Goal: Task Accomplishment & Management: Manage account settings

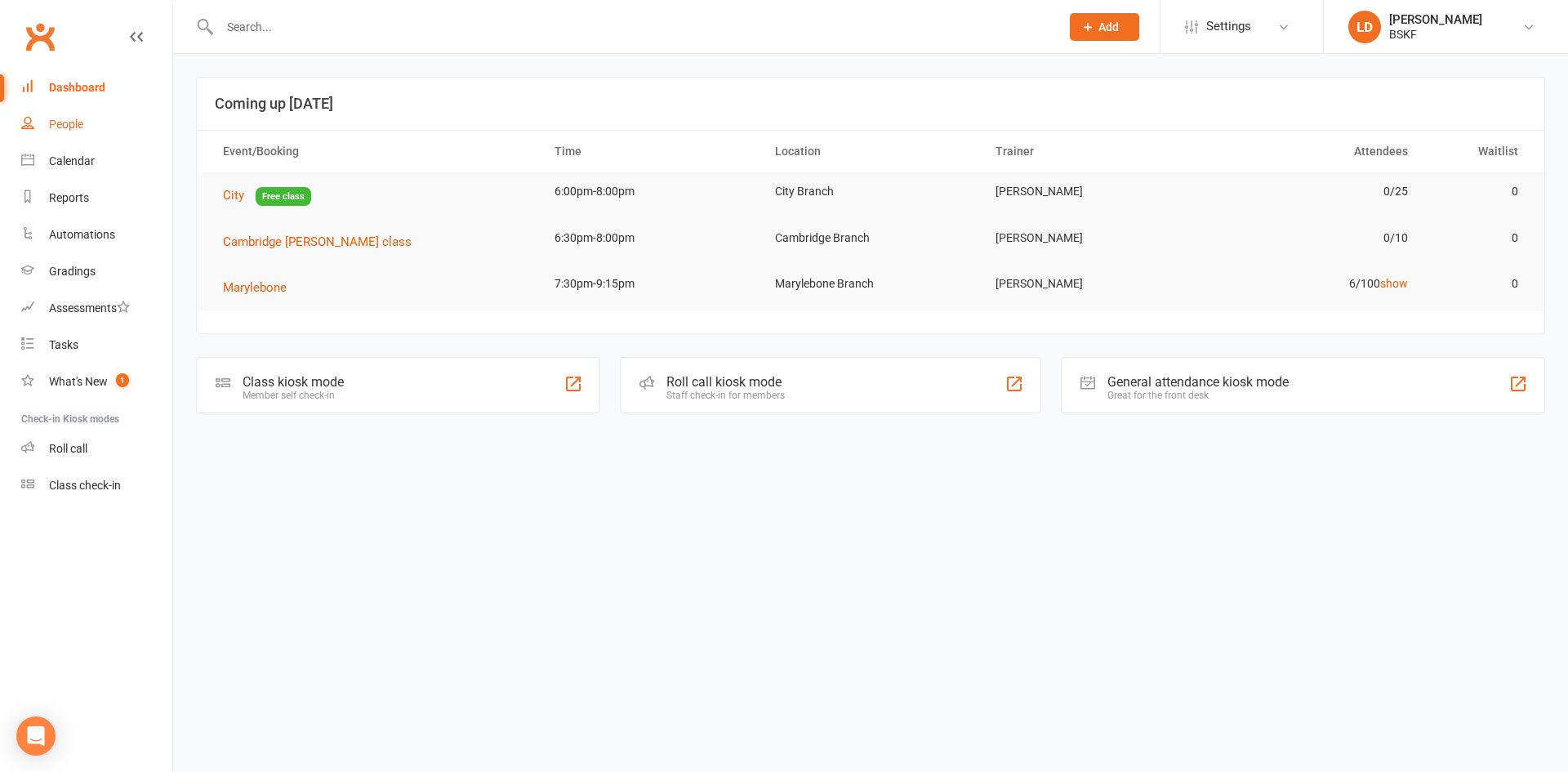
click at [64, 124] on div "People" at bounding box center [65, 123] width 34 height 13
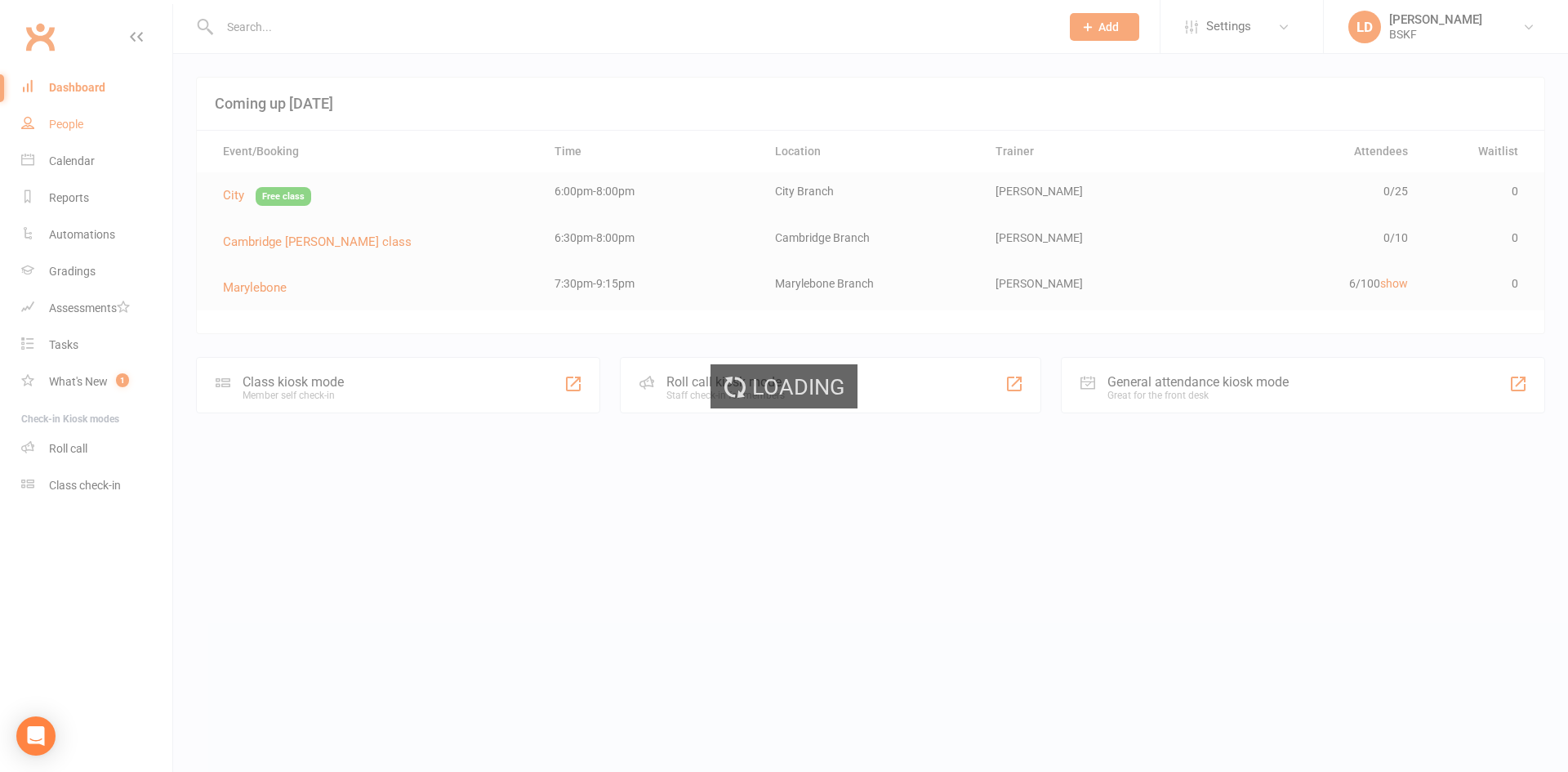
select select "100"
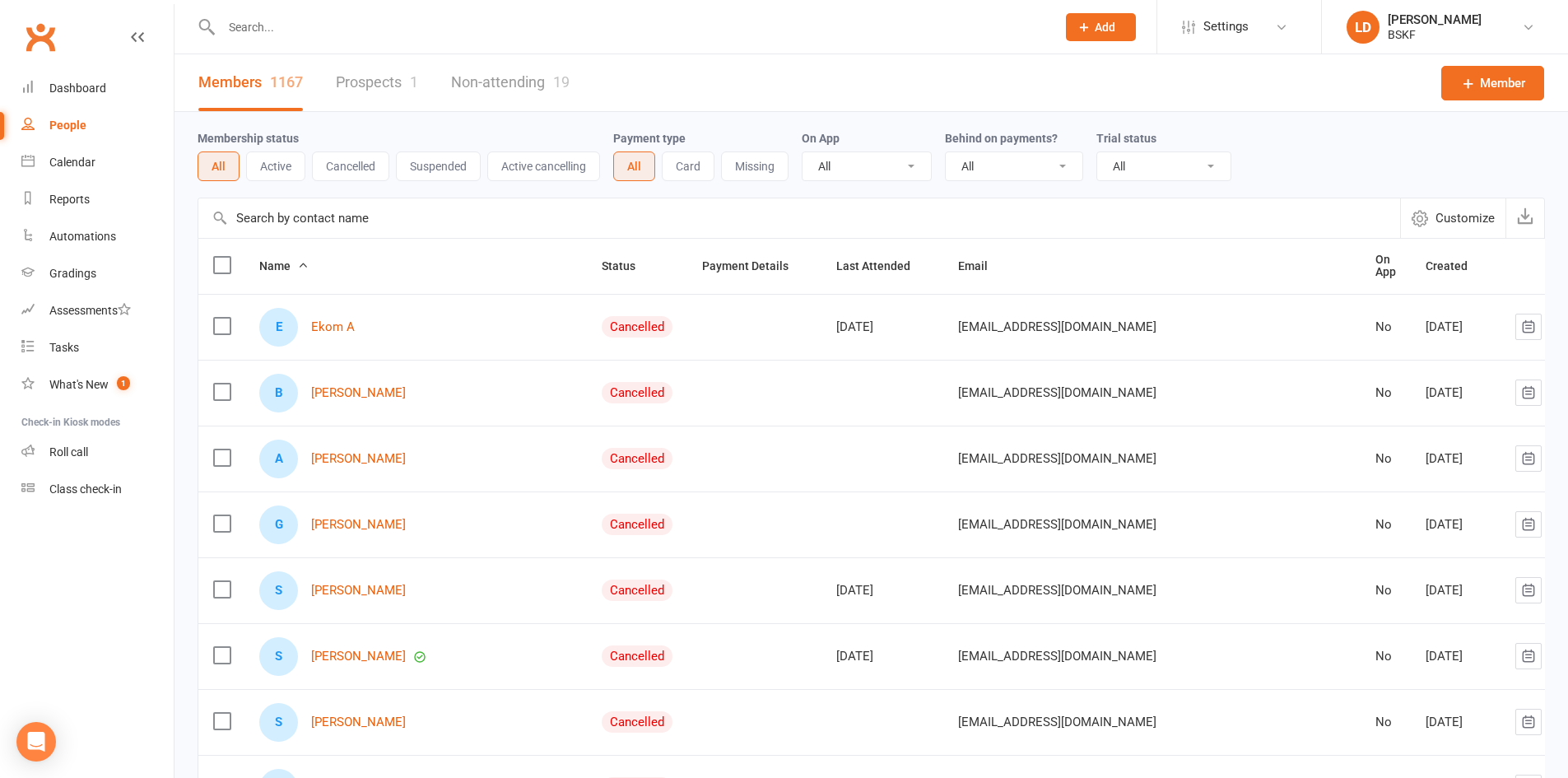
click at [1053, 167] on select "All No Yes" at bounding box center [1013, 166] width 136 height 28
click at [275, 165] on button "Active" at bounding box center [275, 167] width 59 height 29
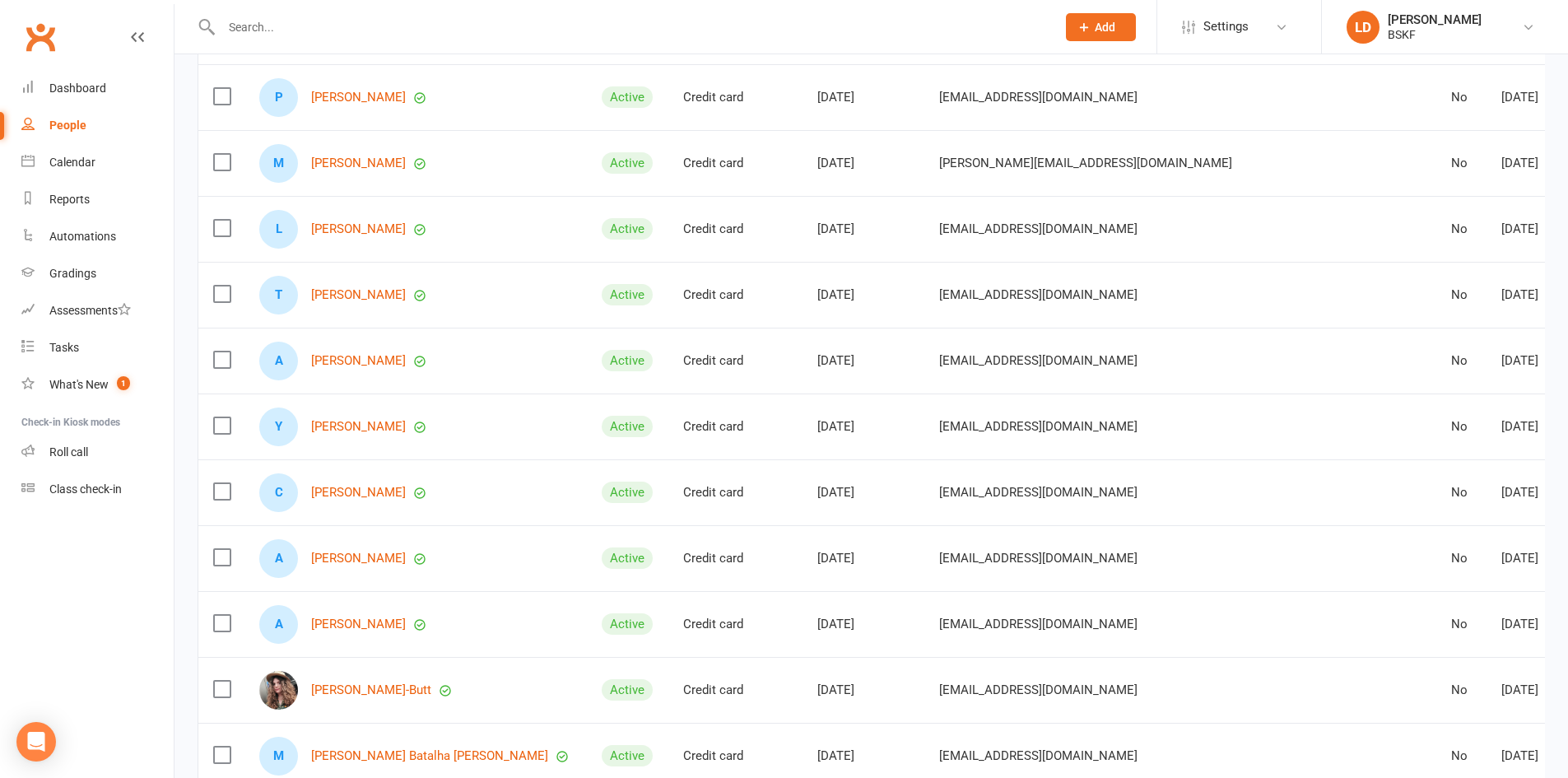
scroll to position [658, 0]
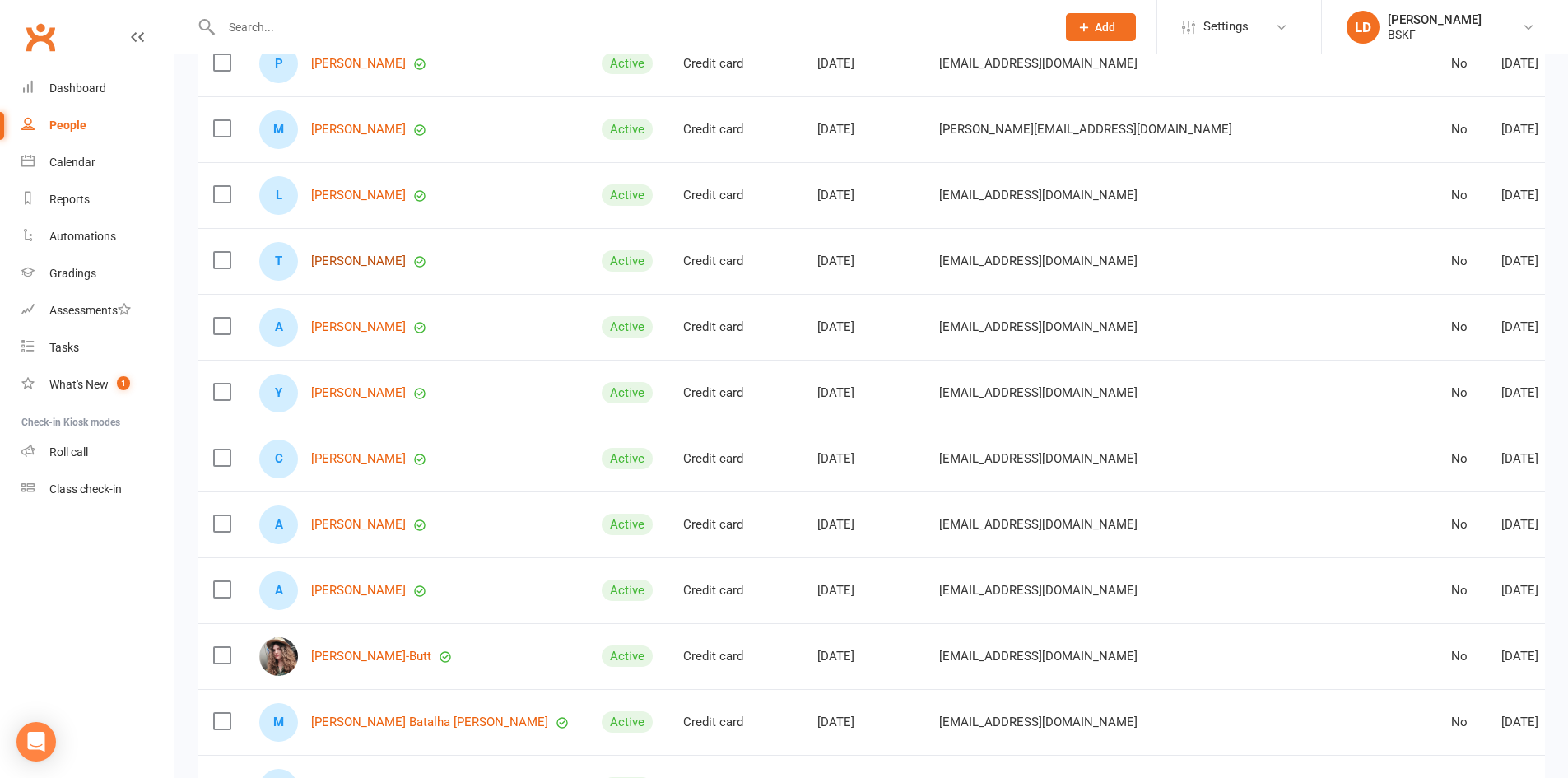
click at [382, 255] on link "[PERSON_NAME]" at bounding box center [359, 262] width 95 height 14
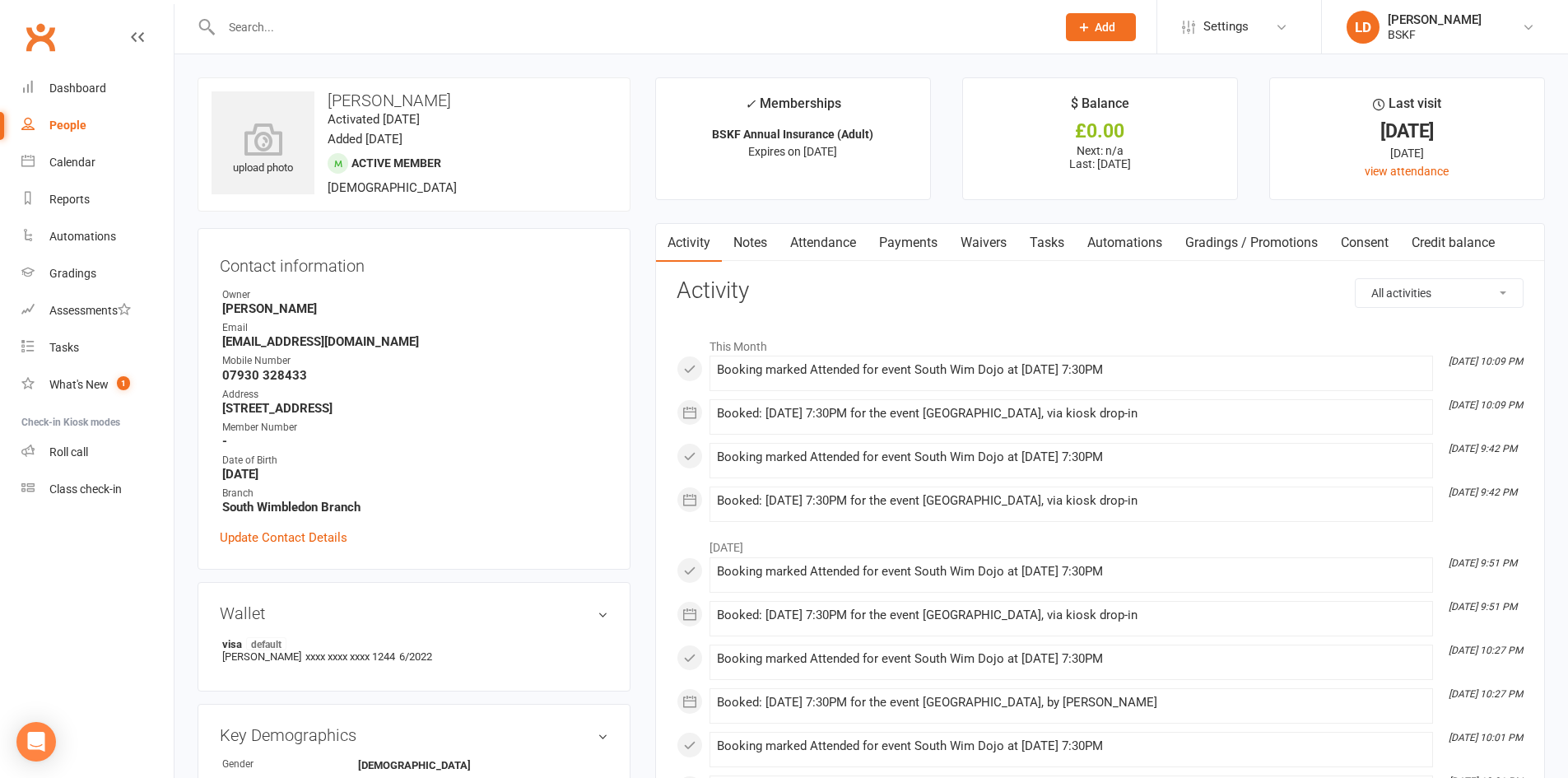
click at [321, 409] on strong "[STREET_ADDRESS]" at bounding box center [416, 408] width 386 height 15
click at [263, 535] on link "Update Contact Details" at bounding box center [283, 538] width 127 height 20
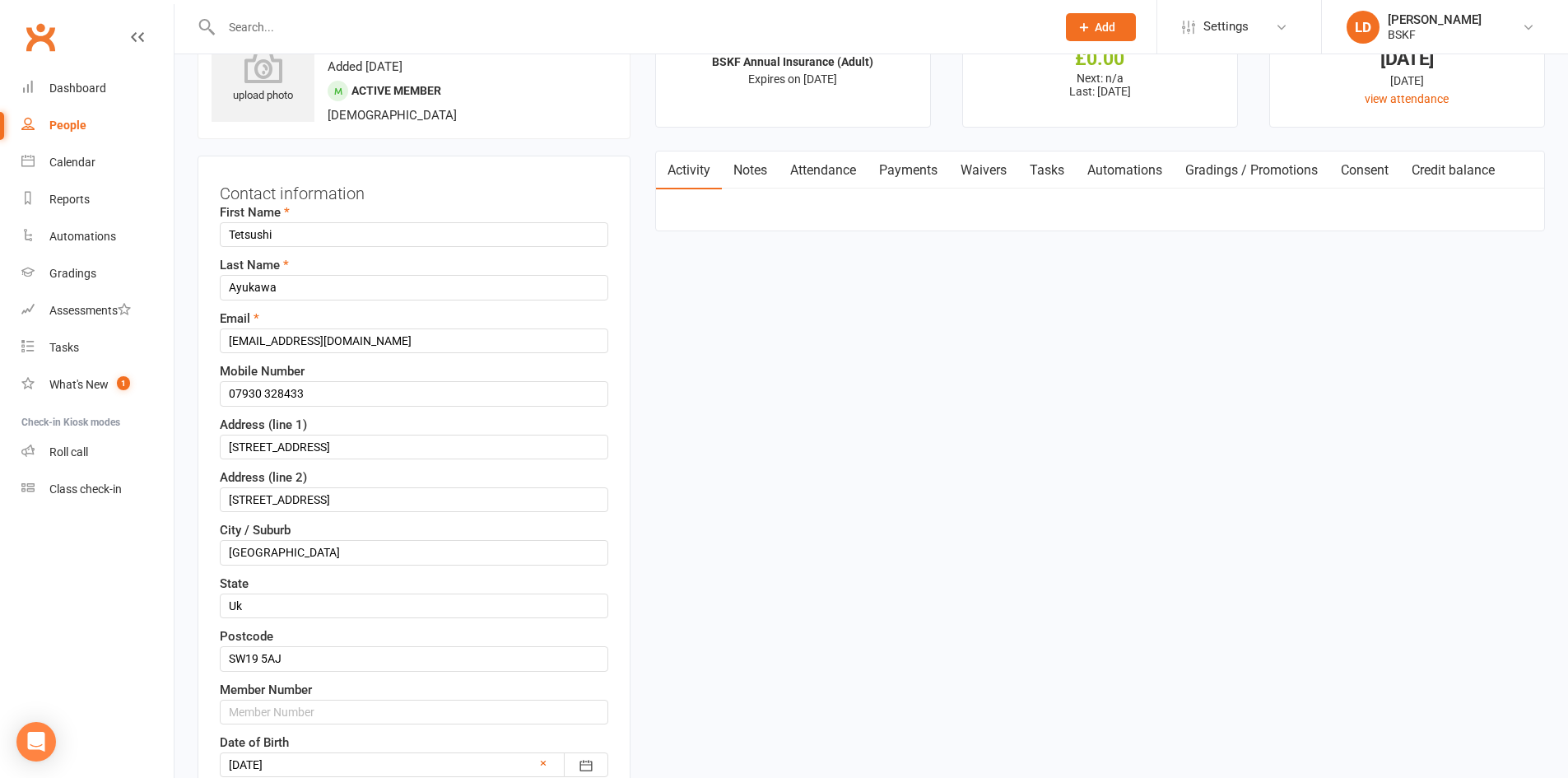
scroll to position [77, 0]
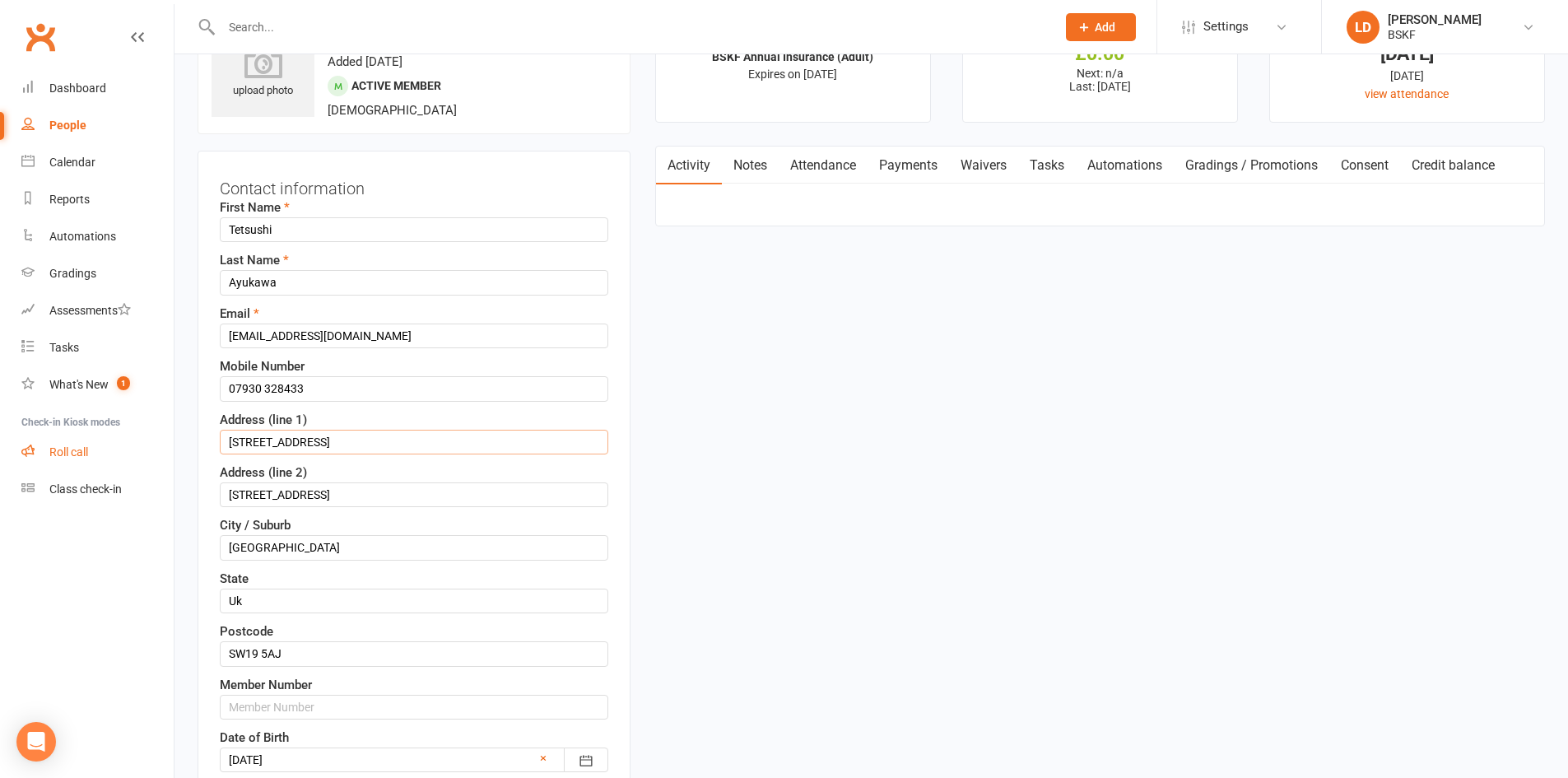
drag, startPoint x: 327, startPoint y: 445, endPoint x: 144, endPoint y: 441, distance: 183.0
type input "4 ACACIA GROVE"
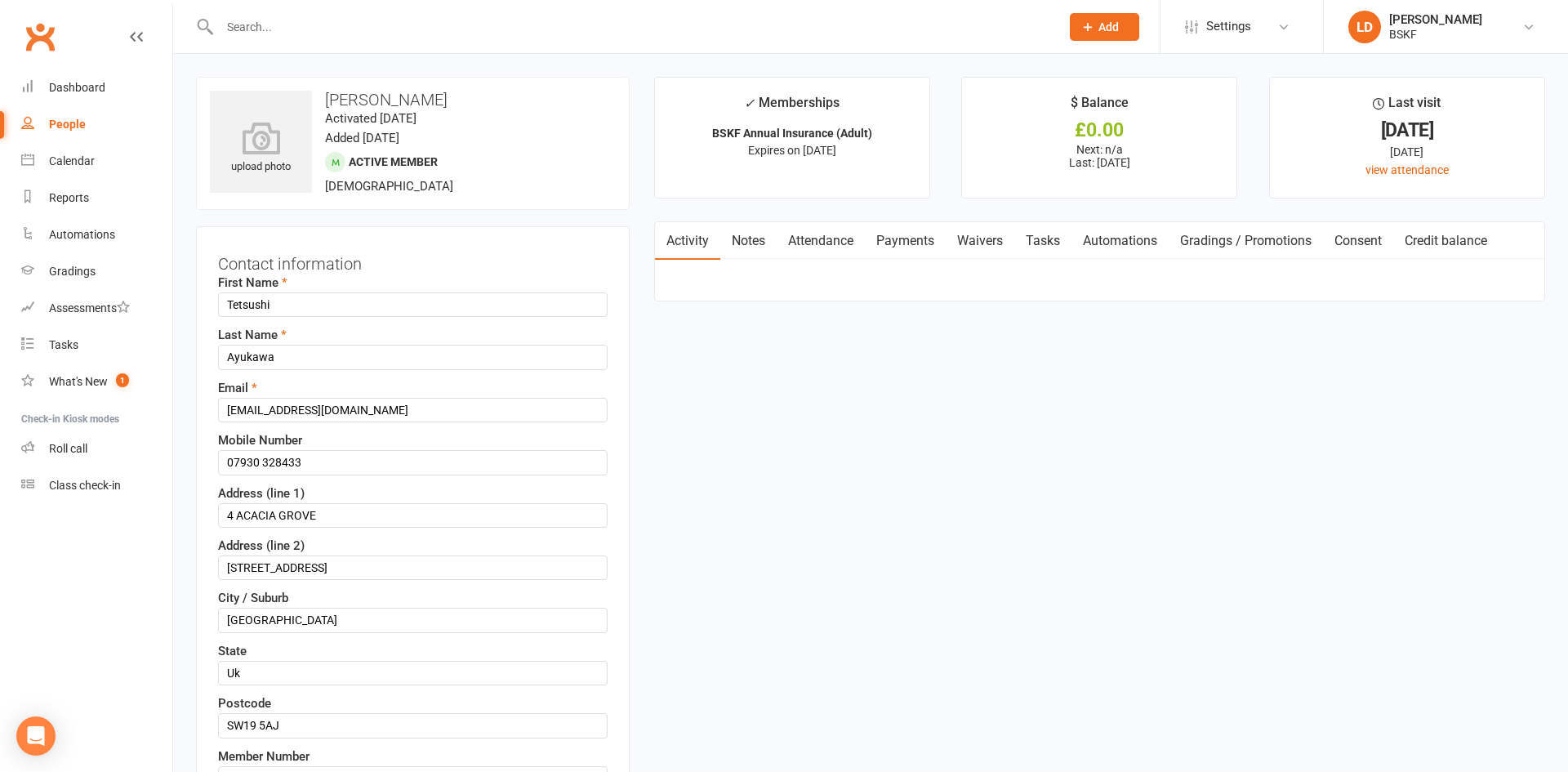
select select "100"
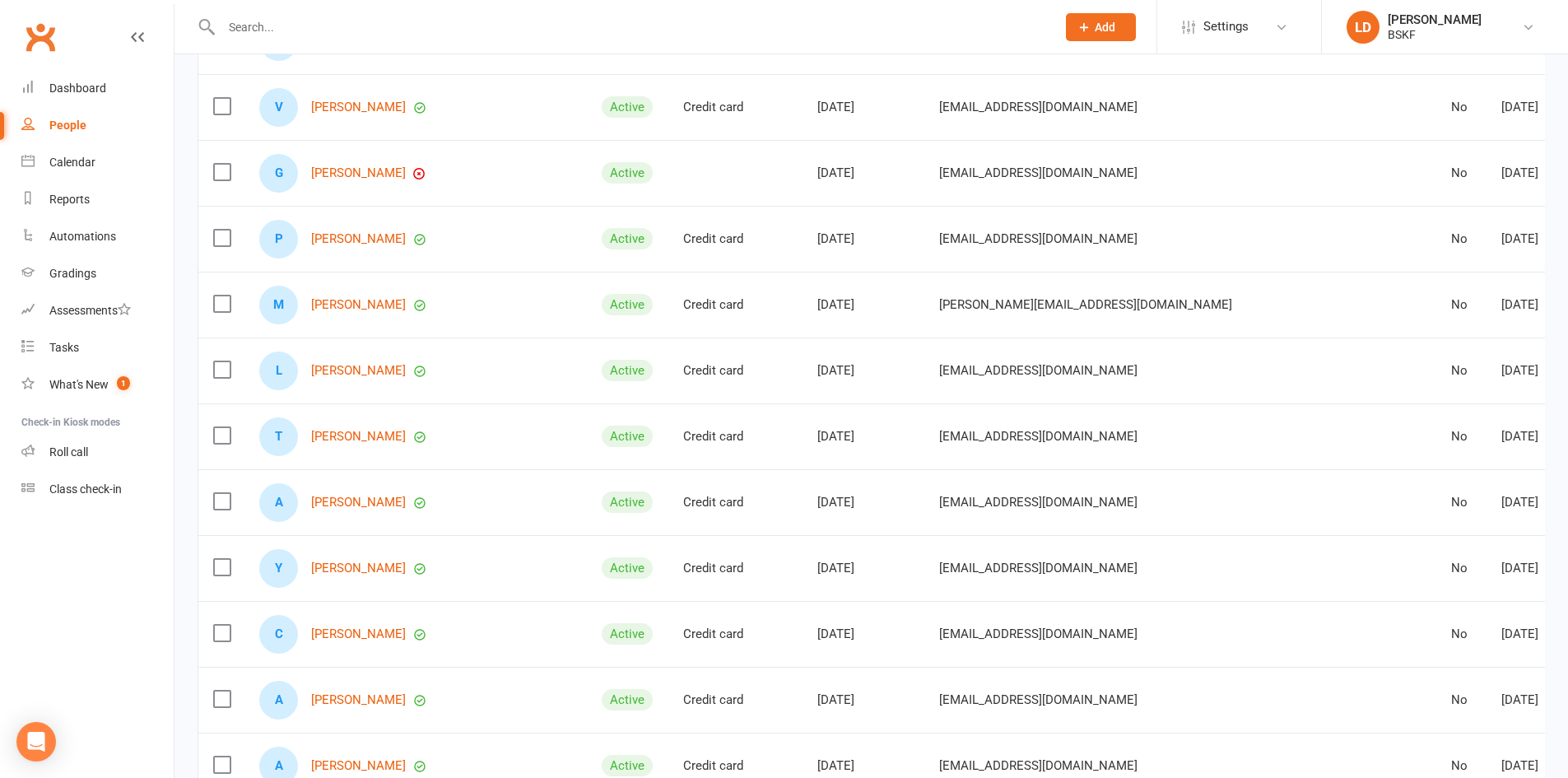
scroll to position [494, 0]
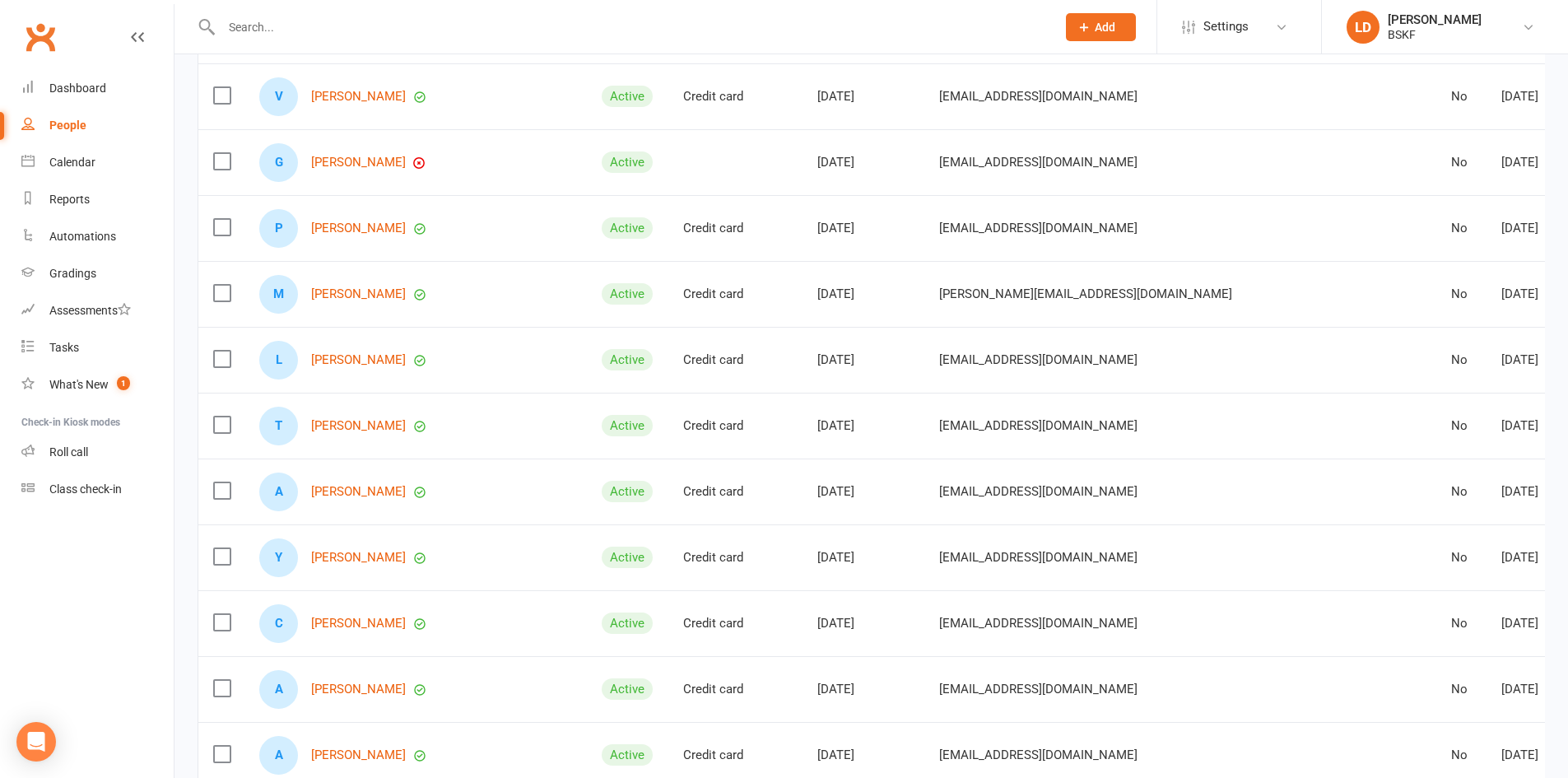
click at [365, 430] on div "T [PERSON_NAME]" at bounding box center [416, 425] width 313 height 38
click at [366, 422] on link "[PERSON_NAME]" at bounding box center [359, 426] width 95 height 14
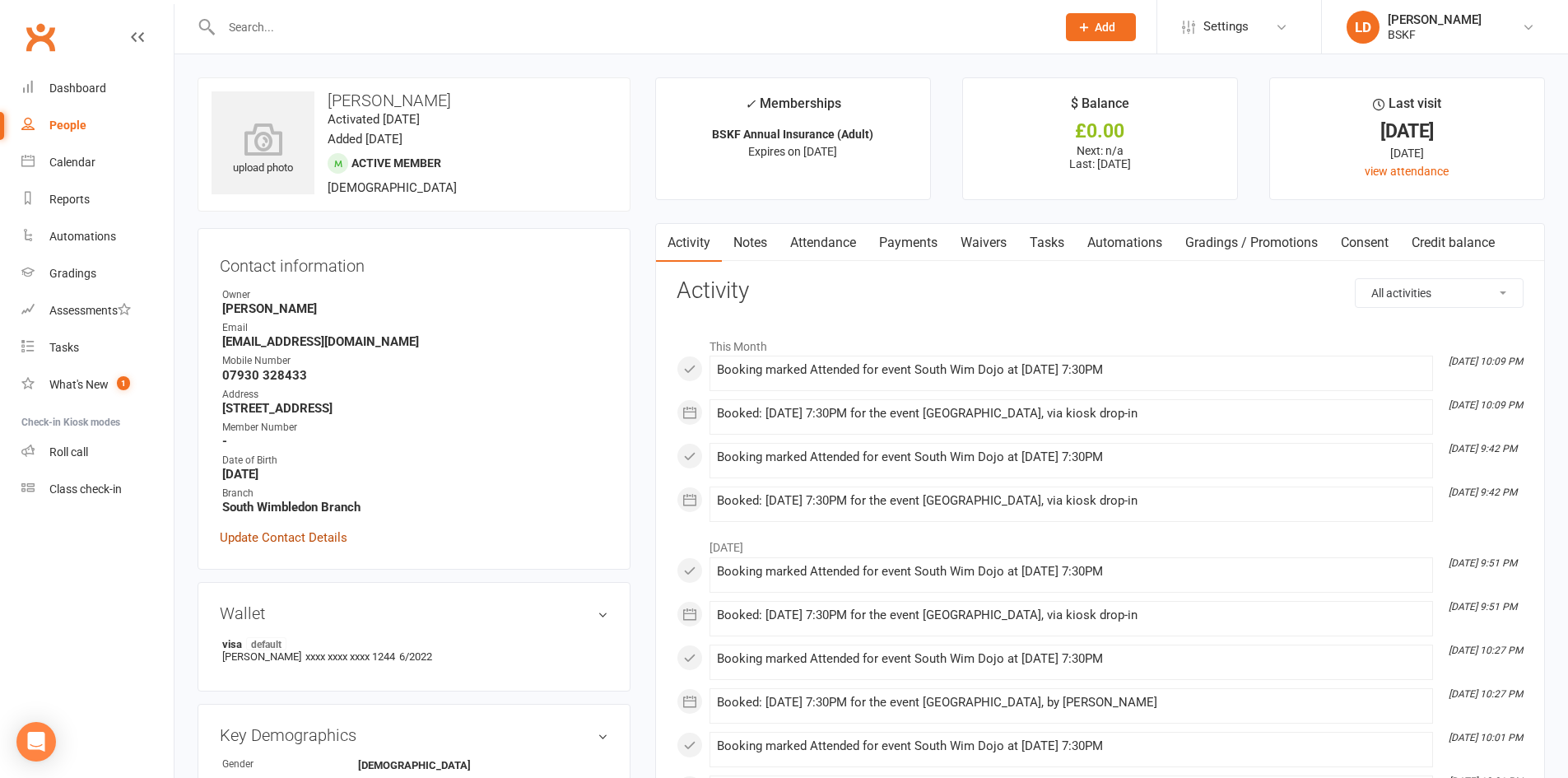
click at [285, 538] on link "Update Contact Details" at bounding box center [283, 538] width 127 height 20
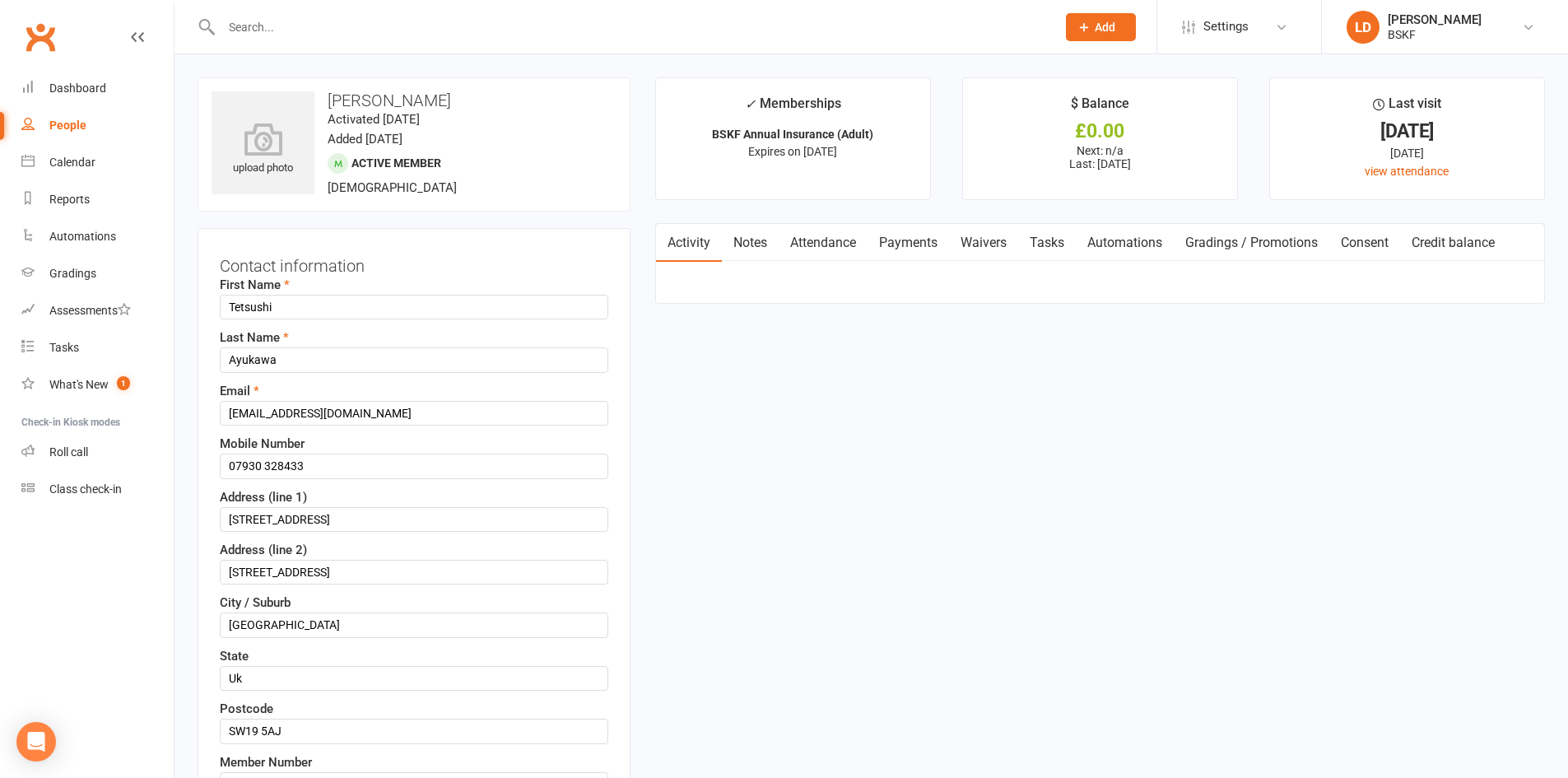
scroll to position [77, 0]
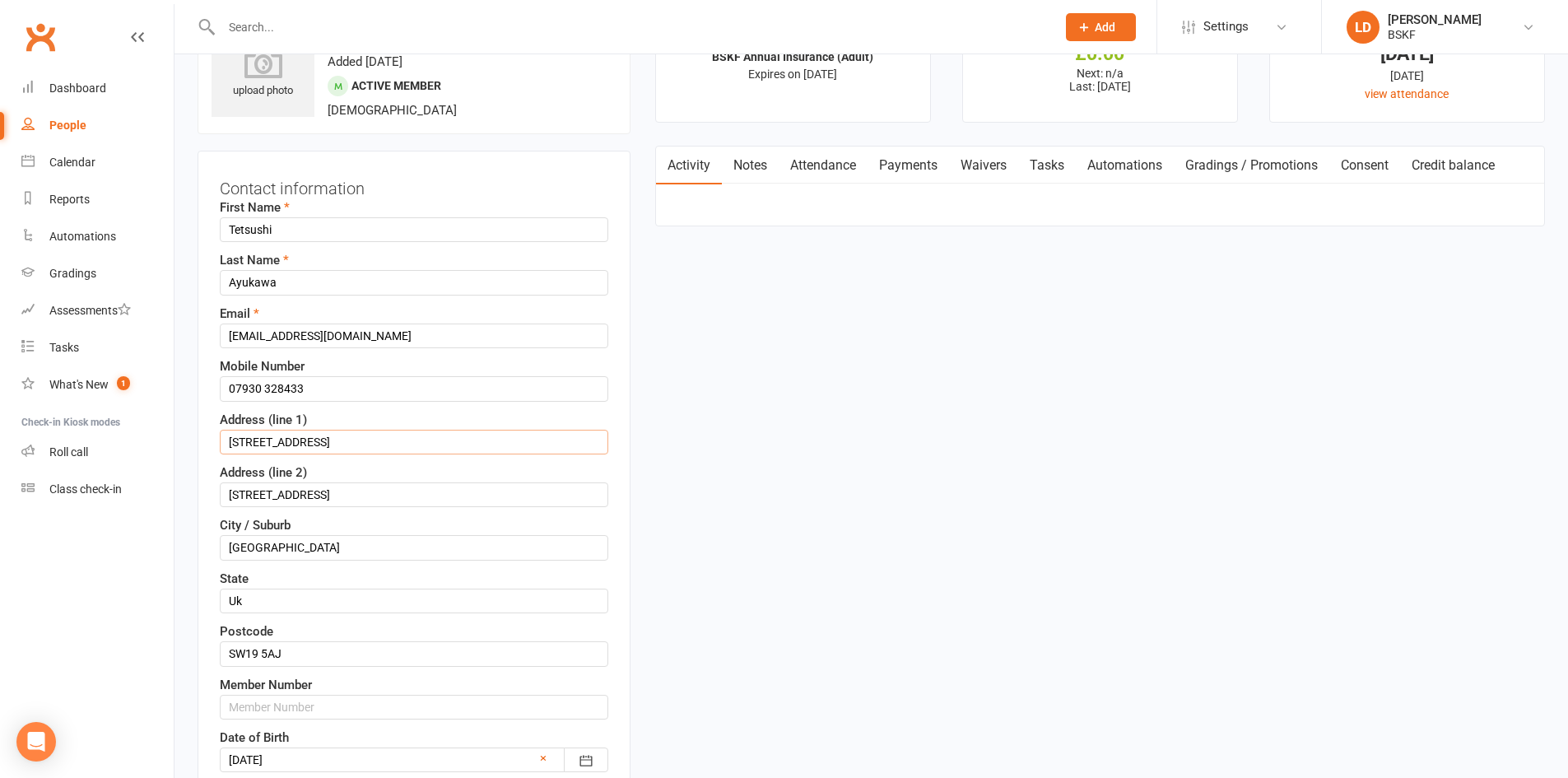
click at [246, 441] on input "[STREET_ADDRESS]" at bounding box center [414, 442] width 389 height 24
type input "12"
drag, startPoint x: 252, startPoint y: 440, endPoint x: 199, endPoint y: 440, distance: 53.0
click at [209, 440] on div "Contact information First Name Tetsushi Last Name Ayukawa Email [EMAIL_ADDRESS]…" at bounding box center [415, 550] width 433 height 798
type input "4"
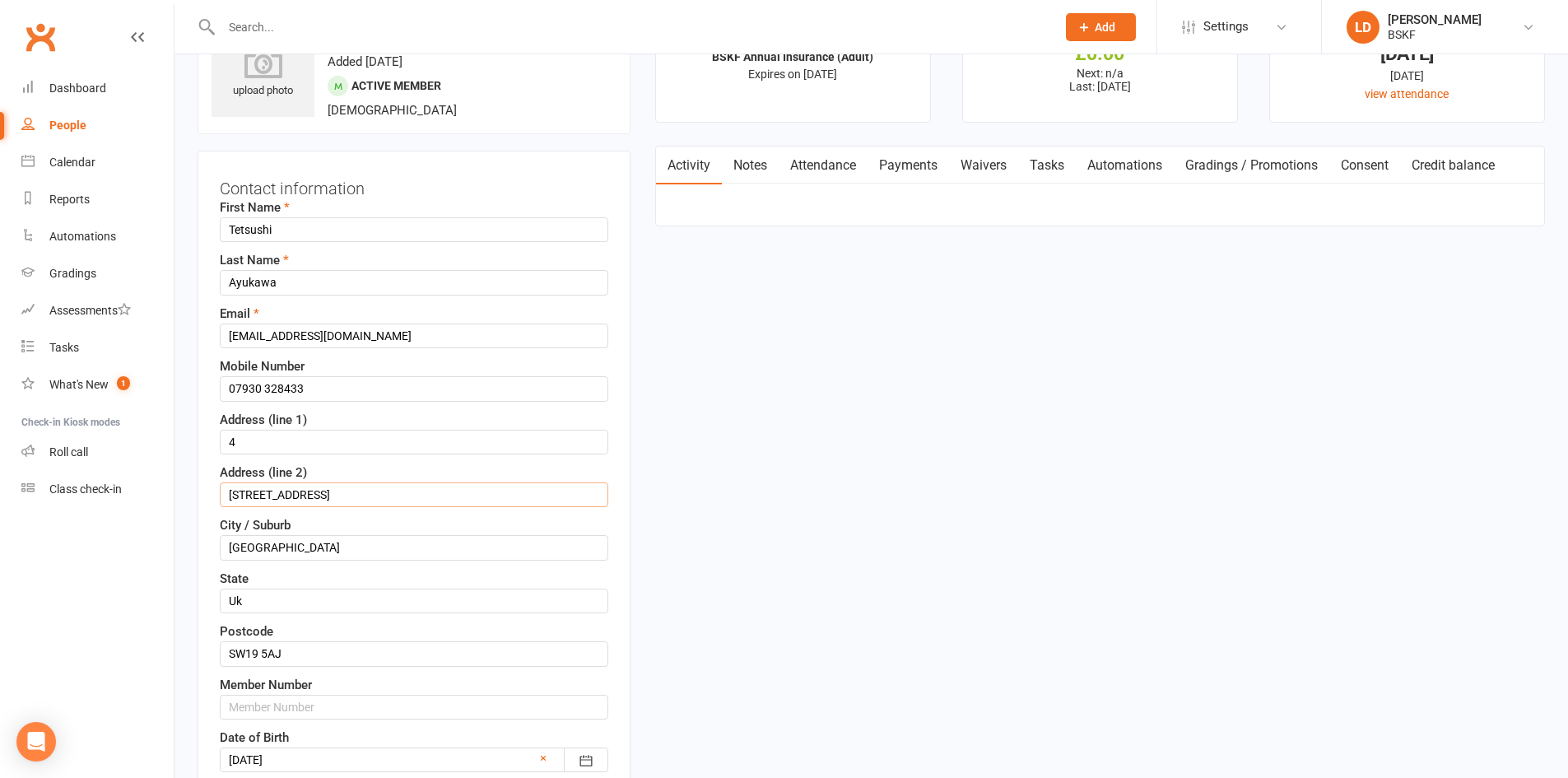
click at [228, 492] on input "[STREET_ADDRESS]" at bounding box center [414, 494] width 389 height 24
type input "e"
type input "[GEOGRAPHIC_DATA]"
click at [288, 547] on input "[GEOGRAPHIC_DATA]" at bounding box center [414, 547] width 389 height 24
type input "L"
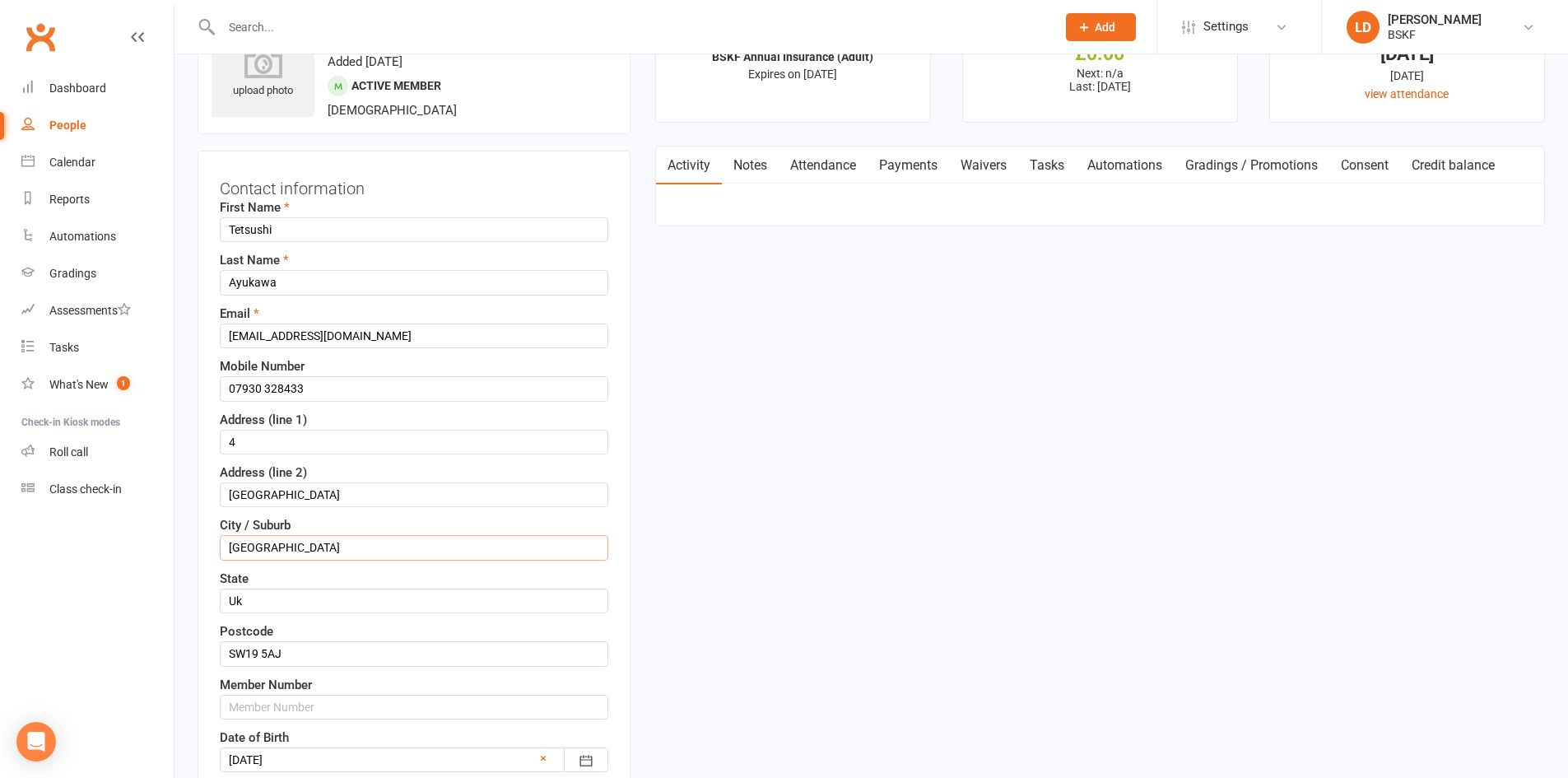
type input "[GEOGRAPHIC_DATA]"
drag, startPoint x: 291, startPoint y: 647, endPoint x: 100, endPoint y: 636, distance: 191.3
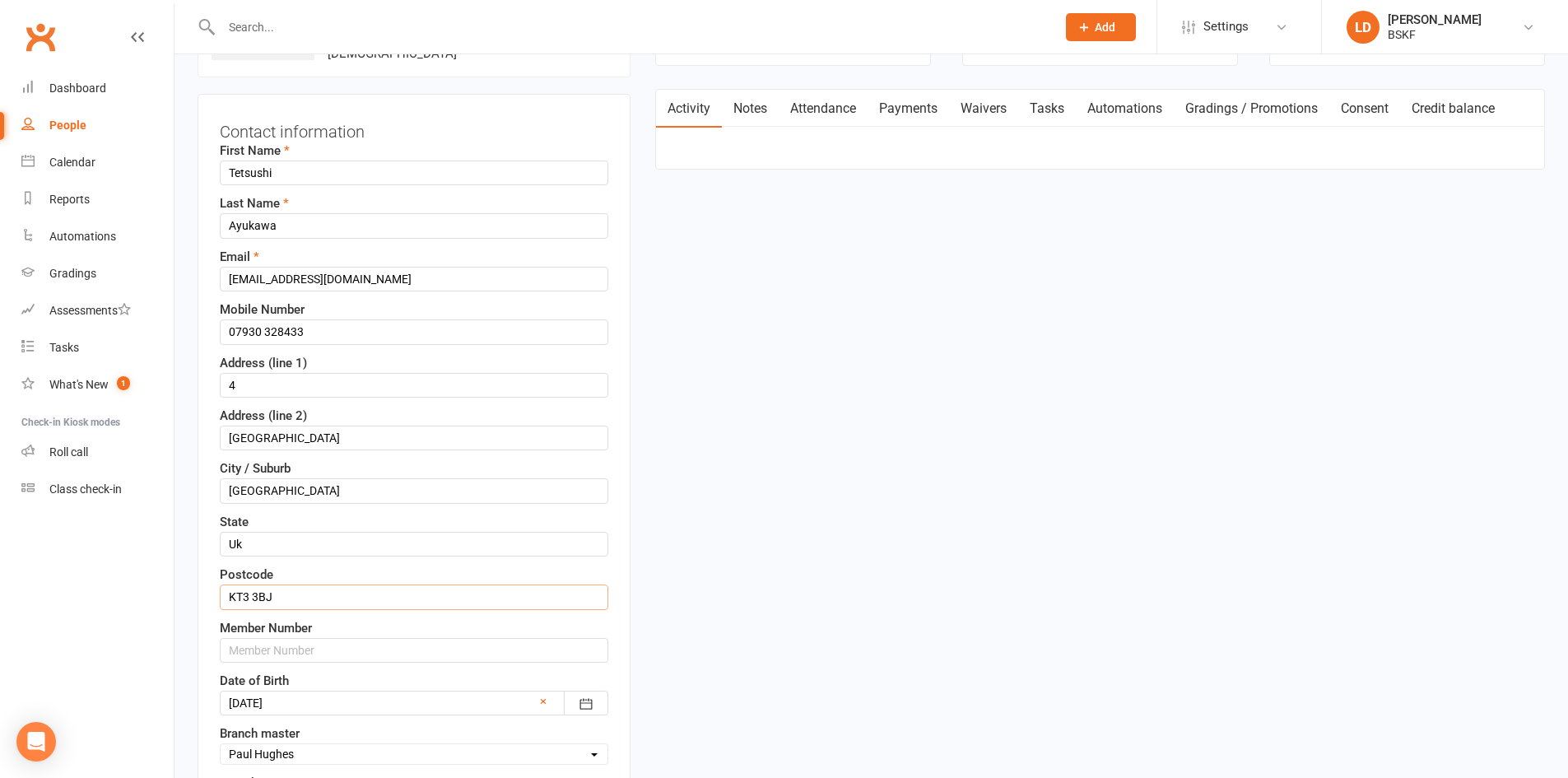
scroll to position [160, 0]
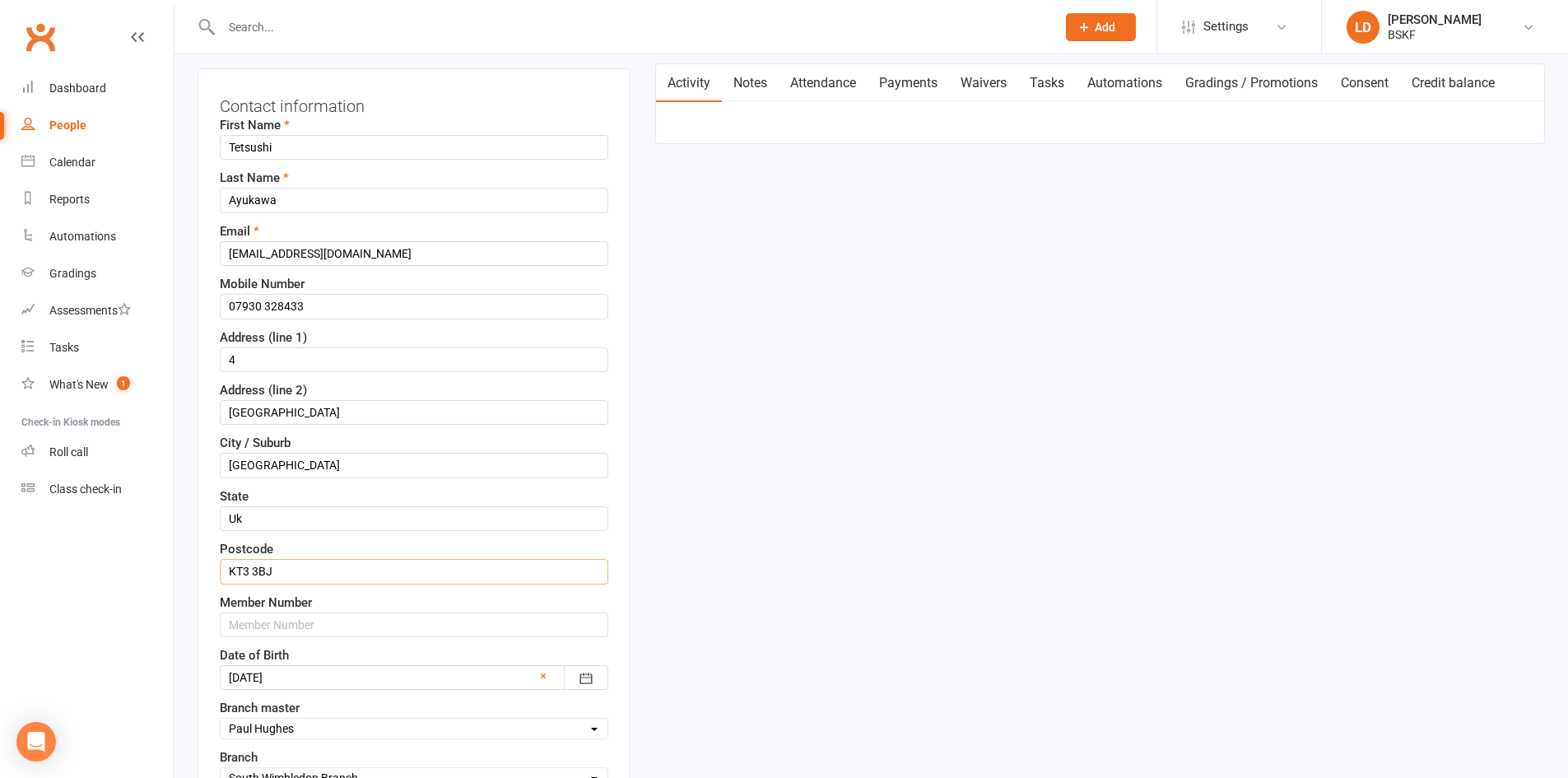
type input "KT3 3BJ"
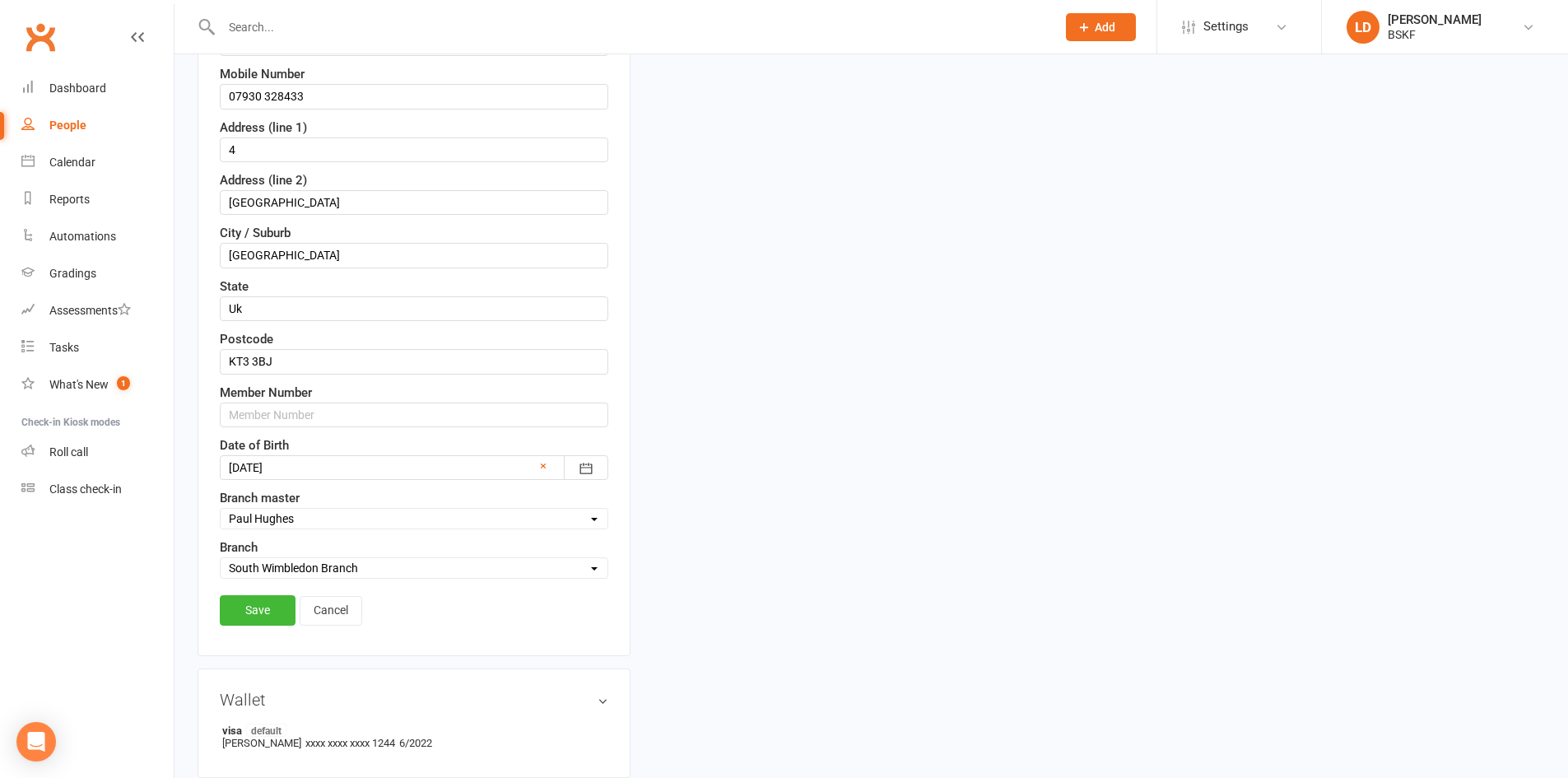
scroll to position [407, 0]
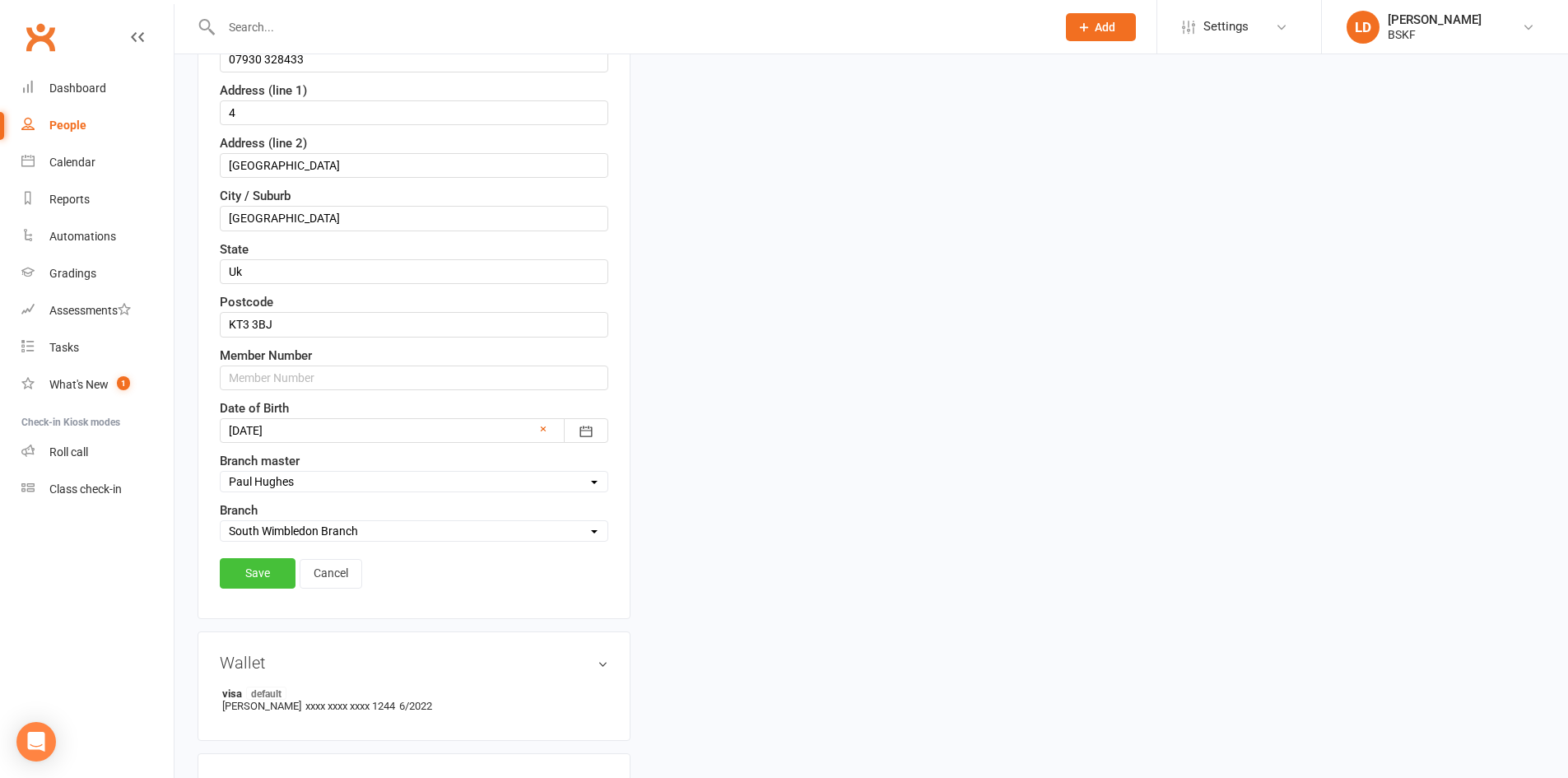
click at [249, 575] on link "Save" at bounding box center [257, 573] width 75 height 29
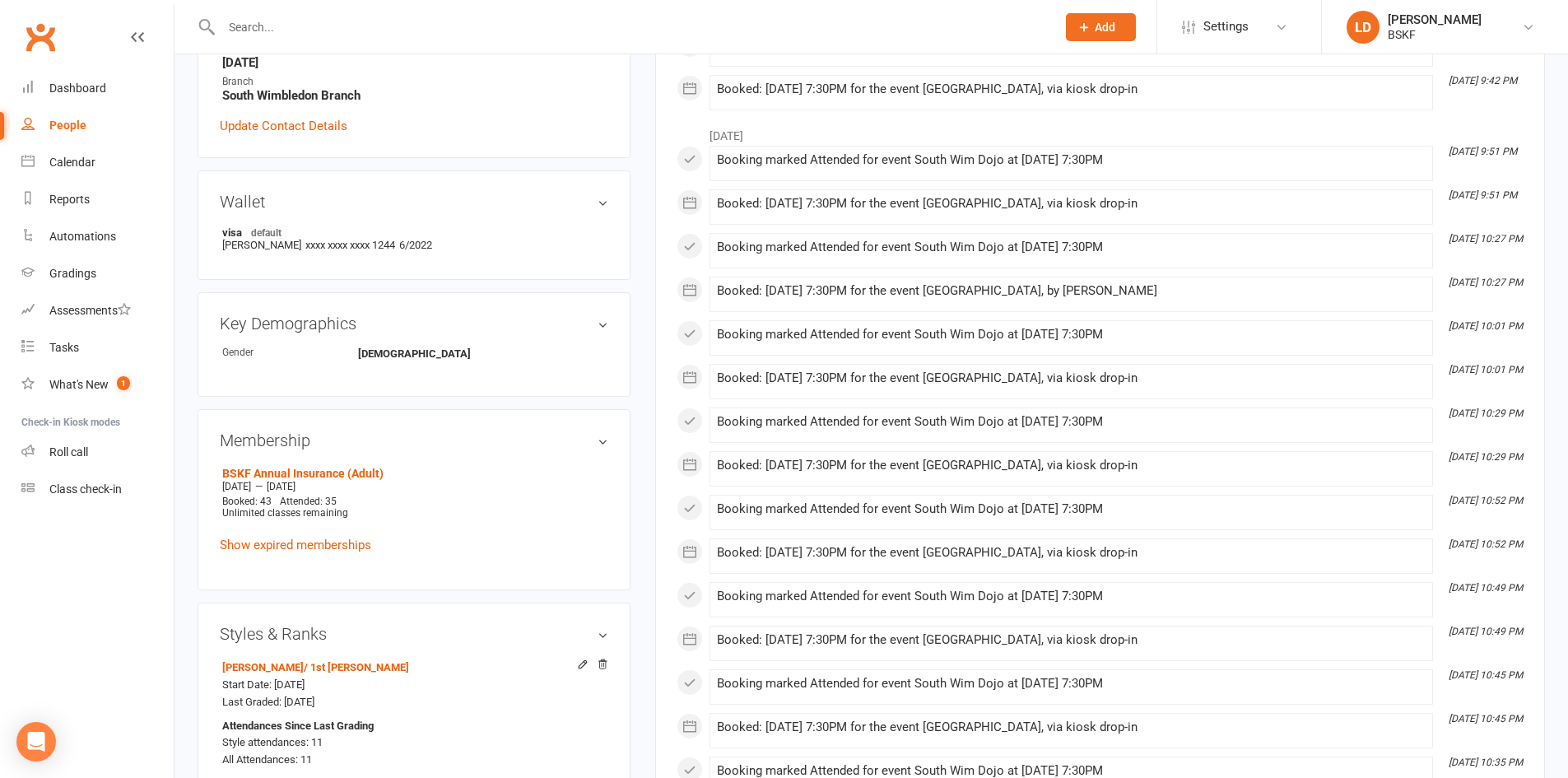
scroll to position [0, 0]
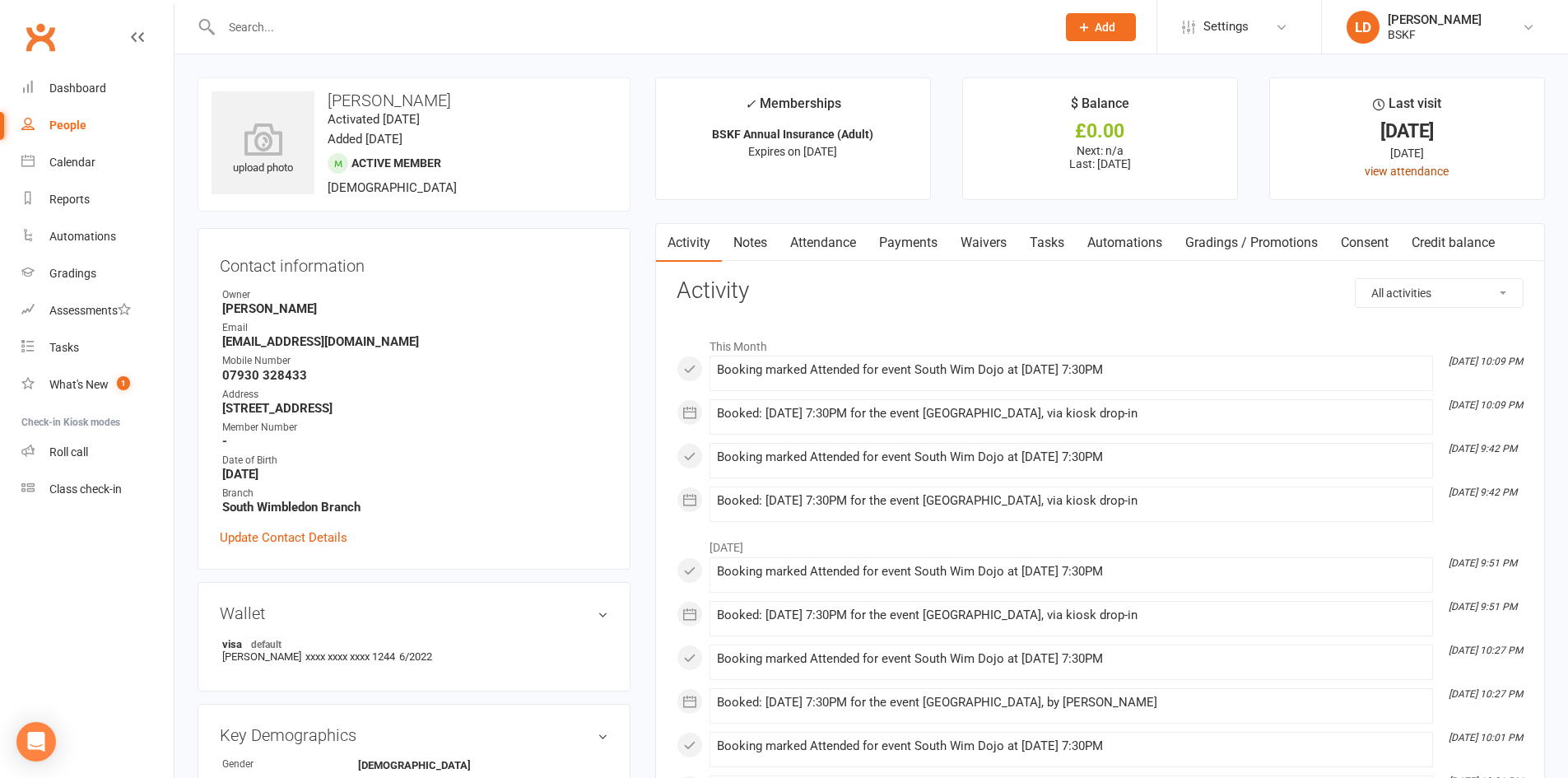
click at [1380, 172] on link "view attendance" at bounding box center [1407, 170] width 84 height 13
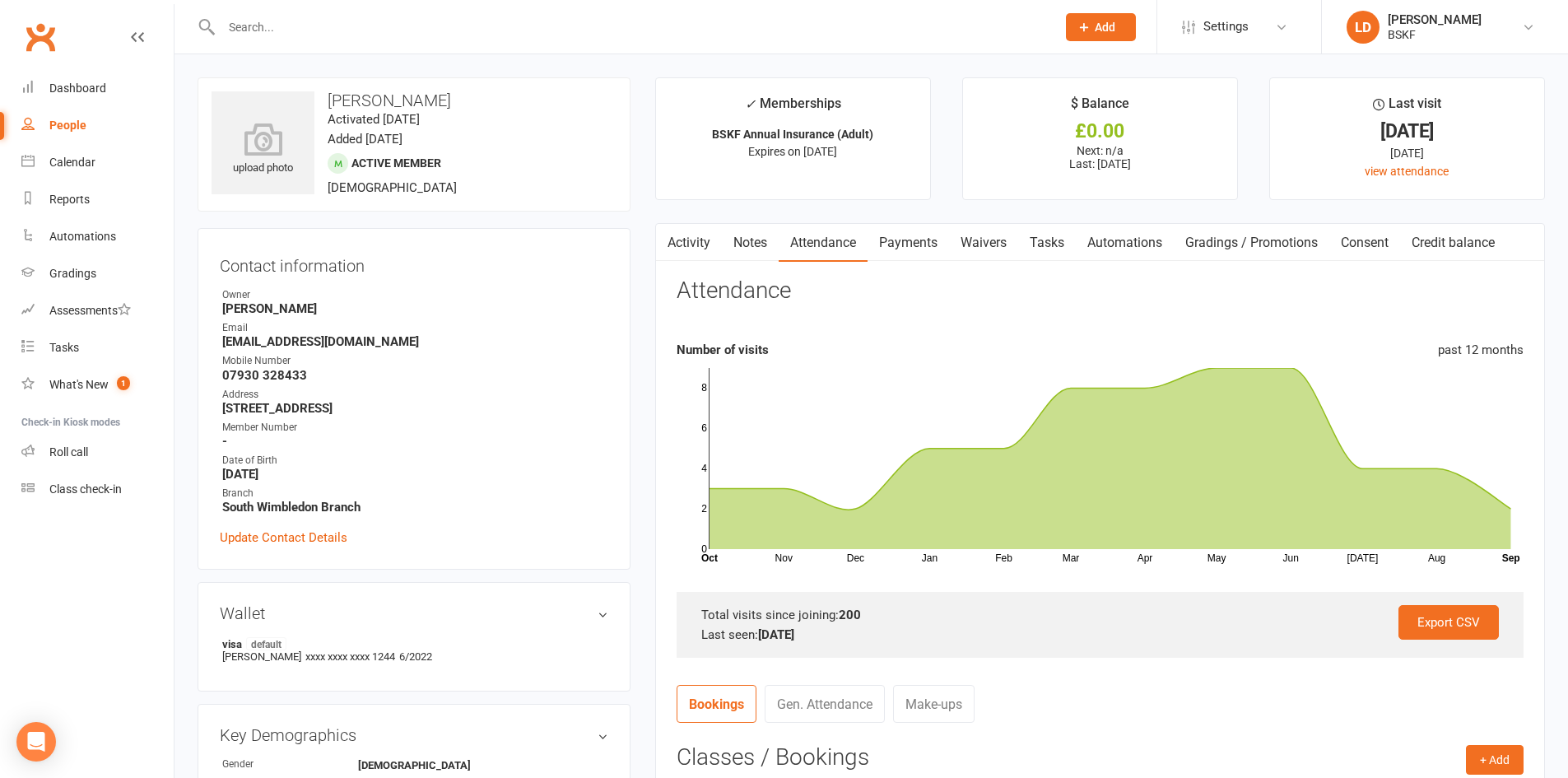
click at [1291, 367] on icon "Nov Dec Jan Feb Mar Apr May Jun [DATE] Aug Month Oct Sep 0 2 4 6 8" at bounding box center [1101, 462] width 847 height 206
click at [1291, 389] on icon at bounding box center [1110, 459] width 802 height 181
click at [908, 242] on link "Payments" at bounding box center [907, 243] width 81 height 38
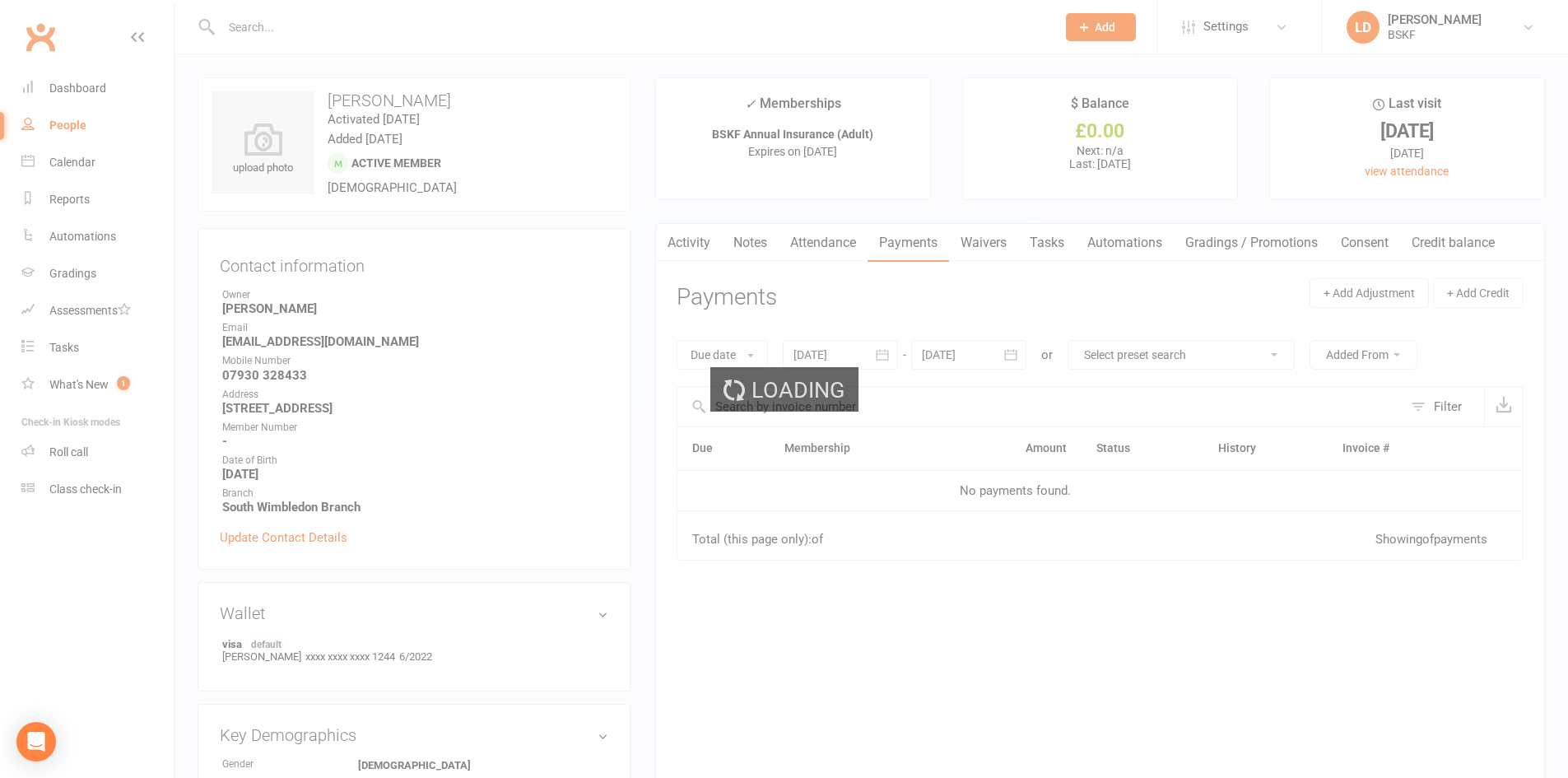
click at [810, 378] on span "Loading" at bounding box center [798, 390] width 93 height 44
click at [1038, 129] on div "Loading" at bounding box center [784, 389] width 1568 height 778
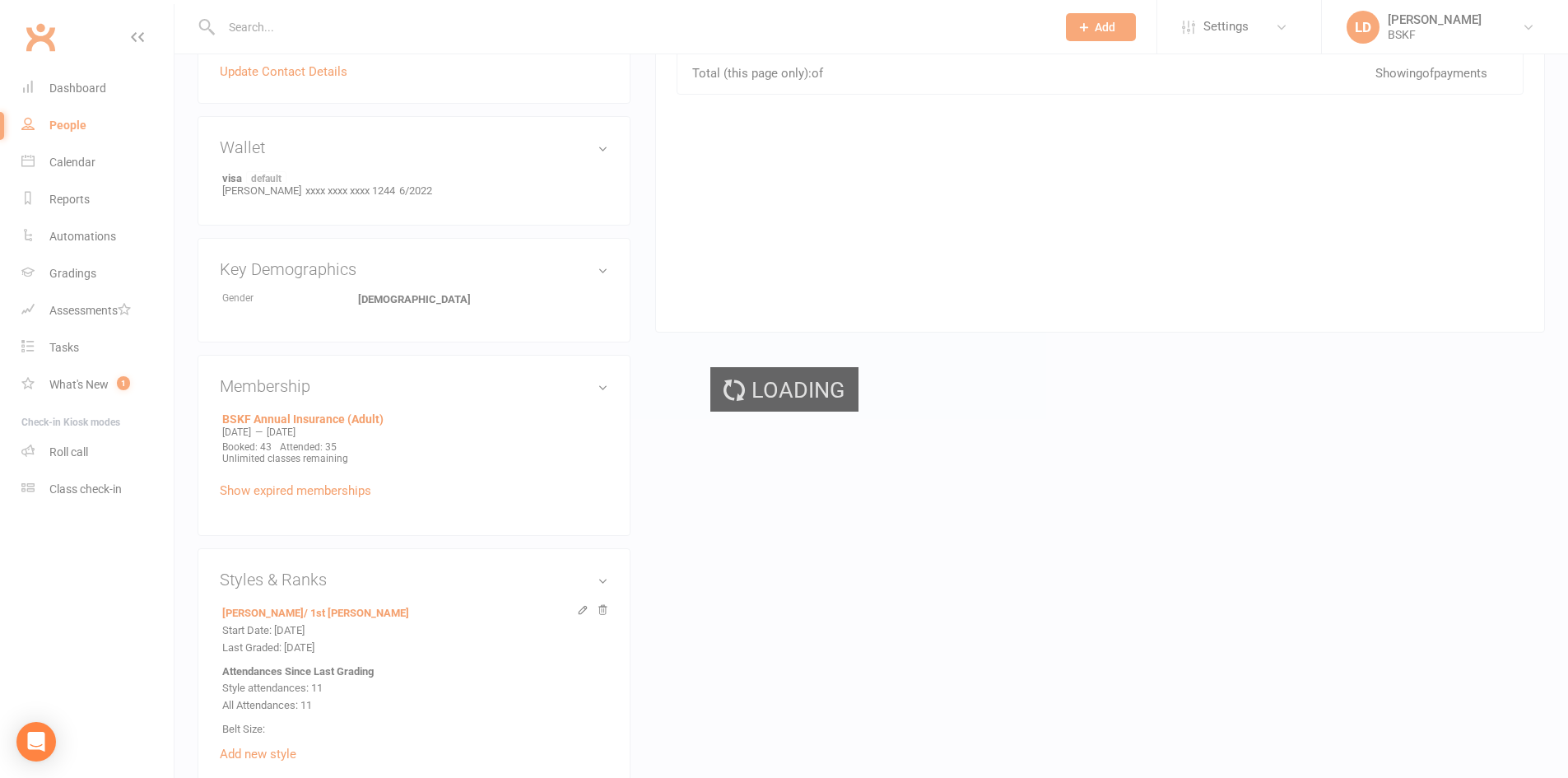
scroll to position [741, 0]
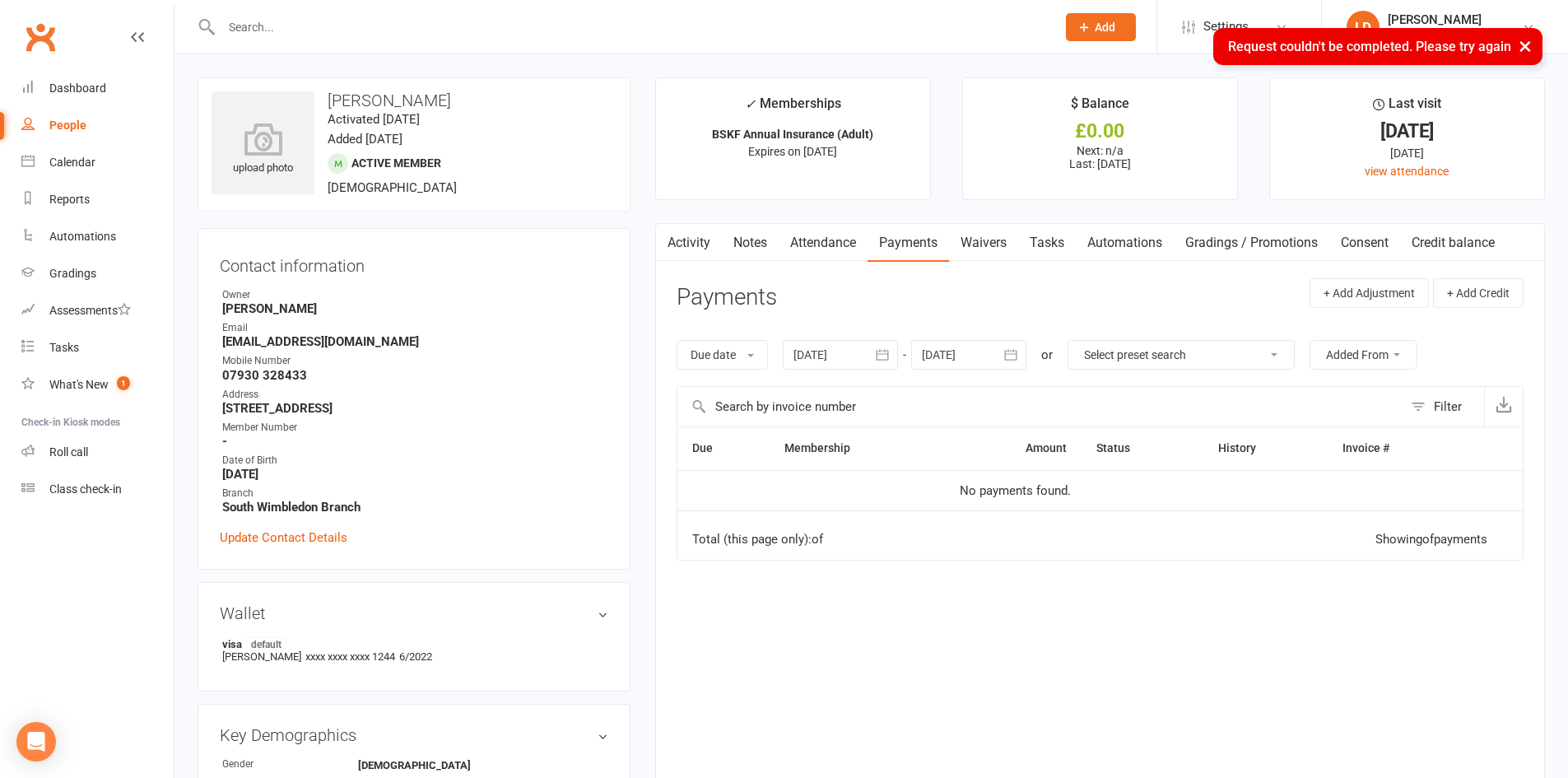
click at [1244, 203] on main "✓ Memberships BSKF Annual Insurance (Adult) Expires on [DATE] $ Balance £0.00 N…" at bounding box center [1100, 446] width 914 height 738
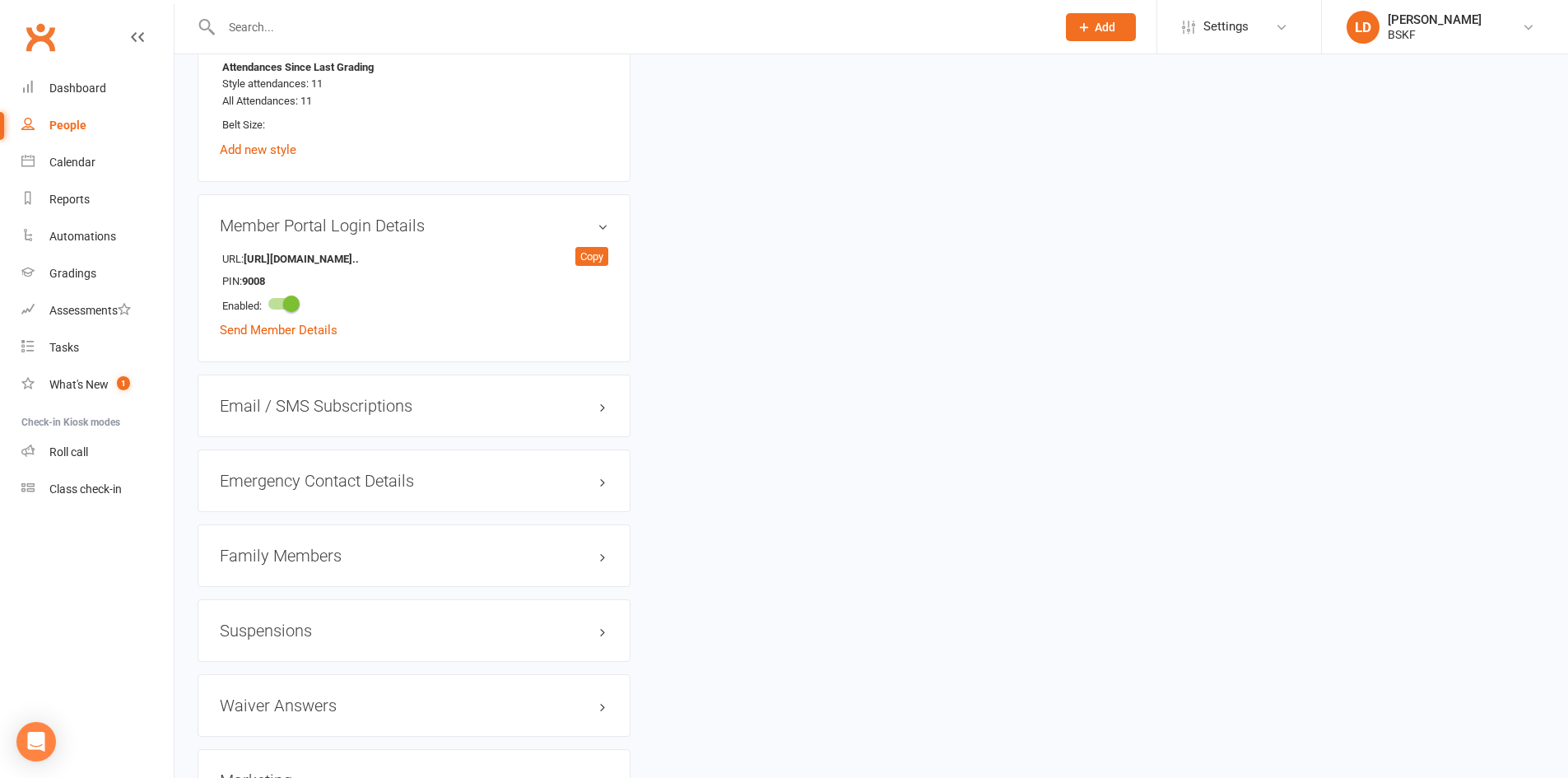
scroll to position [1152, 0]
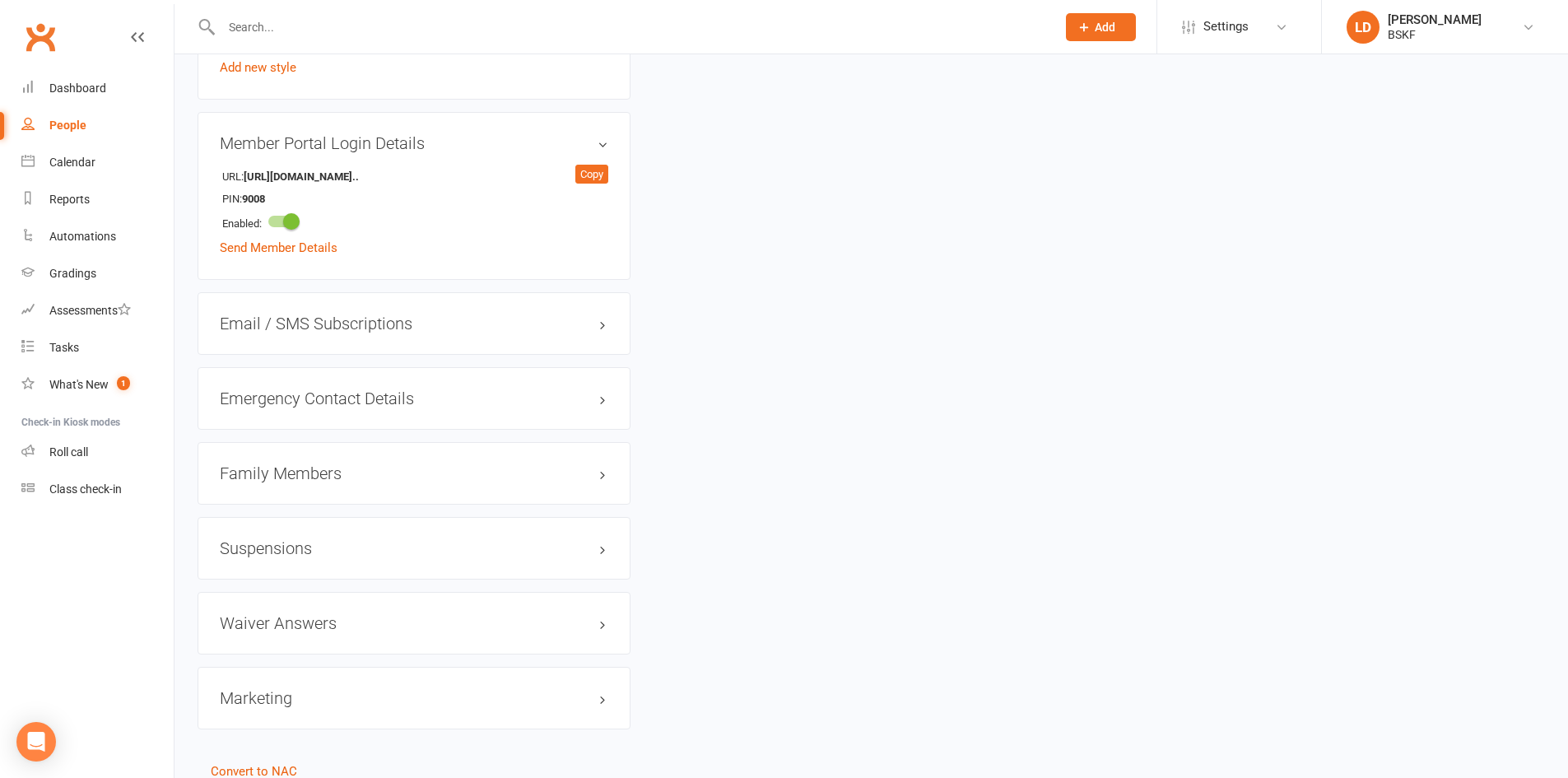
click at [507, 468] on h3 "Family Members" at bounding box center [414, 473] width 389 height 18
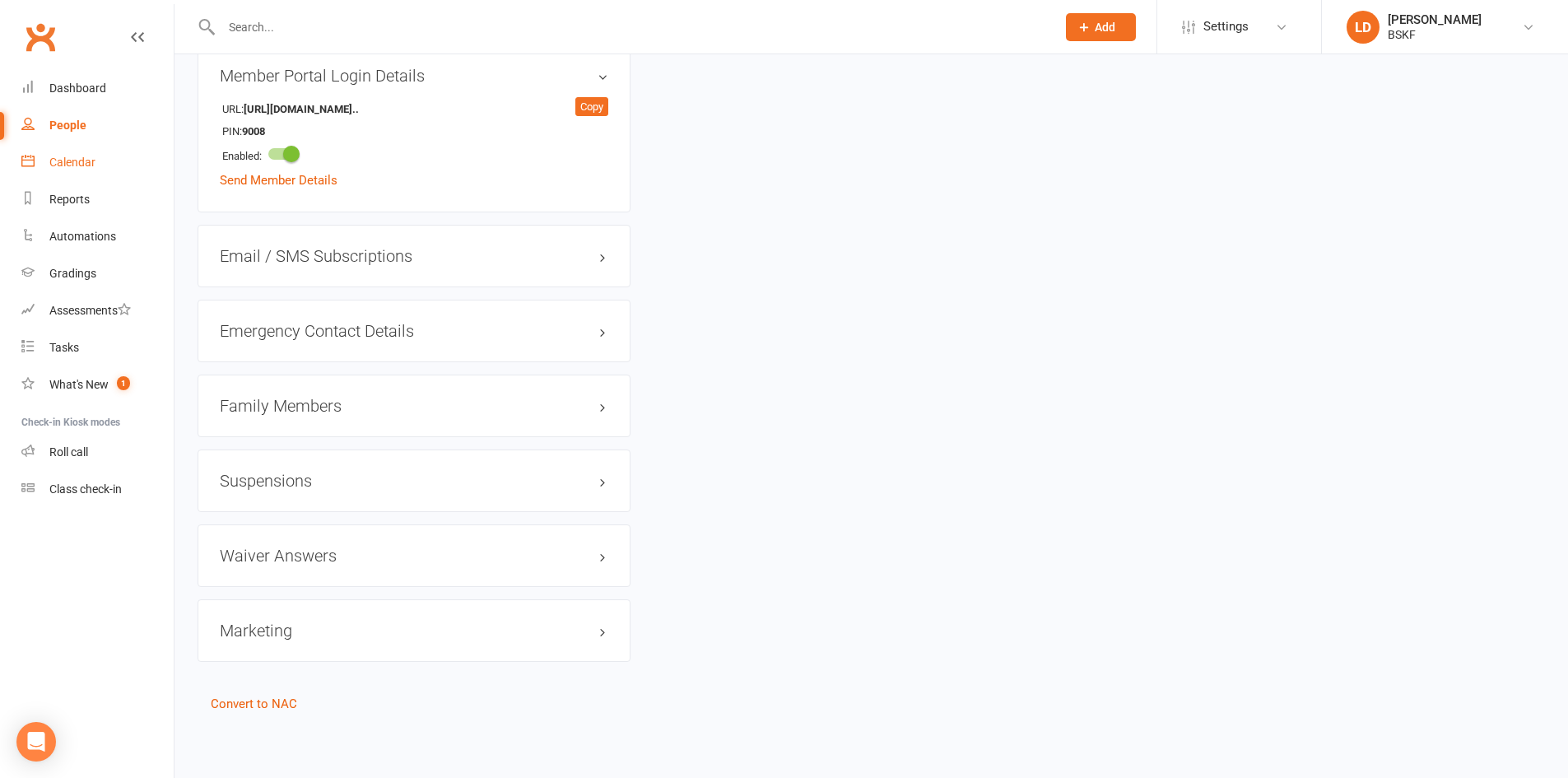
click at [73, 168] on div "Calendar" at bounding box center [72, 162] width 46 height 13
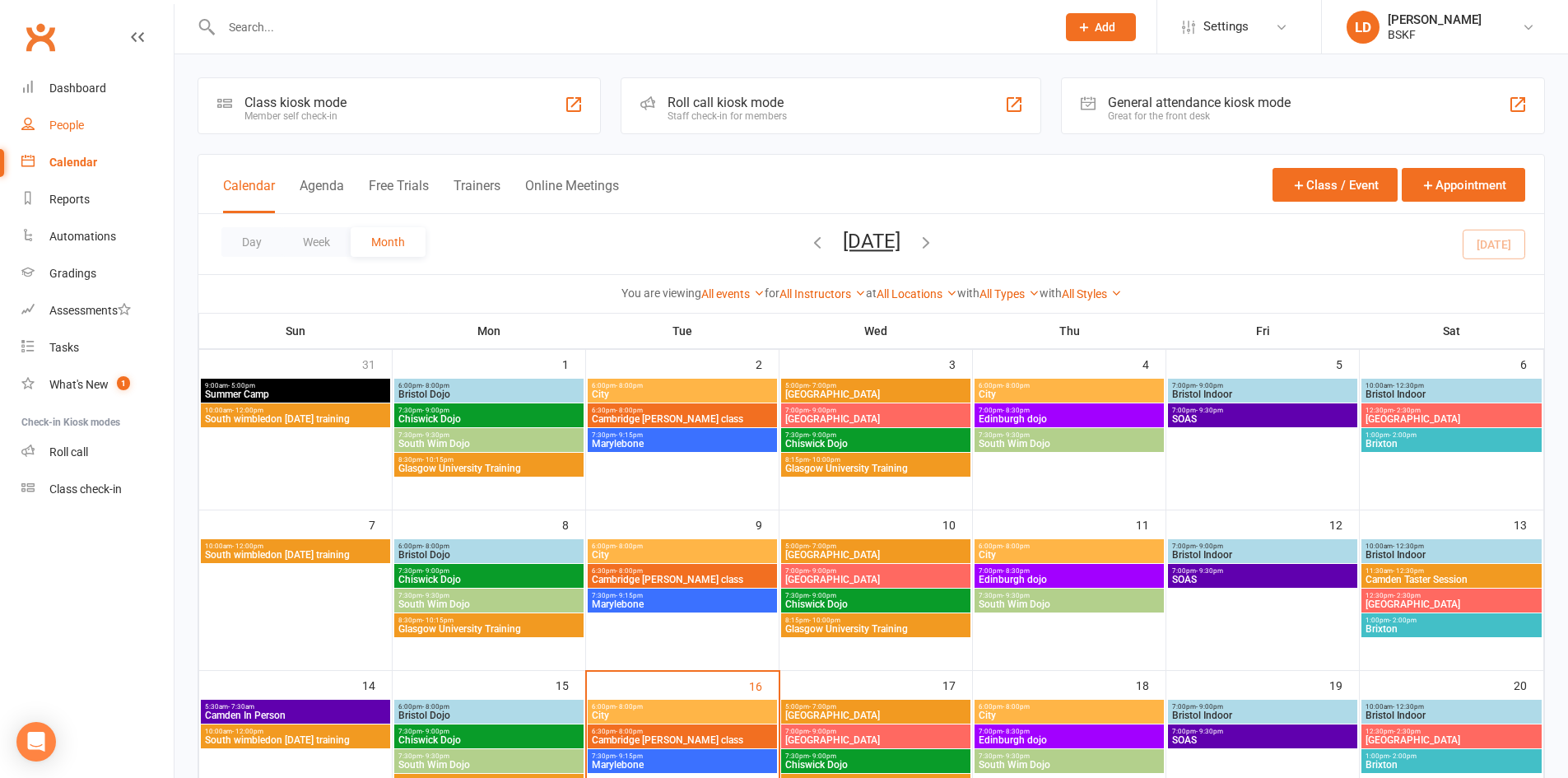
click at [57, 122] on div "People" at bounding box center [66, 124] width 34 height 13
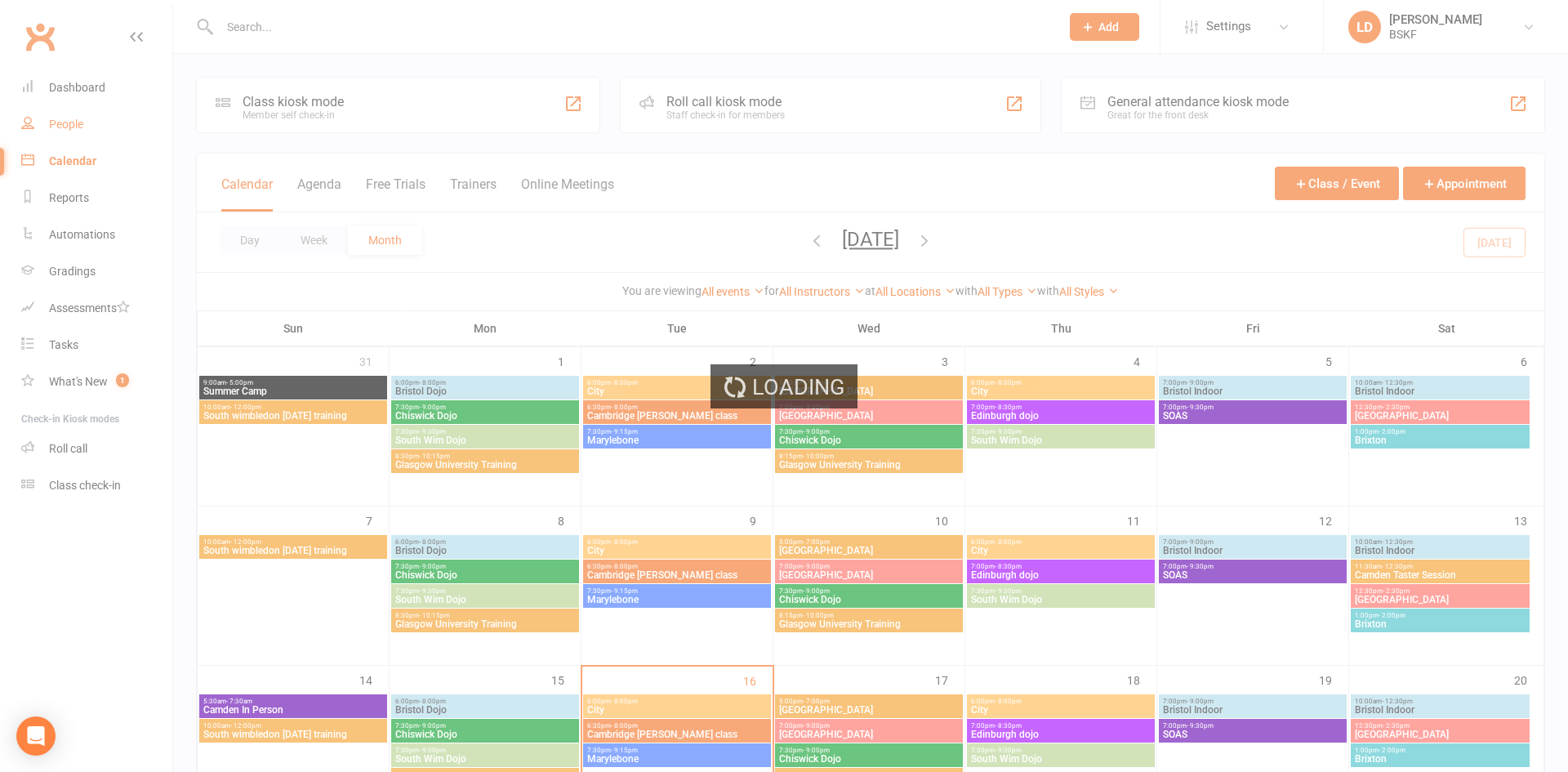
select select "100"
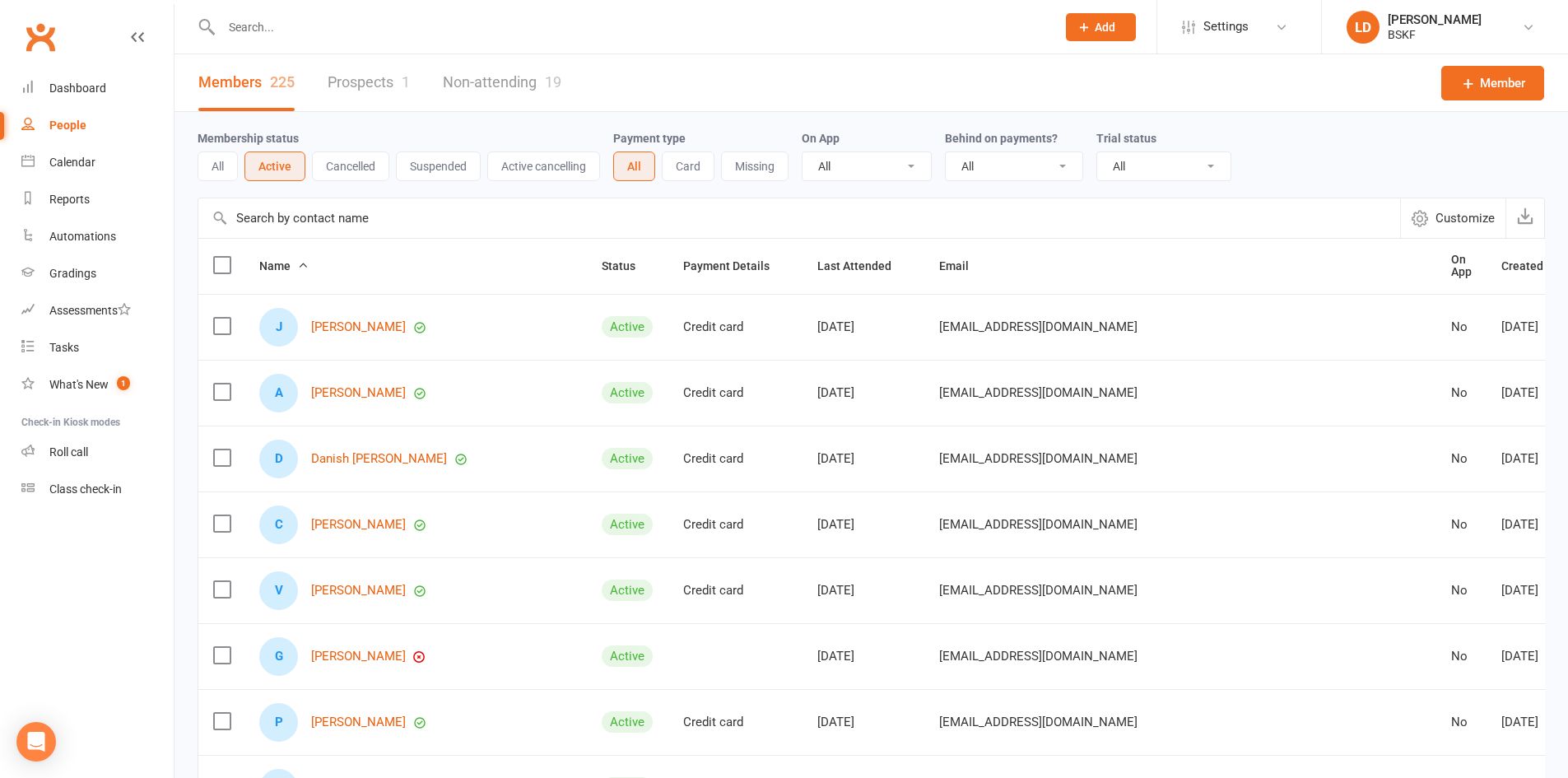
click at [916, 166] on select "All Yes No" at bounding box center [866, 166] width 128 height 28
click at [1070, 168] on select "All No Yes" at bounding box center [1013, 166] width 136 height 28
click at [307, 261] on icon at bounding box center [303, 266] width 12 height 12
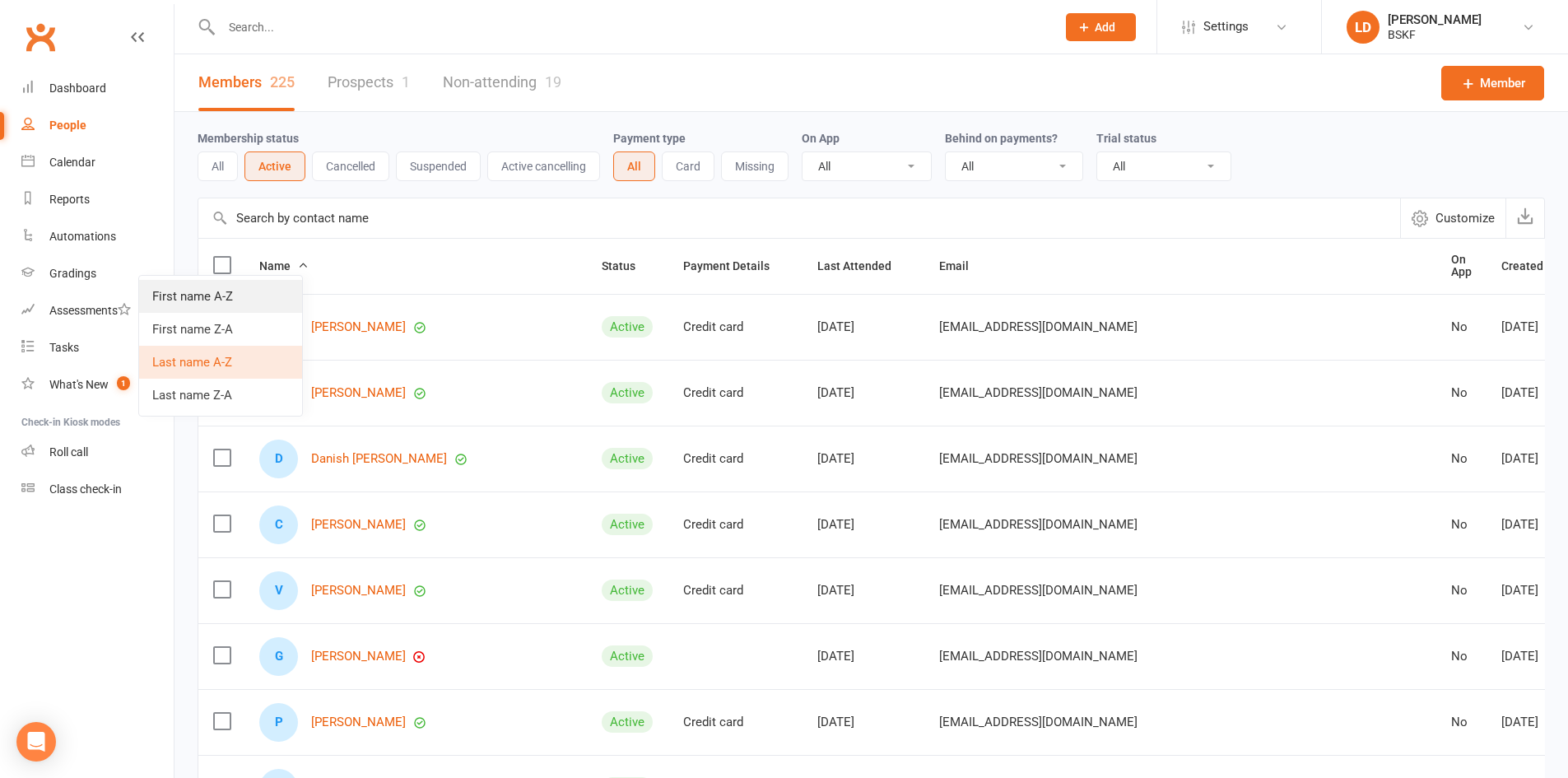
click at [232, 294] on link "First name A-Z" at bounding box center [220, 297] width 163 height 33
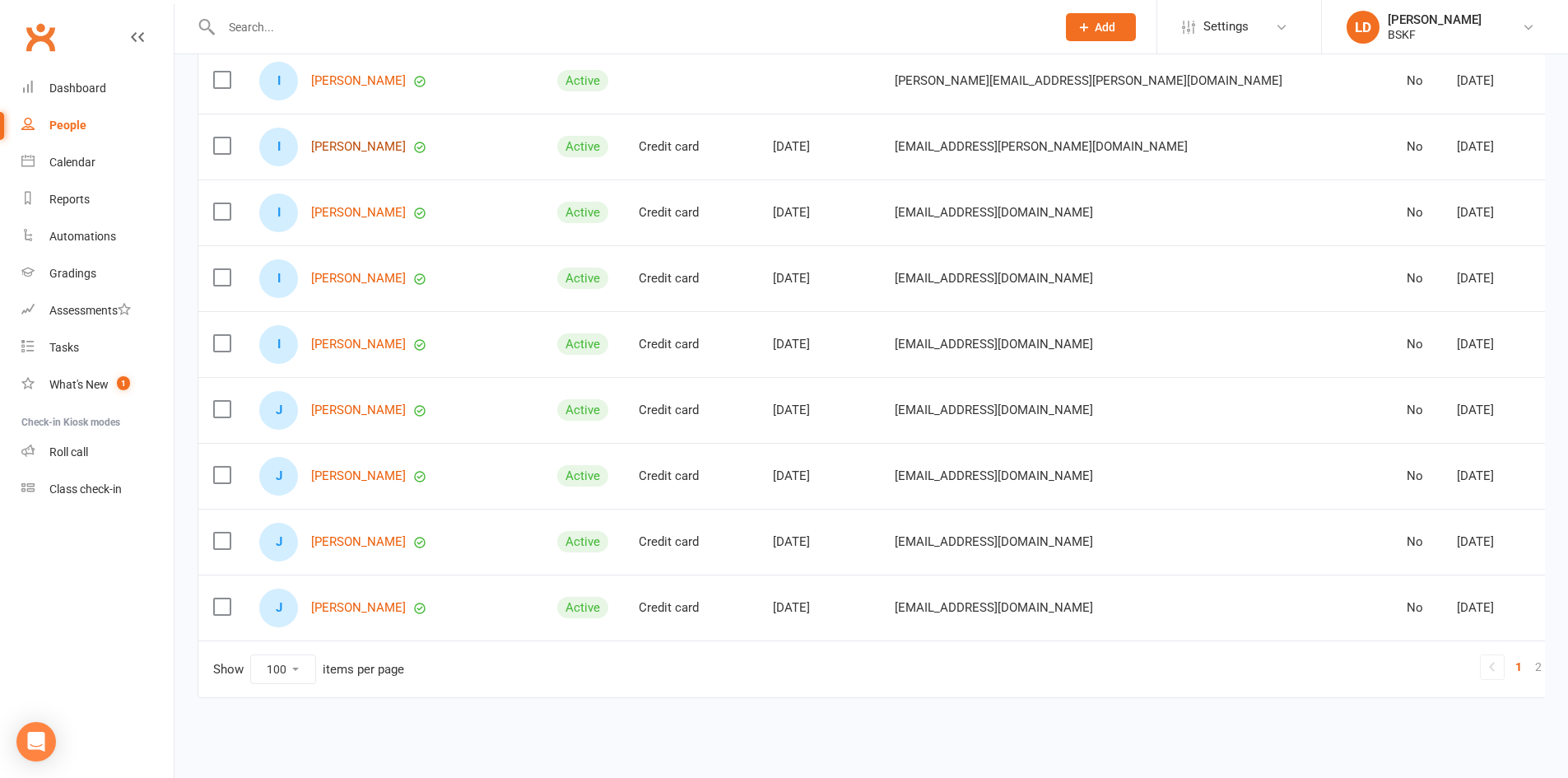
scroll to position [6243, 0]
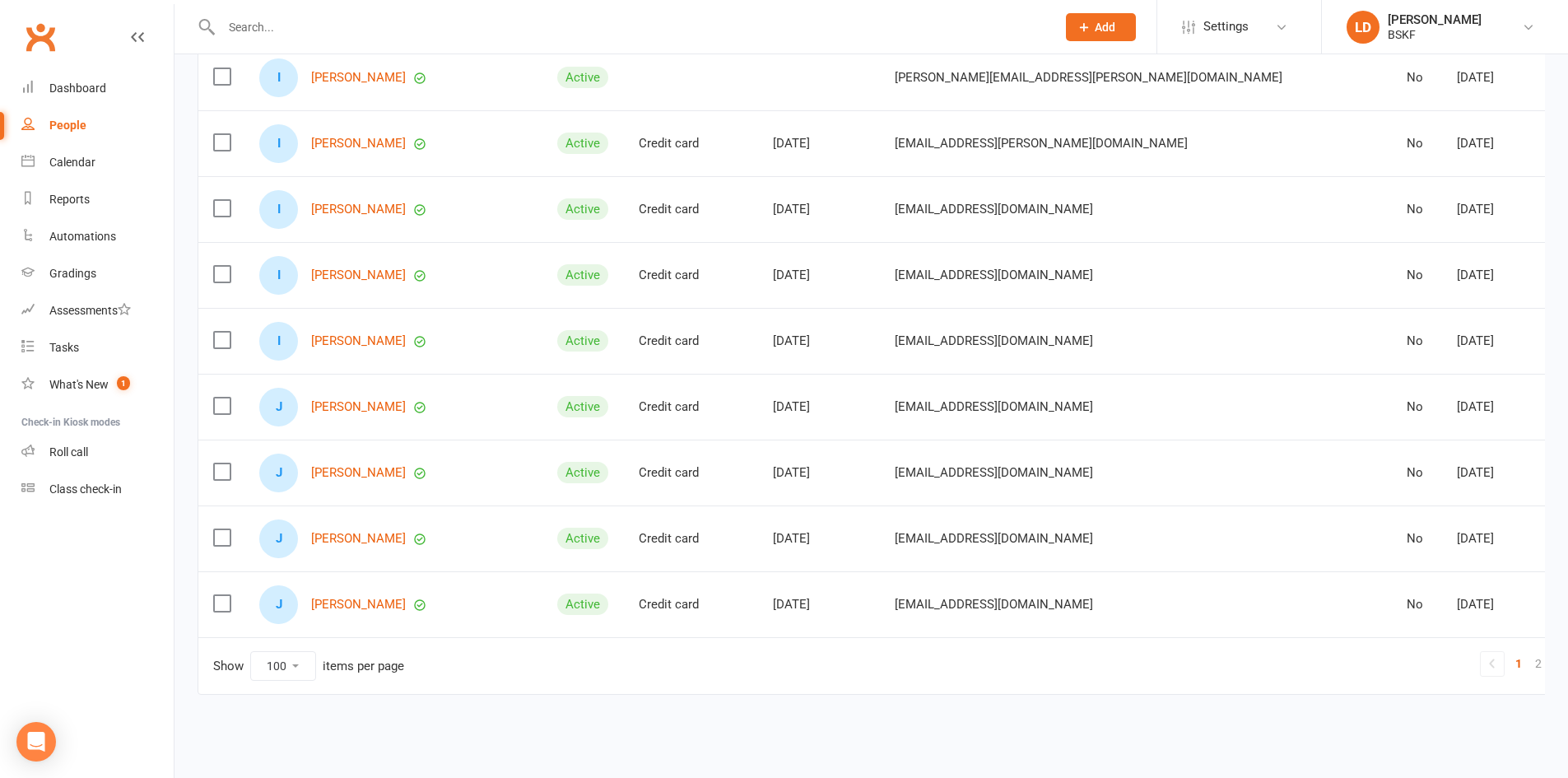
click at [300, 656] on select "10 25 50 100" at bounding box center [283, 665] width 65 height 28
click at [302, 662] on select "10 25 50 100" at bounding box center [283, 665] width 65 height 28
click at [389, 409] on link "[PERSON_NAME]" at bounding box center [359, 407] width 95 height 14
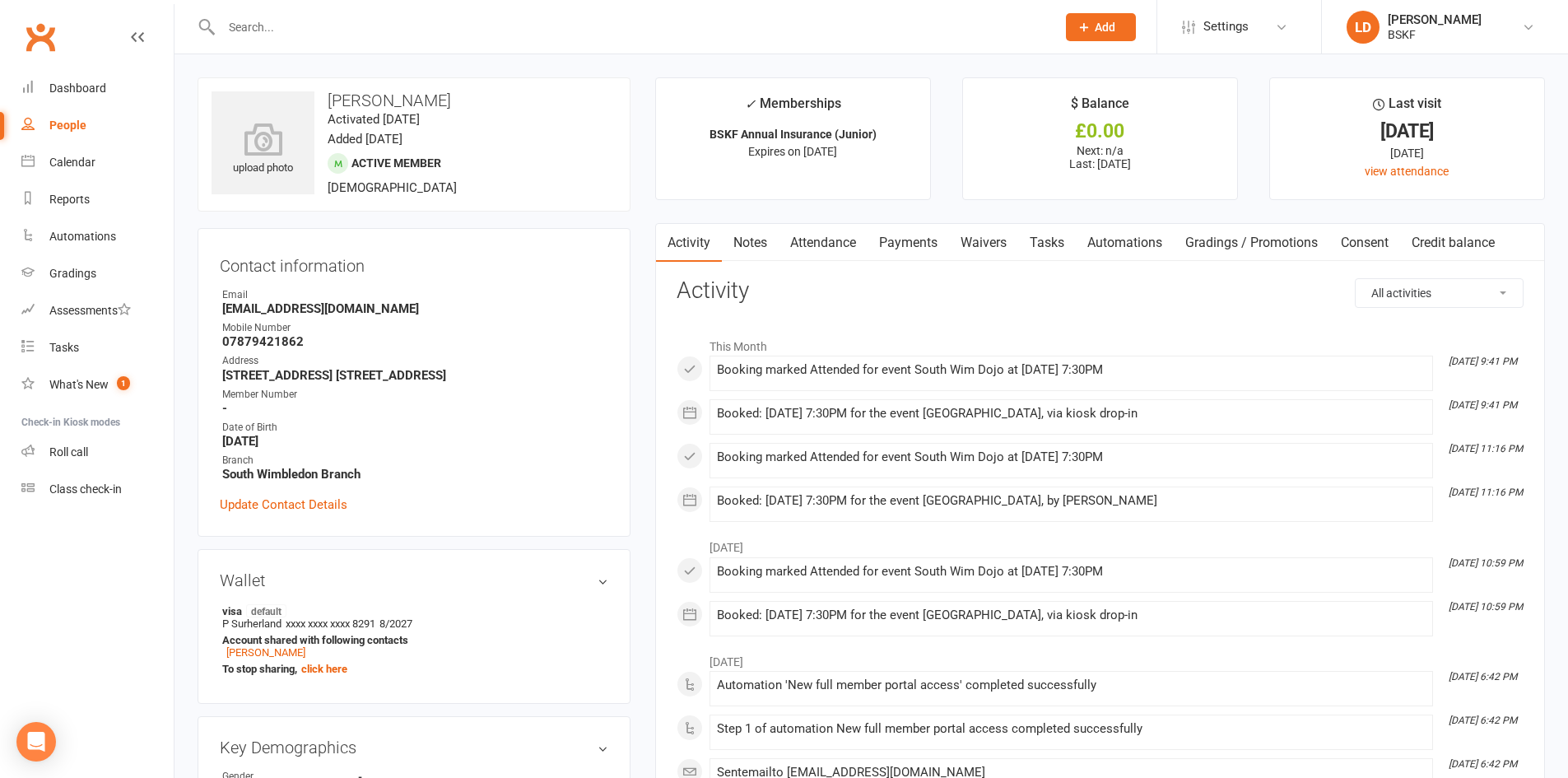
click at [825, 245] on link "Attendance" at bounding box center [823, 243] width 89 height 38
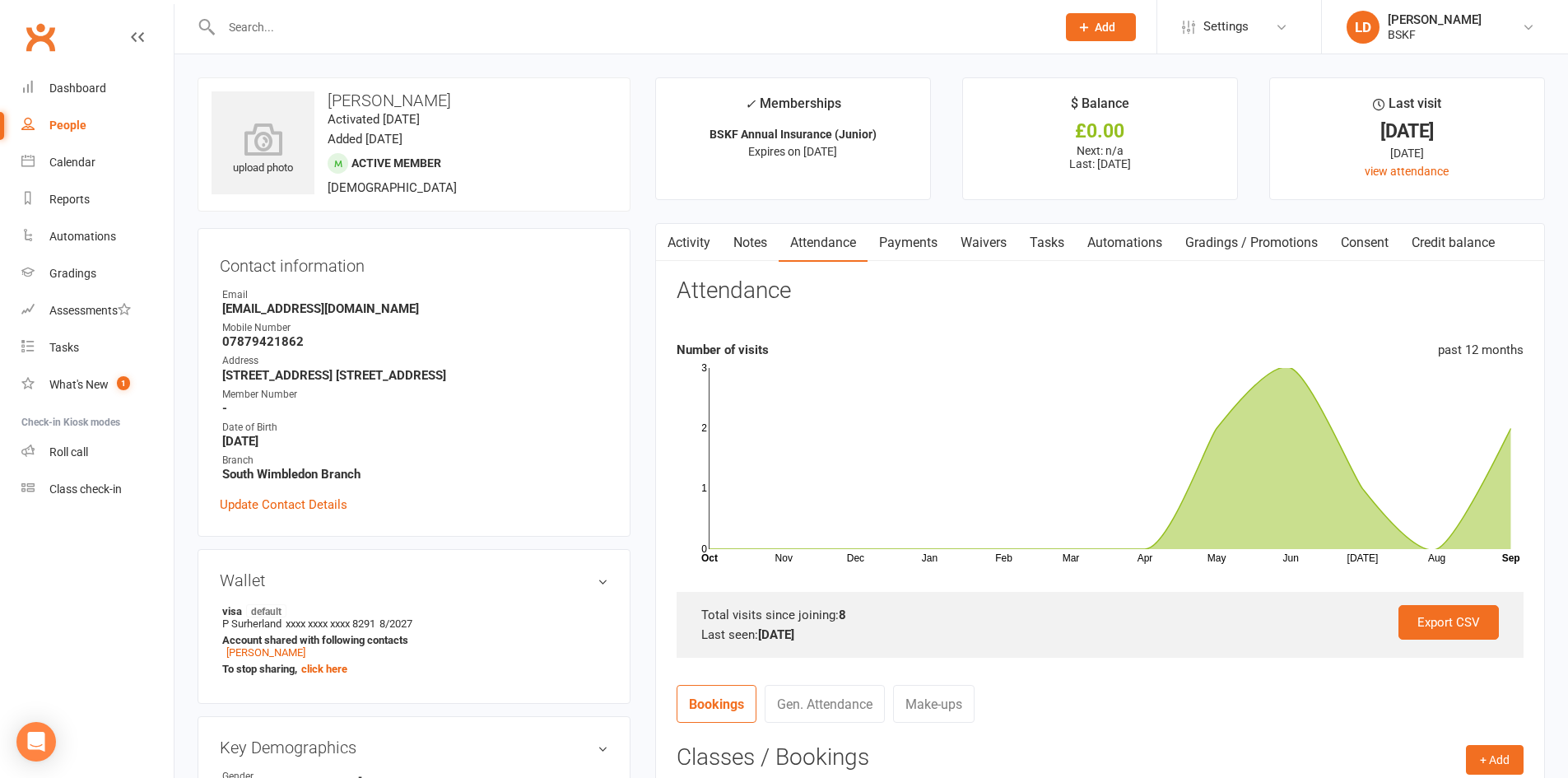
click at [72, 124] on div "People" at bounding box center [68, 124] width 37 height 13
select select "100"
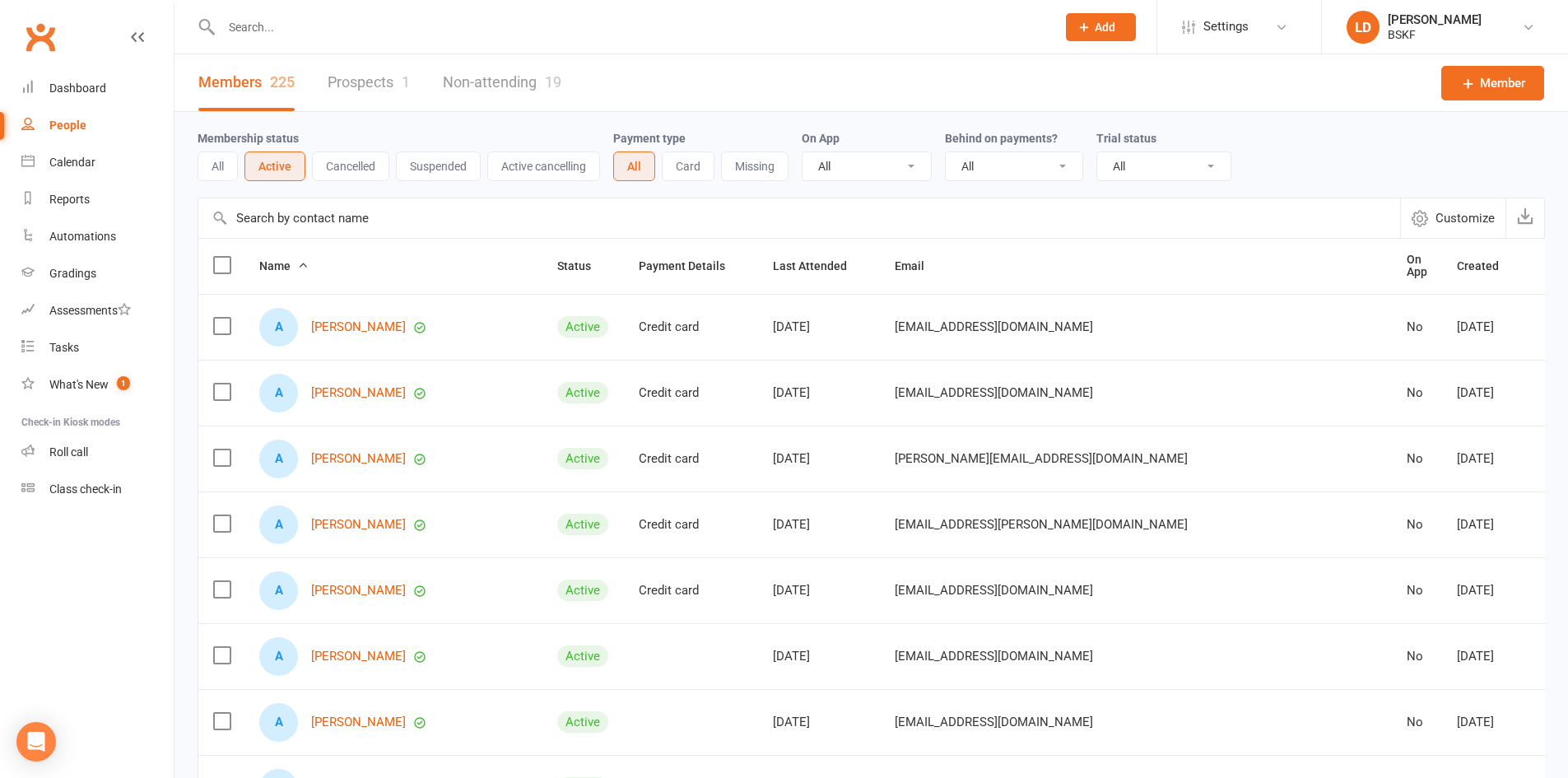
click at [306, 263] on icon at bounding box center [303, 266] width 12 height 12
click at [208, 363] on link "Last name A-Z" at bounding box center [221, 363] width 163 height 33
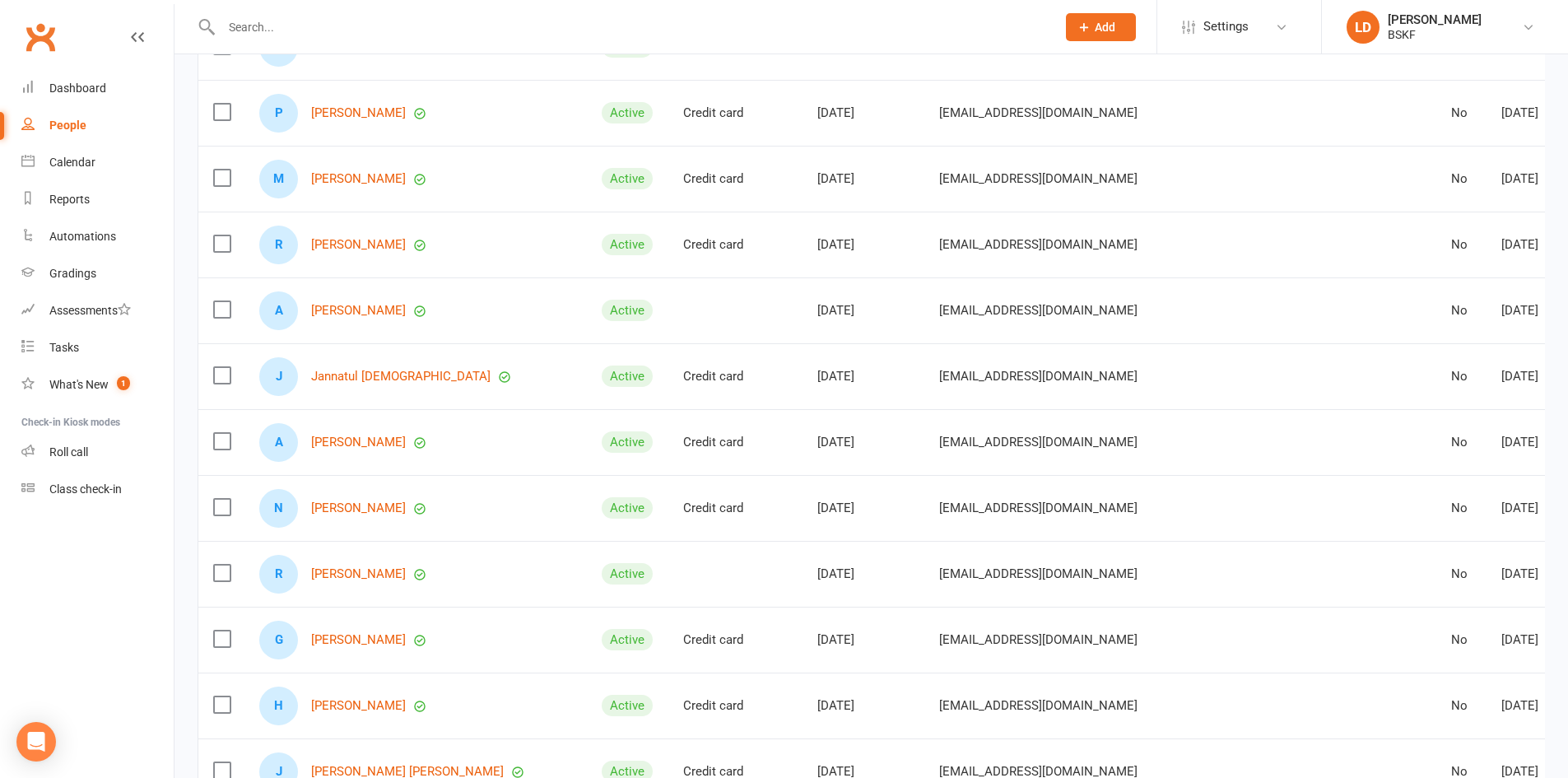
scroll to position [6243, 0]
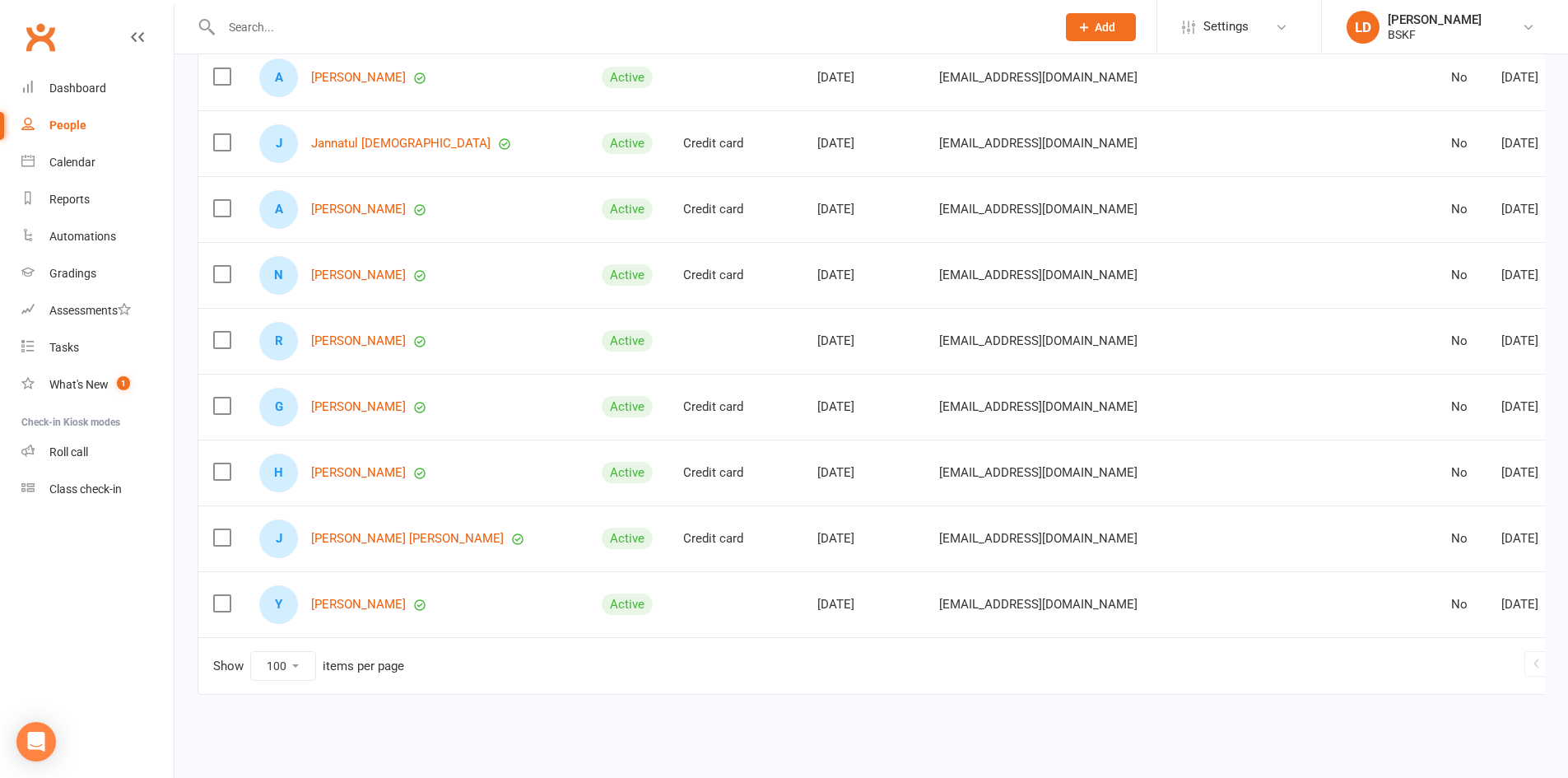
click at [300, 661] on select "10 25 50 100" at bounding box center [283, 665] width 65 height 28
click at [352, 629] on td "Y [PERSON_NAME]" at bounding box center [416, 604] width 342 height 66
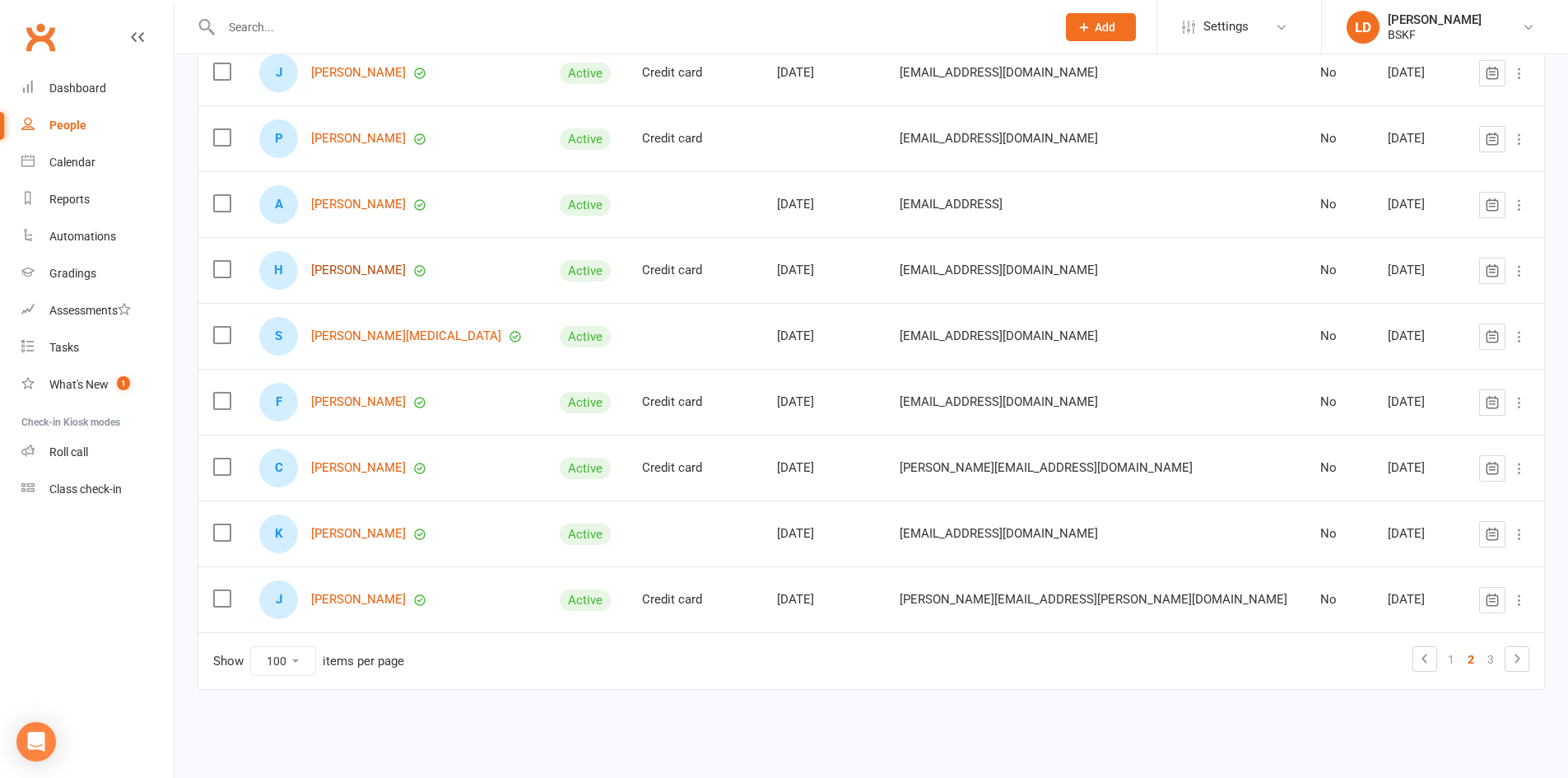
click at [387, 269] on link "[PERSON_NAME]" at bounding box center [359, 270] width 95 height 14
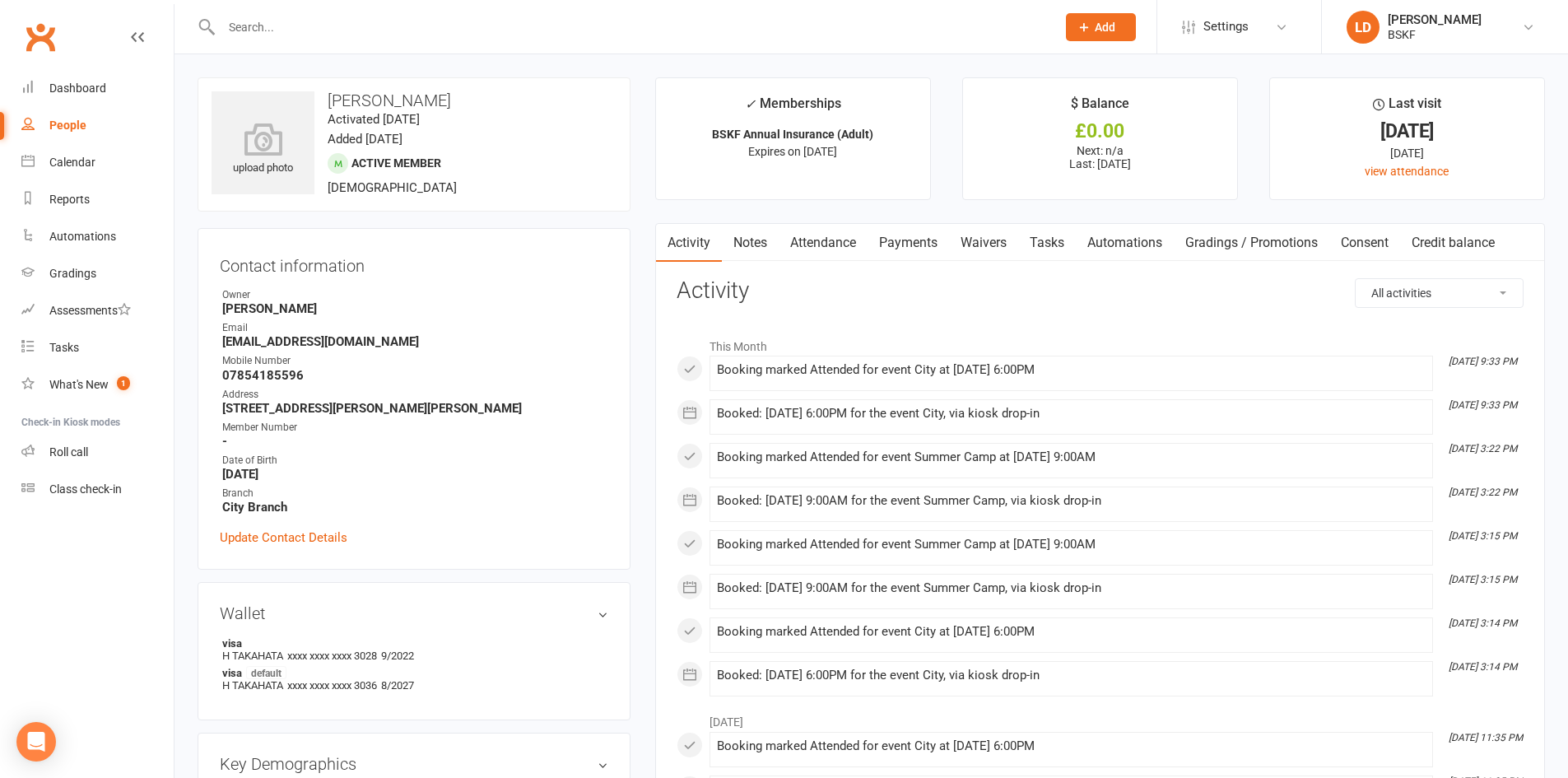
click at [67, 127] on div "People" at bounding box center [68, 124] width 37 height 13
select select "100"
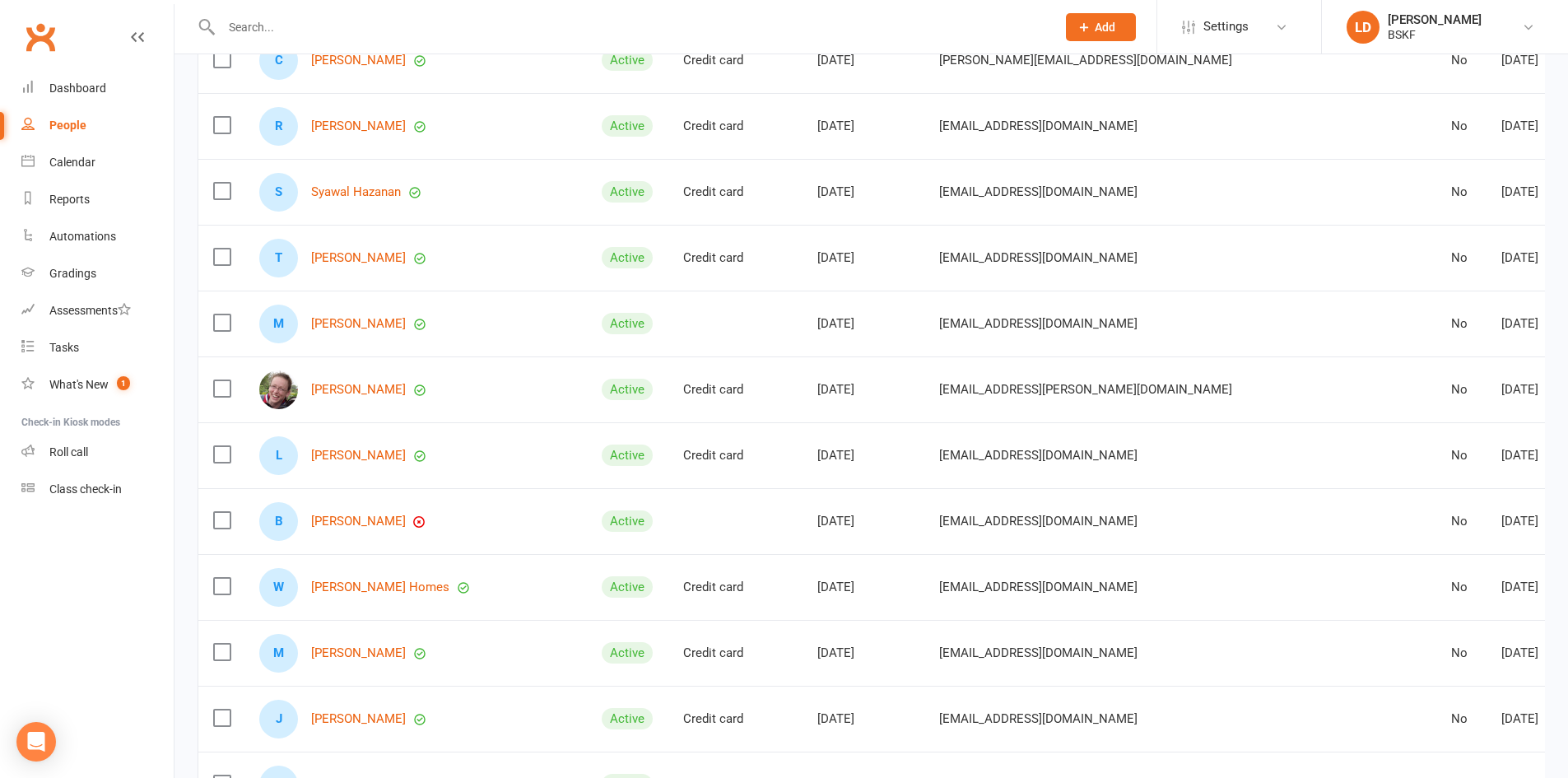
scroll to position [6243, 0]
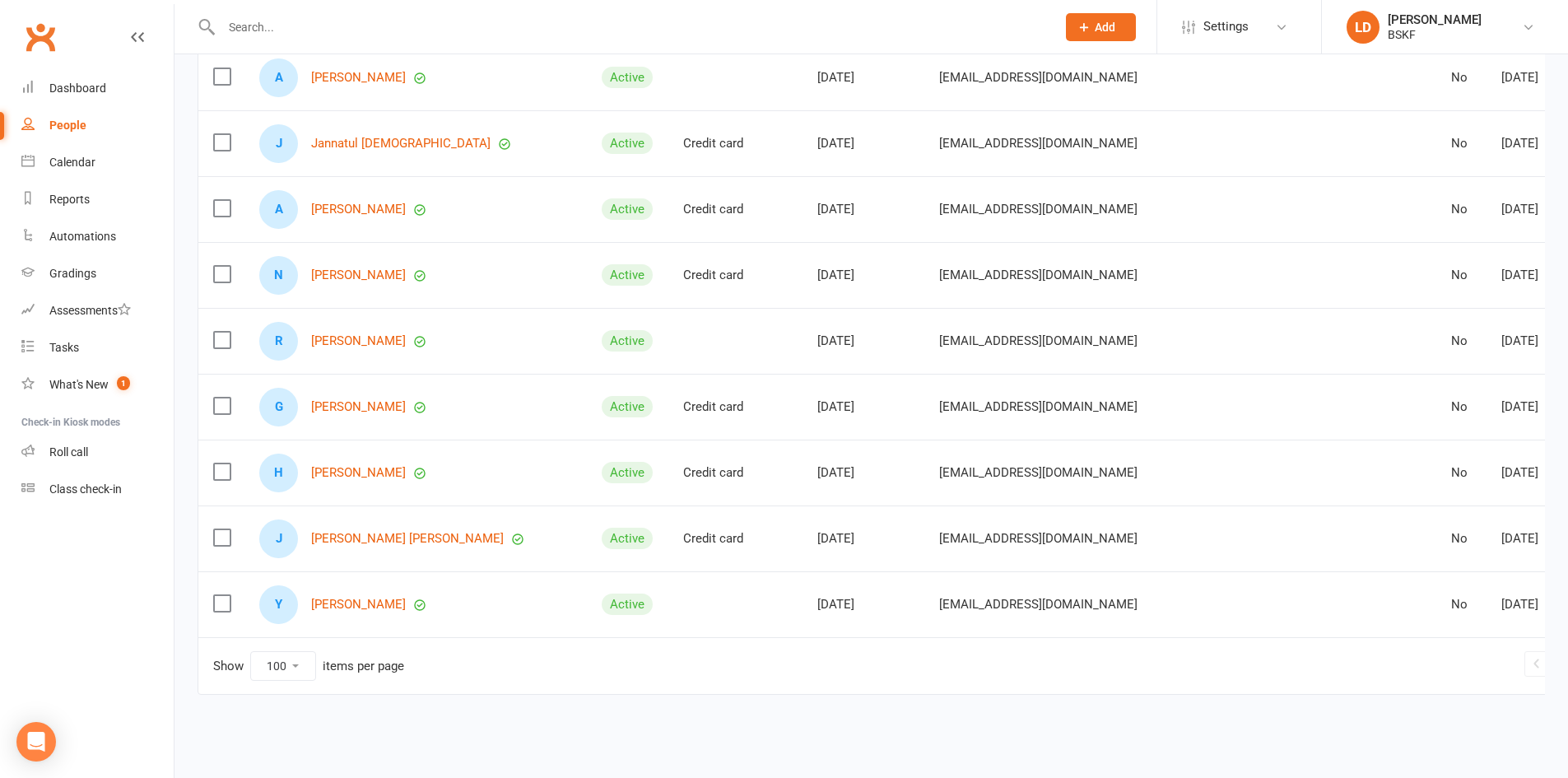
click at [1573, 660] on link "2" at bounding box center [1583, 663] width 20 height 24
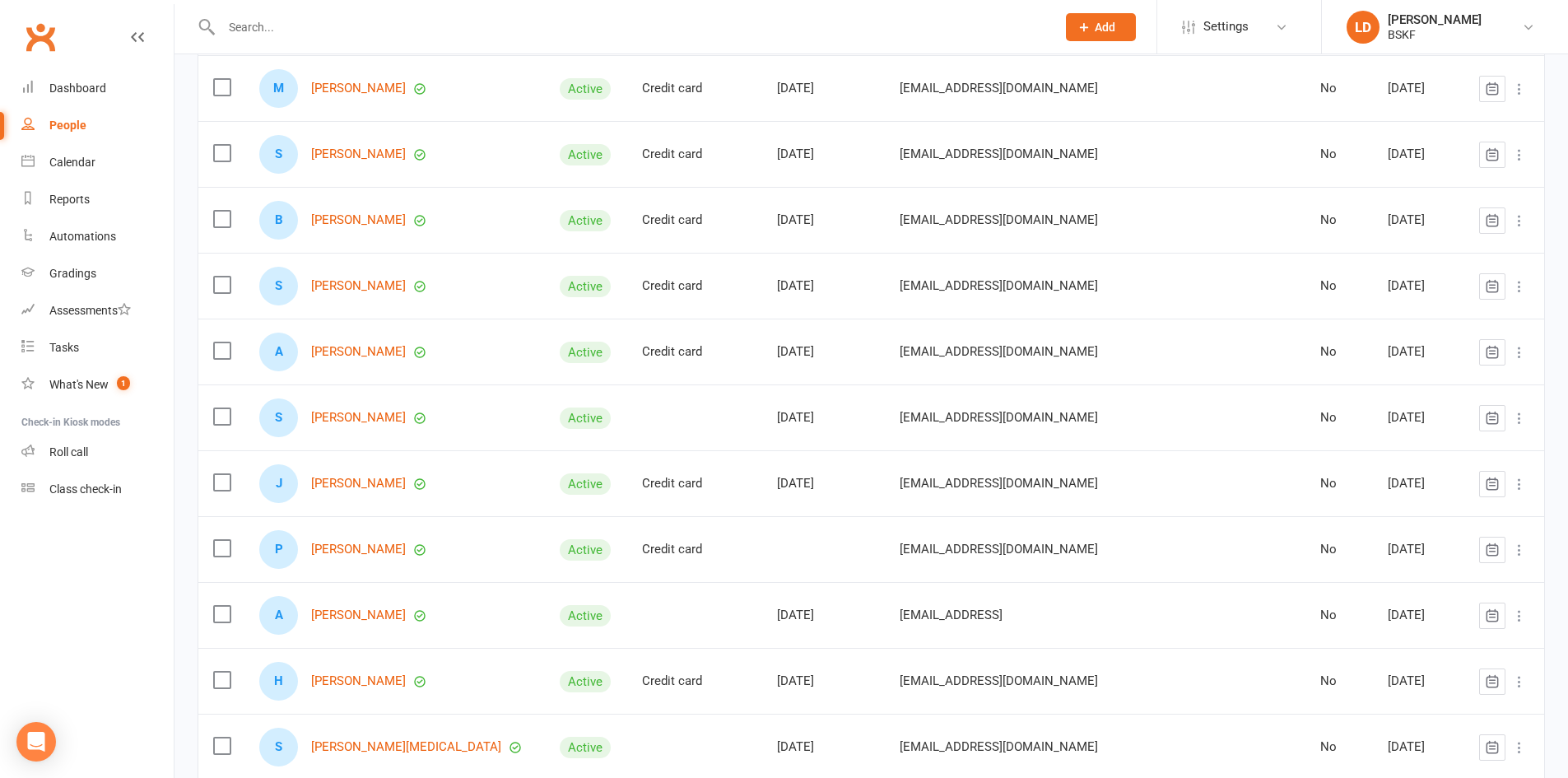
scroll to position [5912, 0]
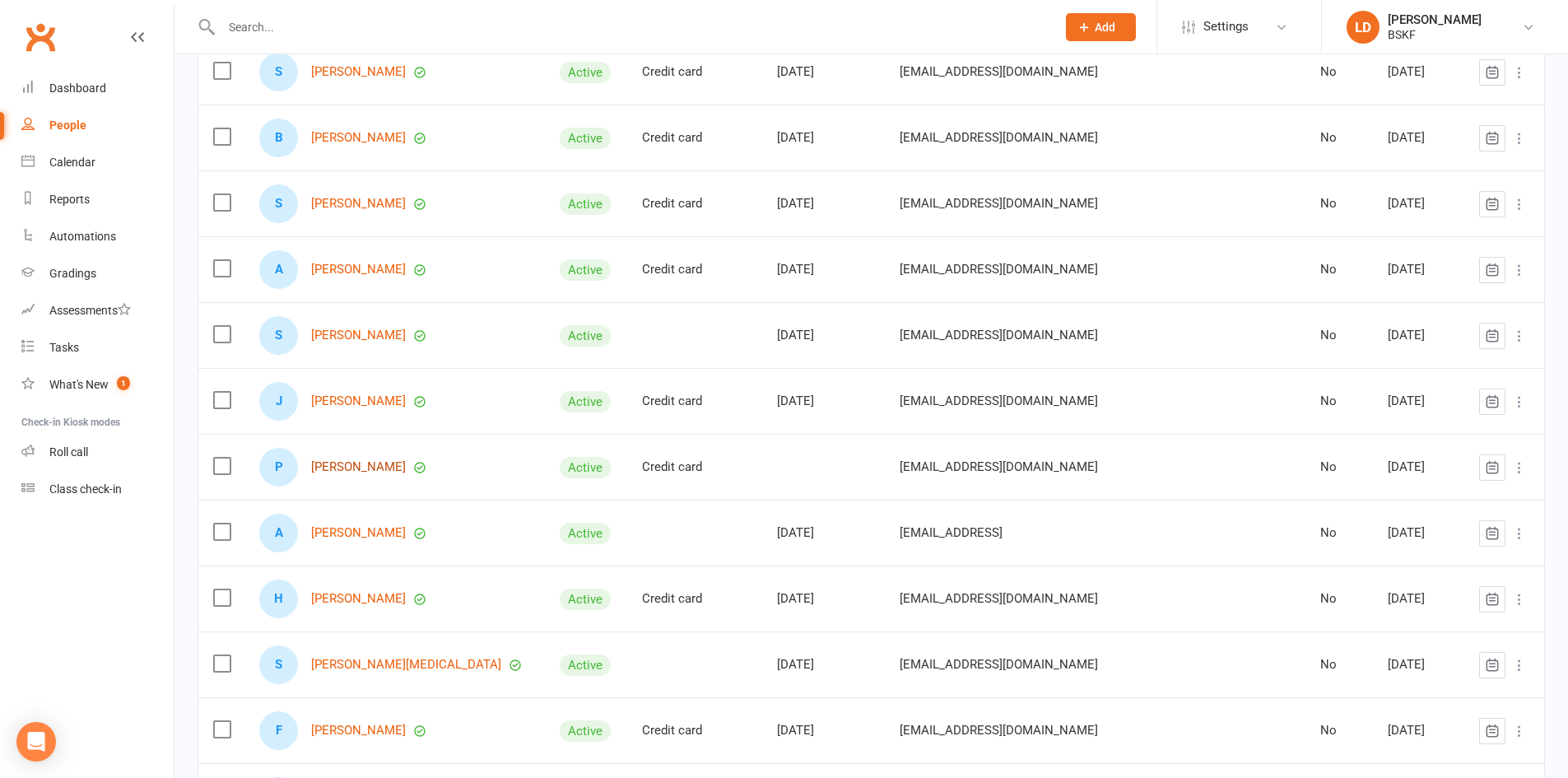
click at [366, 466] on link "[PERSON_NAME]" at bounding box center [359, 467] width 95 height 14
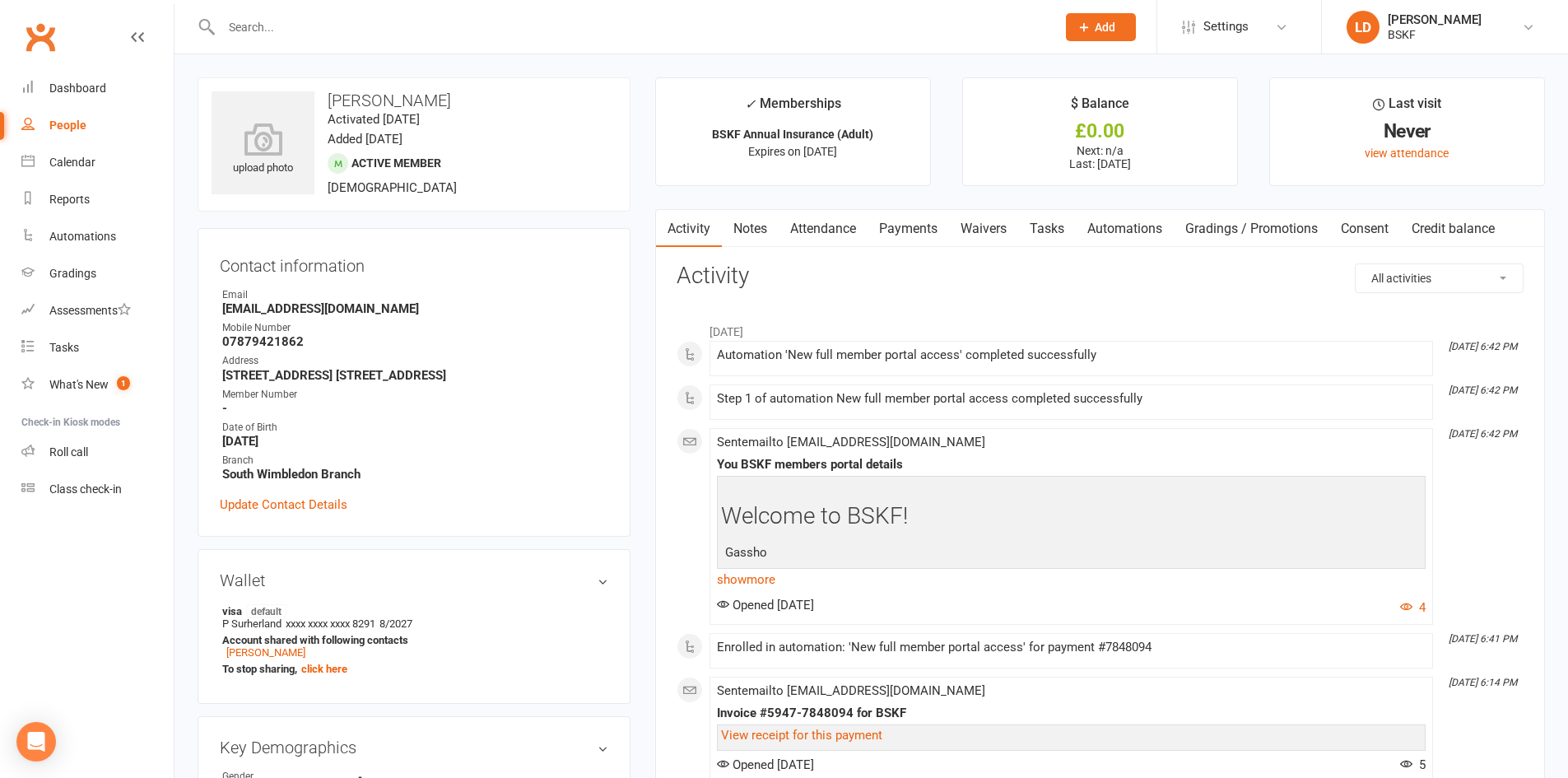
click at [840, 229] on link "Attendance" at bounding box center [823, 228] width 89 height 38
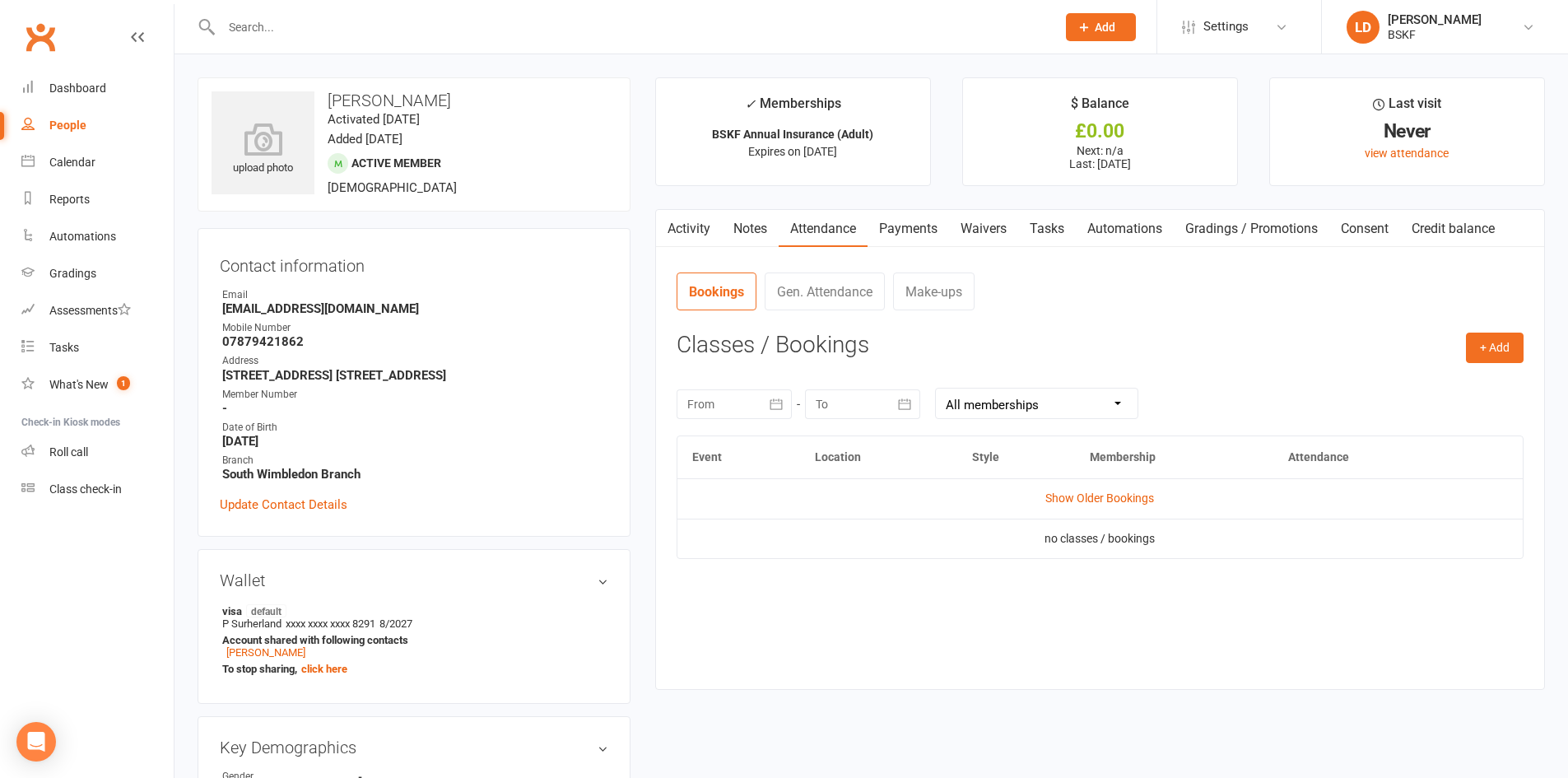
click at [763, 227] on link "Notes" at bounding box center [751, 228] width 57 height 38
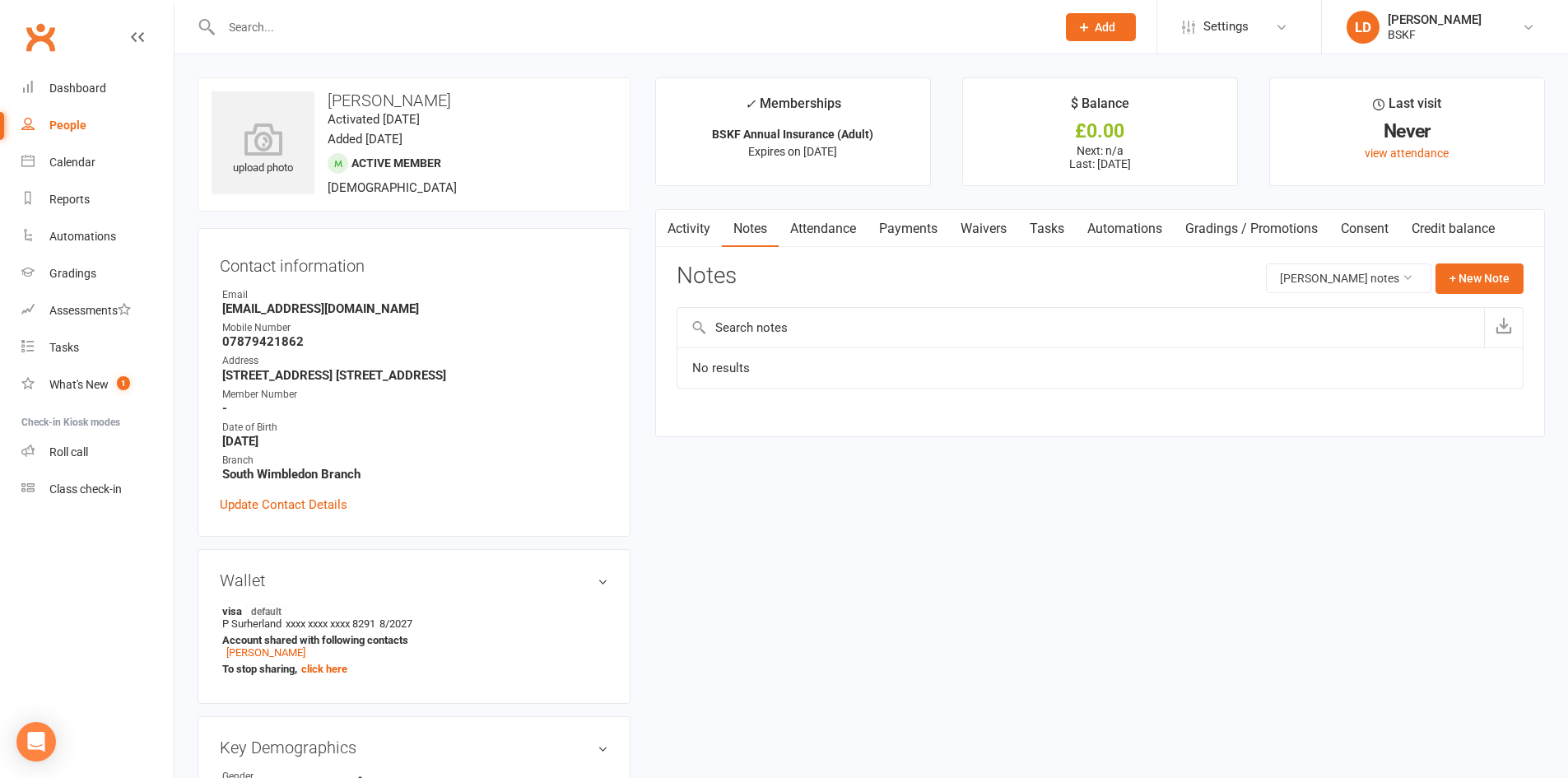
click at [805, 227] on link "Attendance" at bounding box center [823, 228] width 89 height 38
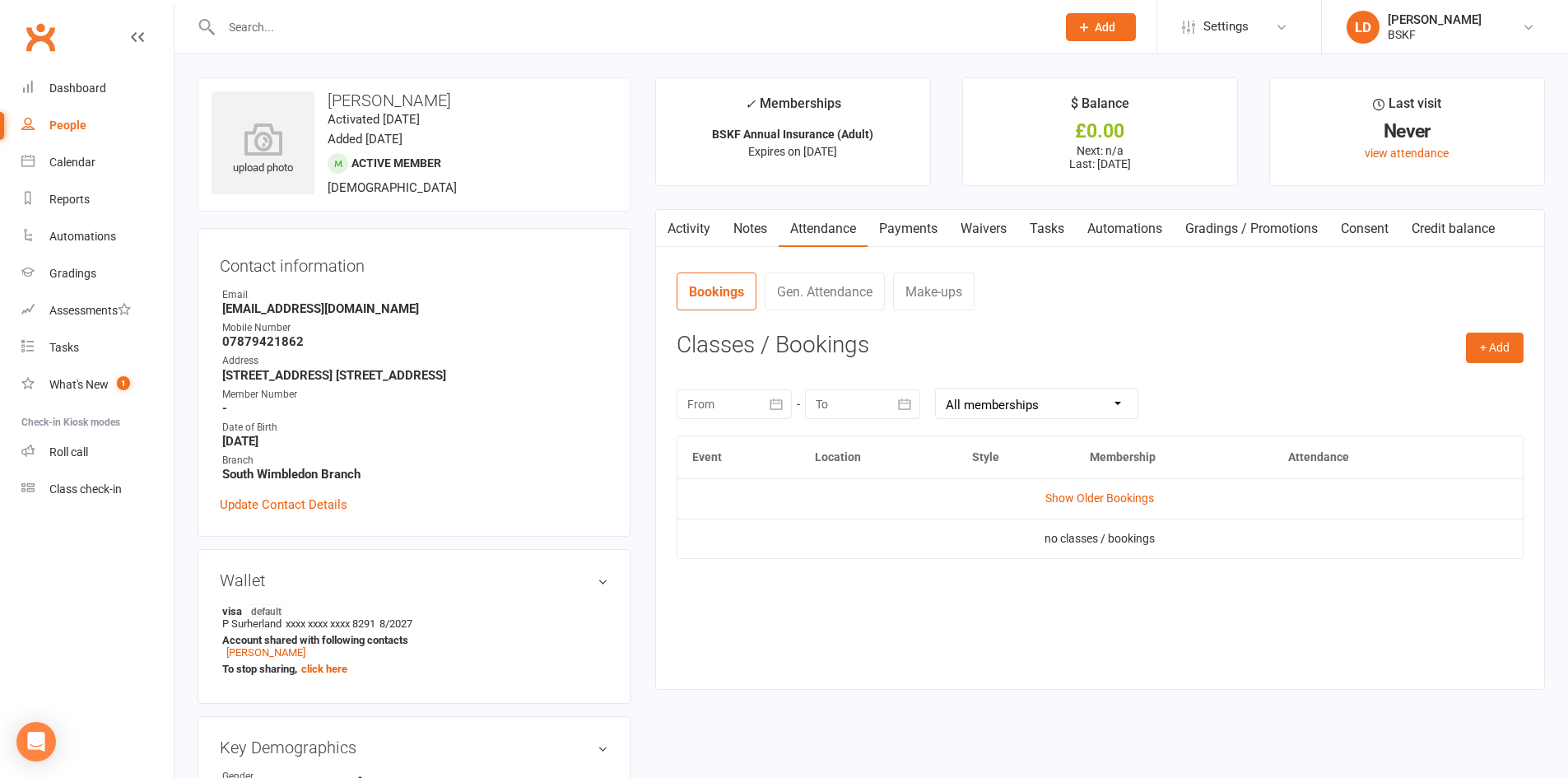
click at [75, 126] on div "People" at bounding box center [68, 124] width 37 height 13
select select "100"
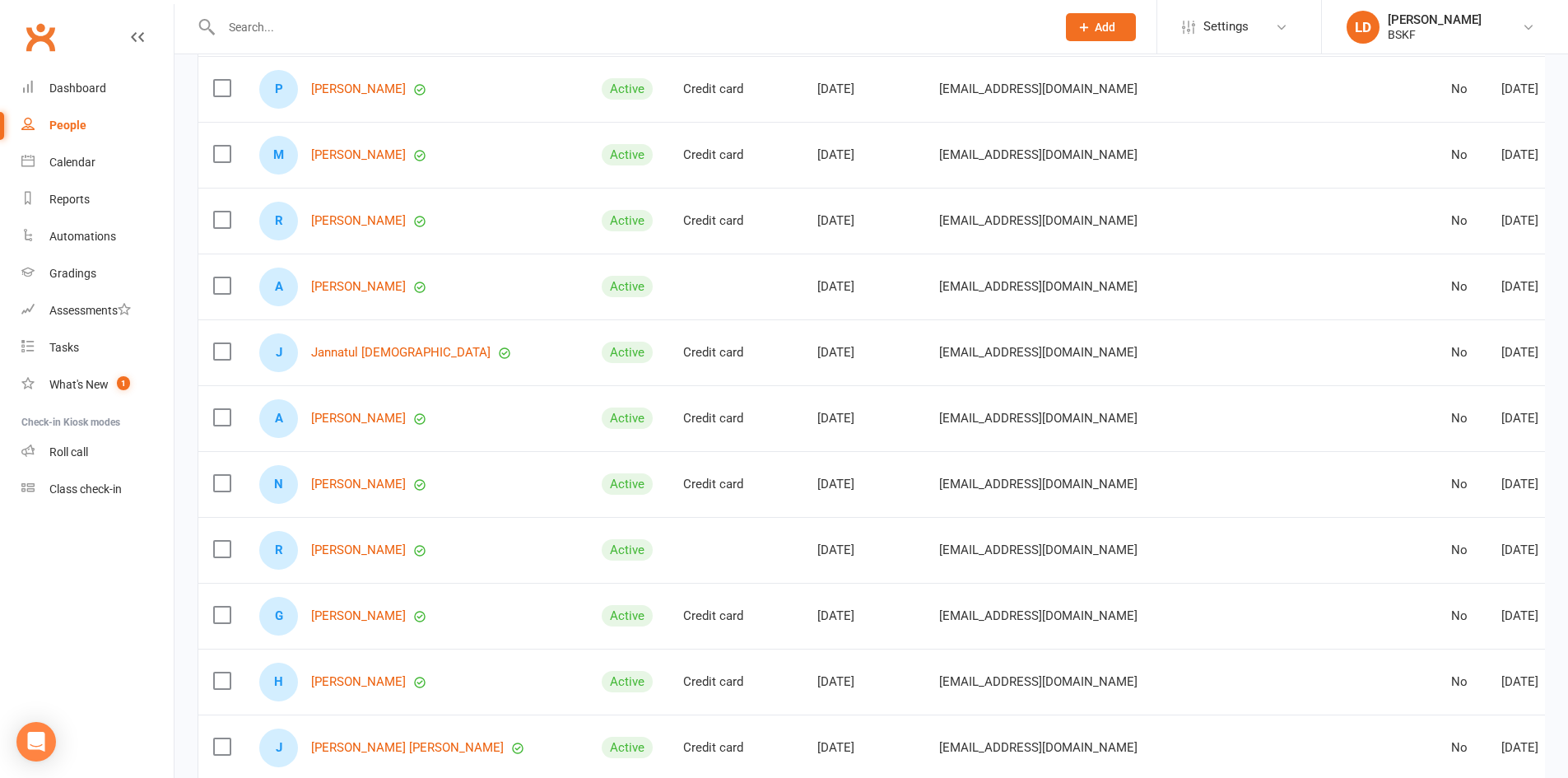
scroll to position [6243, 0]
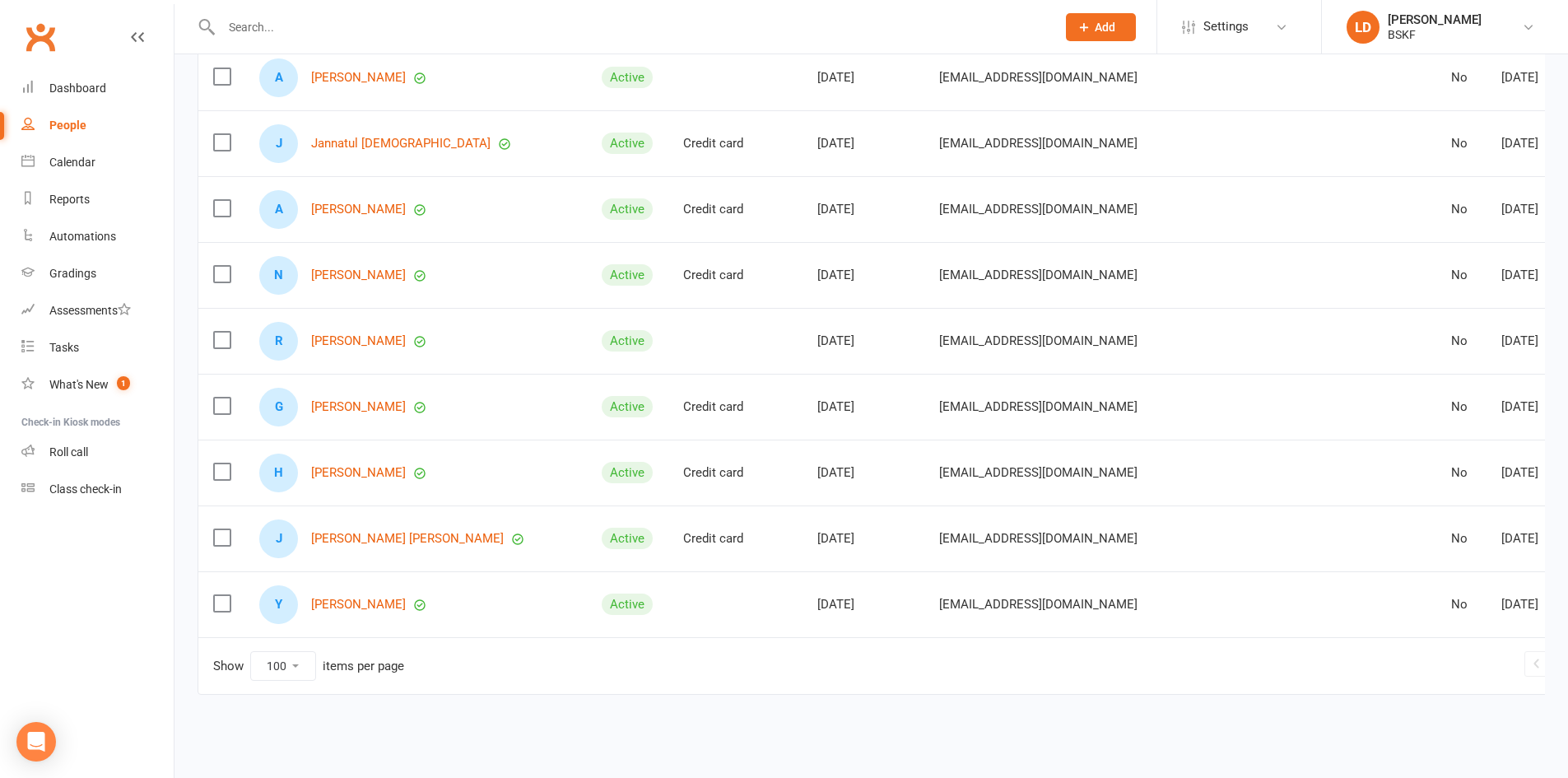
click at [1573, 652] on link "2" at bounding box center [1583, 663] width 20 height 24
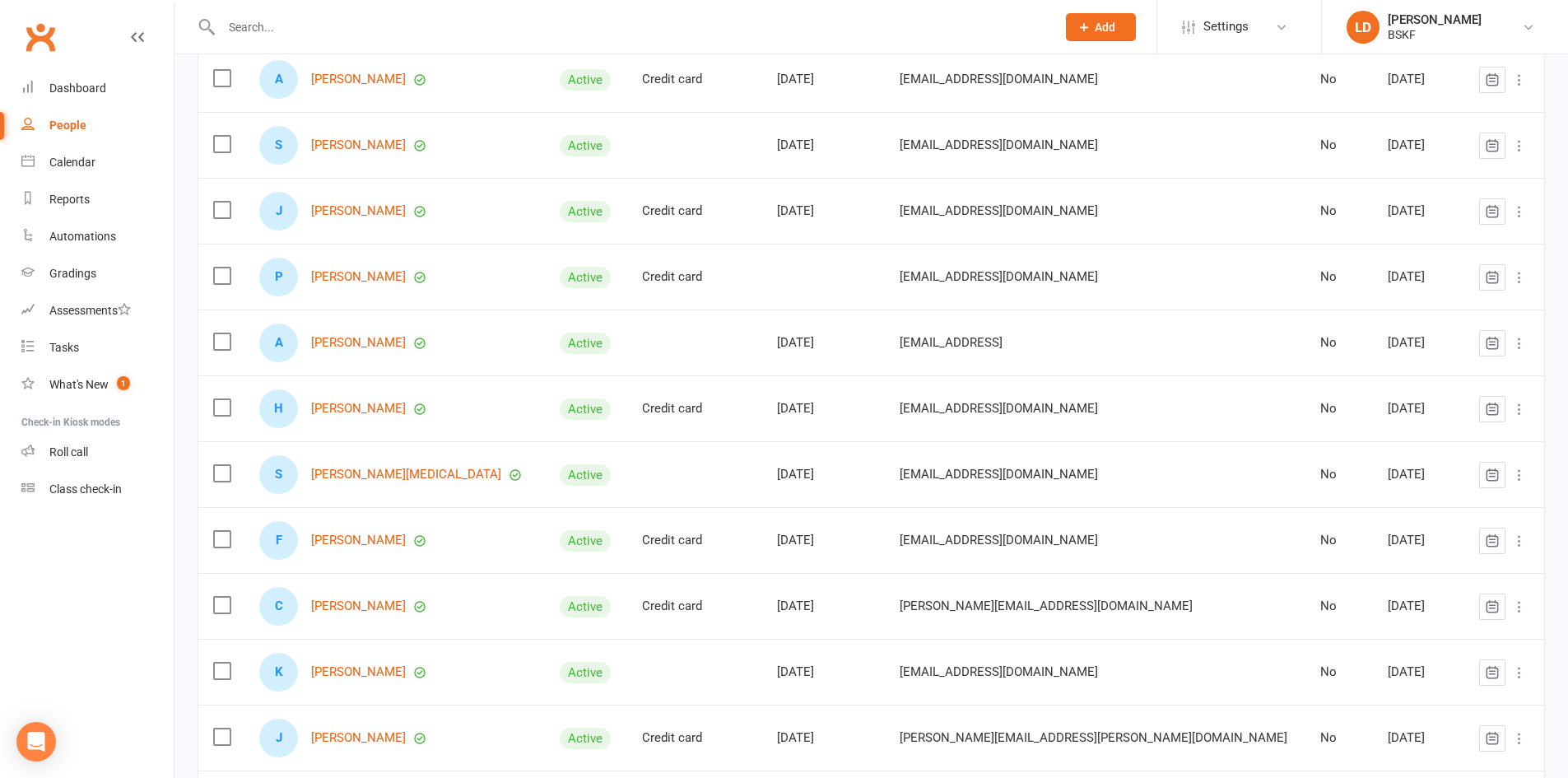
scroll to position [6096, 0]
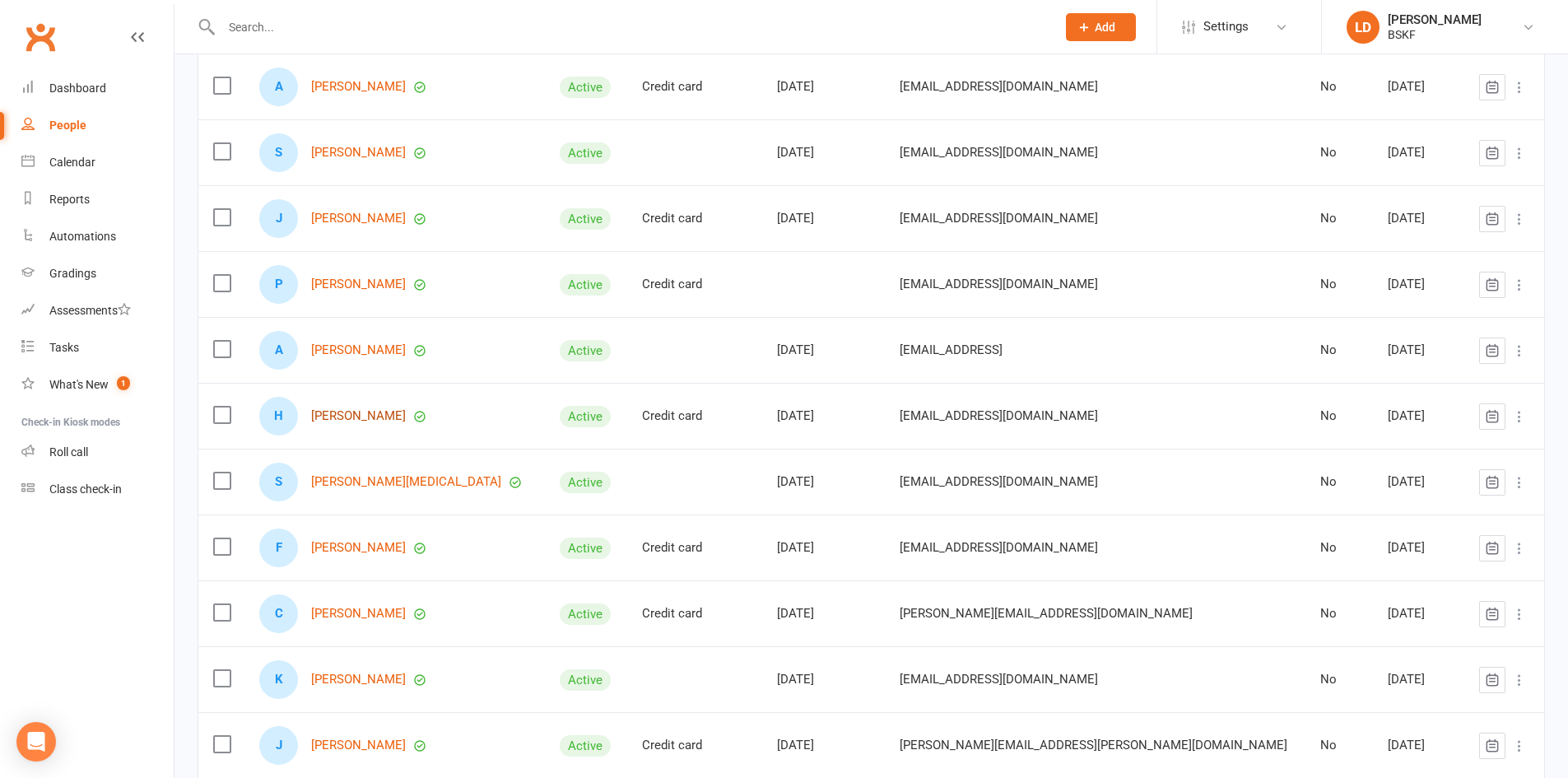
click at [349, 415] on link "[PERSON_NAME]" at bounding box center [359, 416] width 95 height 14
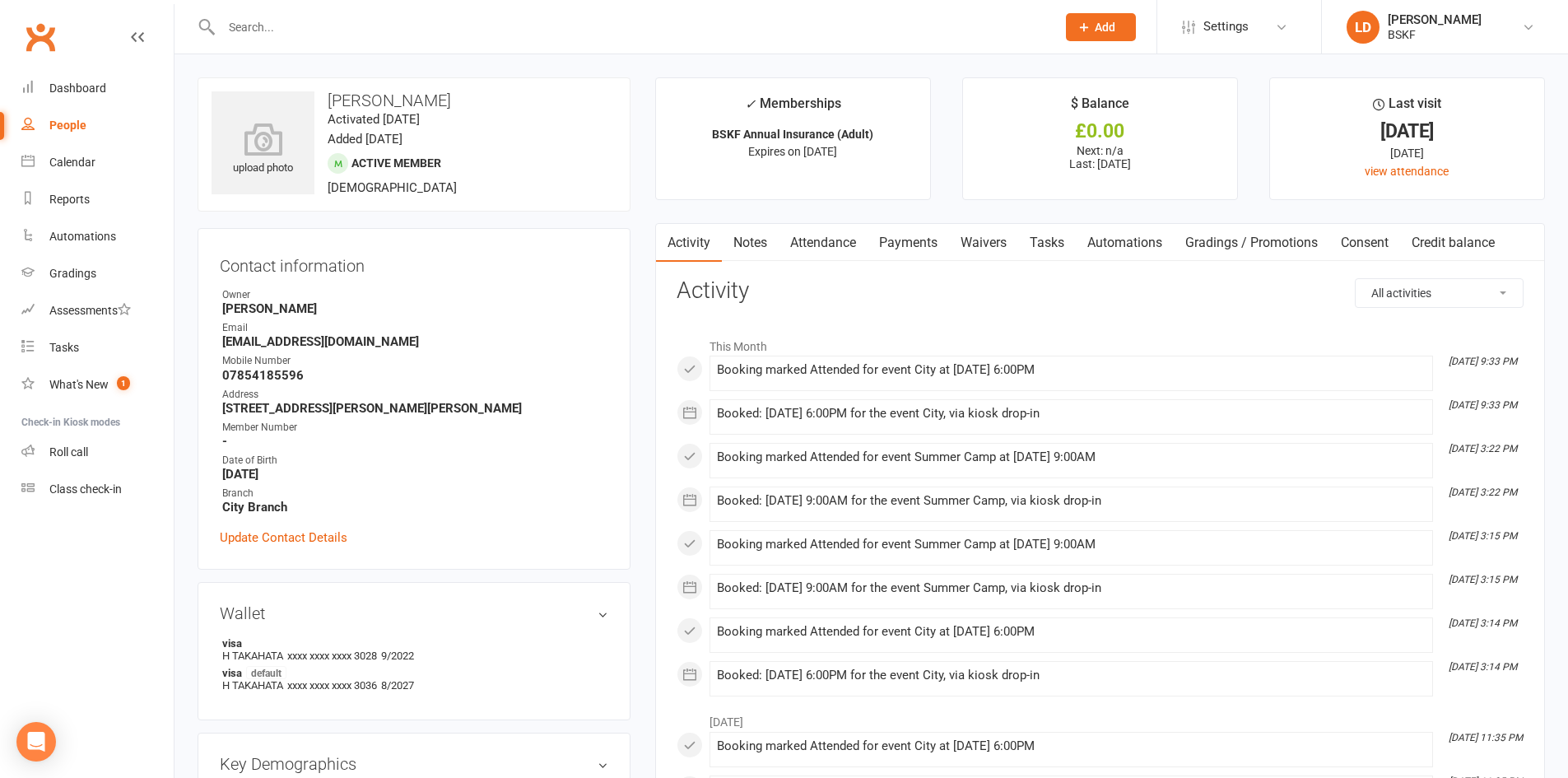
click at [830, 246] on link "Attendance" at bounding box center [823, 243] width 89 height 38
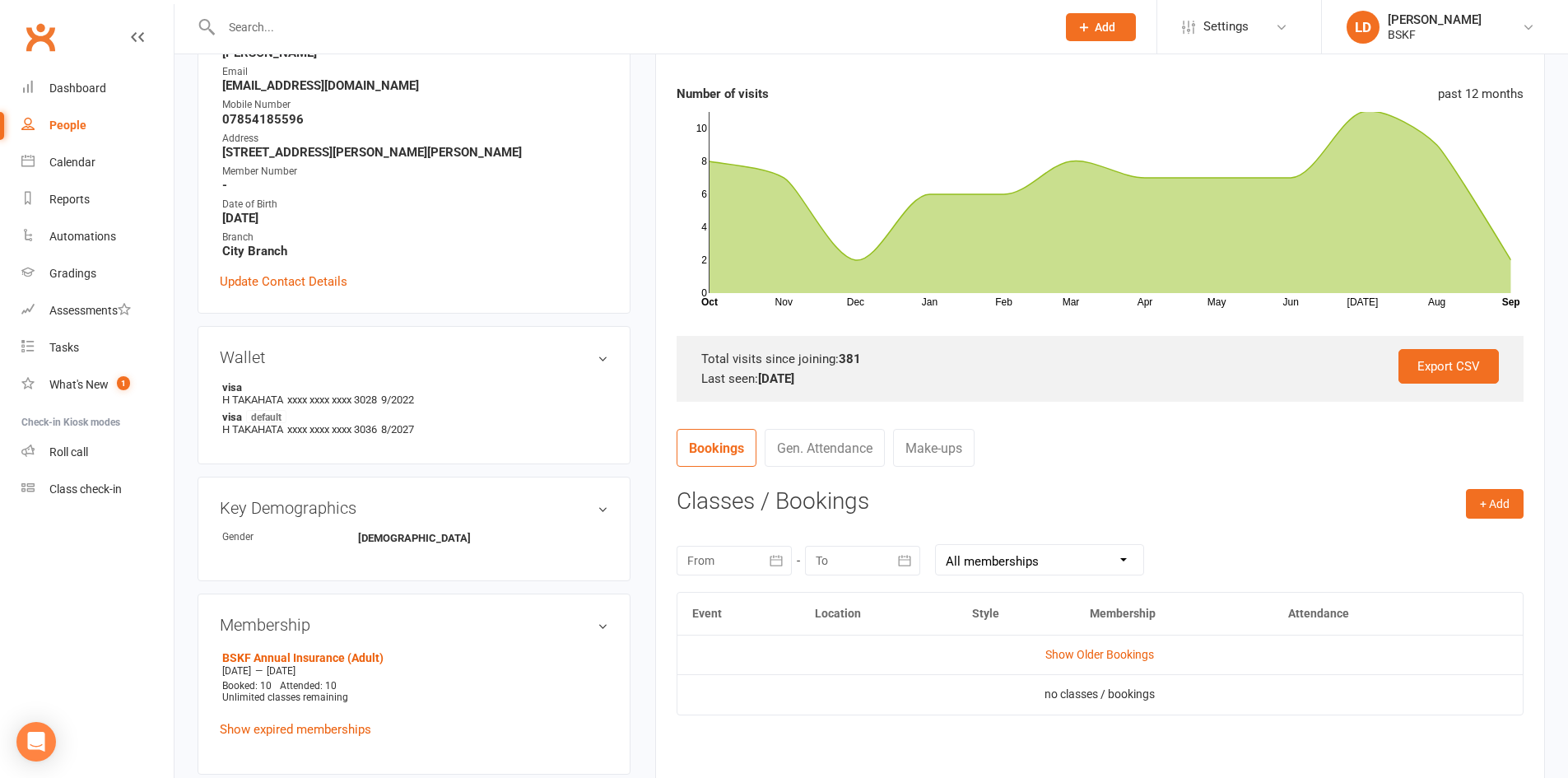
scroll to position [82, 0]
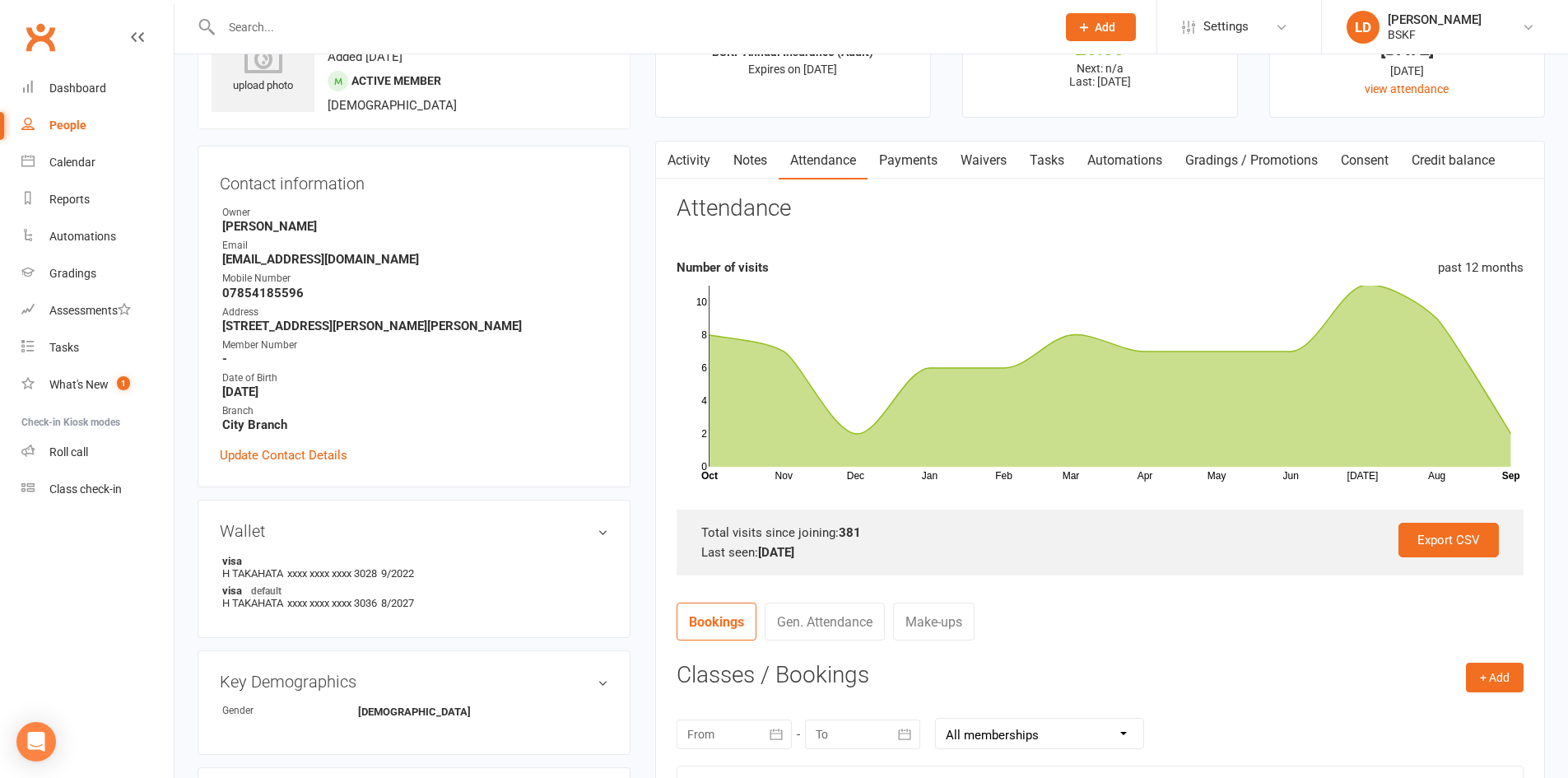
click at [698, 161] on link "Activity" at bounding box center [689, 160] width 66 height 38
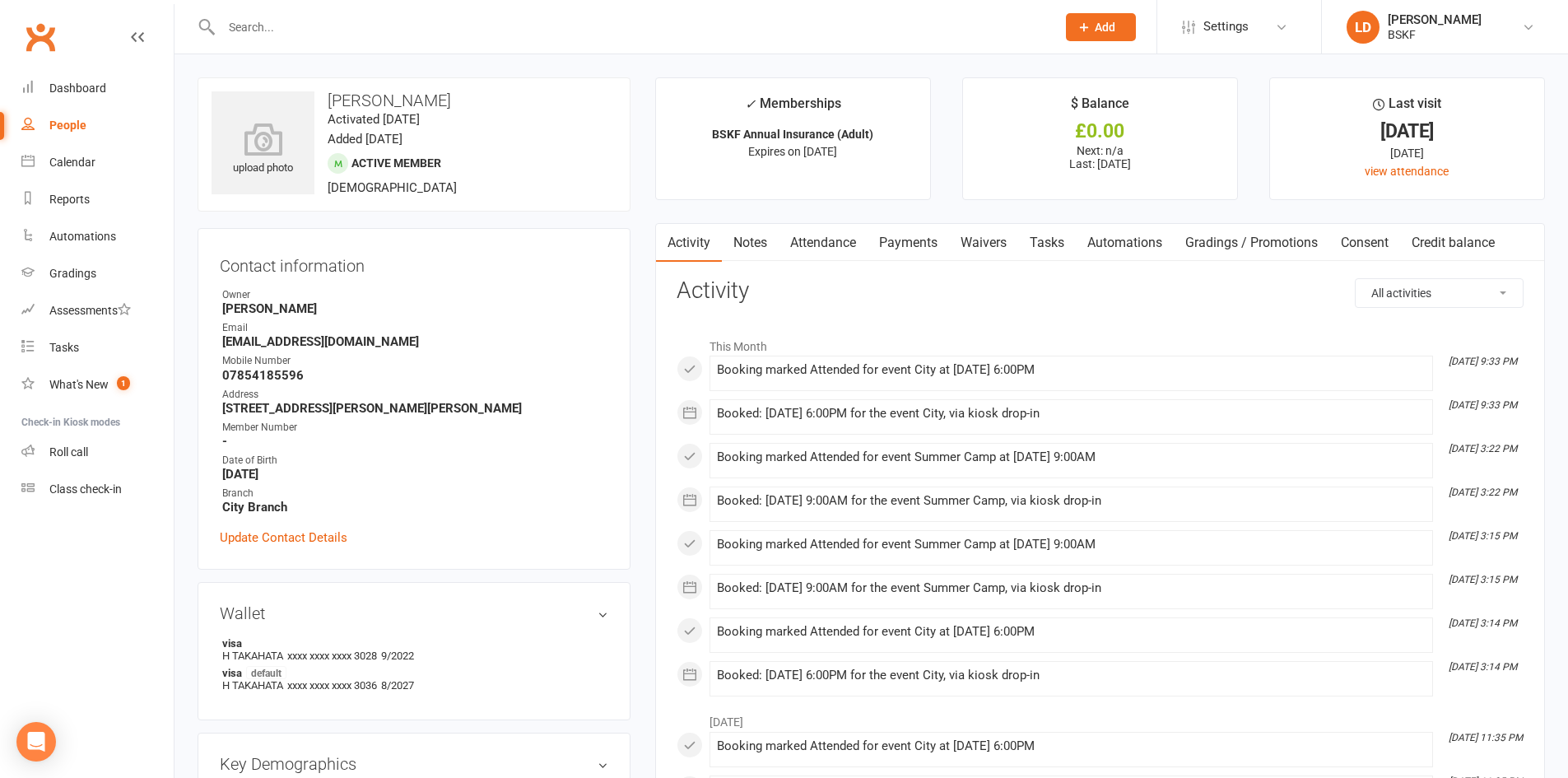
click at [73, 131] on div "People" at bounding box center [68, 124] width 37 height 13
select select "100"
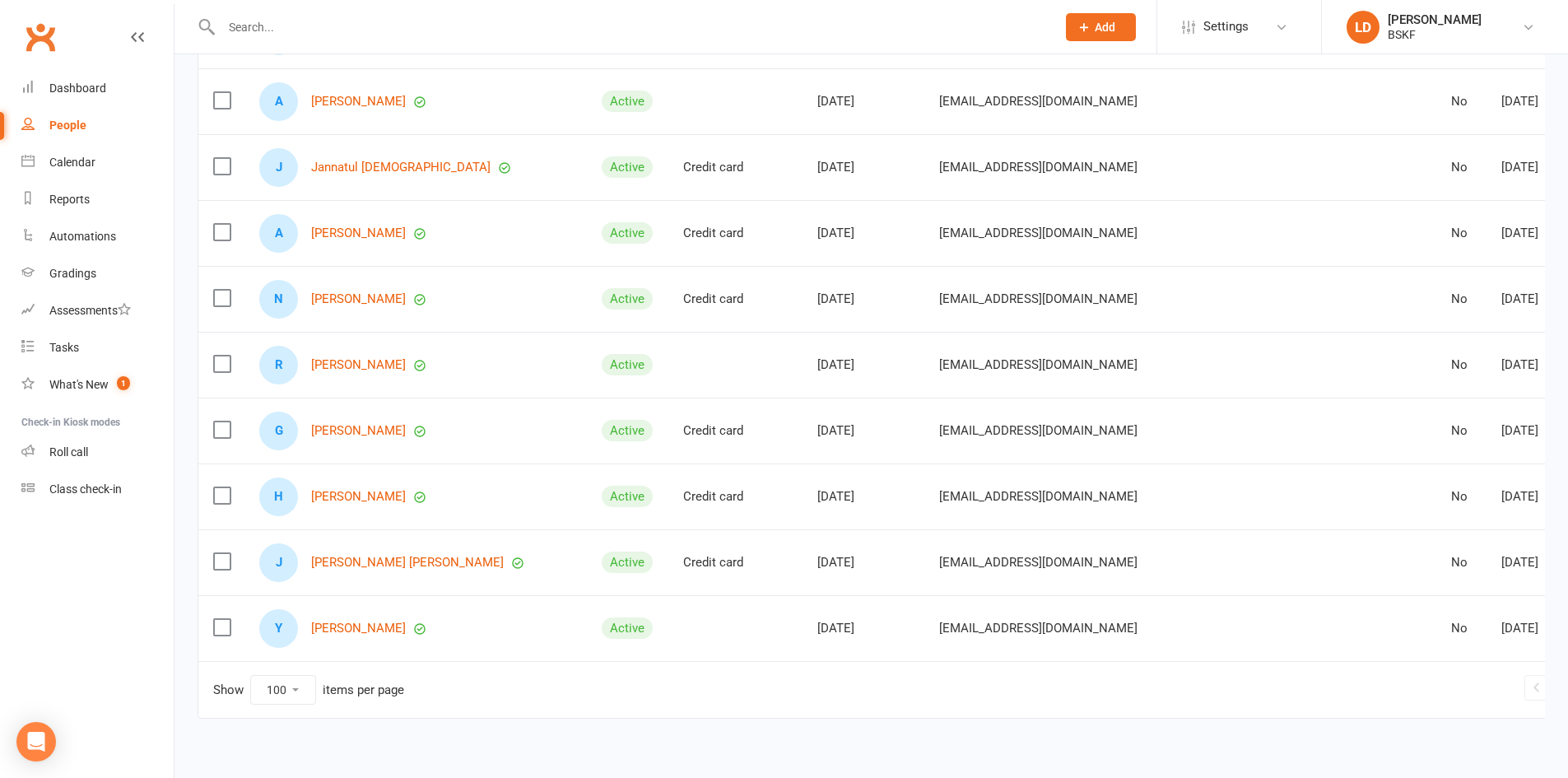
scroll to position [6243, 0]
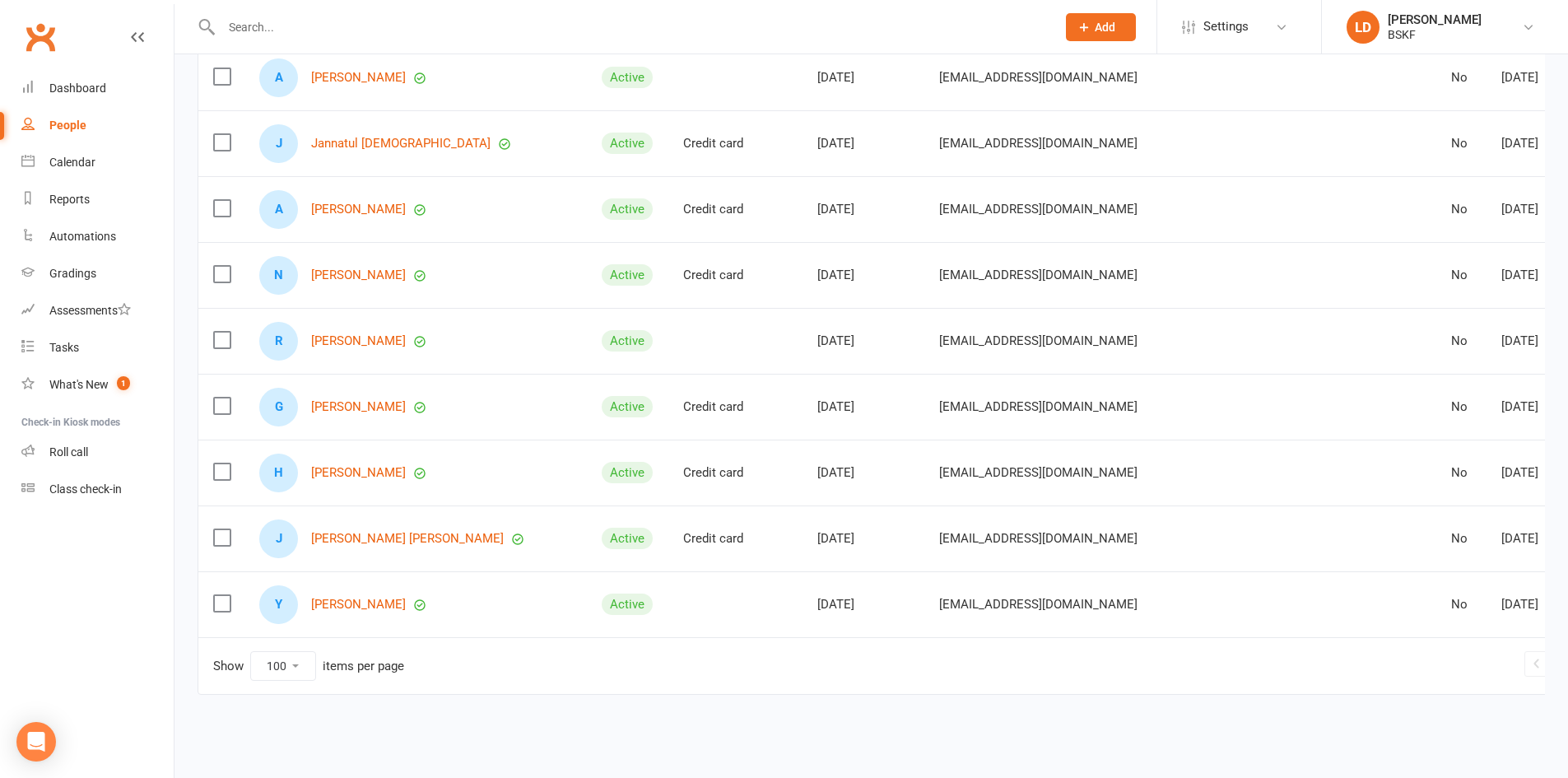
click at [1573, 662] on link "2" at bounding box center [1583, 663] width 20 height 24
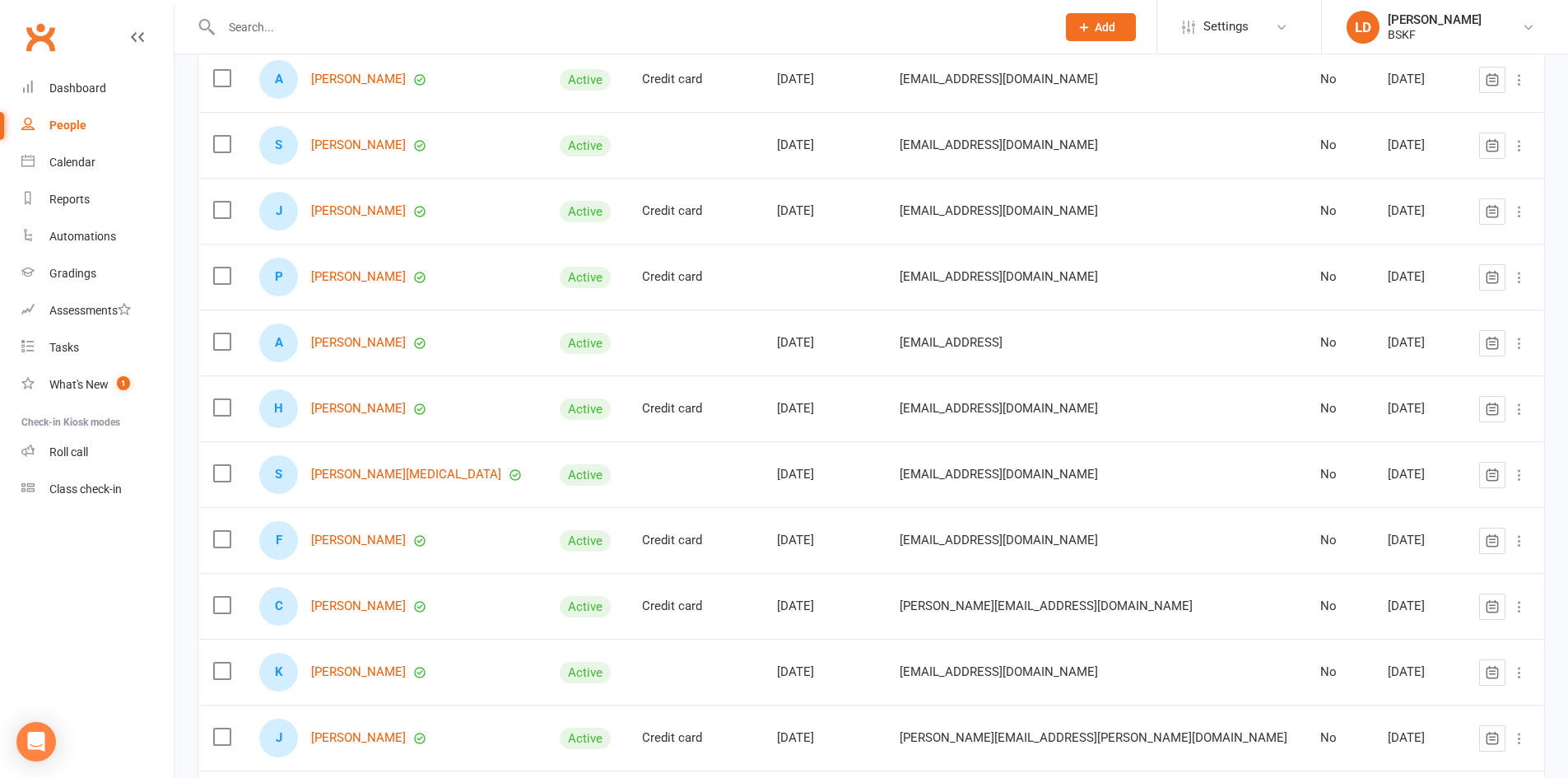
scroll to position [6078, 0]
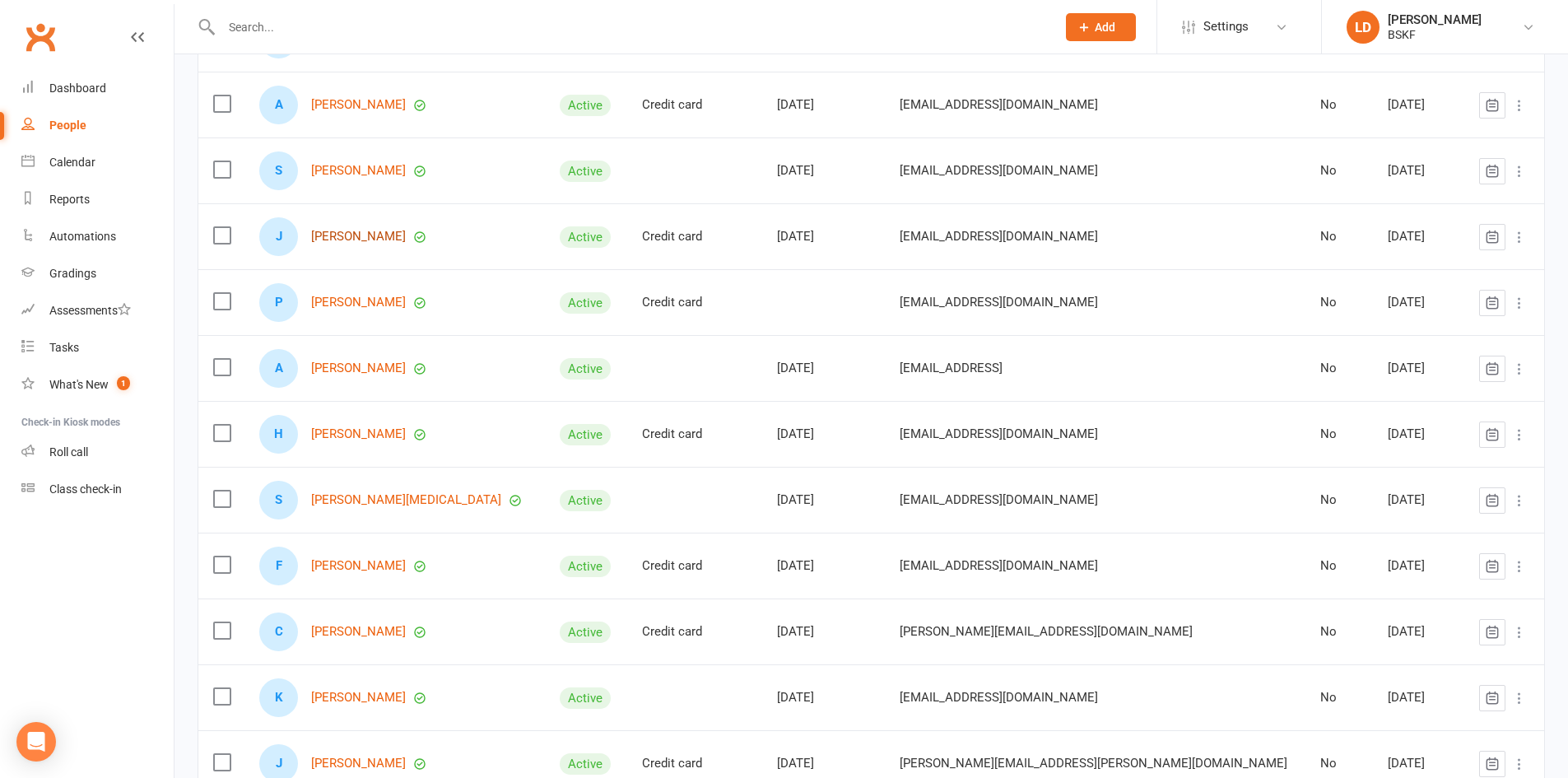
click at [391, 242] on link "[PERSON_NAME]" at bounding box center [359, 236] width 95 height 14
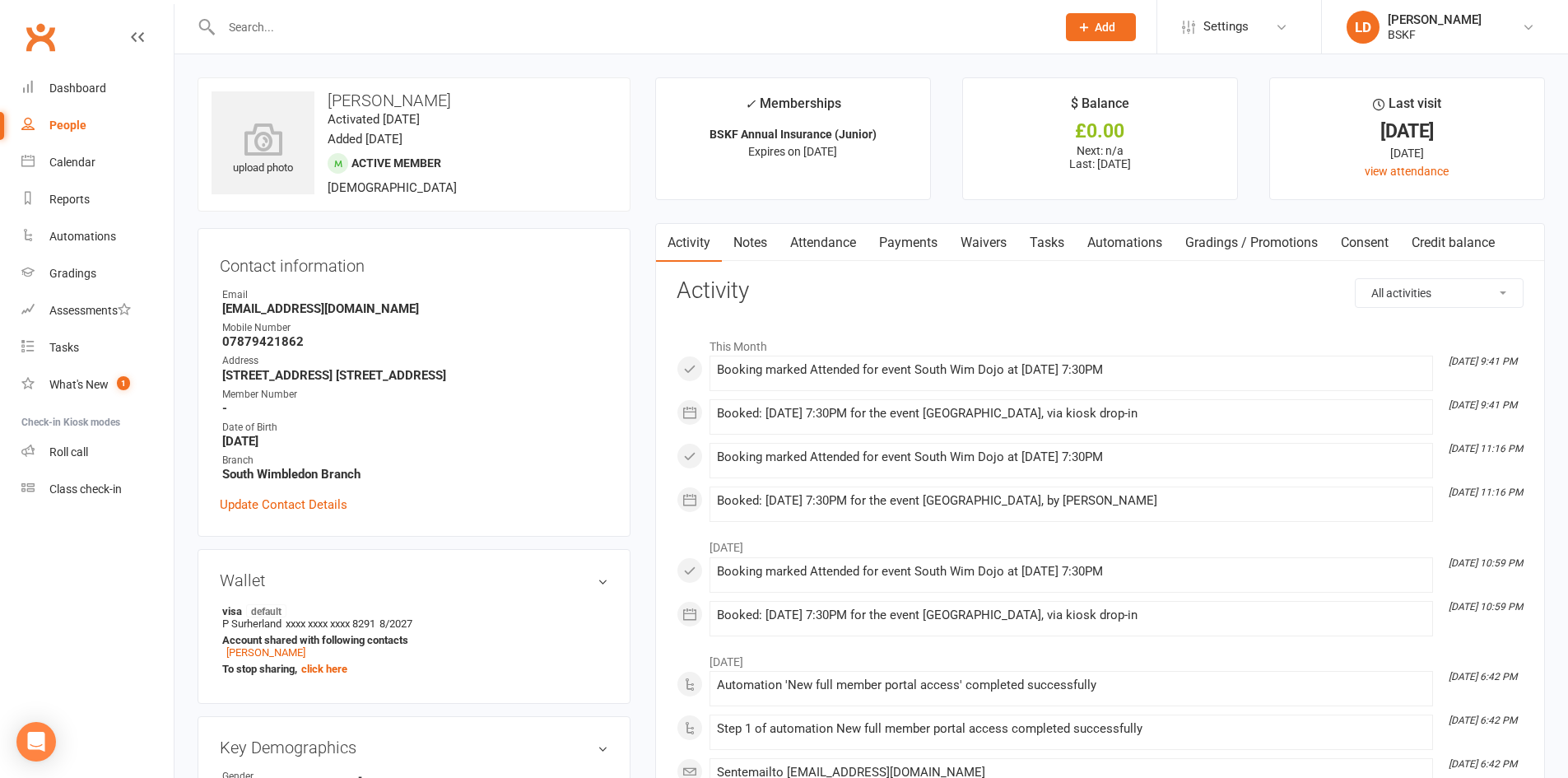
click at [815, 239] on link "Attendance" at bounding box center [823, 243] width 89 height 38
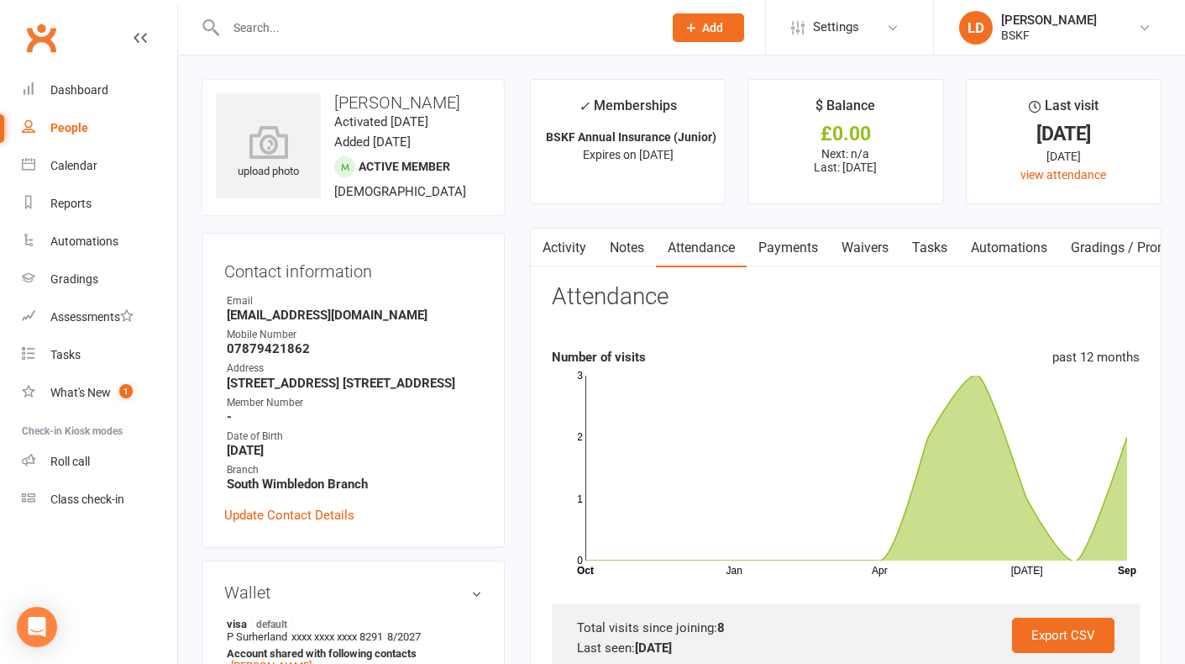
click at [69, 127] on div "People" at bounding box center [69, 127] width 38 height 13
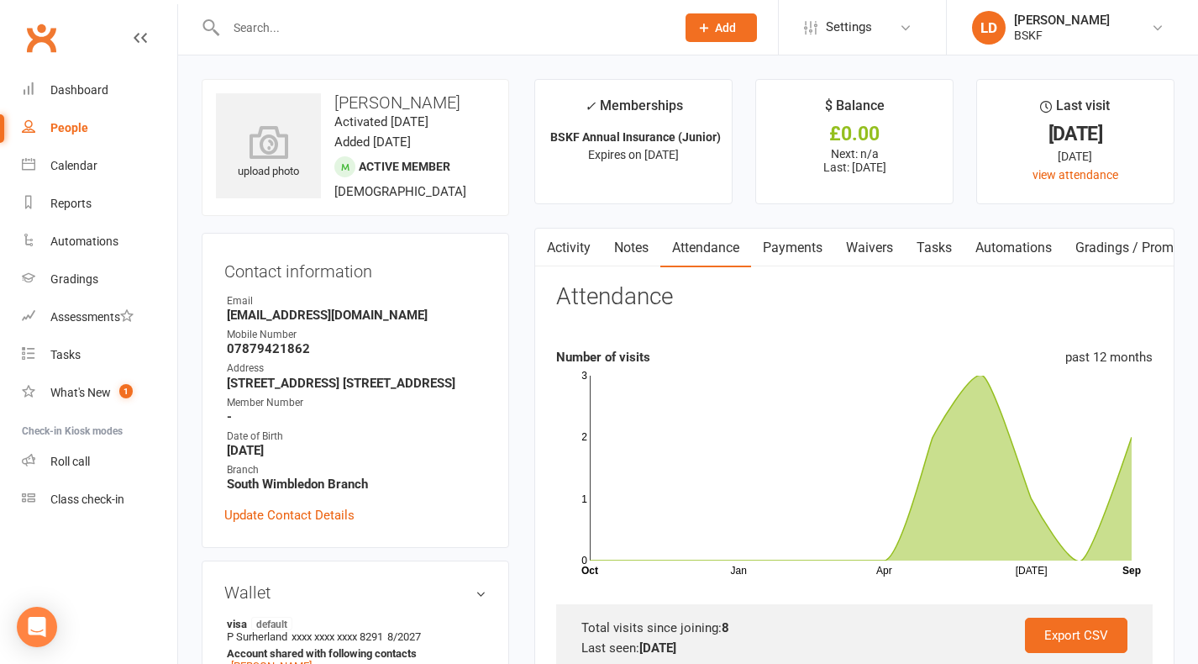
select select "100"
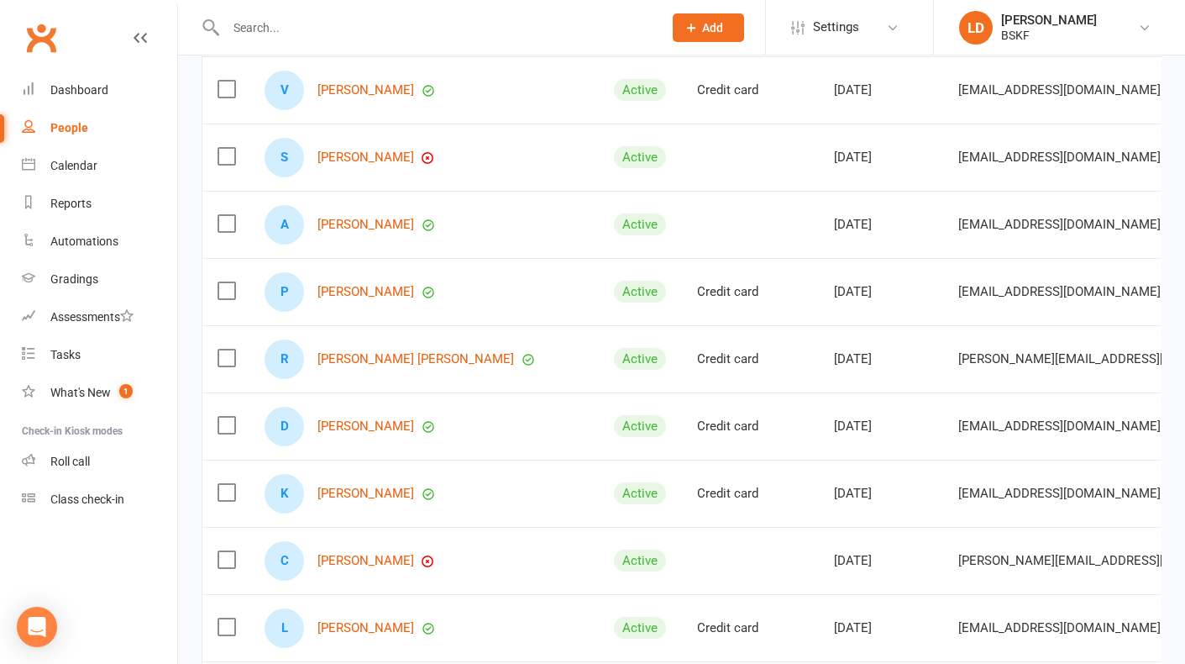
scroll to position [2940, 0]
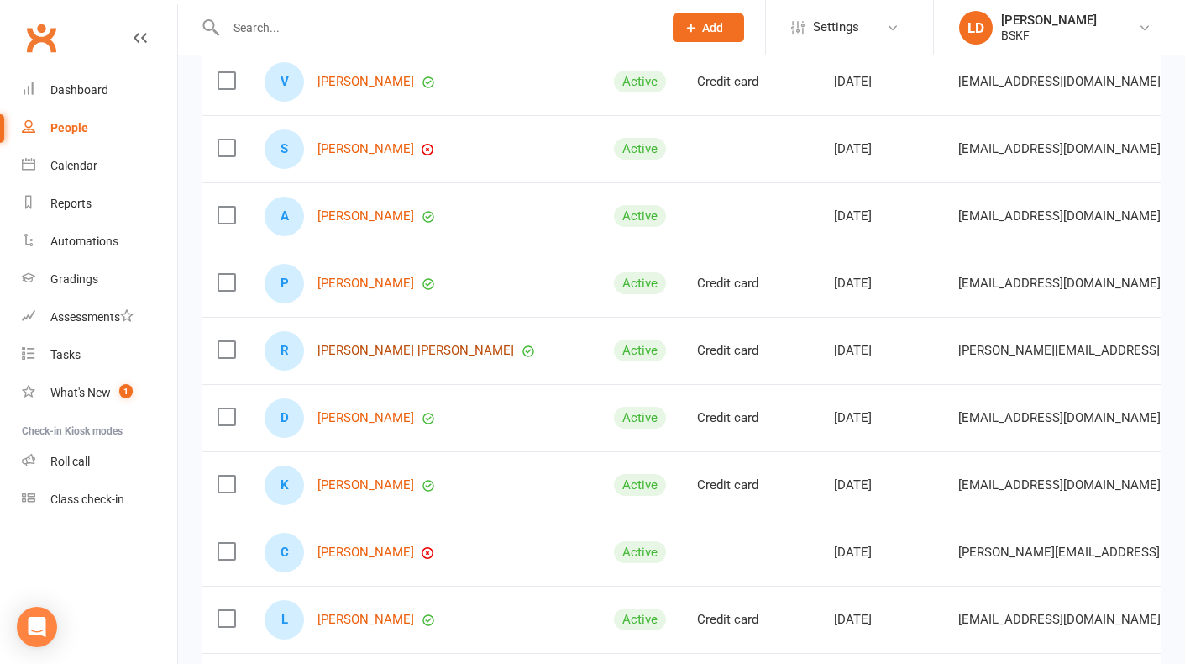
click at [376, 358] on link "[PERSON_NAME] [PERSON_NAME]" at bounding box center [416, 351] width 197 height 14
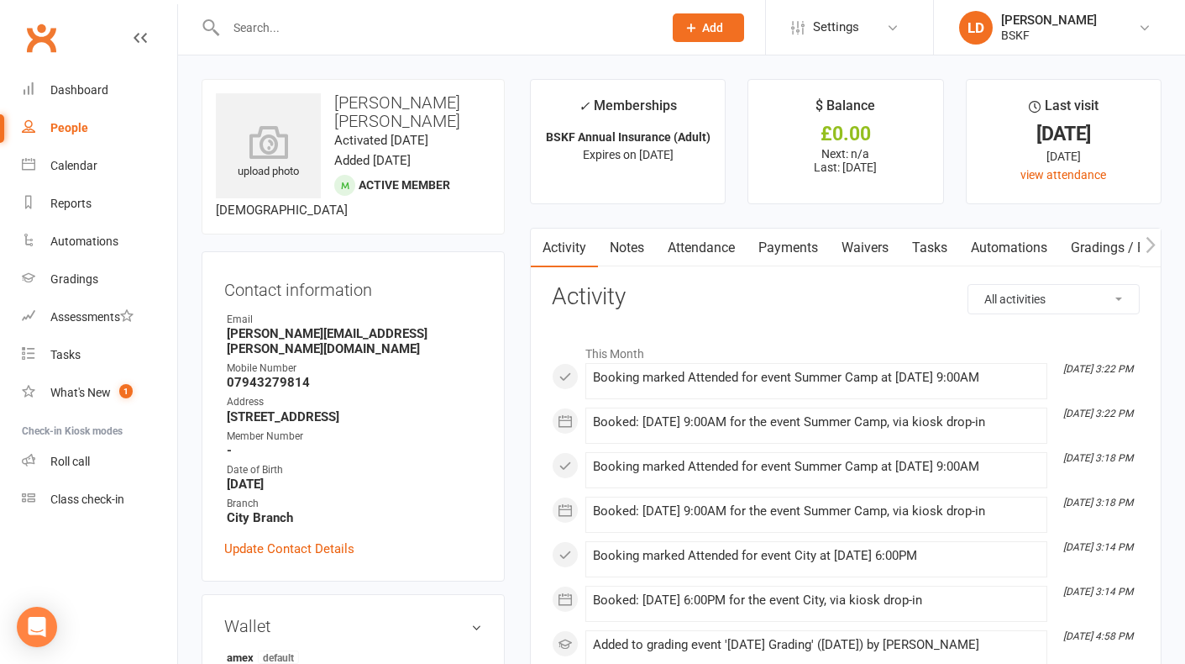
click at [798, 340] on li "This Month" at bounding box center [846, 349] width 588 height 27
click at [53, 125] on div "People" at bounding box center [69, 127] width 38 height 13
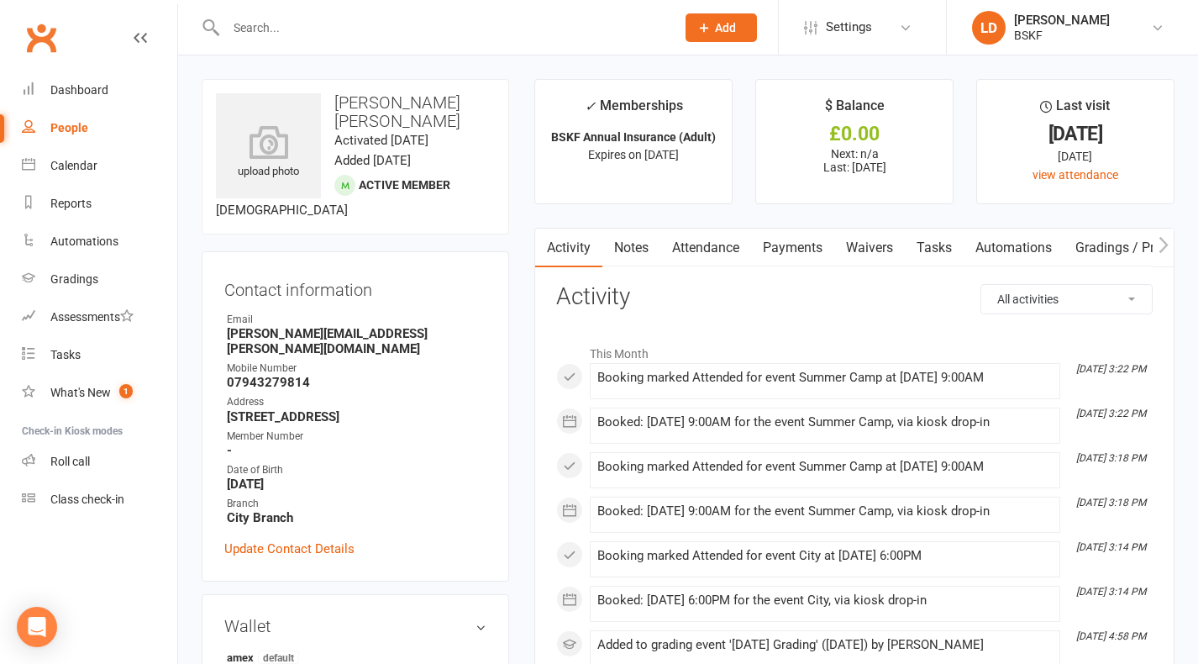
select select "100"
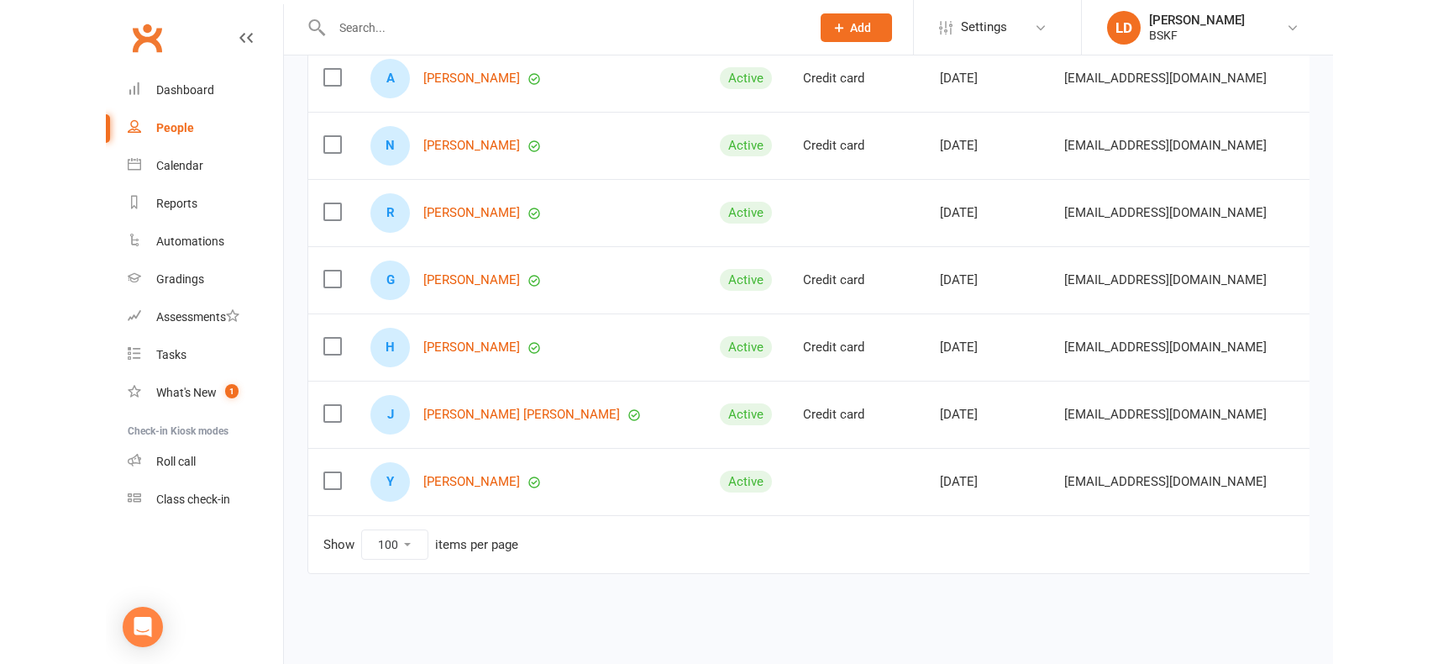
scroll to position [6501, 0]
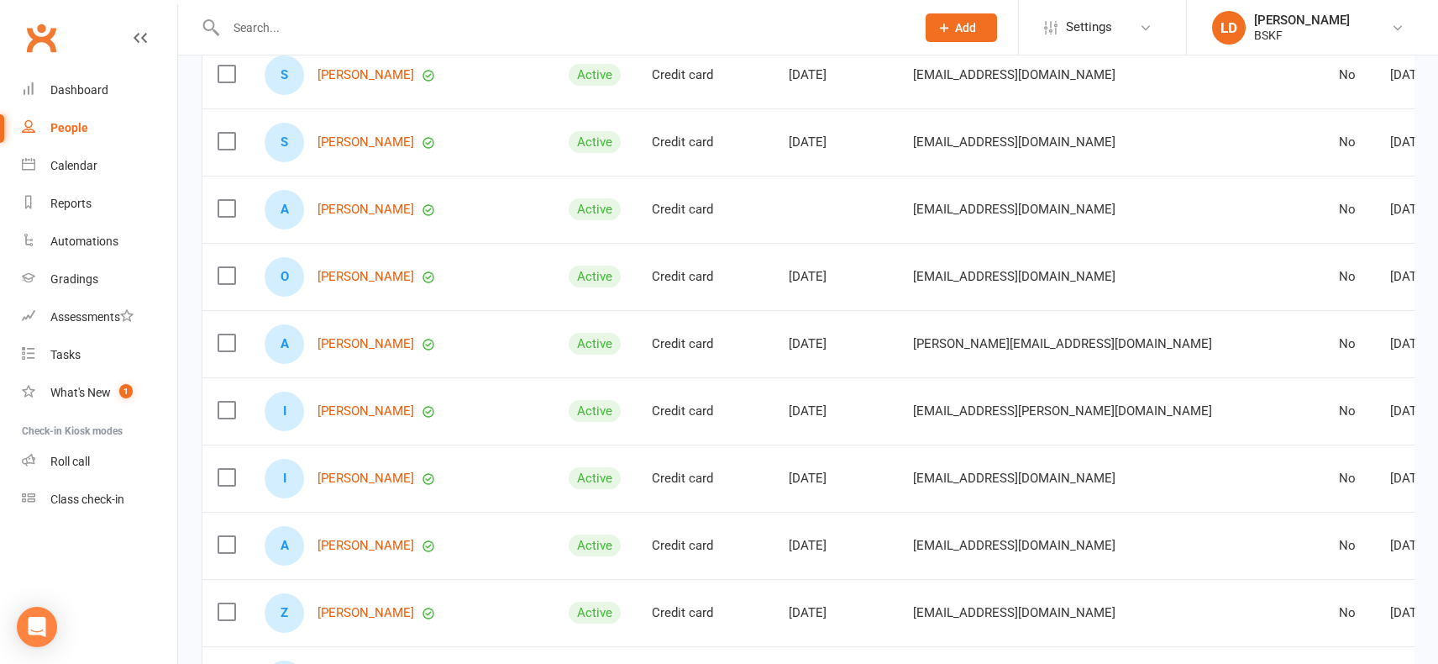
scroll to position [368, 0]
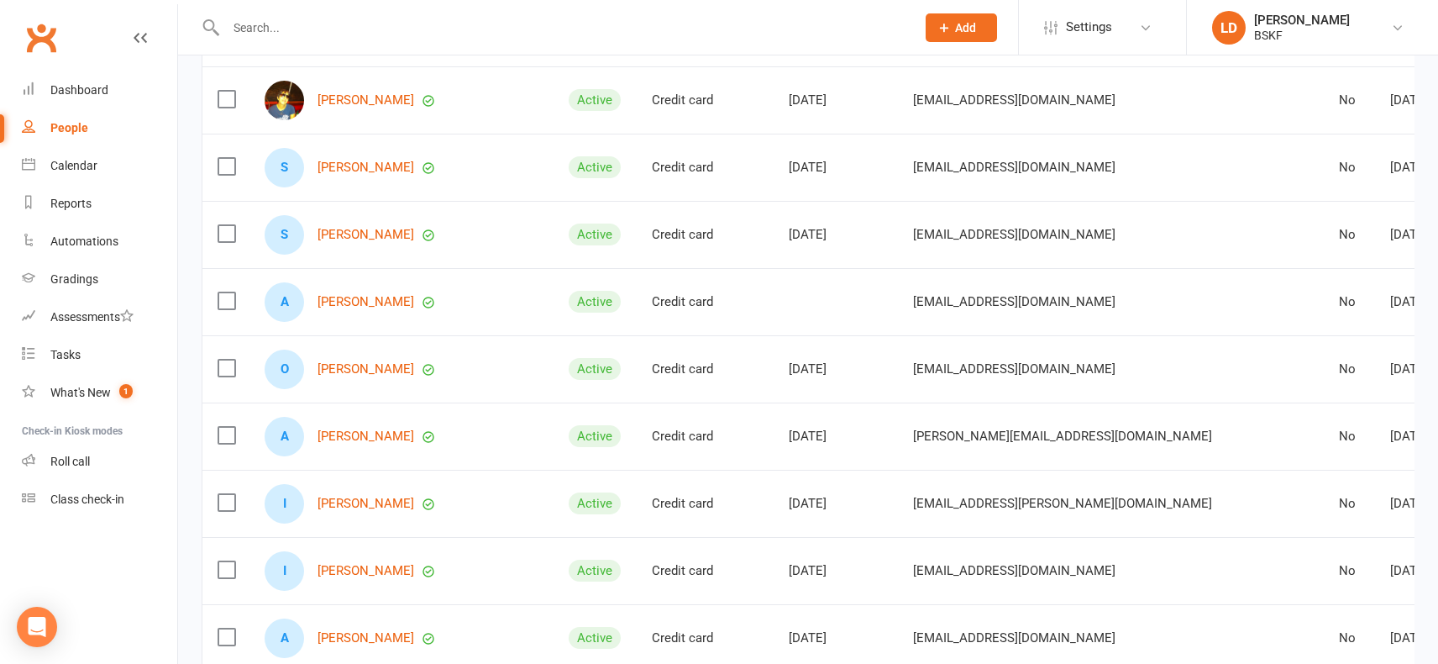
click at [900, 461] on td "[PERSON_NAME][EMAIL_ADDRESS][DOMAIN_NAME]" at bounding box center [1111, 435] width 426 height 67
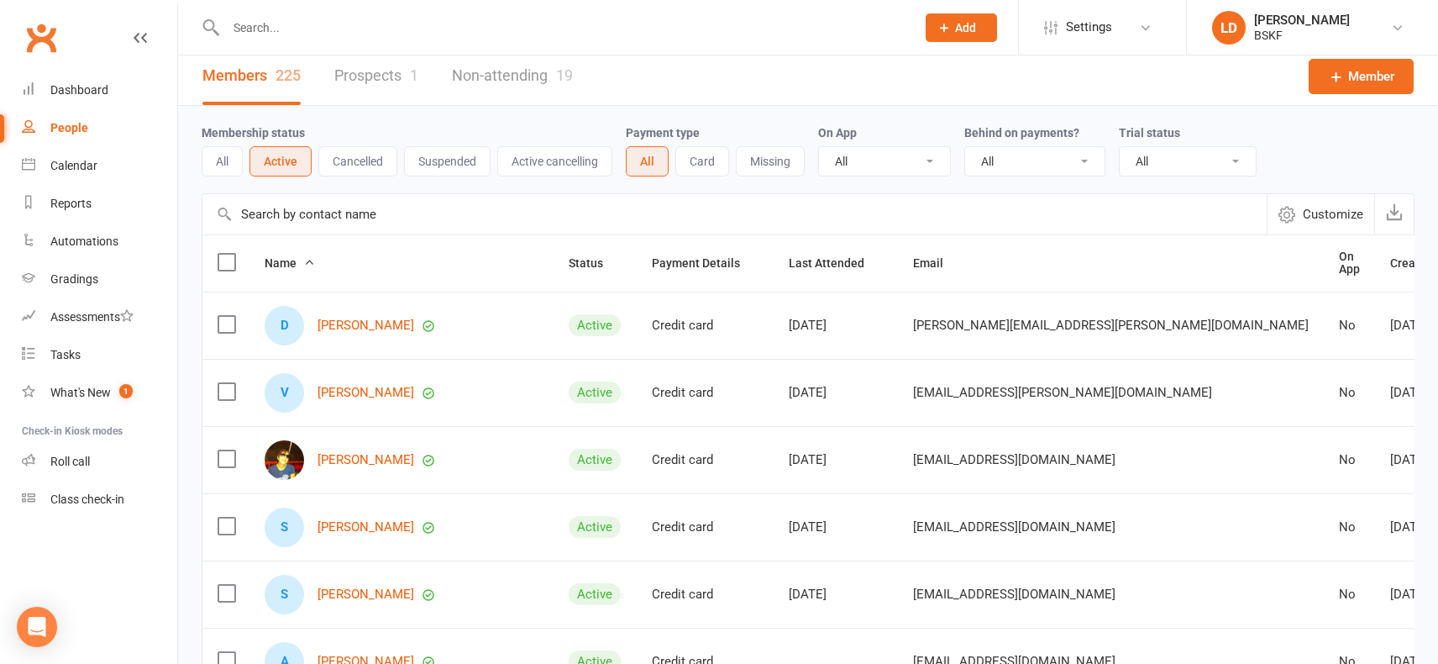
scroll to position [0, 0]
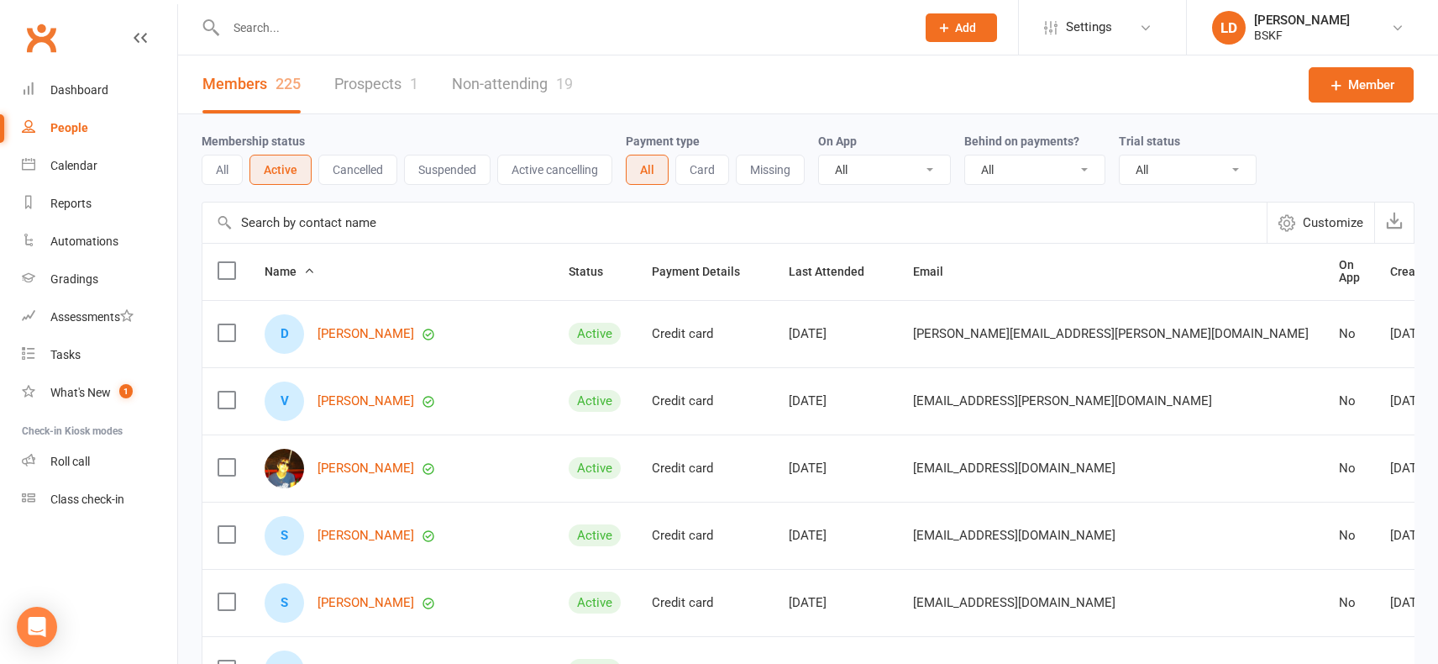
click at [298, 275] on span "Name" at bounding box center [290, 271] width 50 height 13
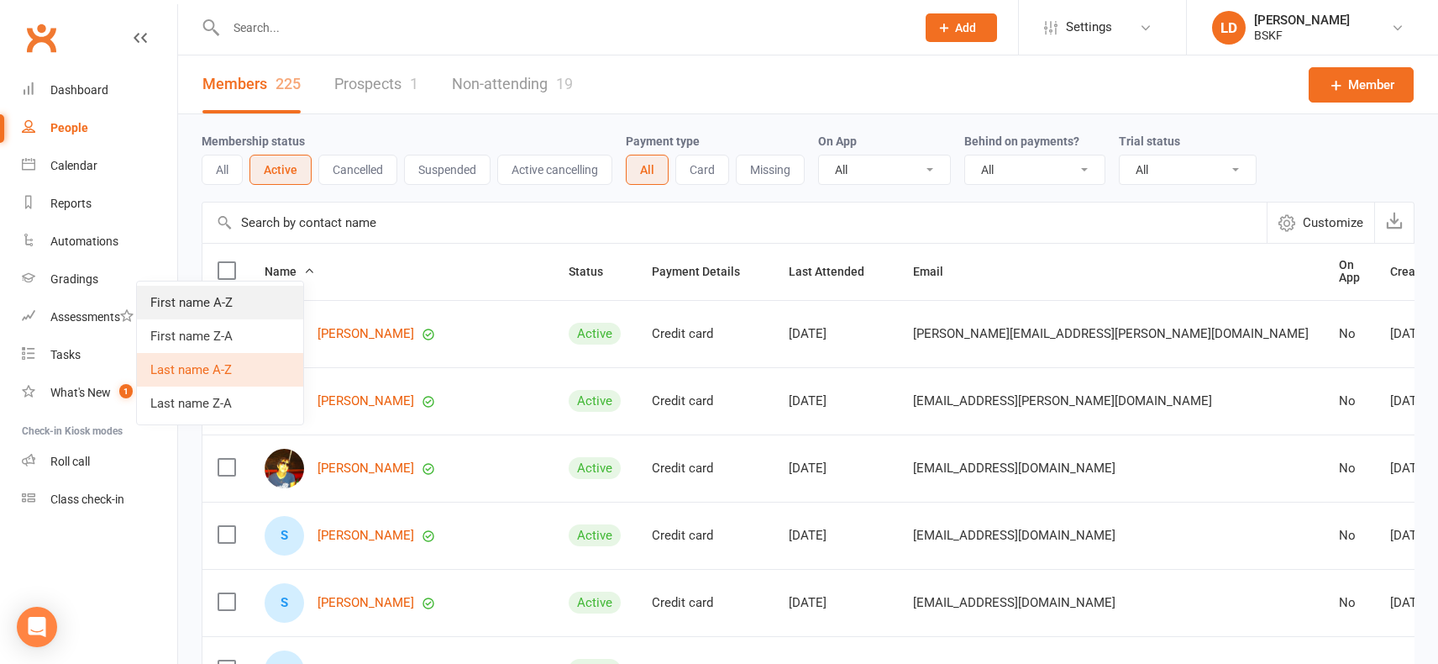
click at [213, 307] on link "First name A-Z" at bounding box center [220, 303] width 166 height 34
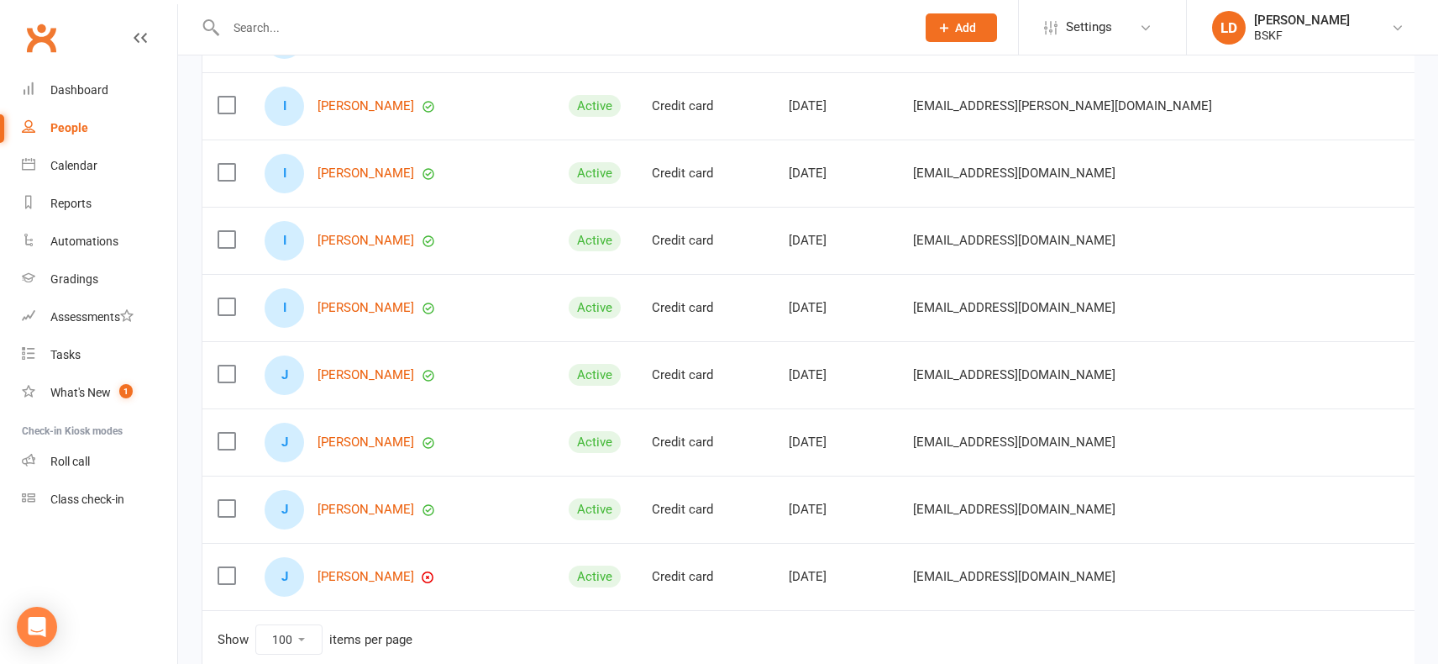
scroll to position [6501, 0]
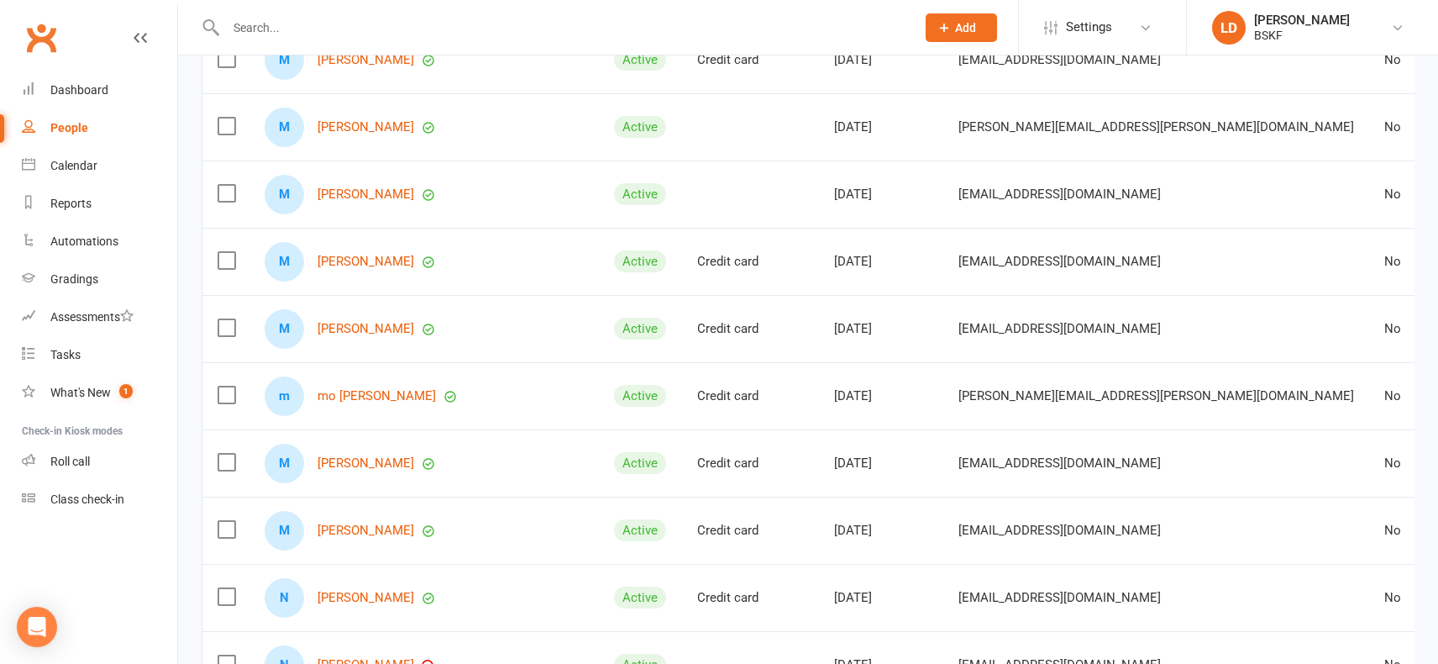
scroll to position [3024, 0]
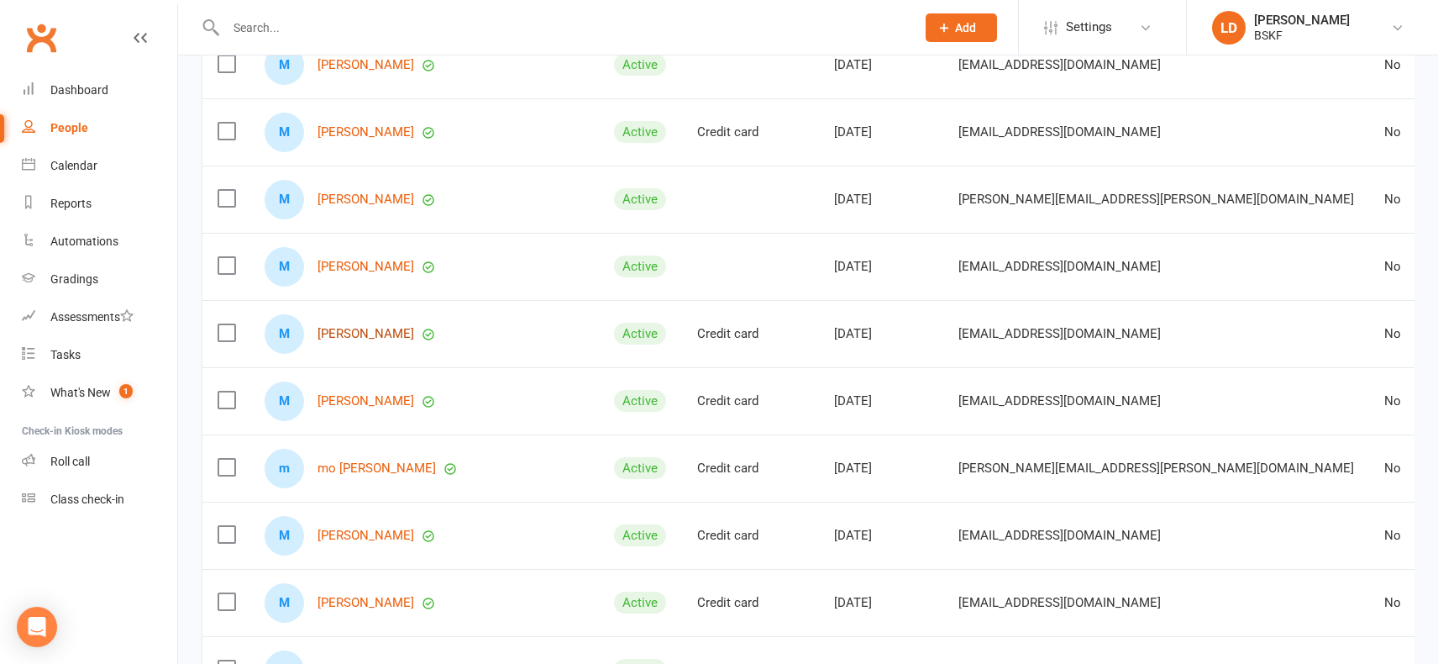
click at [414, 334] on link "[PERSON_NAME]" at bounding box center [366, 334] width 97 height 14
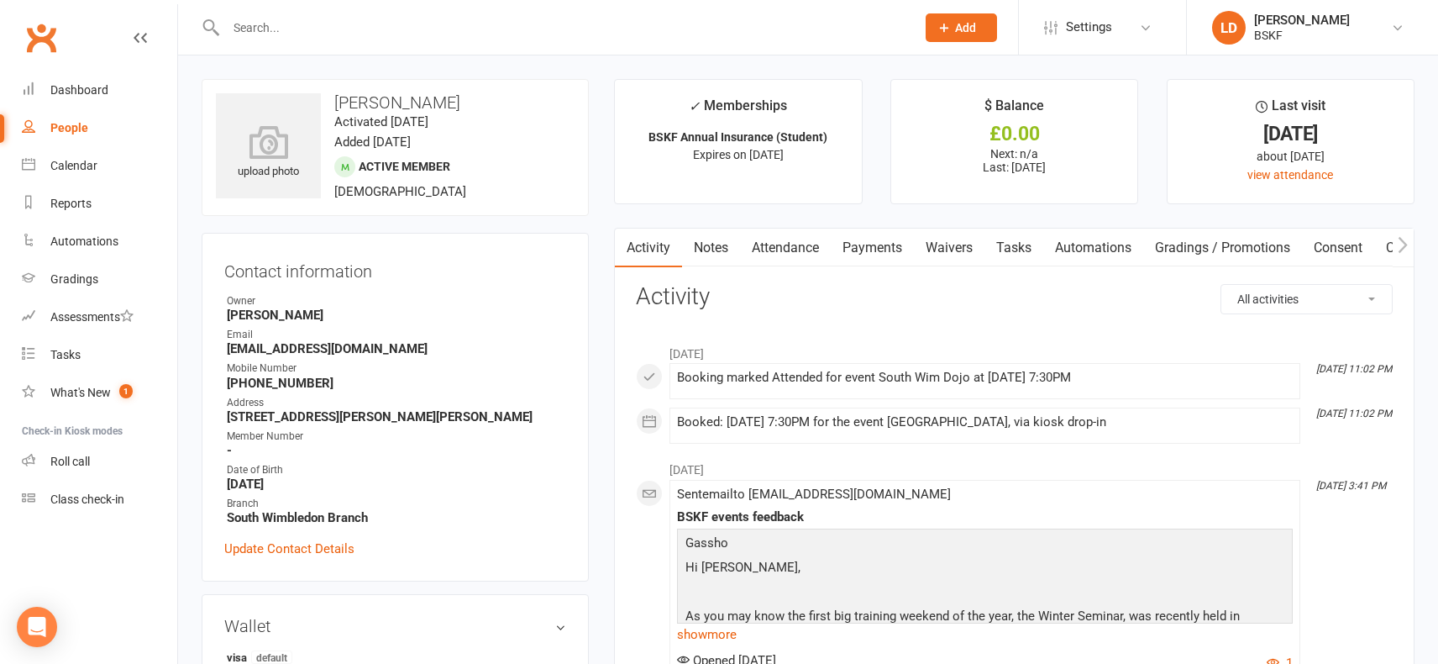
click at [780, 248] on link "Attendance" at bounding box center [785, 248] width 91 height 39
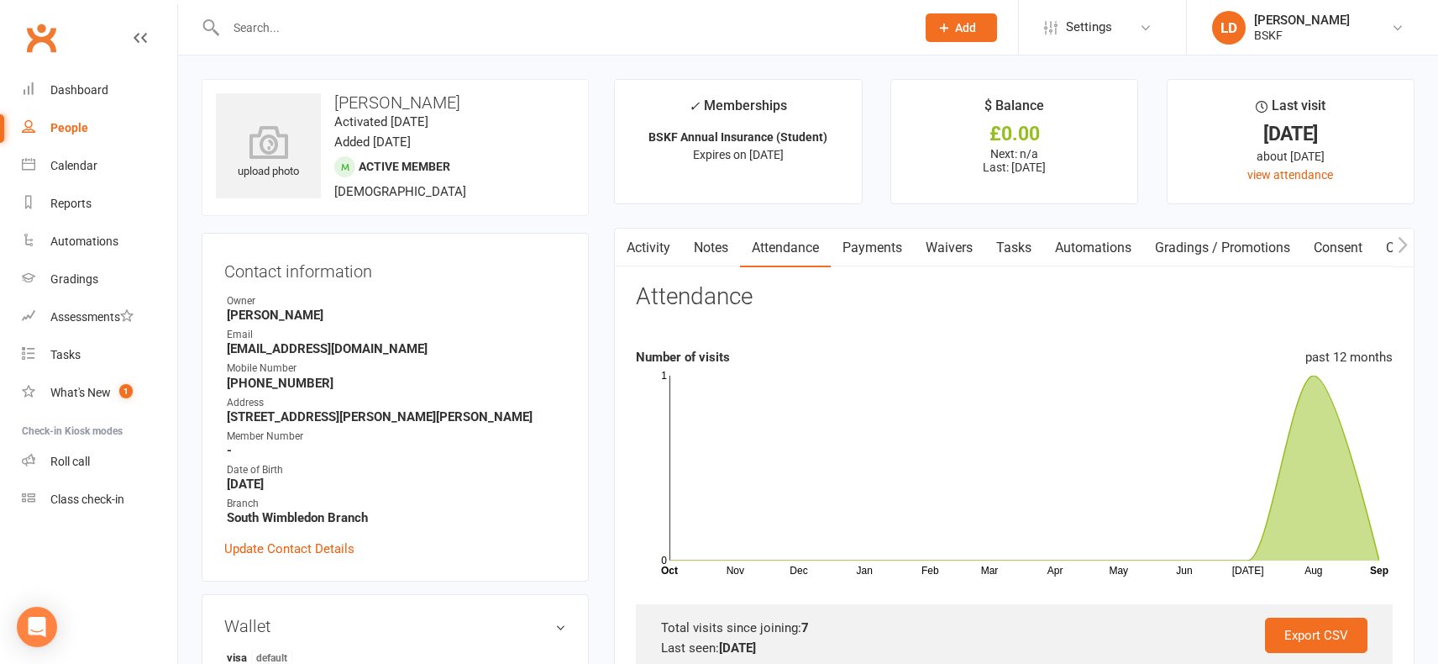
click at [1153, 80] on ul "✓ Memberships BSKF Annual Insurance (Student) Expires on [DATE] $ Balance £0.00…" at bounding box center [1014, 141] width 801 height 125
click at [55, 129] on div "People" at bounding box center [69, 127] width 38 height 13
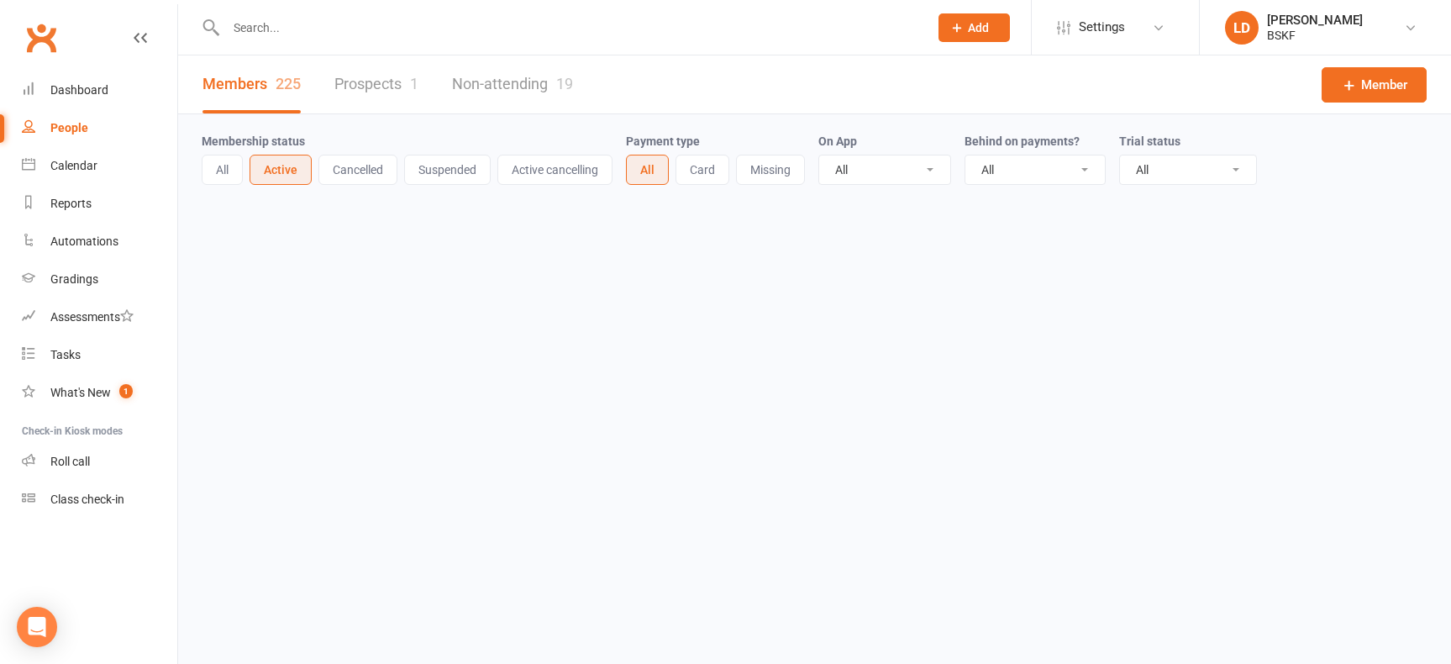
select select "100"
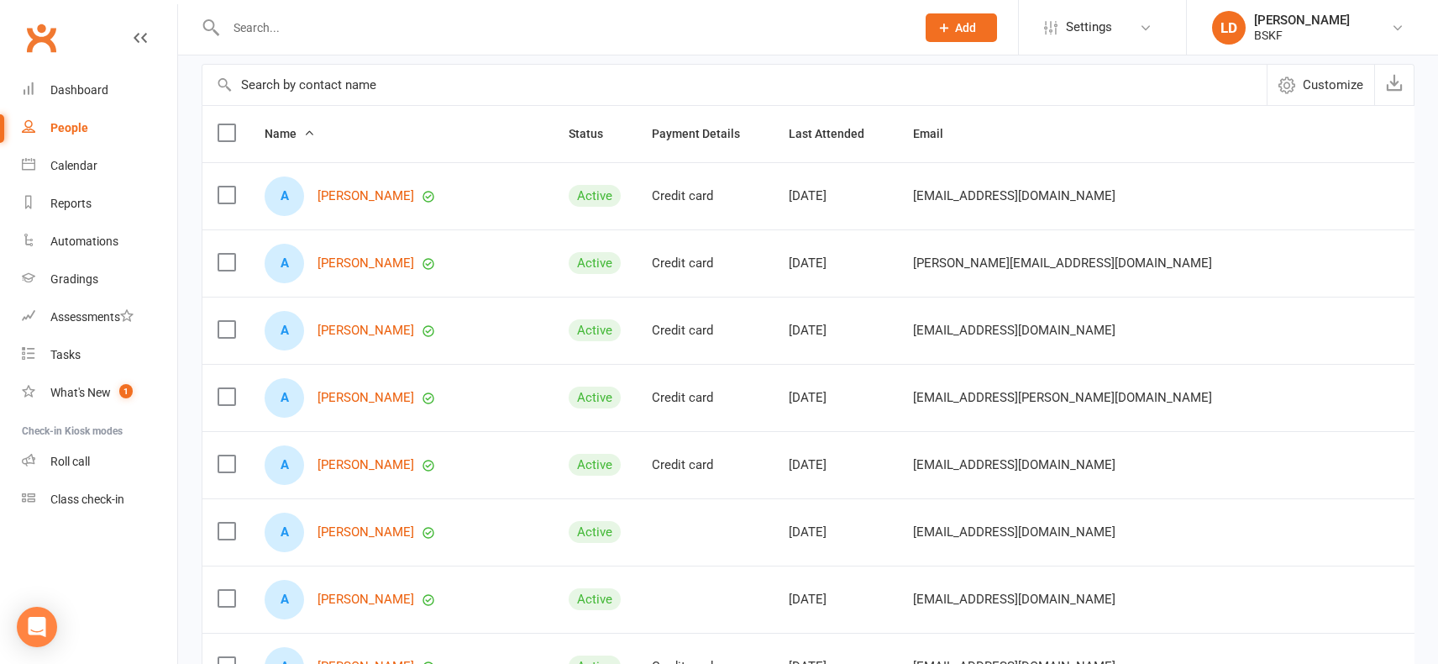
scroll to position [168, 0]
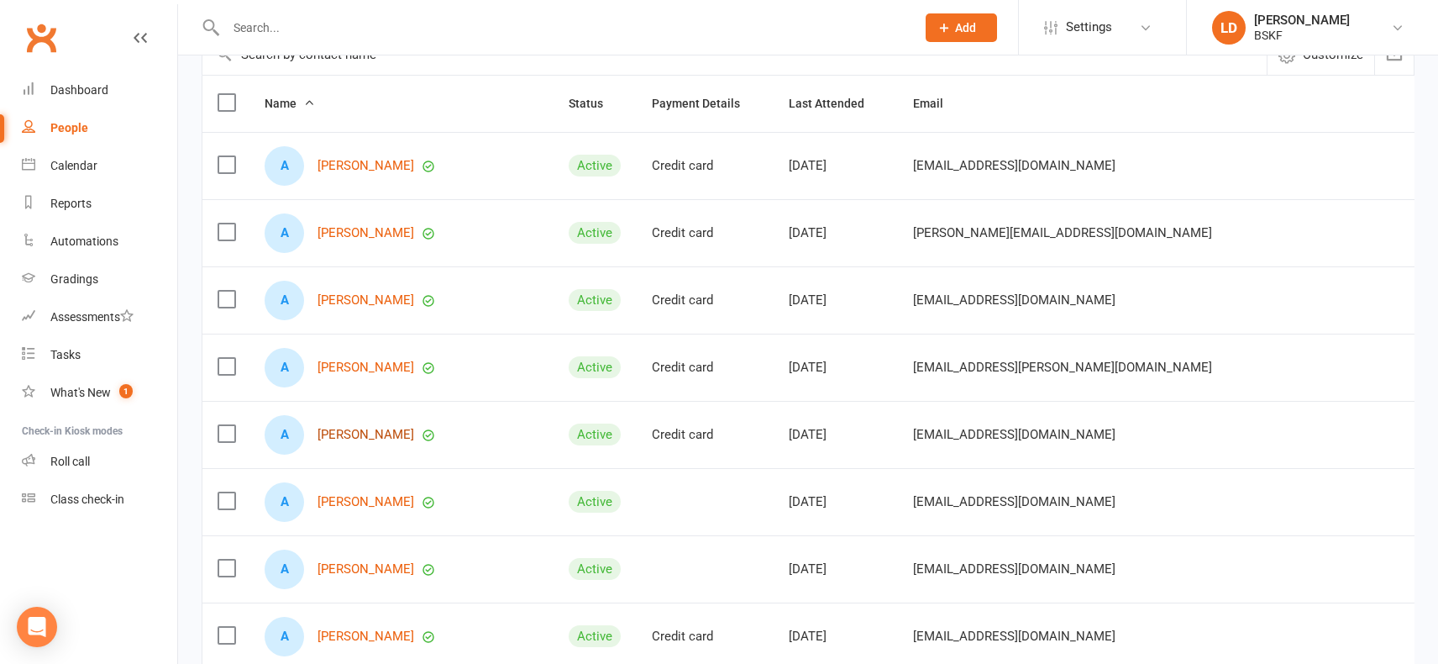
click at [374, 431] on link "[PERSON_NAME]" at bounding box center [366, 435] width 97 height 14
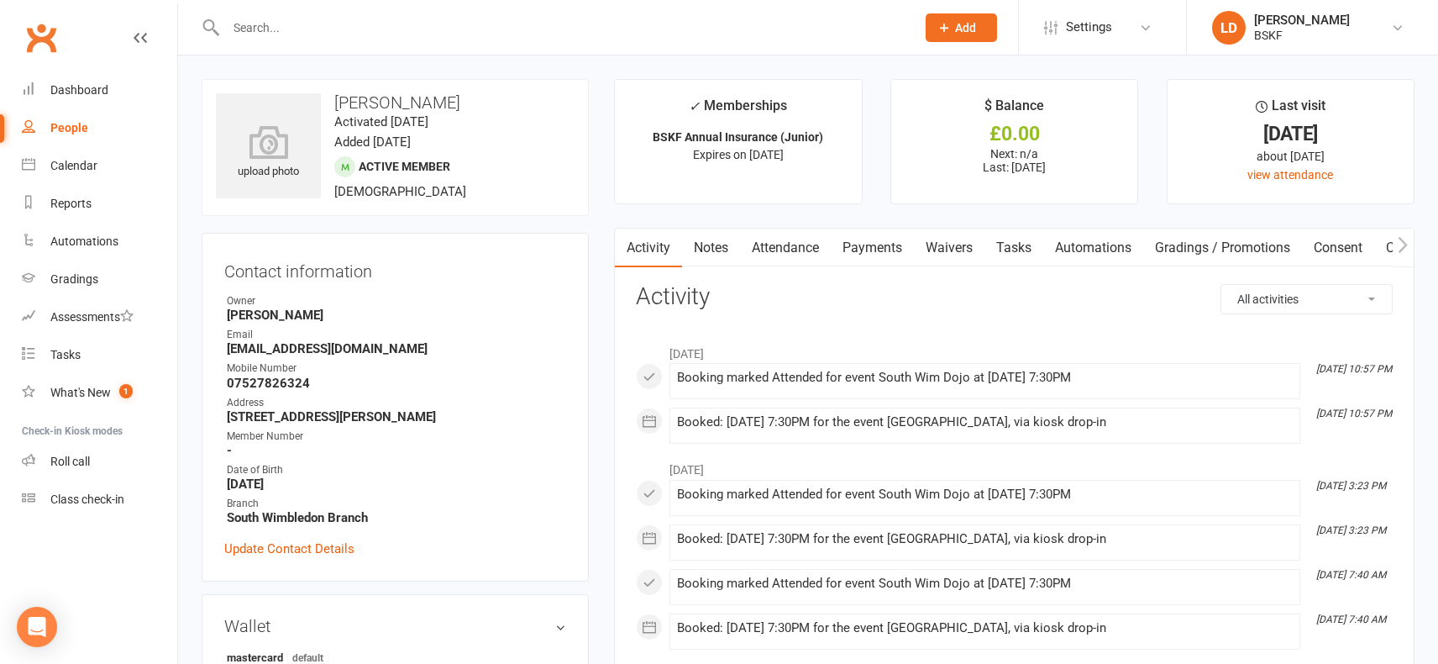
click at [791, 246] on link "Attendance" at bounding box center [785, 248] width 91 height 39
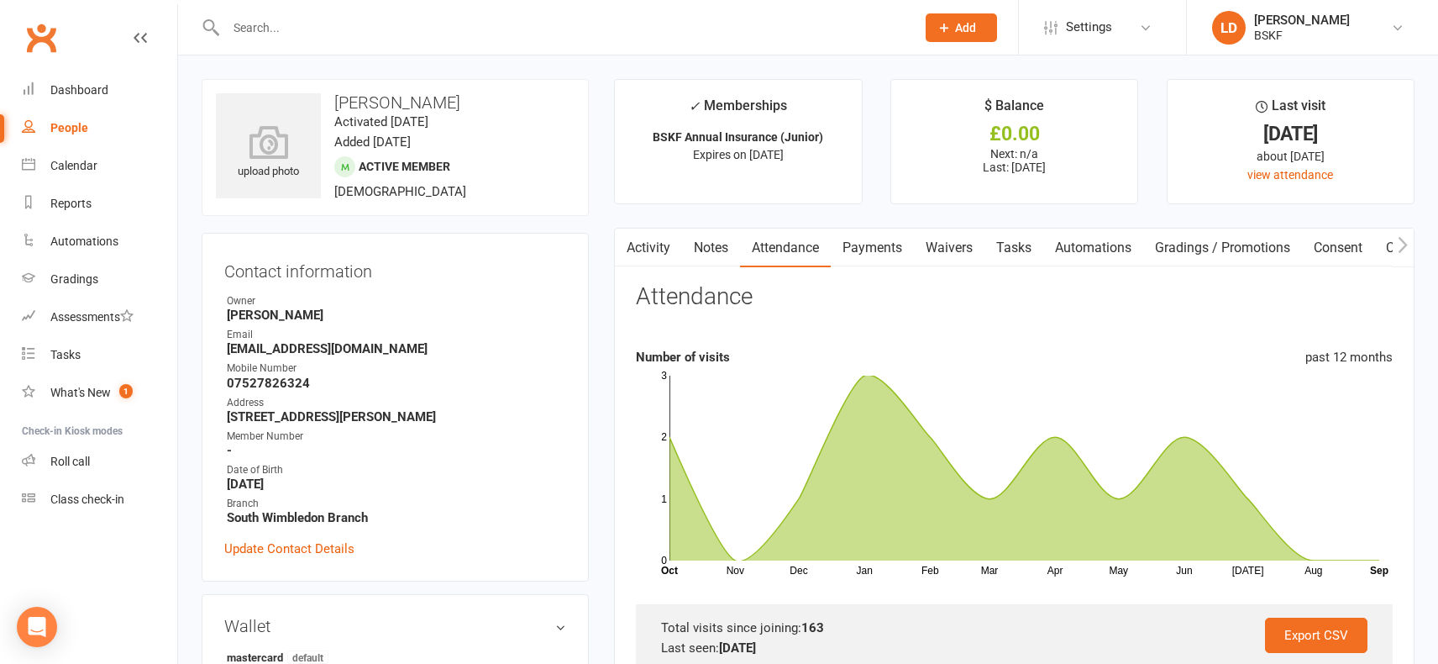
click at [139, 31] on icon at bounding box center [140, 37] width 13 height 13
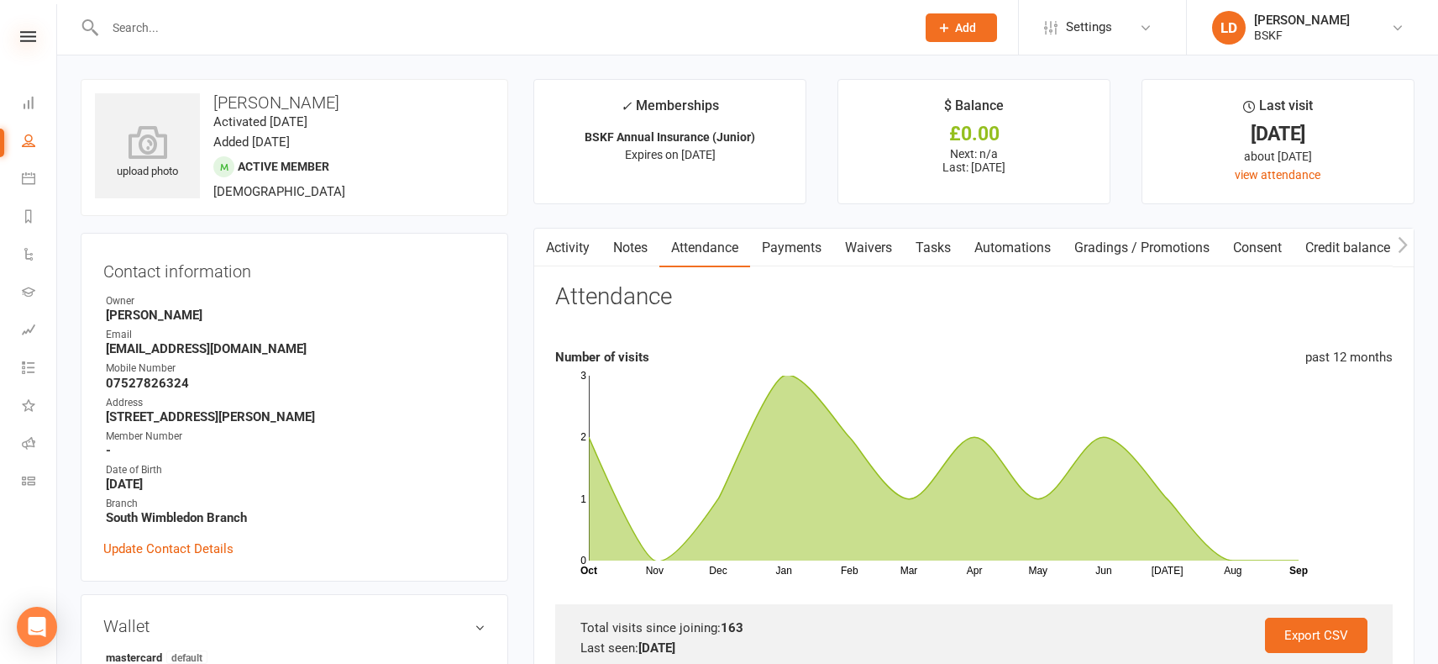
click at [29, 41] on icon at bounding box center [28, 36] width 16 height 11
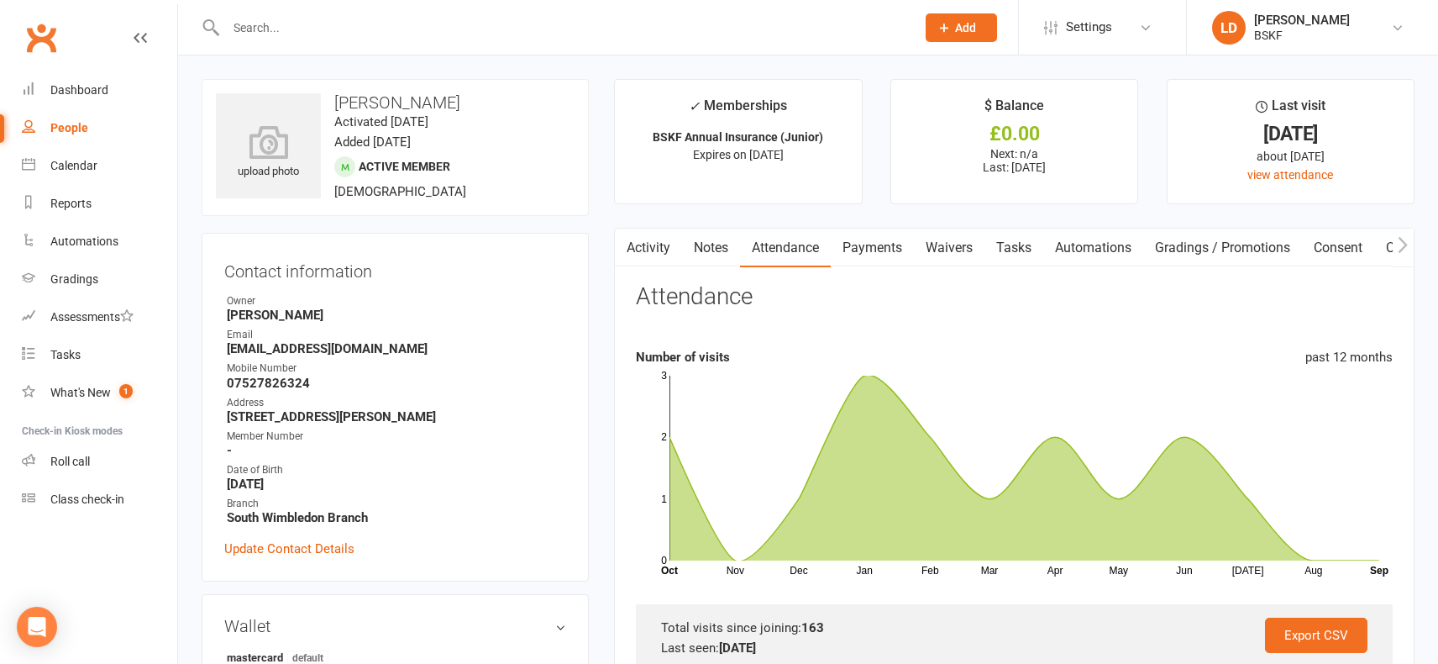
click at [77, 128] on div "People" at bounding box center [69, 127] width 38 height 13
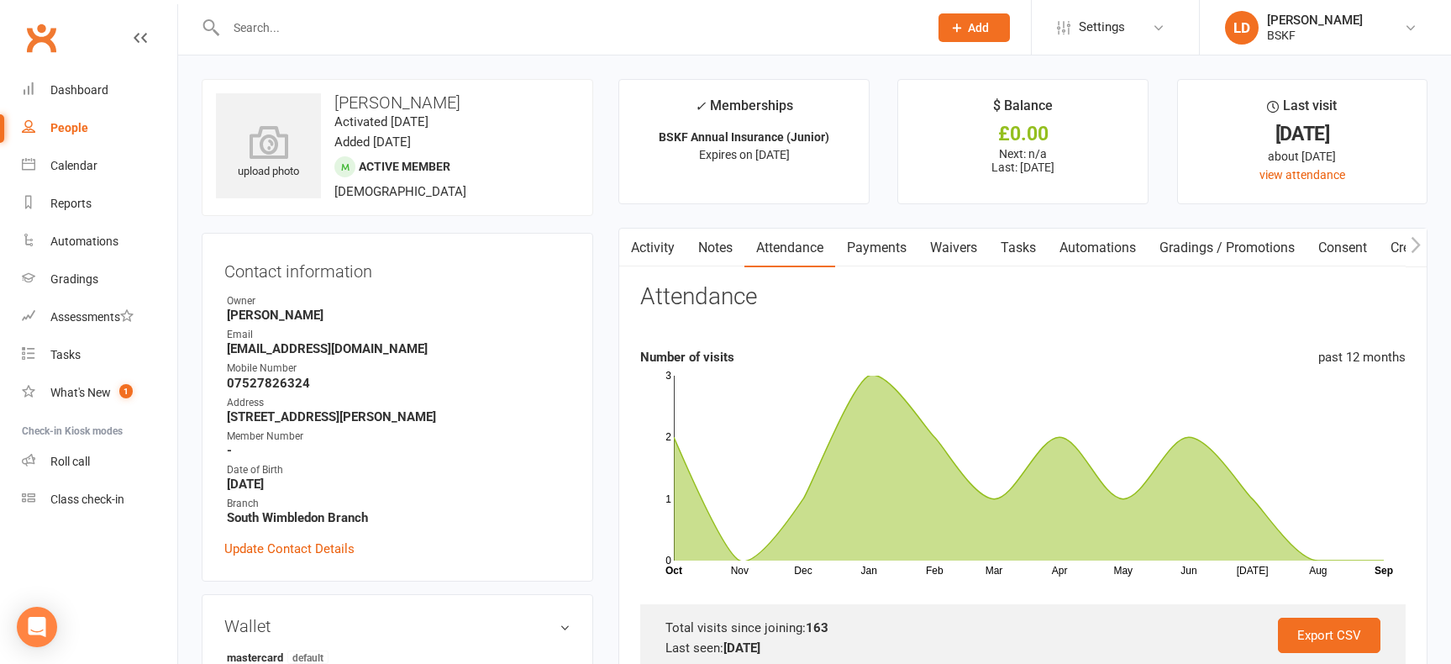
select select "100"
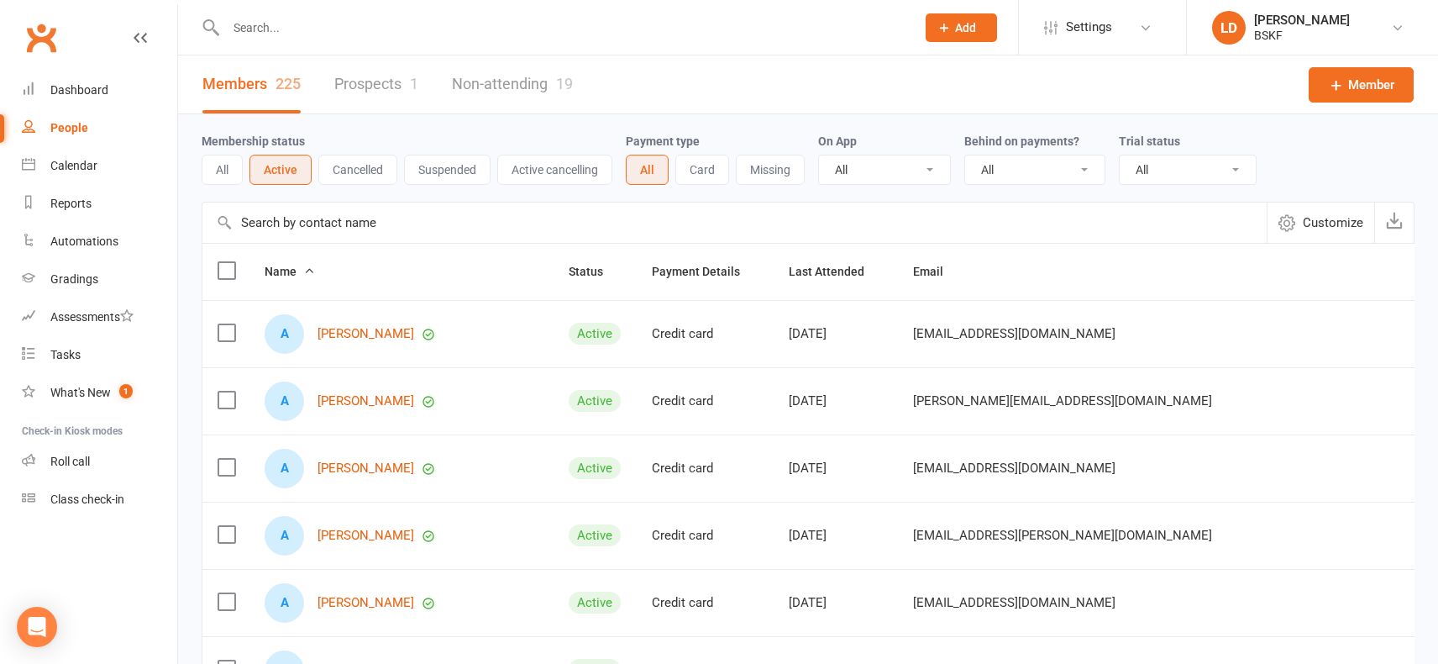
click at [286, 271] on span "Name" at bounding box center [290, 271] width 50 height 13
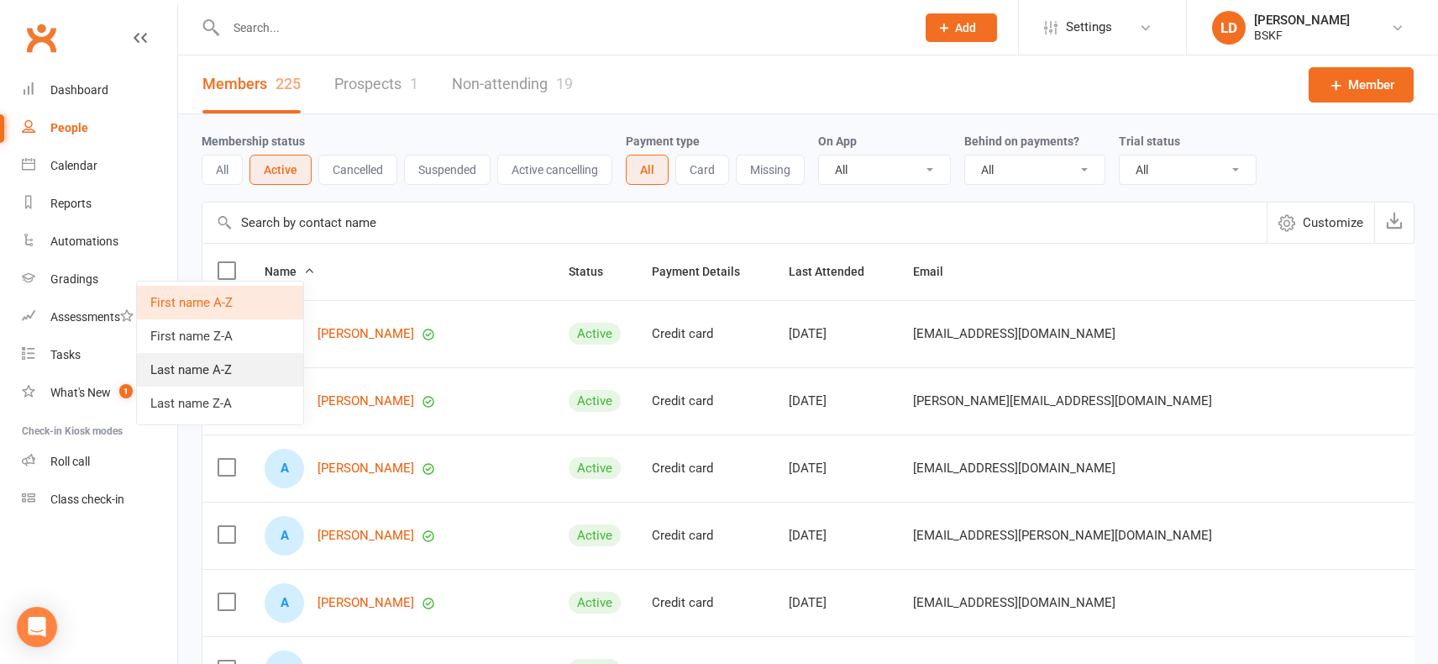
click at [222, 376] on link "Last name A-Z" at bounding box center [220, 370] width 166 height 34
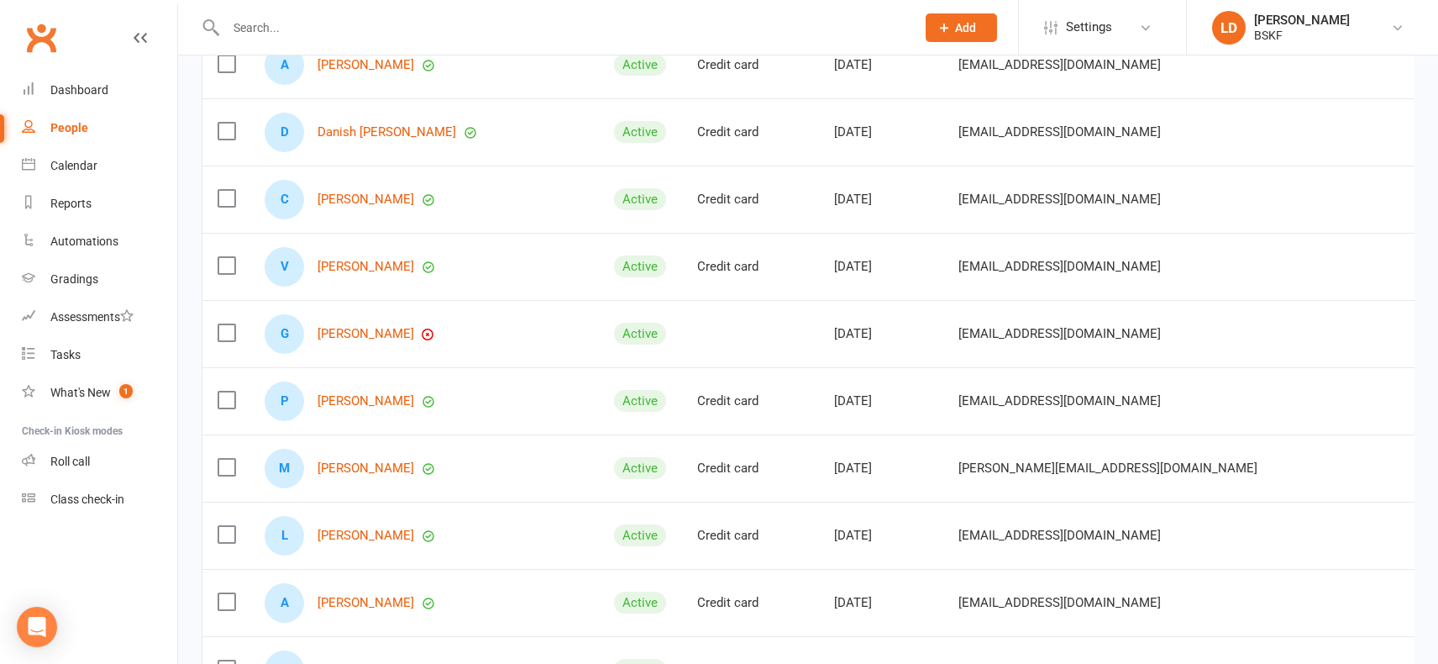
scroll to position [588, 0]
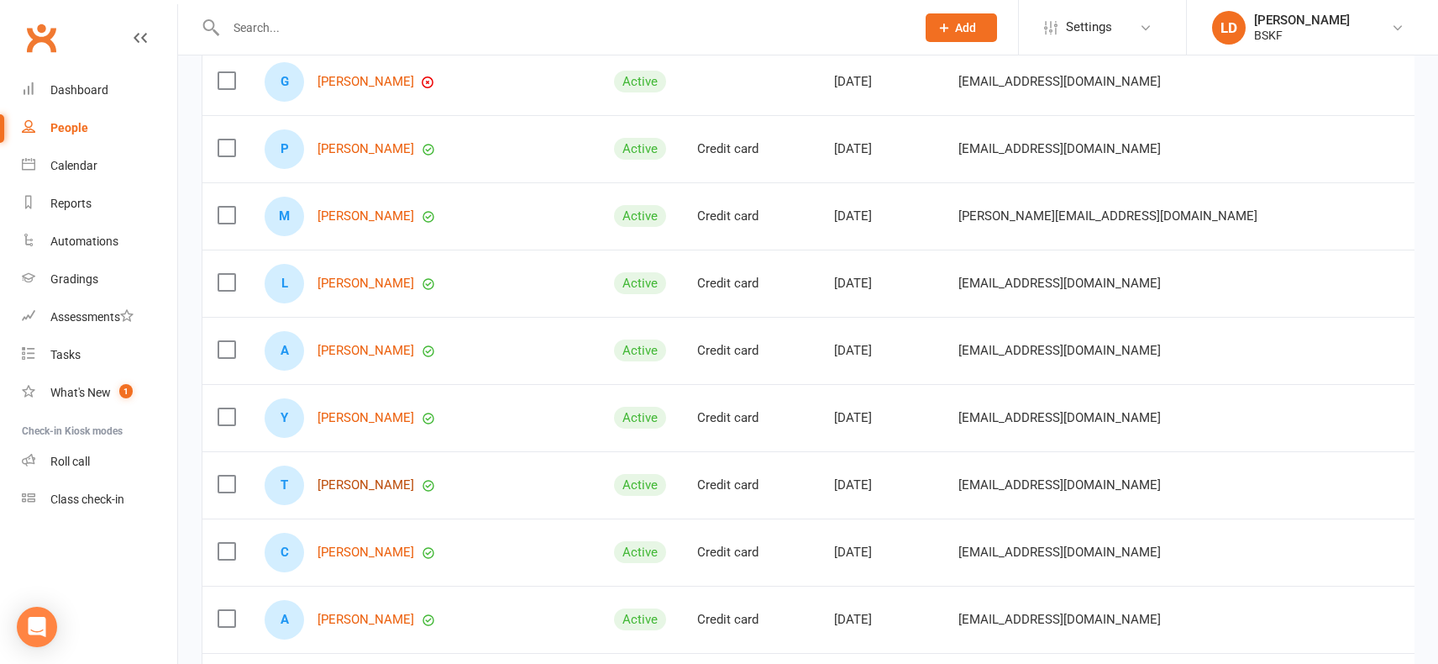
click at [331, 480] on link "[PERSON_NAME]" at bounding box center [366, 485] width 97 height 14
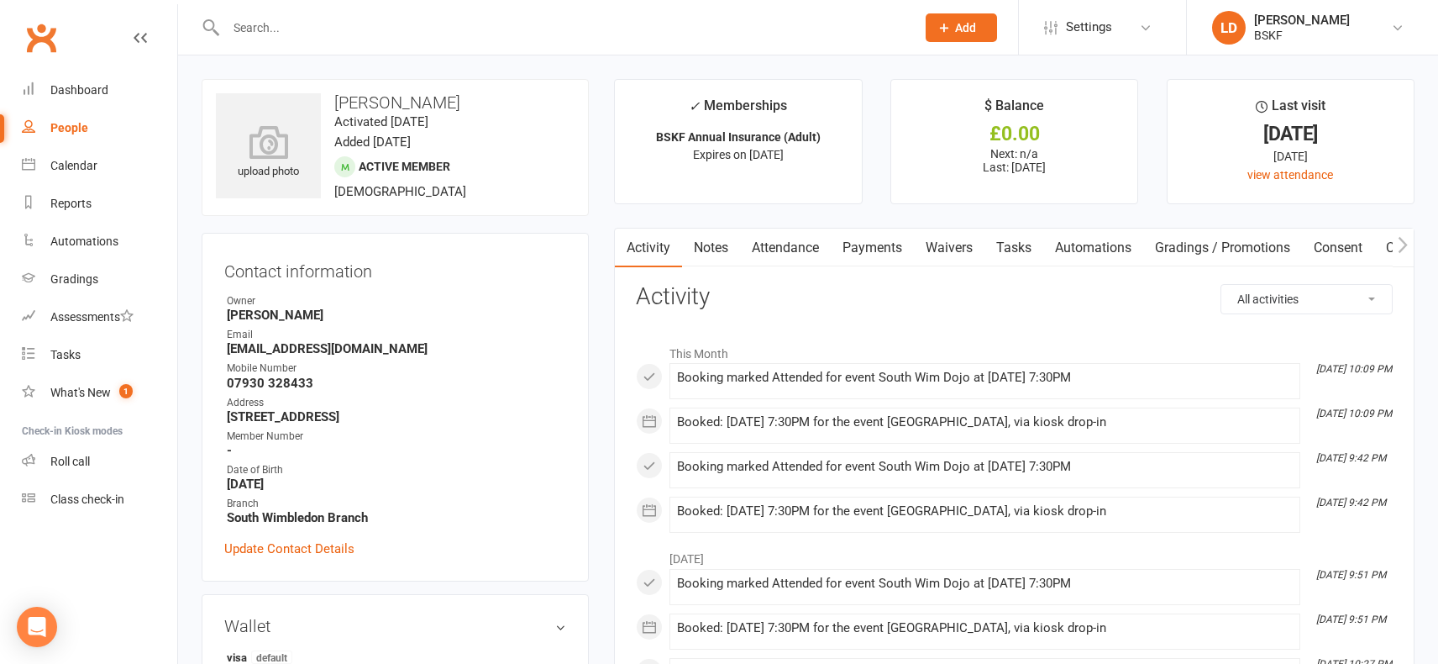
click at [785, 250] on link "Attendance" at bounding box center [785, 248] width 91 height 39
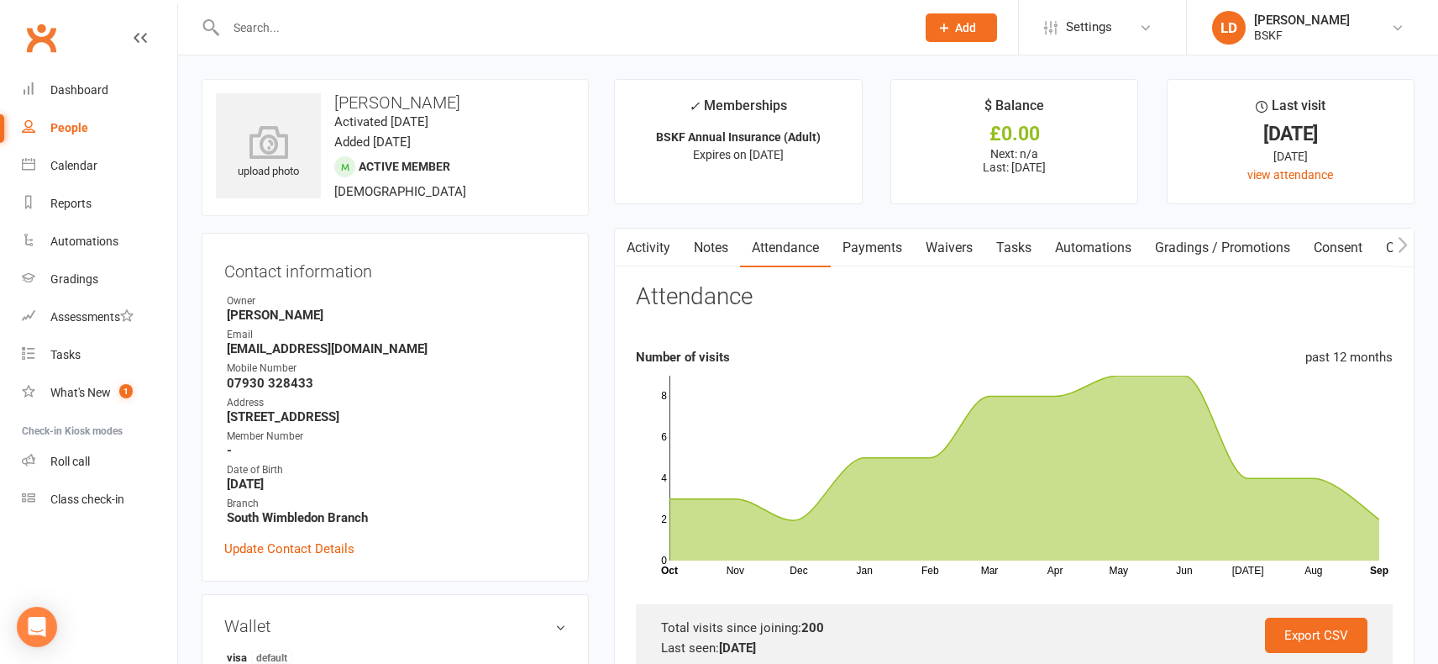
click at [1237, 249] on link "Gradings / Promotions" at bounding box center [1222, 248] width 159 height 39
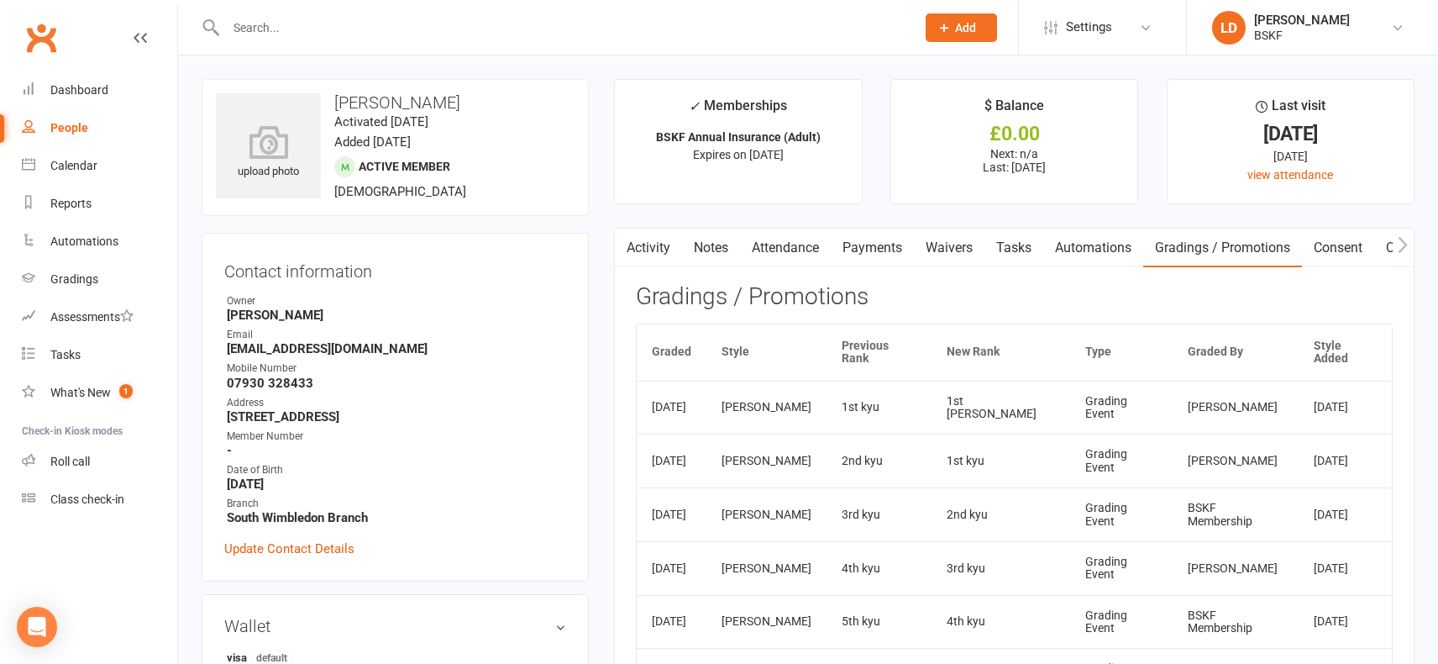
click at [76, 123] on div "People" at bounding box center [69, 127] width 38 height 13
select select "100"
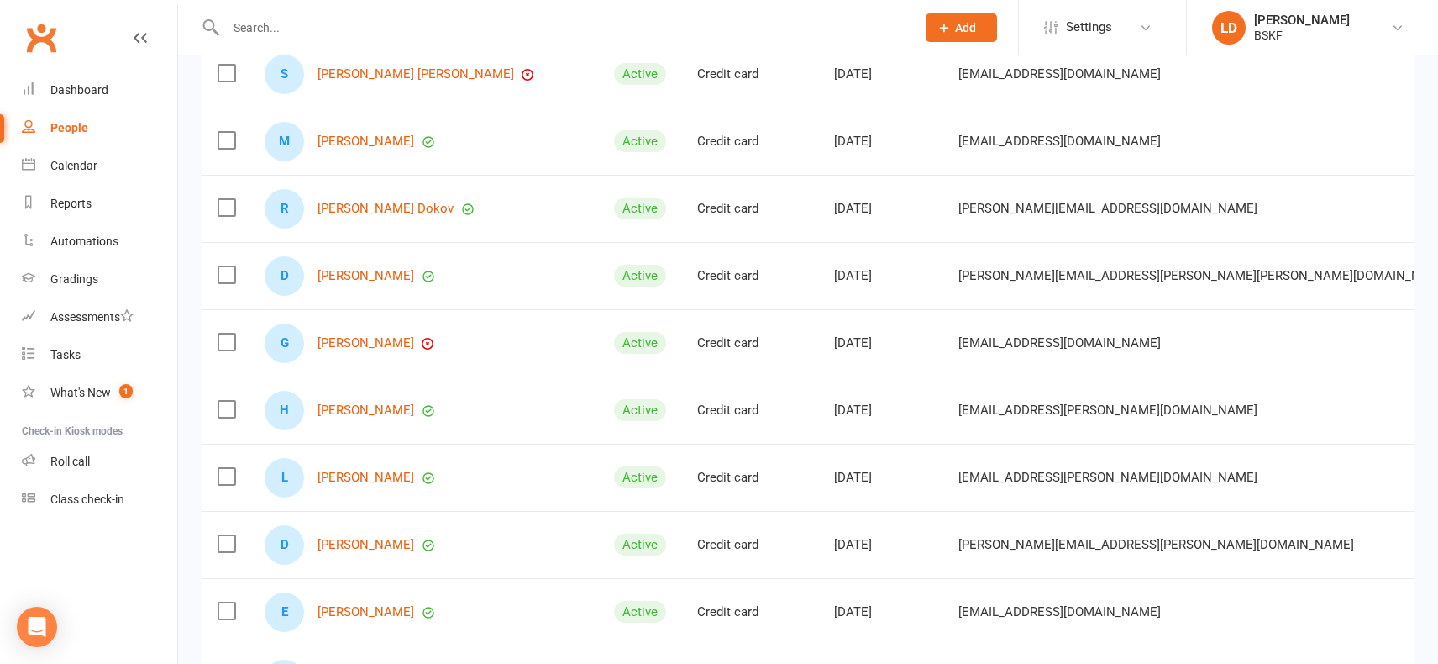
scroll to position [3780, 0]
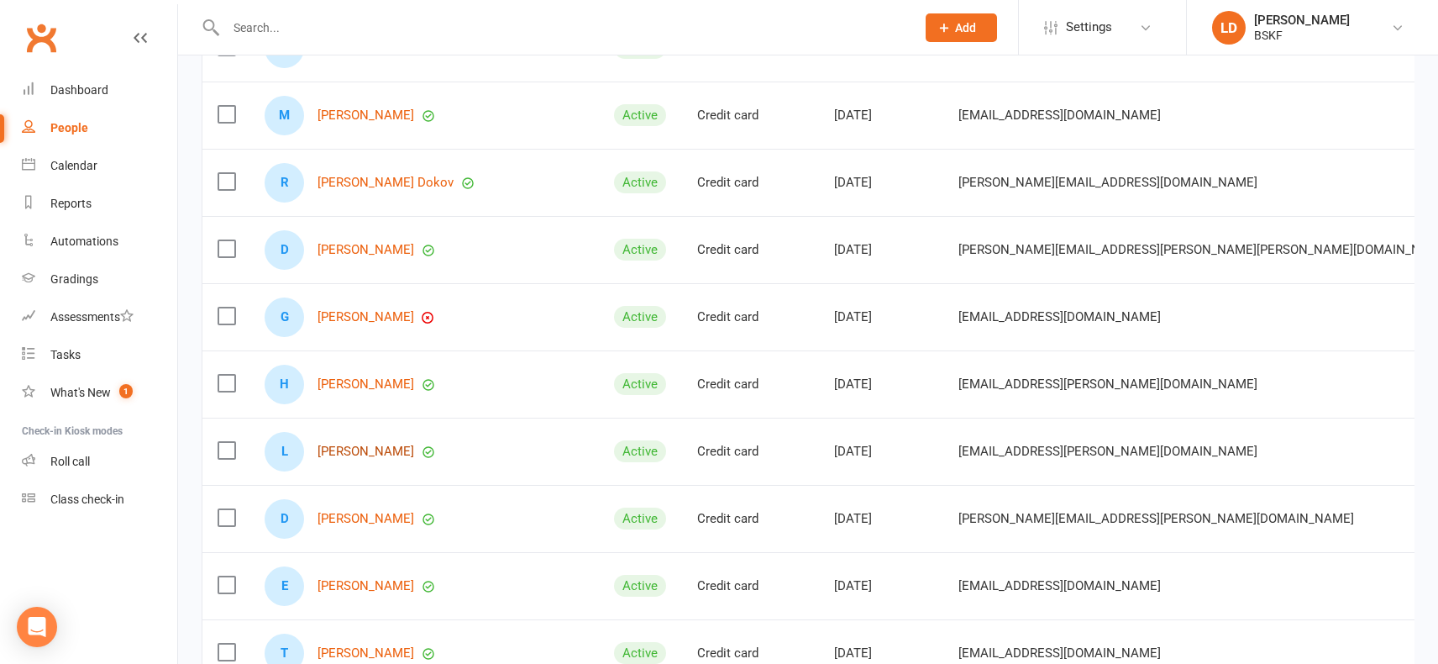
click at [358, 453] on link "[PERSON_NAME]" at bounding box center [366, 451] width 97 height 14
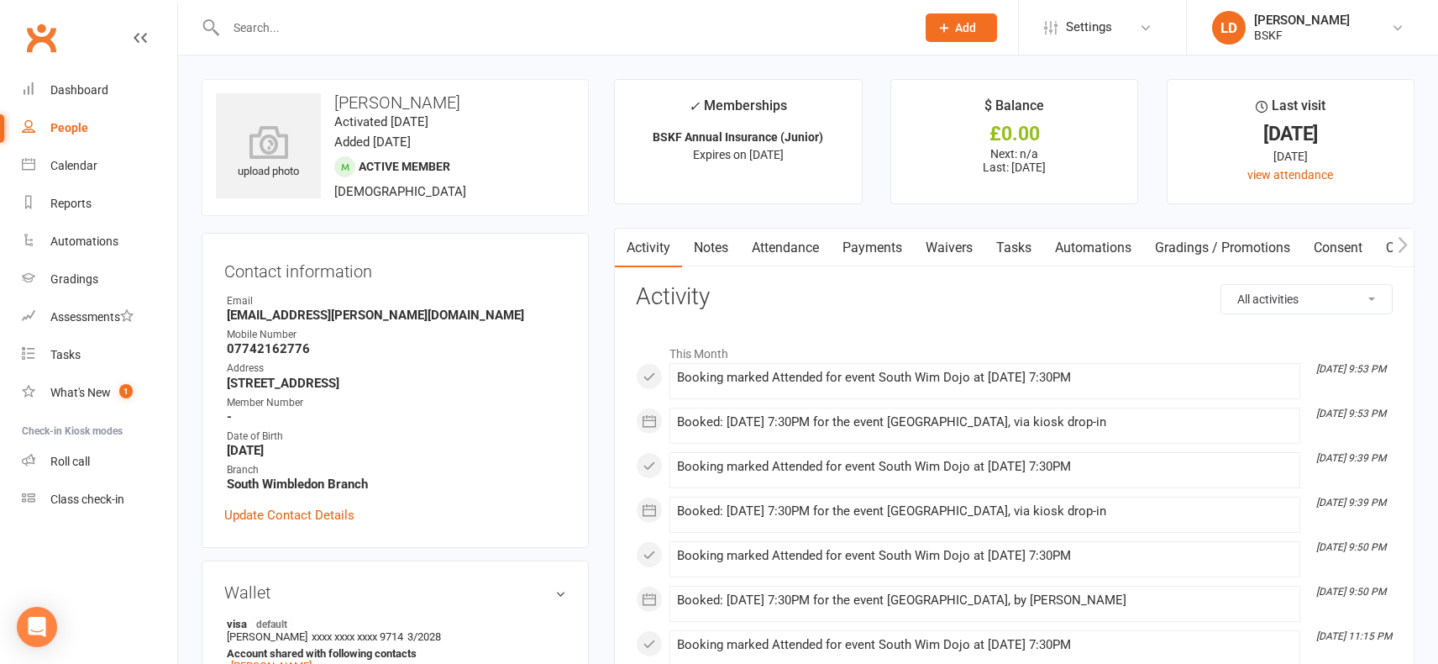
click at [1192, 244] on link "Gradings / Promotions" at bounding box center [1222, 248] width 159 height 39
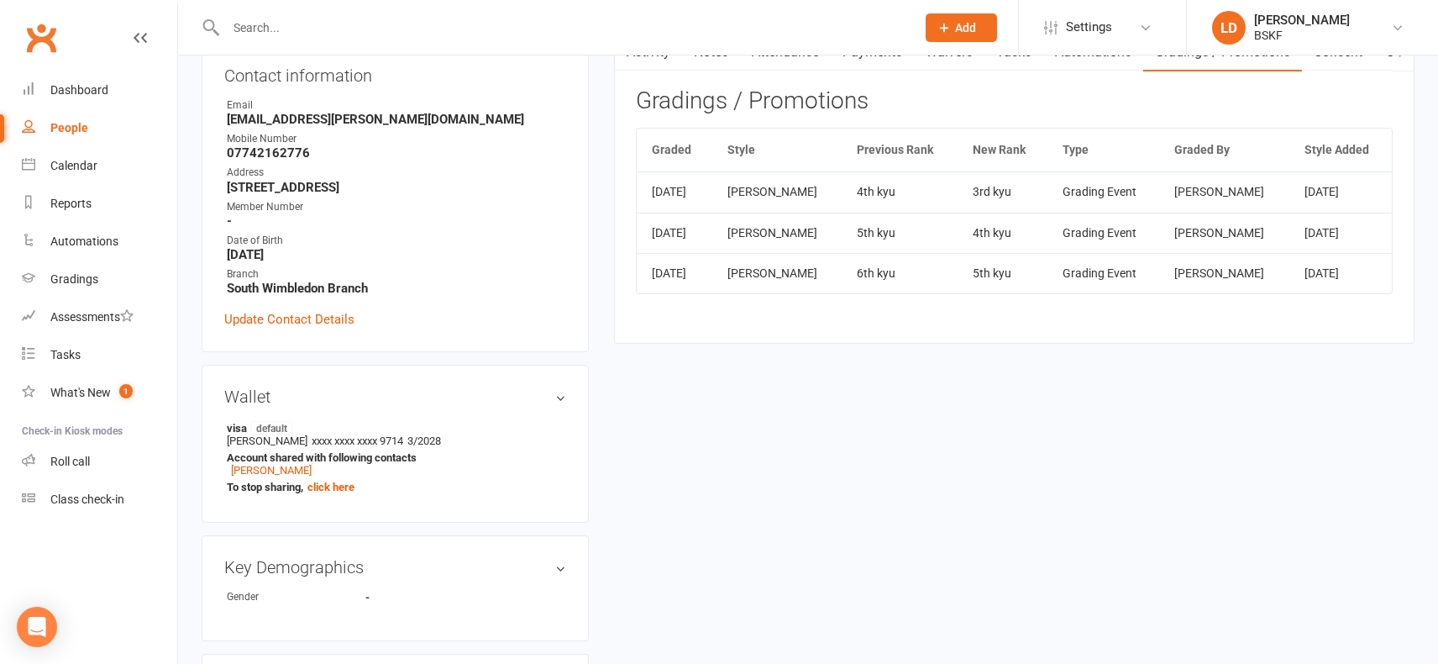
scroll to position [168, 0]
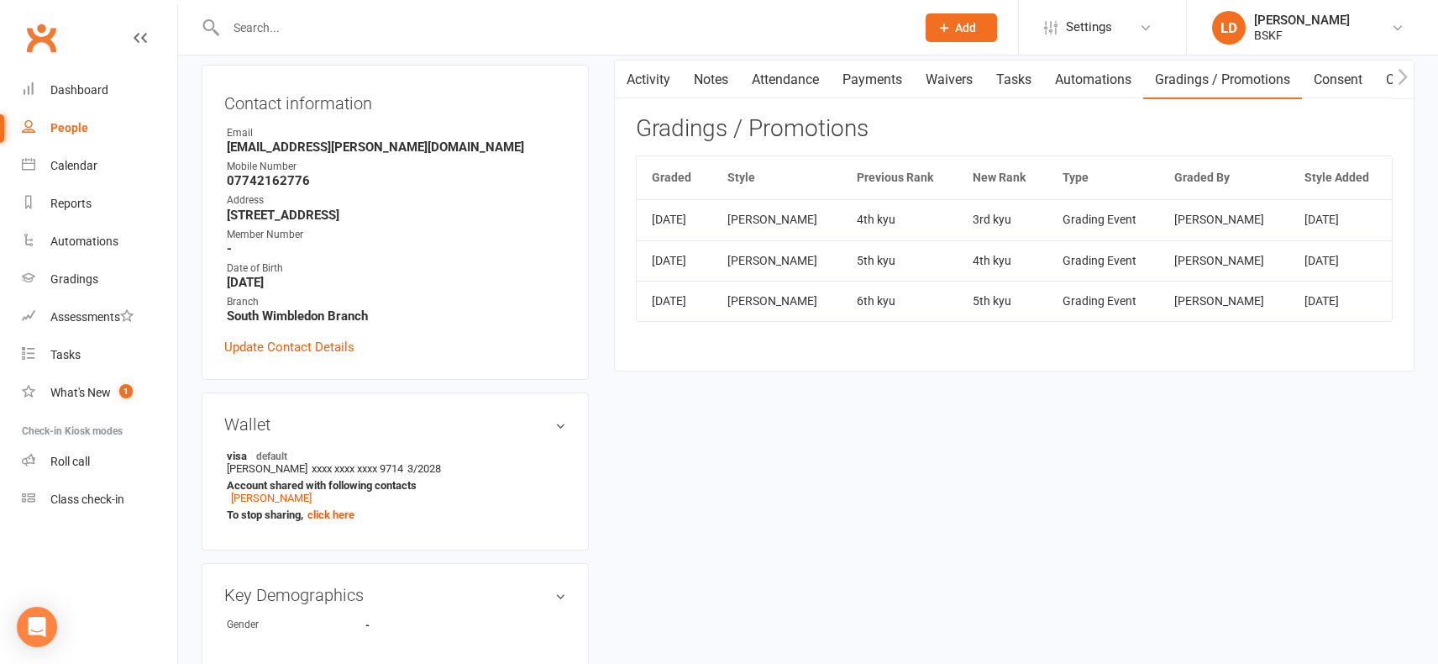
click at [65, 132] on div "People" at bounding box center [69, 127] width 38 height 13
select select "100"
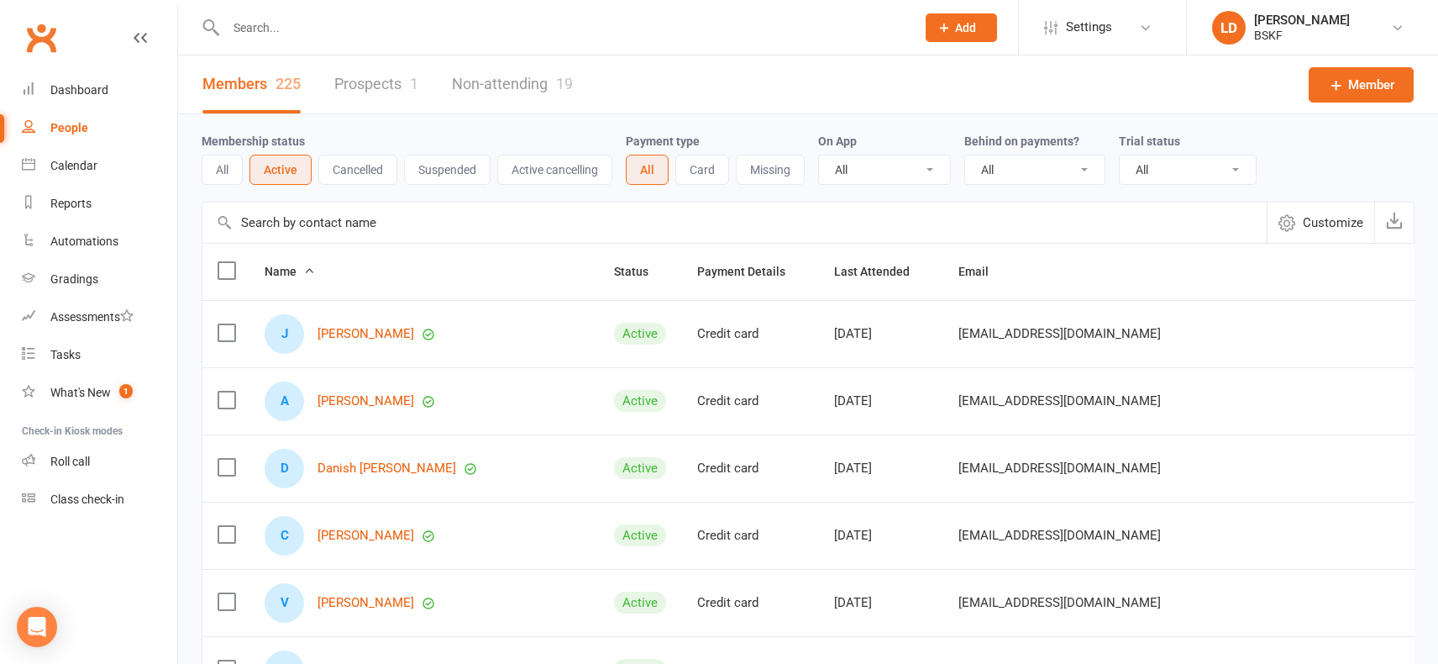
click at [289, 275] on span "Name" at bounding box center [290, 271] width 50 height 13
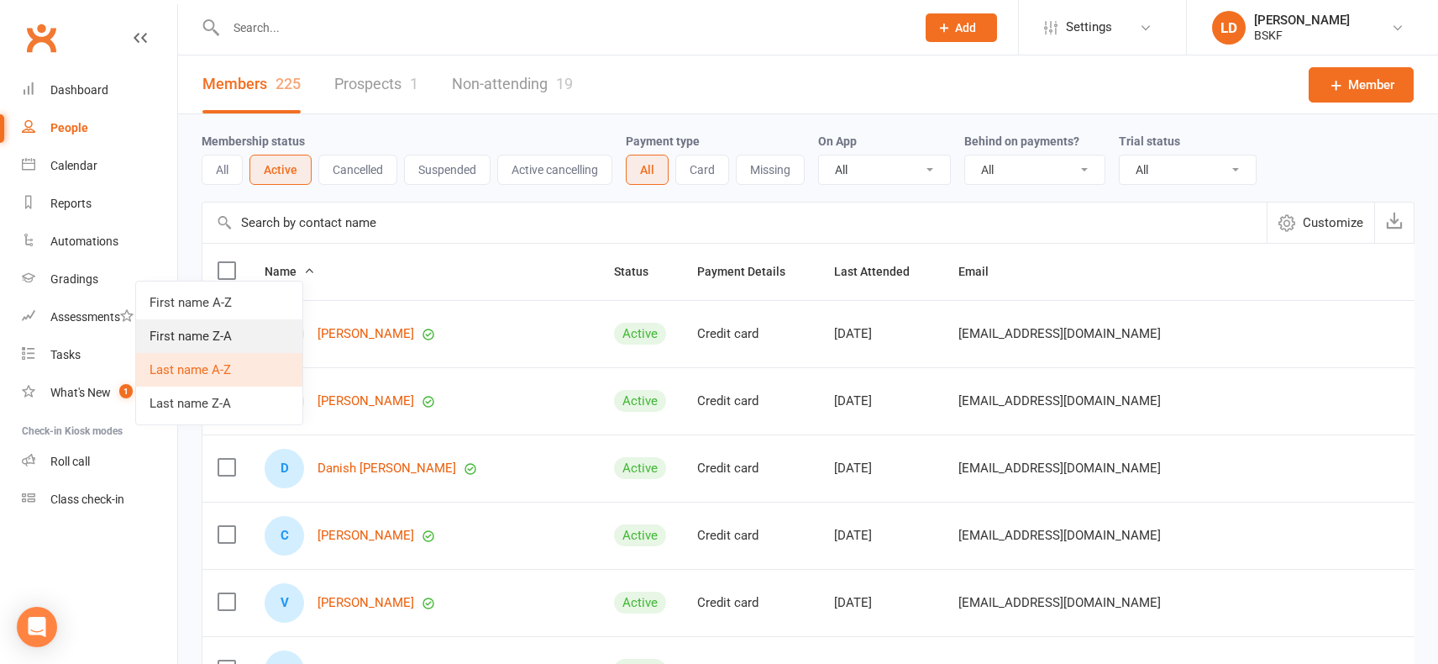
click at [195, 339] on link "First name Z-A" at bounding box center [219, 336] width 166 height 34
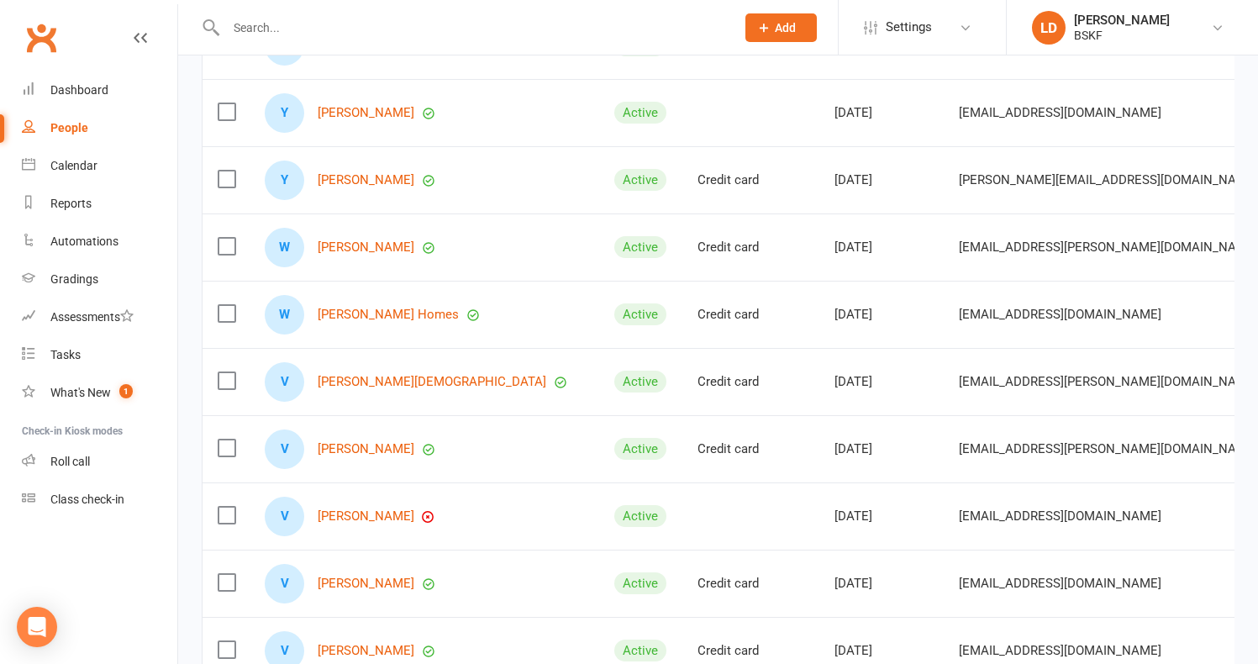
scroll to position [349, 0]
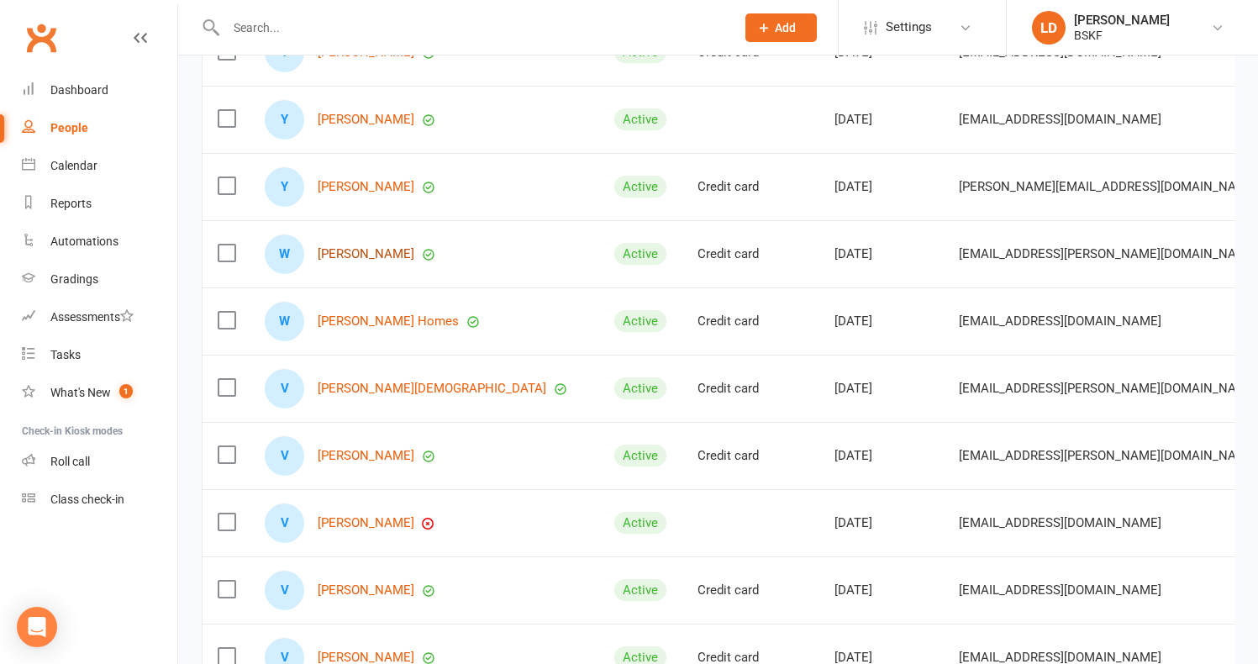
click at [374, 261] on link "[PERSON_NAME]" at bounding box center [366, 254] width 97 height 14
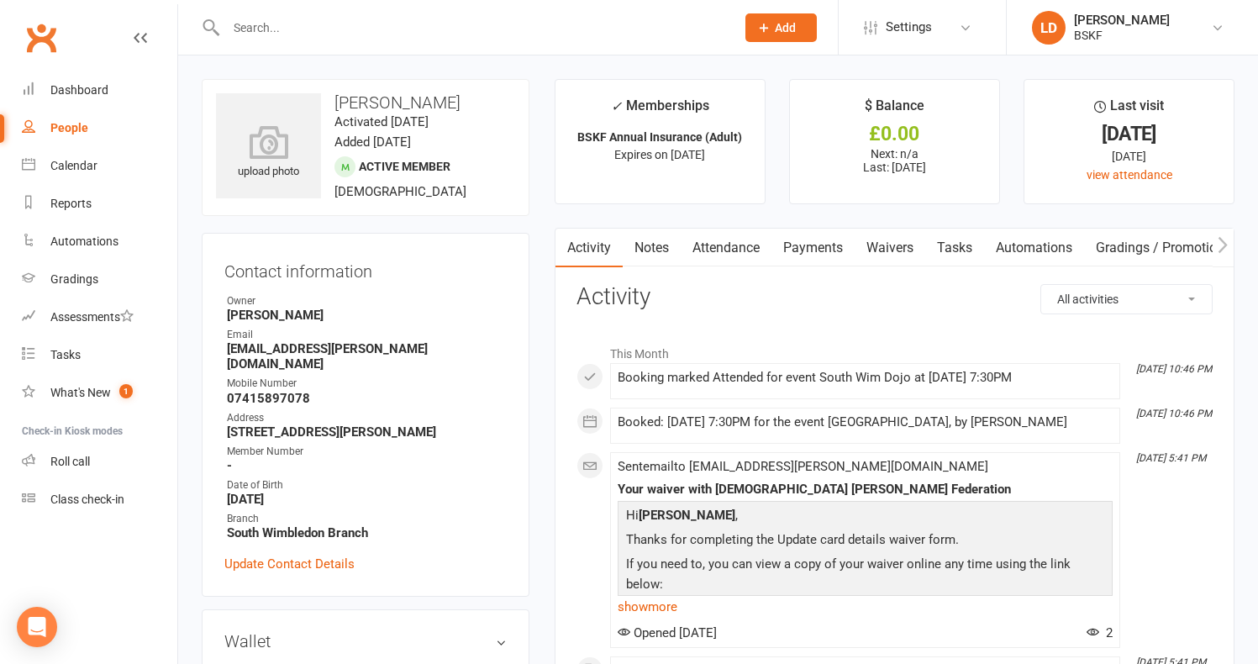
click at [729, 250] on link "Attendance" at bounding box center [725, 248] width 91 height 39
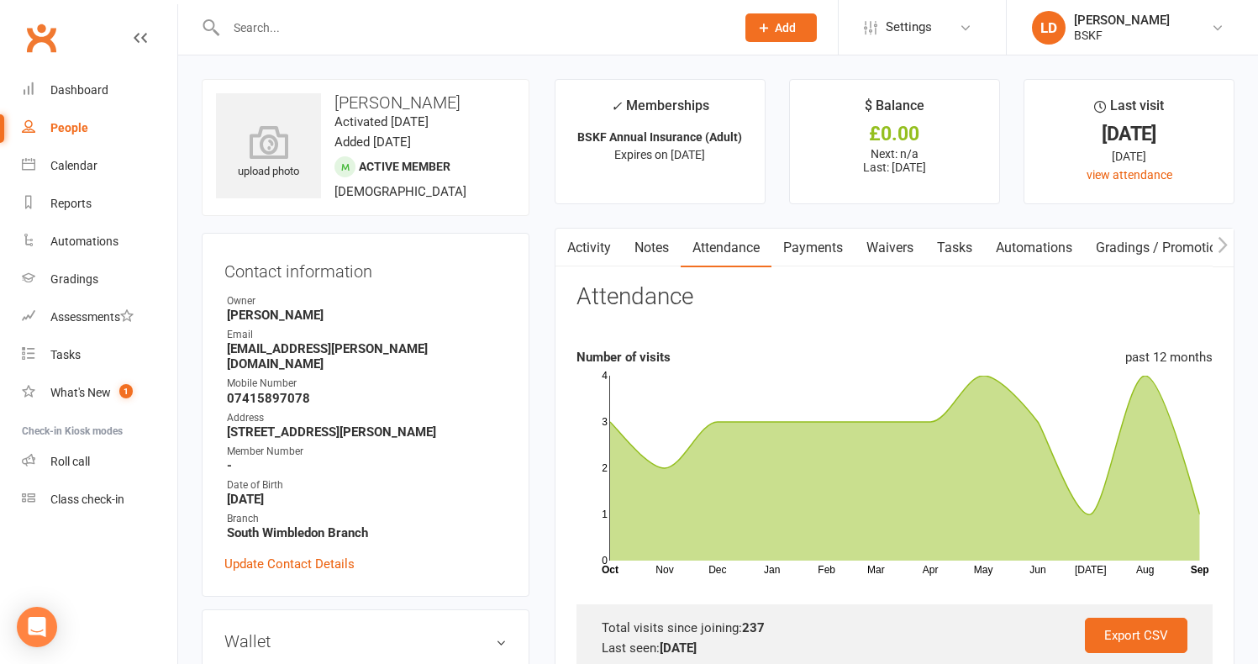
click at [1150, 248] on link "Gradings / Promotions" at bounding box center [1163, 248] width 159 height 39
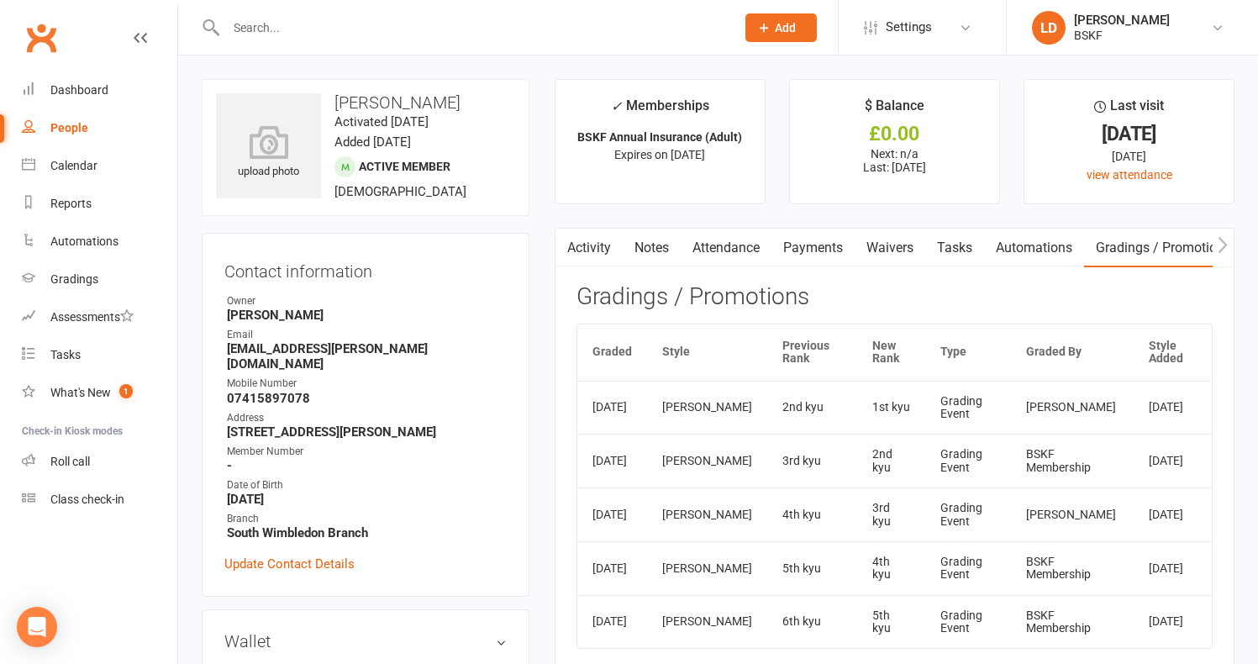
click at [66, 131] on div "People" at bounding box center [69, 127] width 38 height 13
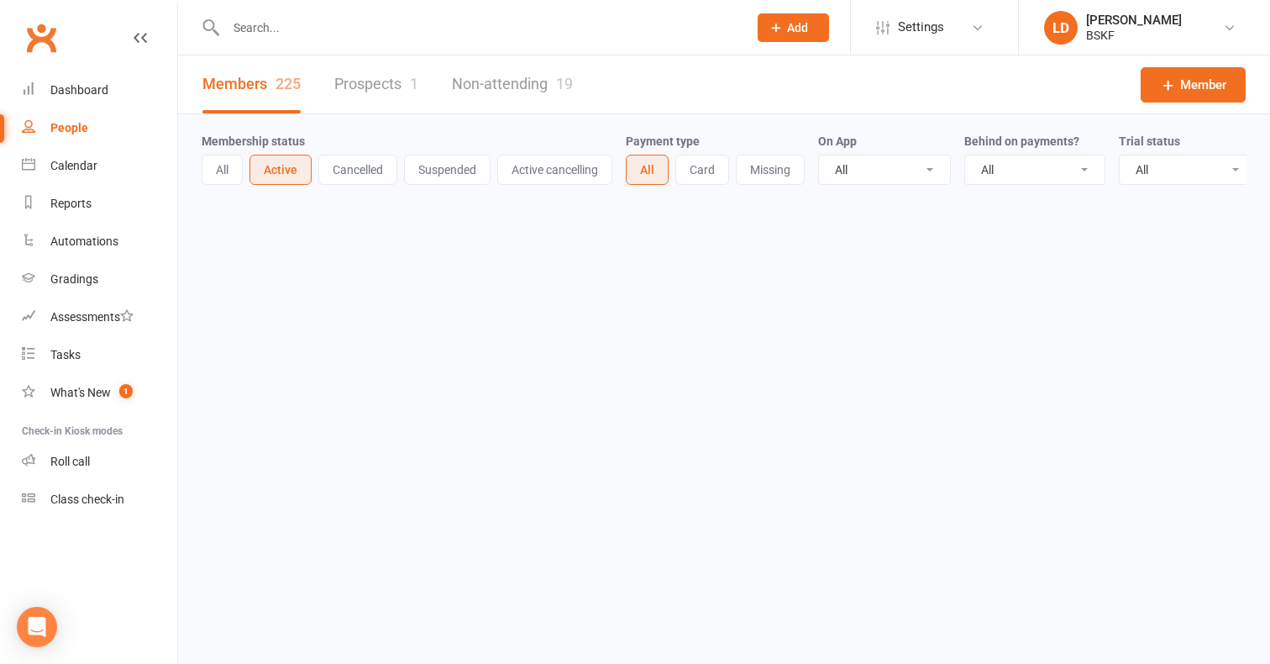
select select "100"
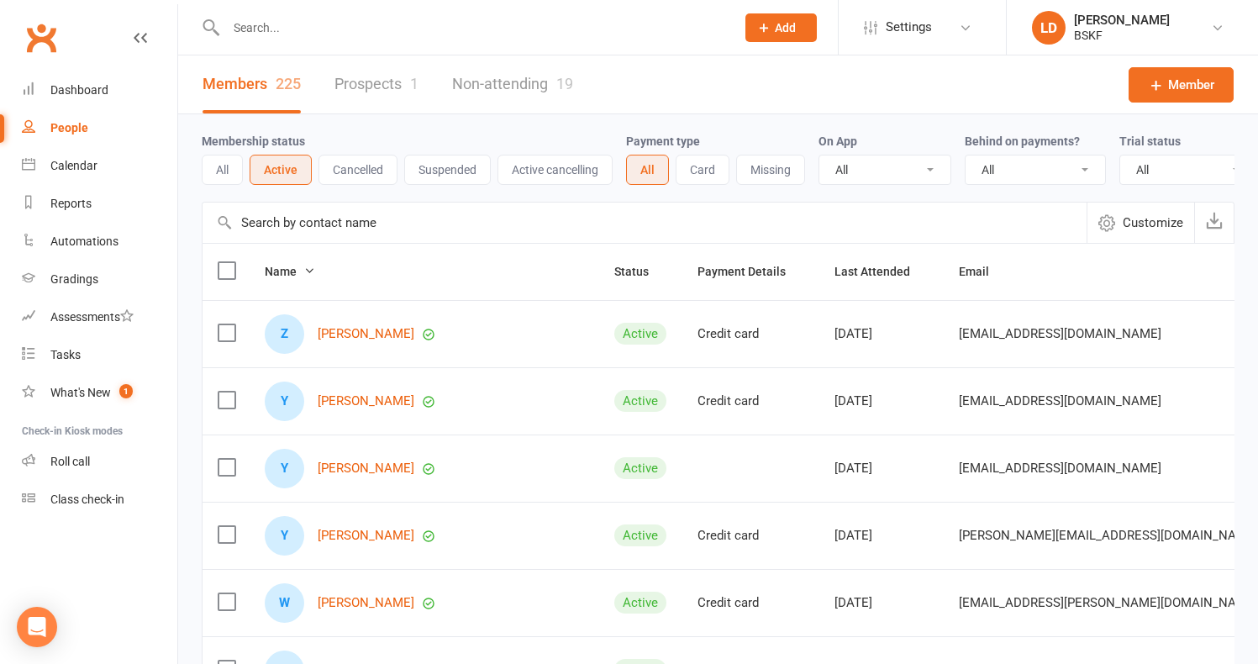
click at [288, 278] on span "Name" at bounding box center [290, 271] width 50 height 13
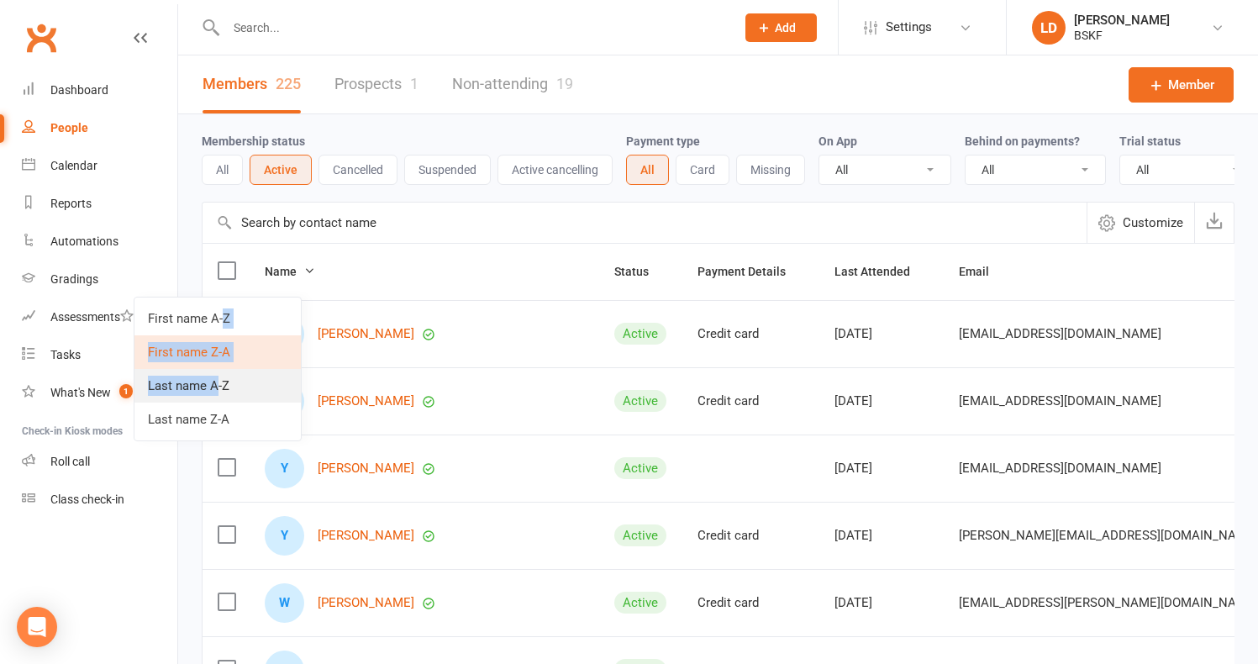
drag, startPoint x: 222, startPoint y: 317, endPoint x: 216, endPoint y: 391, distance: 75.0
click at [216, 391] on ul "First name A-Z First name Z-A Last name A-Z Last name Z-A" at bounding box center [218, 369] width 168 height 144
click at [481, 243] on input "text" at bounding box center [644, 222] width 884 height 40
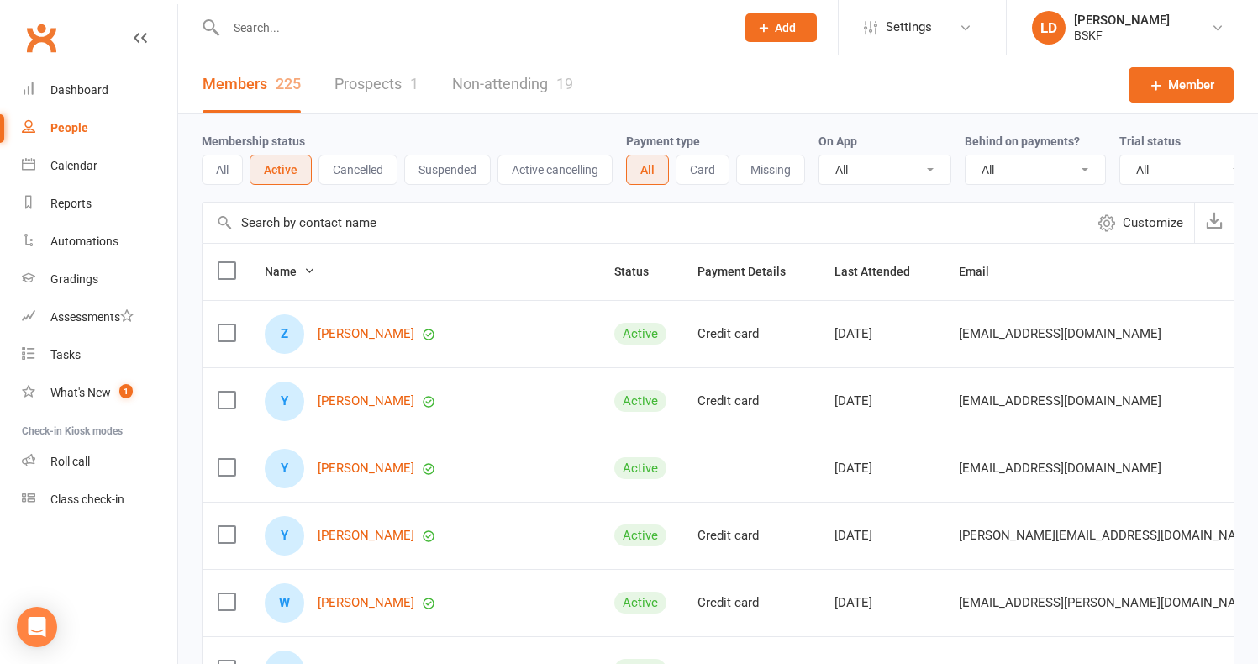
click at [287, 278] on span "Name" at bounding box center [290, 271] width 50 height 13
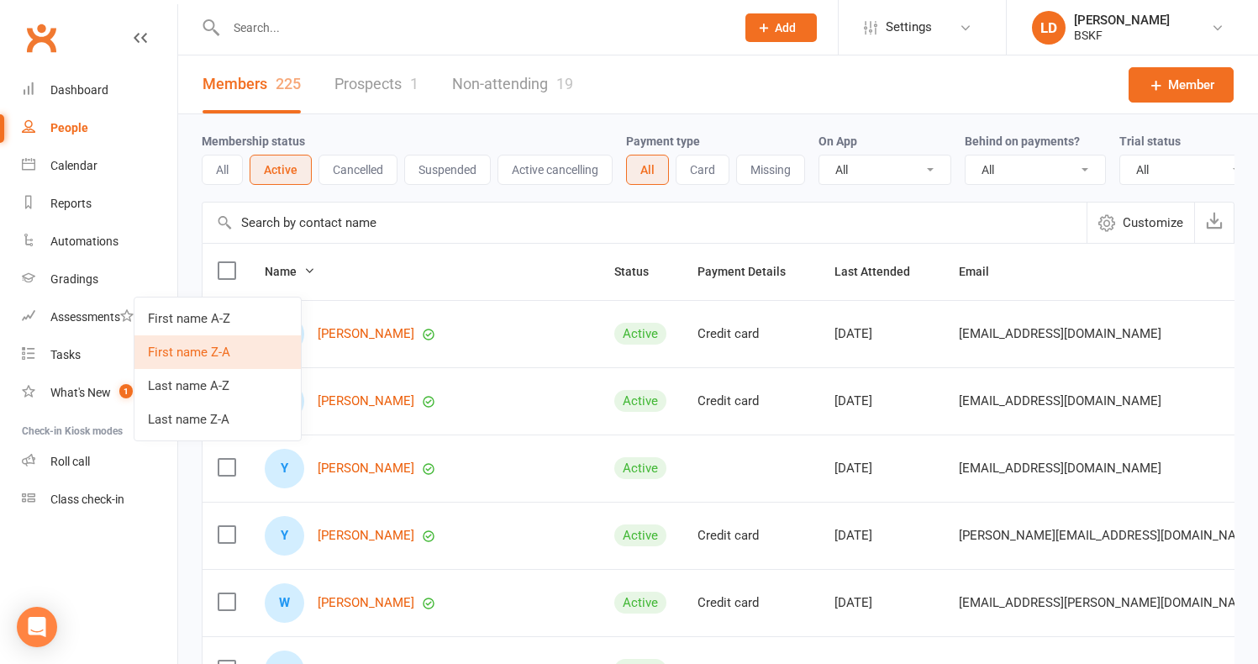
click at [187, 350] on link "First name Z-A" at bounding box center [217, 352] width 166 height 34
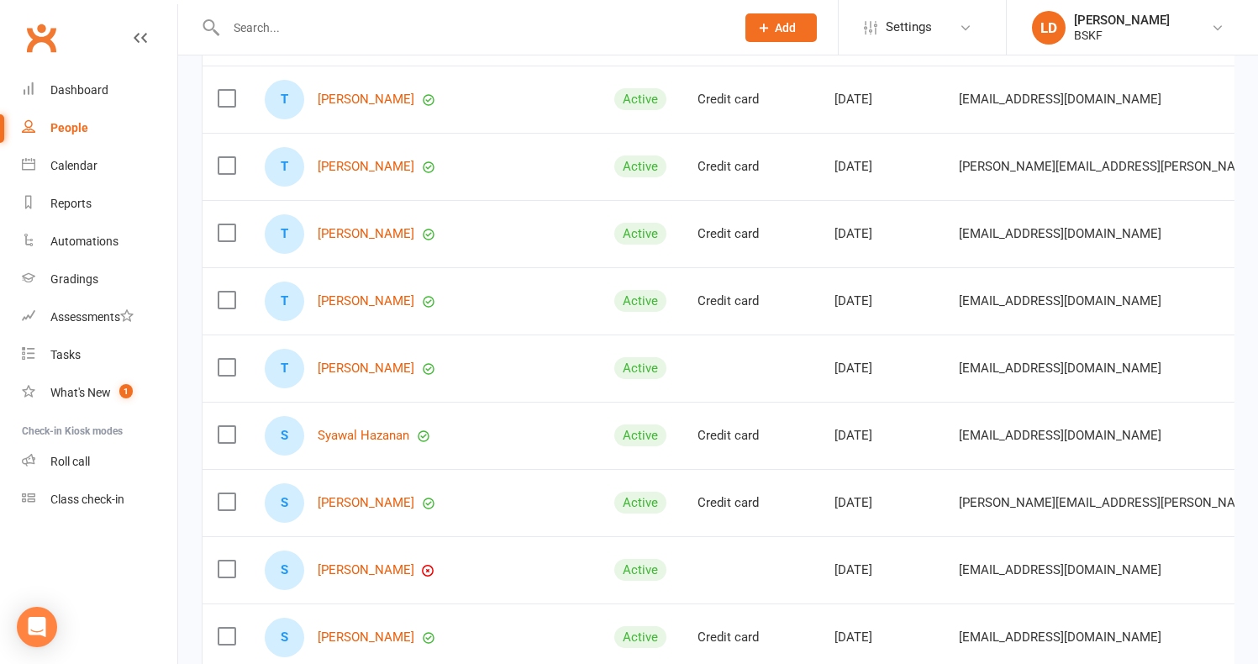
scroll to position [1176, 0]
click at [366, 372] on div "T [PERSON_NAME]" at bounding box center [424, 367] width 319 height 39
click at [339, 375] on link "[PERSON_NAME]" at bounding box center [366, 367] width 97 height 14
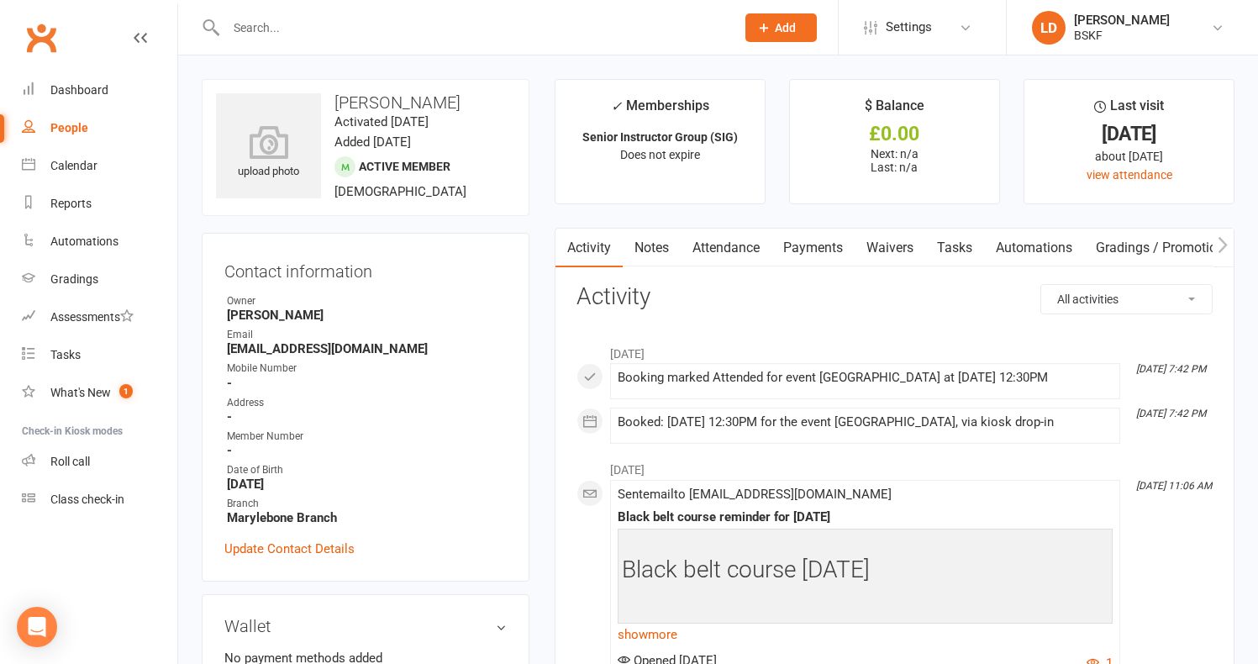
click at [744, 248] on link "Attendance" at bounding box center [725, 248] width 91 height 39
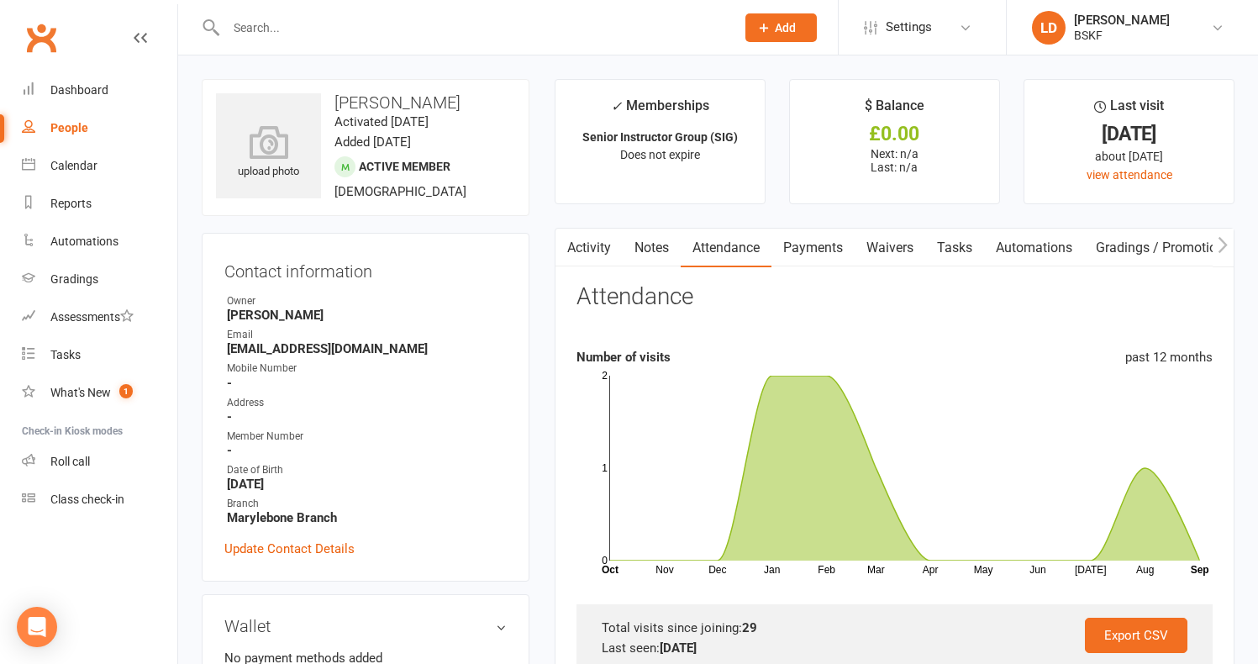
click at [64, 128] on div "People" at bounding box center [69, 127] width 38 height 13
select select "100"
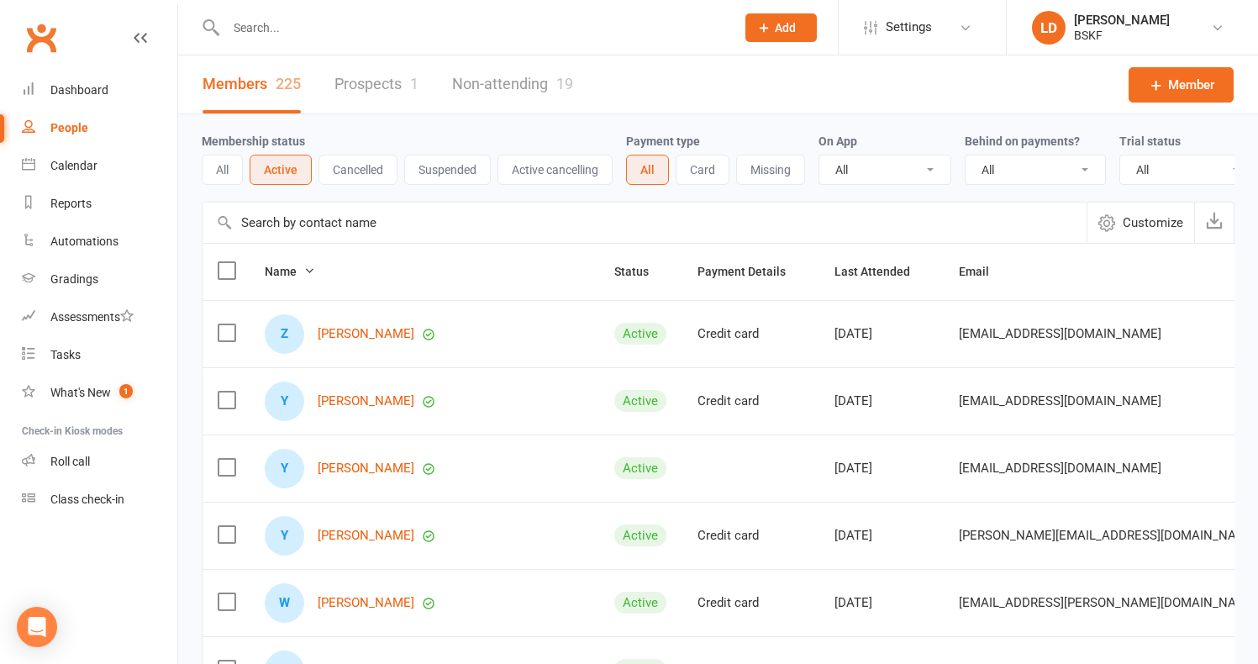
click at [919, 134] on div "On App All Yes No" at bounding box center [891, 158] width 146 height 54
click at [286, 278] on span "Name" at bounding box center [290, 271] width 50 height 13
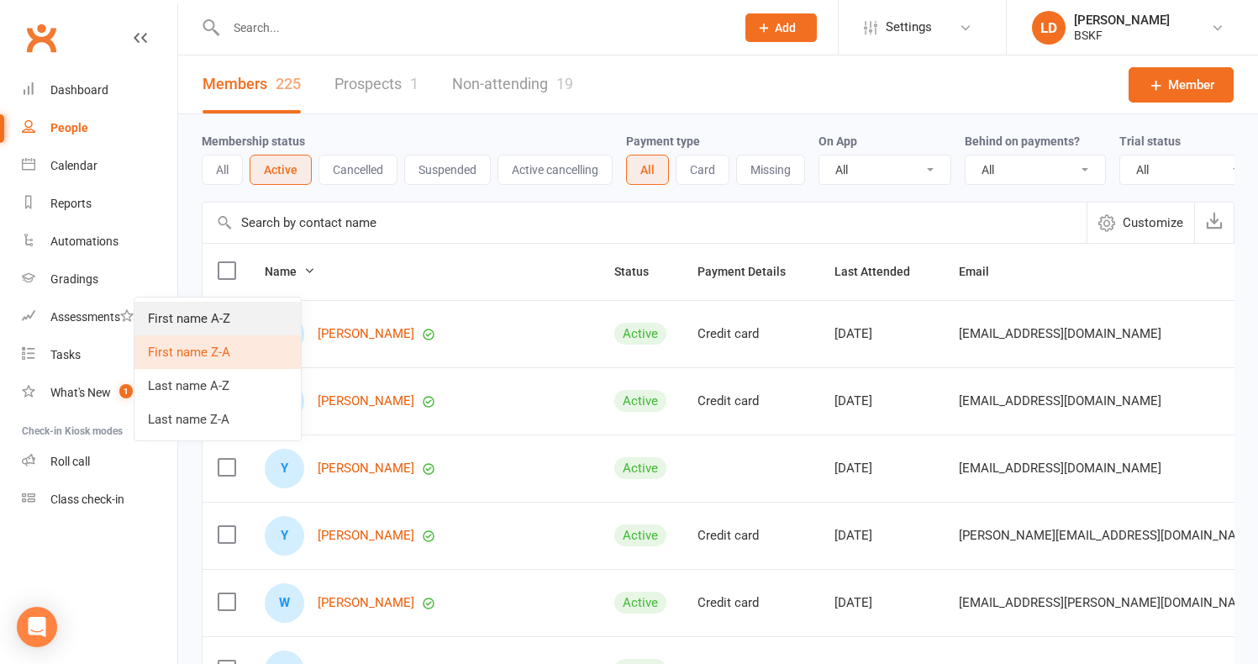
click at [231, 314] on link "First name A-Z" at bounding box center [217, 319] width 166 height 34
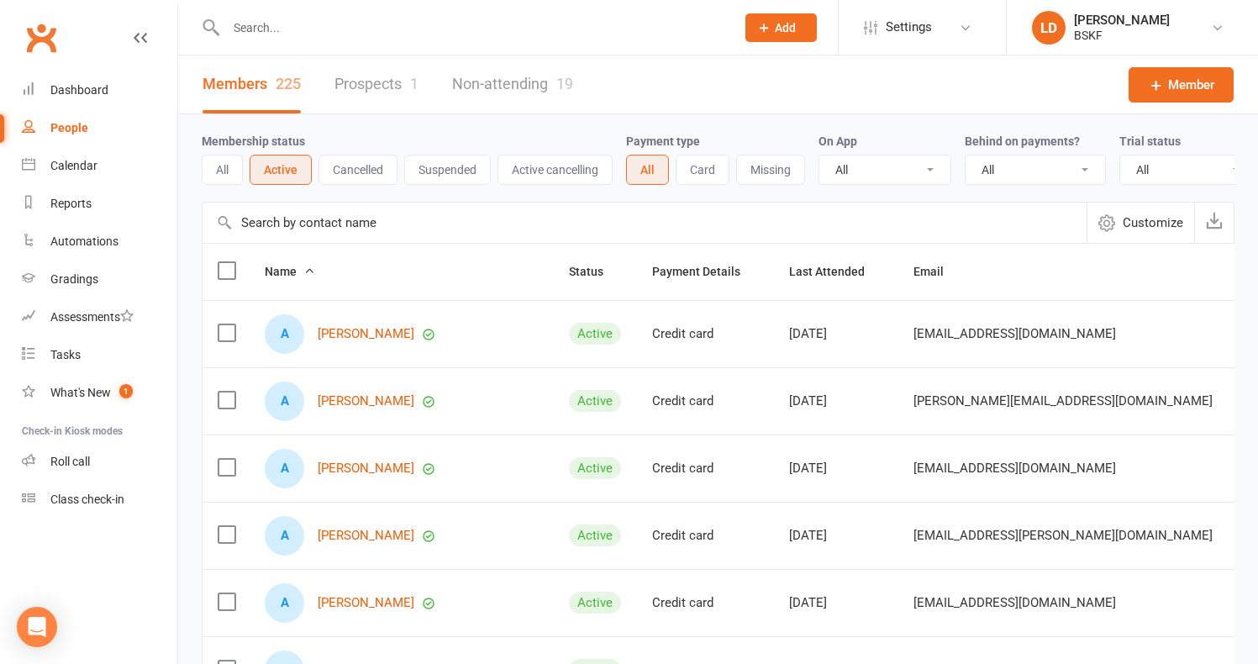
click at [276, 278] on span "Name" at bounding box center [290, 271] width 50 height 13
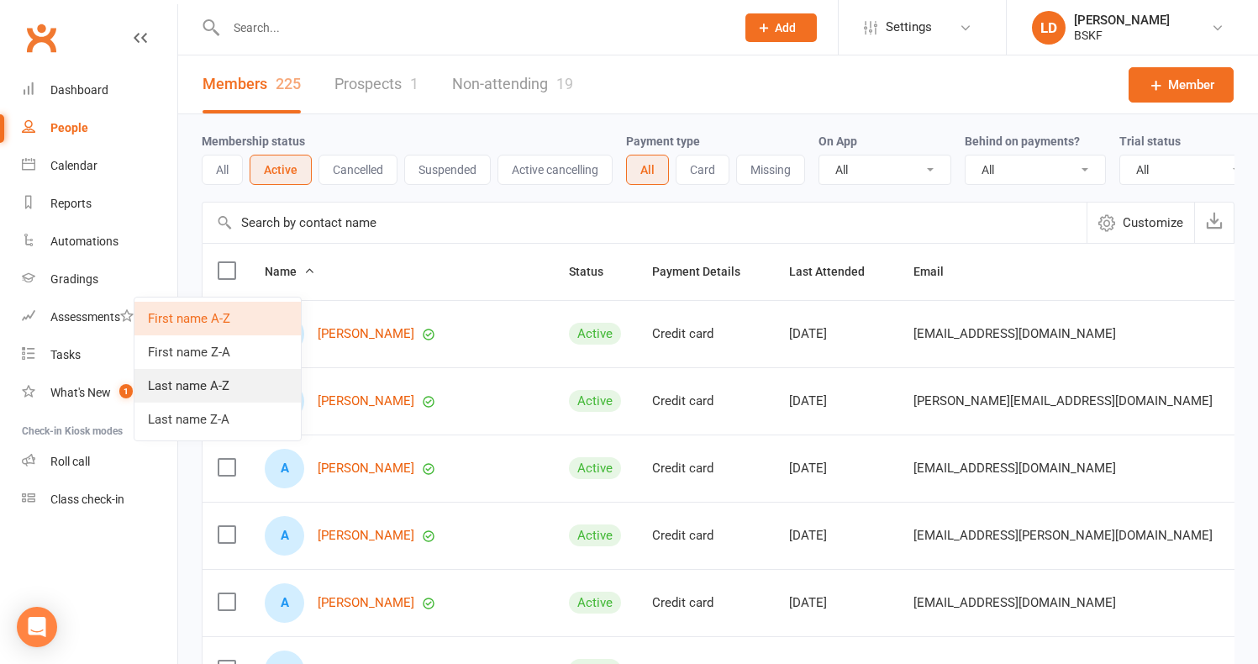
click at [234, 394] on link "Last name A-Z" at bounding box center [217, 386] width 166 height 34
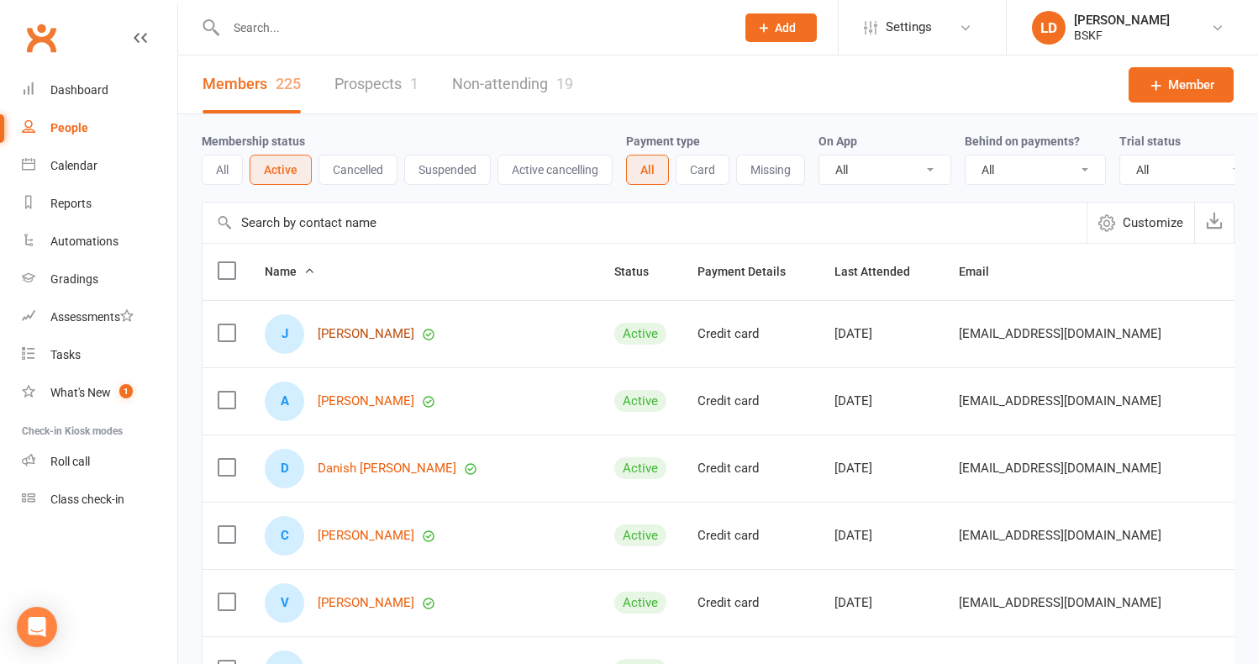
click at [345, 341] on link "[PERSON_NAME]" at bounding box center [366, 334] width 97 height 14
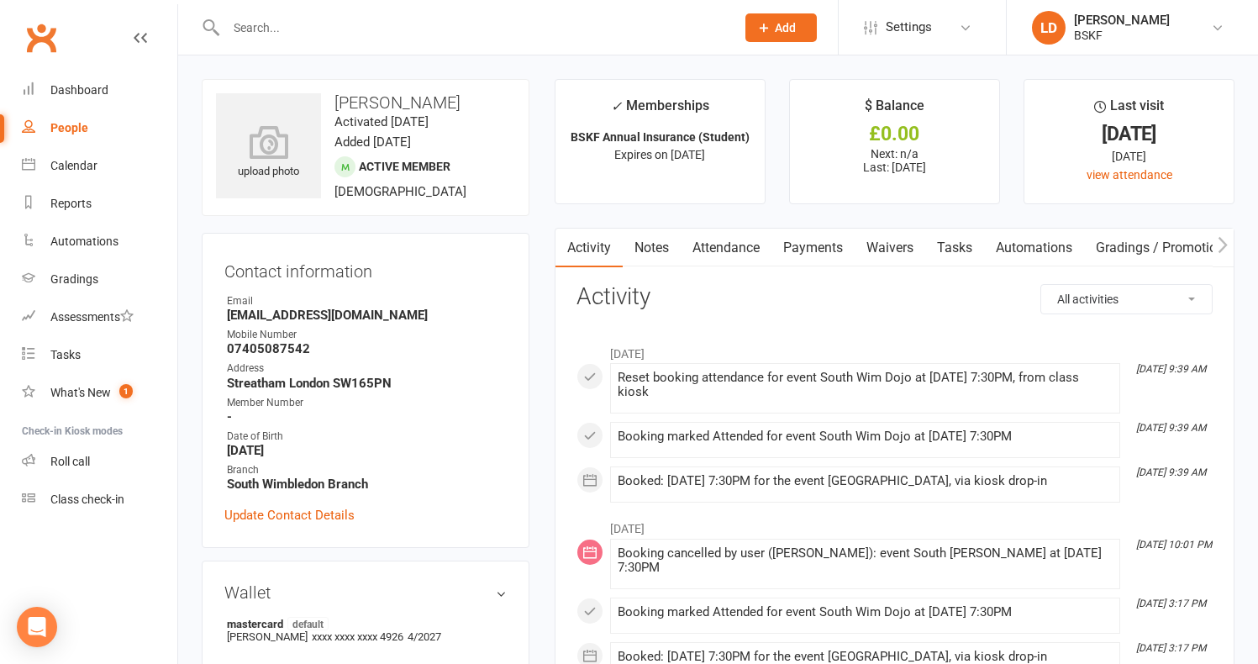
click at [741, 250] on link "Attendance" at bounding box center [725, 248] width 91 height 39
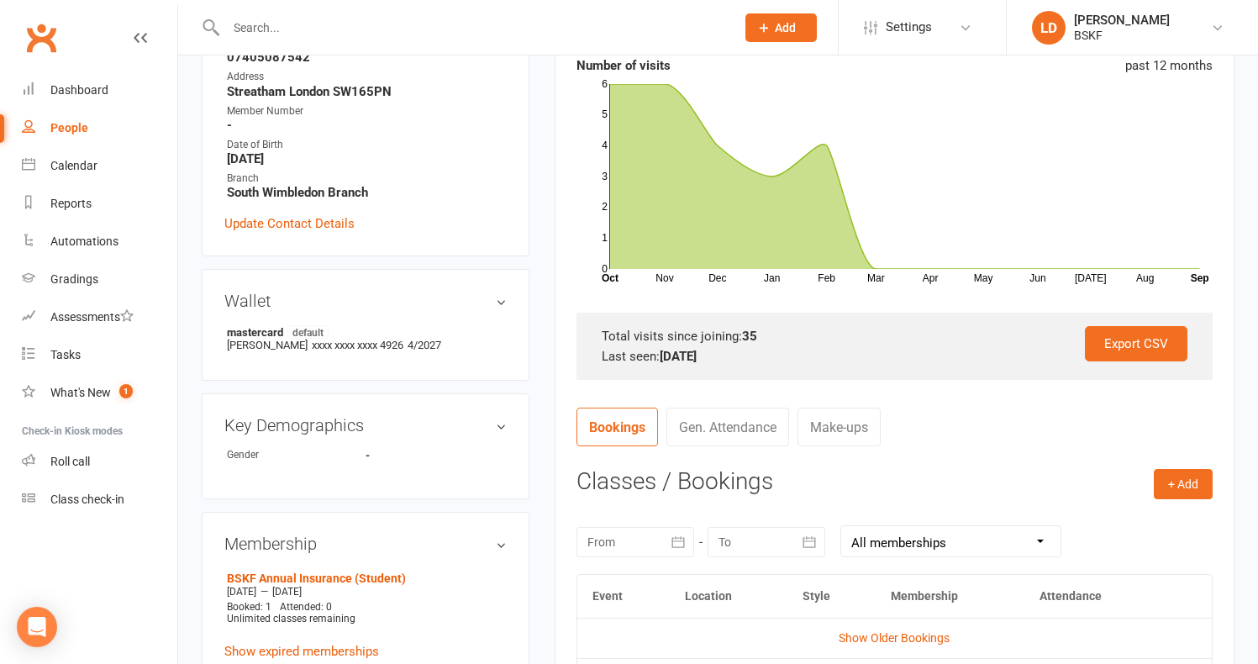
scroll to position [252, 0]
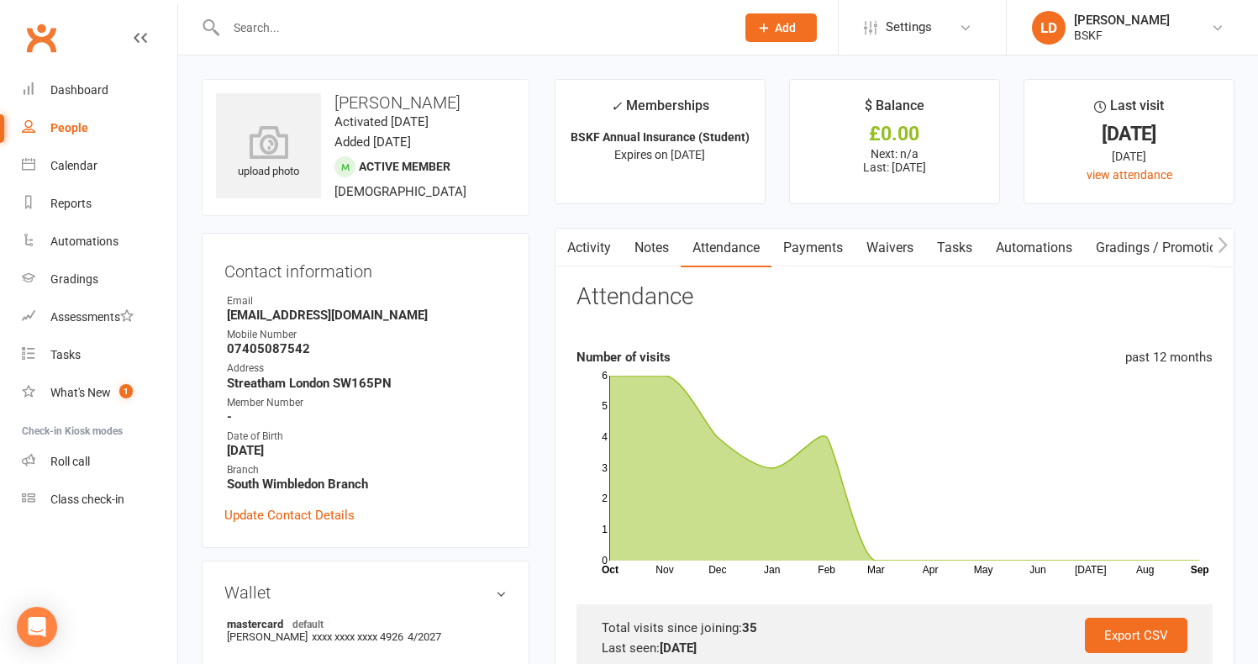
select select "100"
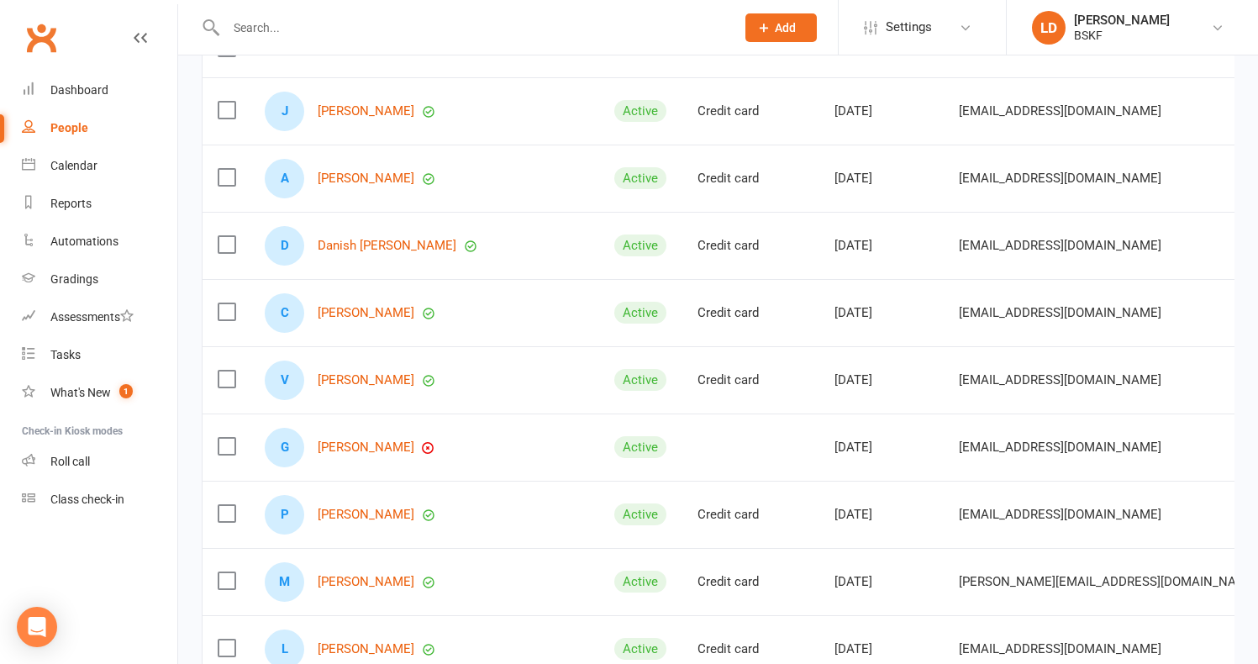
scroll to position [252, 0]
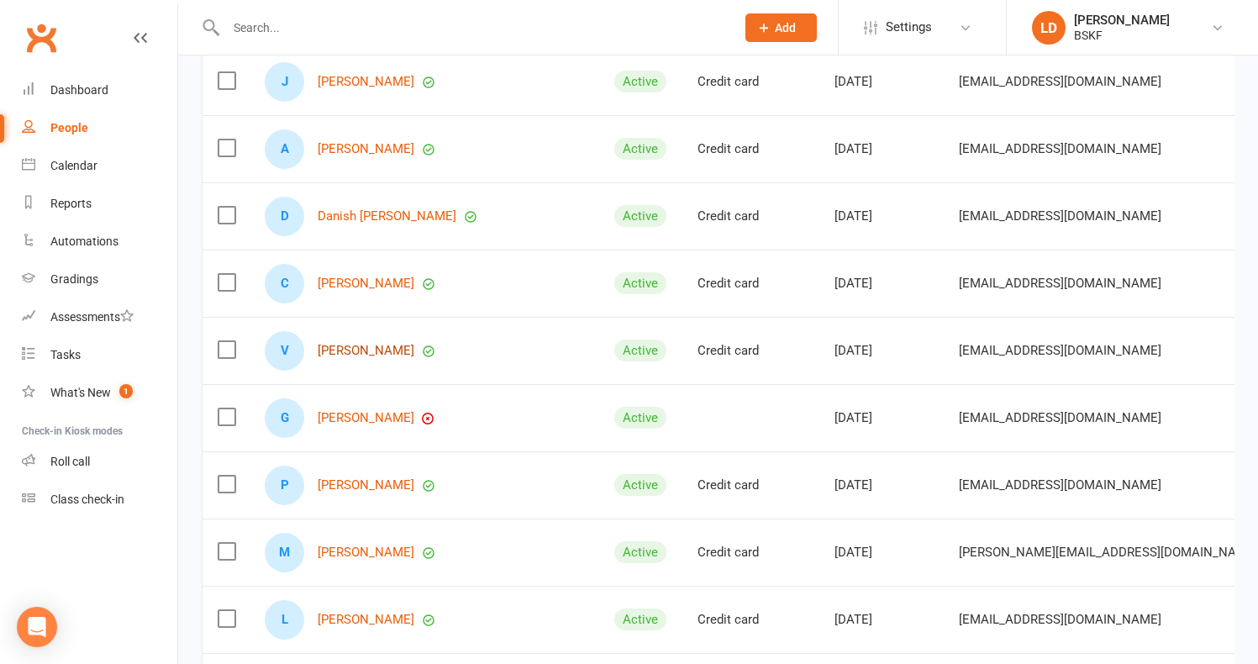
click at [359, 358] on link "[PERSON_NAME]" at bounding box center [366, 351] width 97 height 14
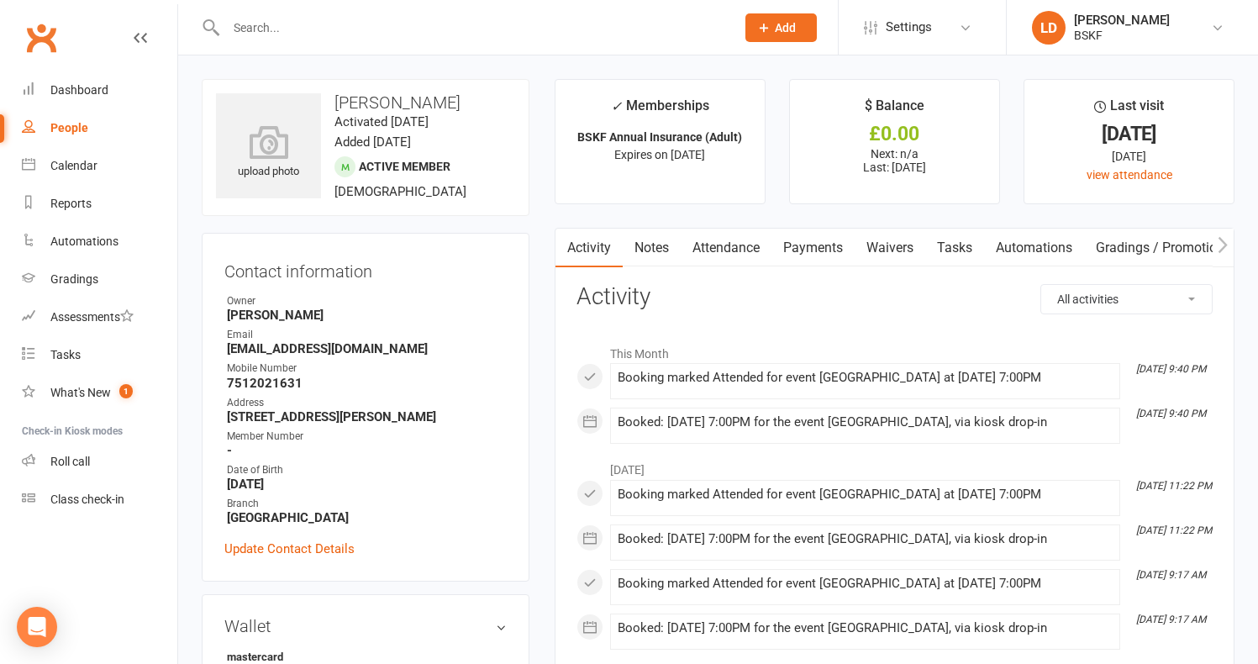
select select "100"
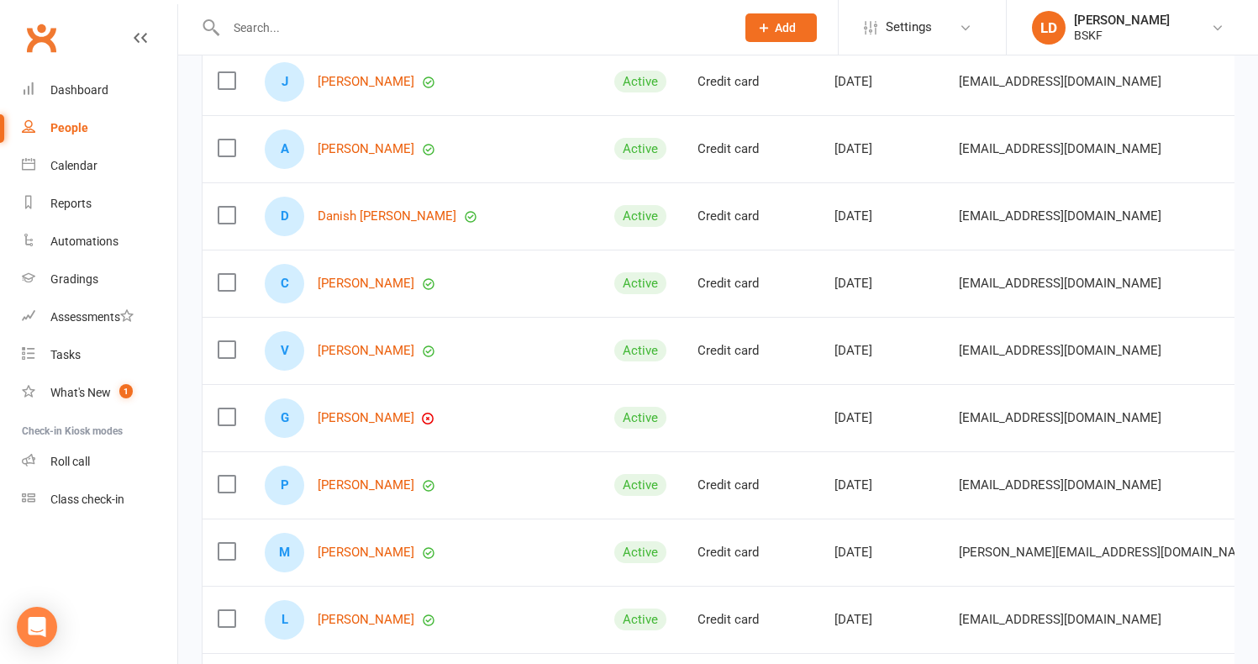
scroll to position [336, 0]
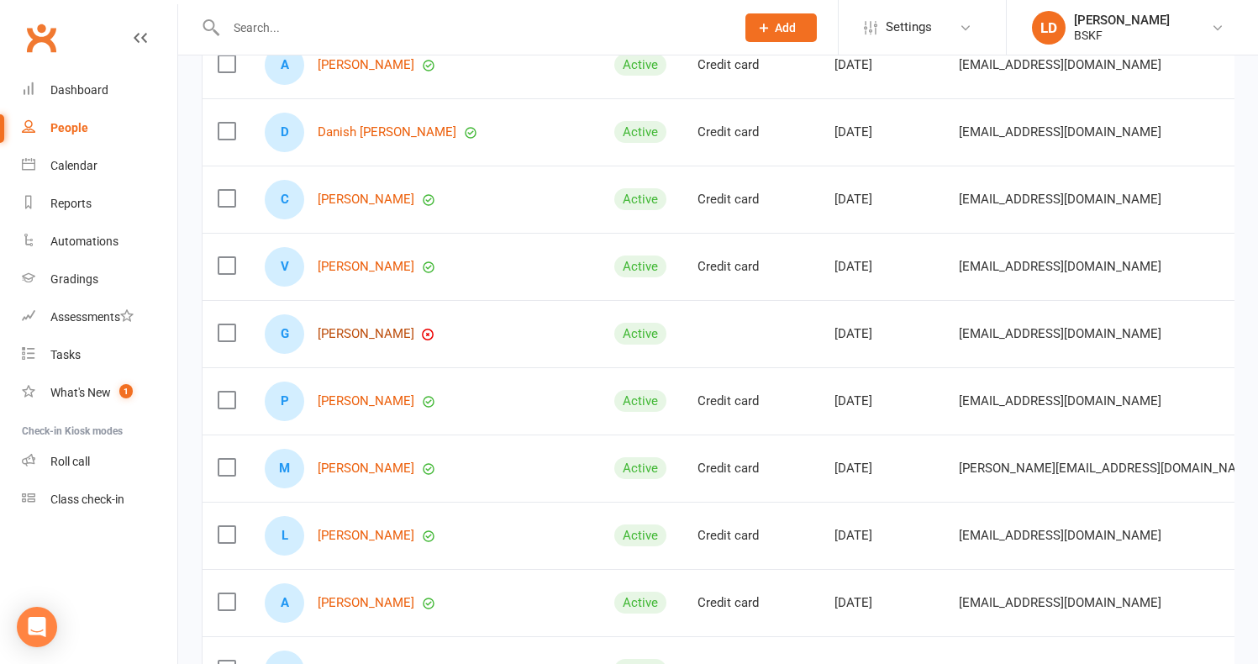
click at [359, 341] on link "[PERSON_NAME]" at bounding box center [366, 334] width 97 height 14
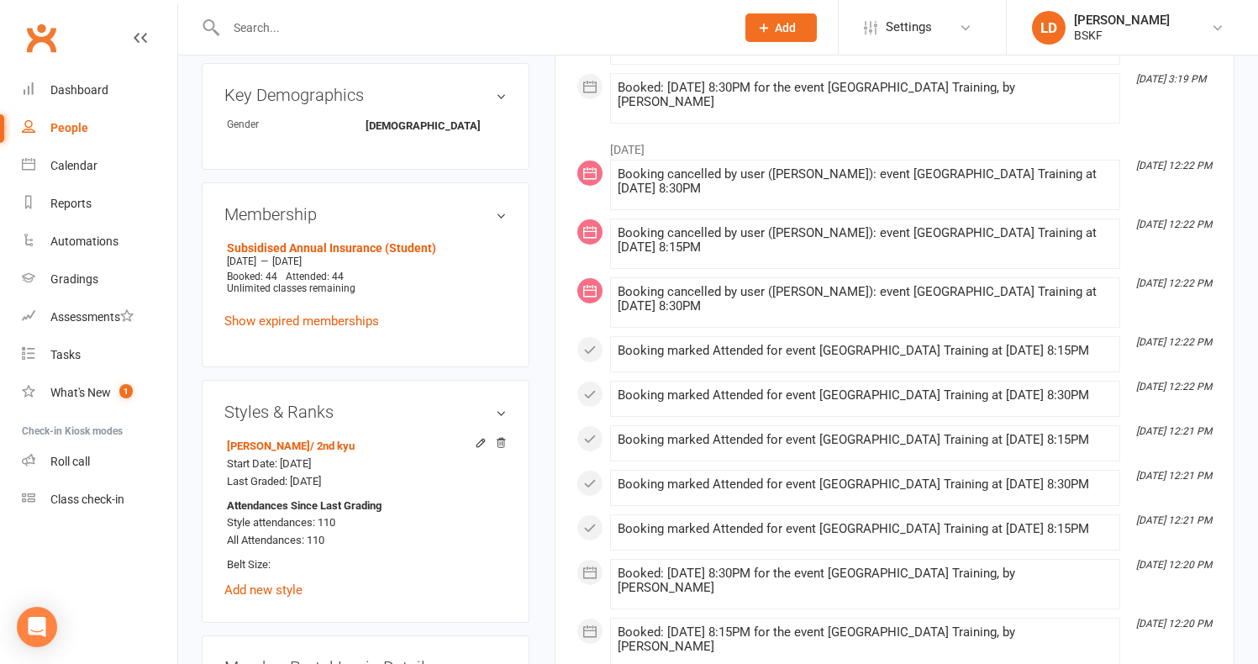
scroll to position [672, 0]
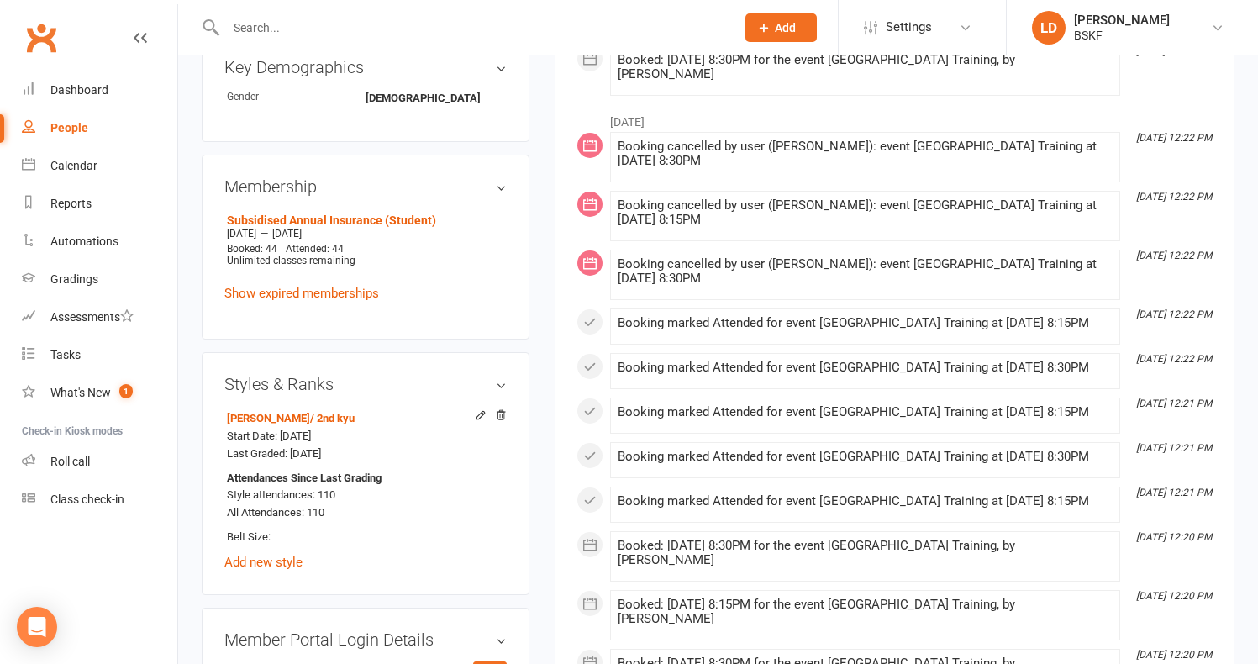
select select "100"
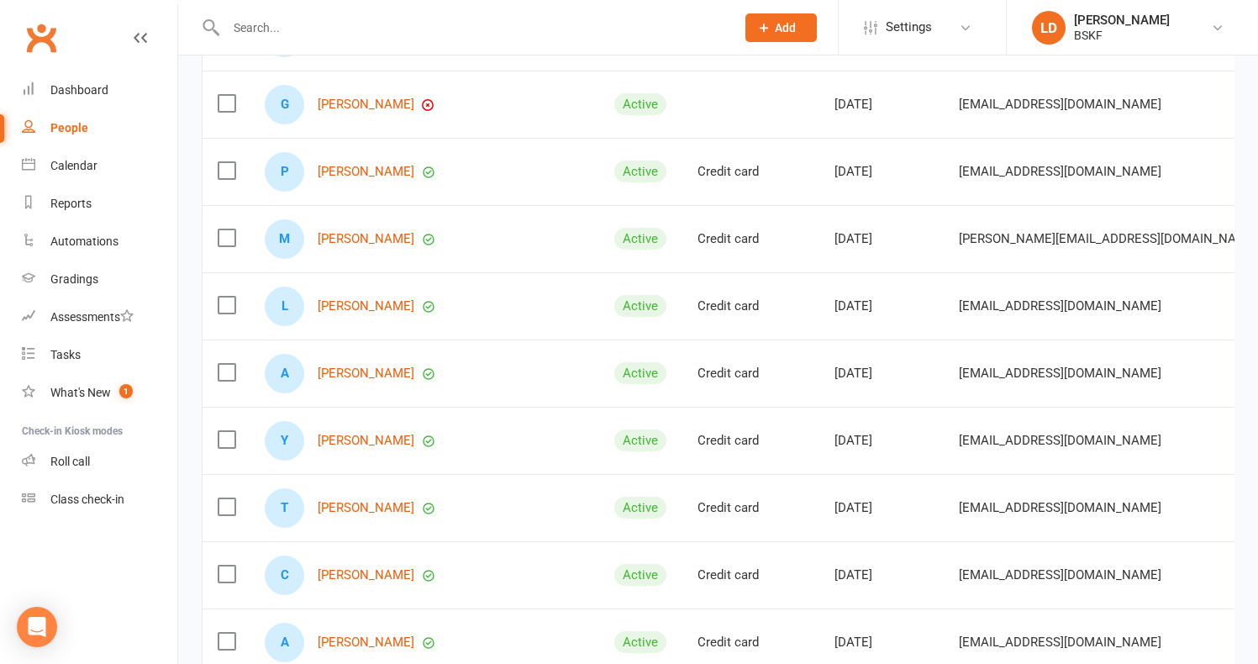
scroll to position [588, 0]
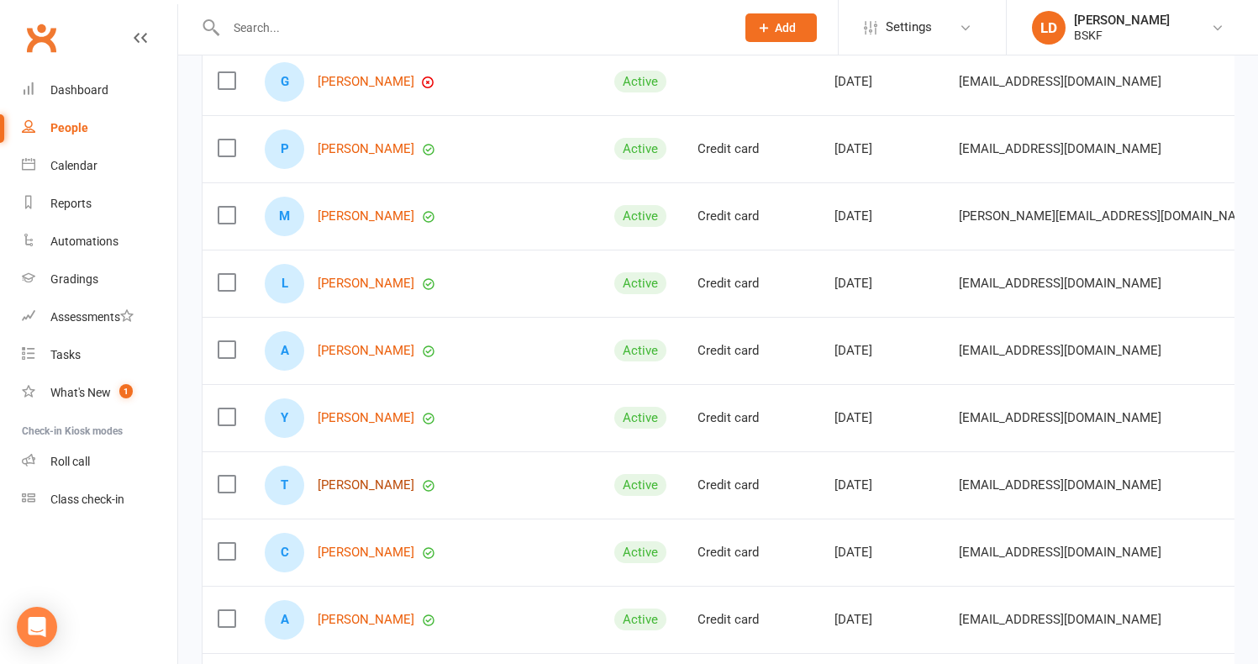
click at [358, 492] on link "[PERSON_NAME]" at bounding box center [366, 485] width 97 height 14
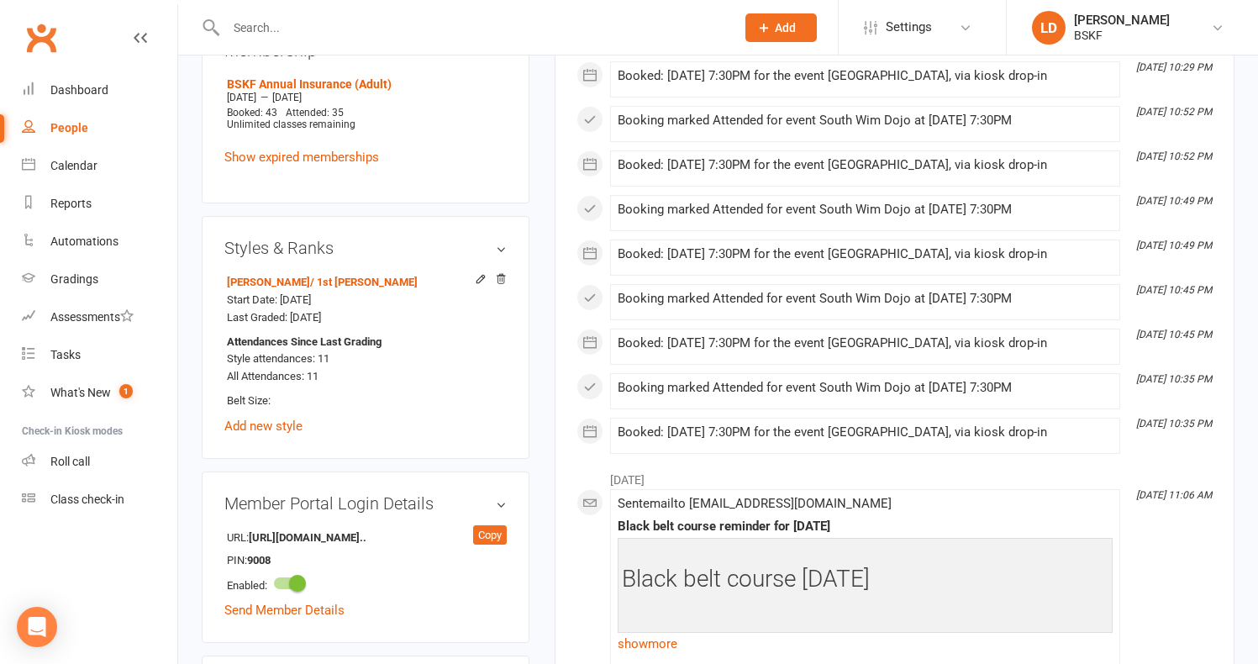
scroll to position [924, 0]
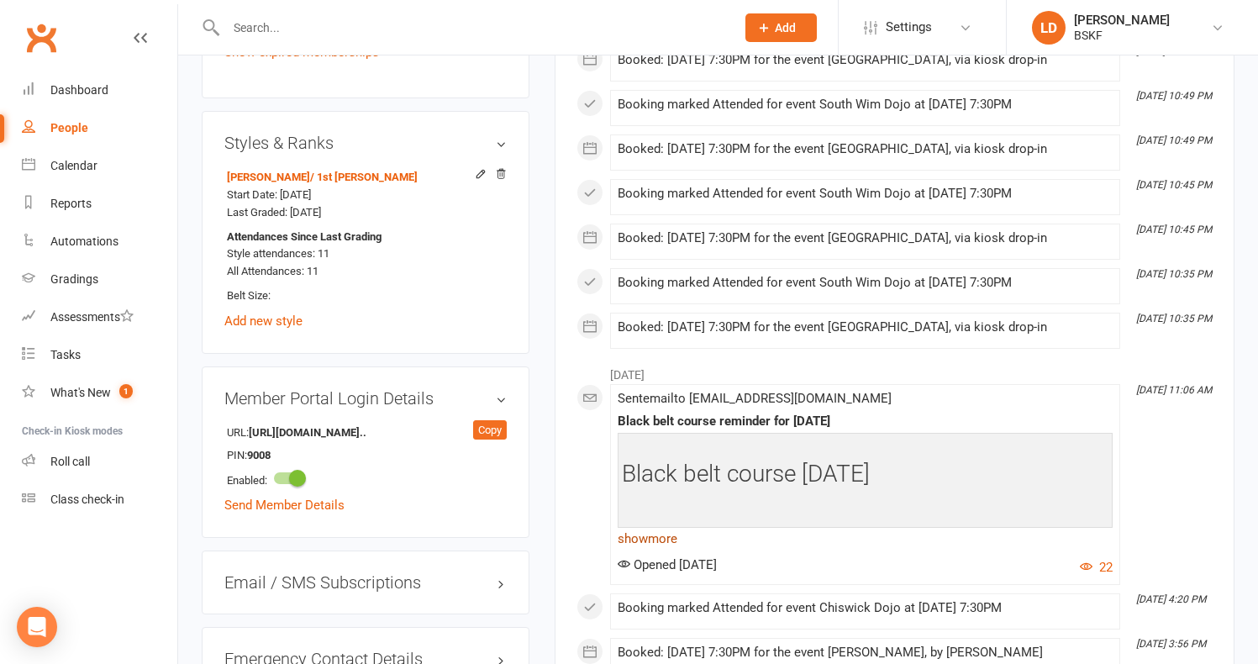
click at [641, 539] on link "show more" at bounding box center [864, 539] width 495 height 24
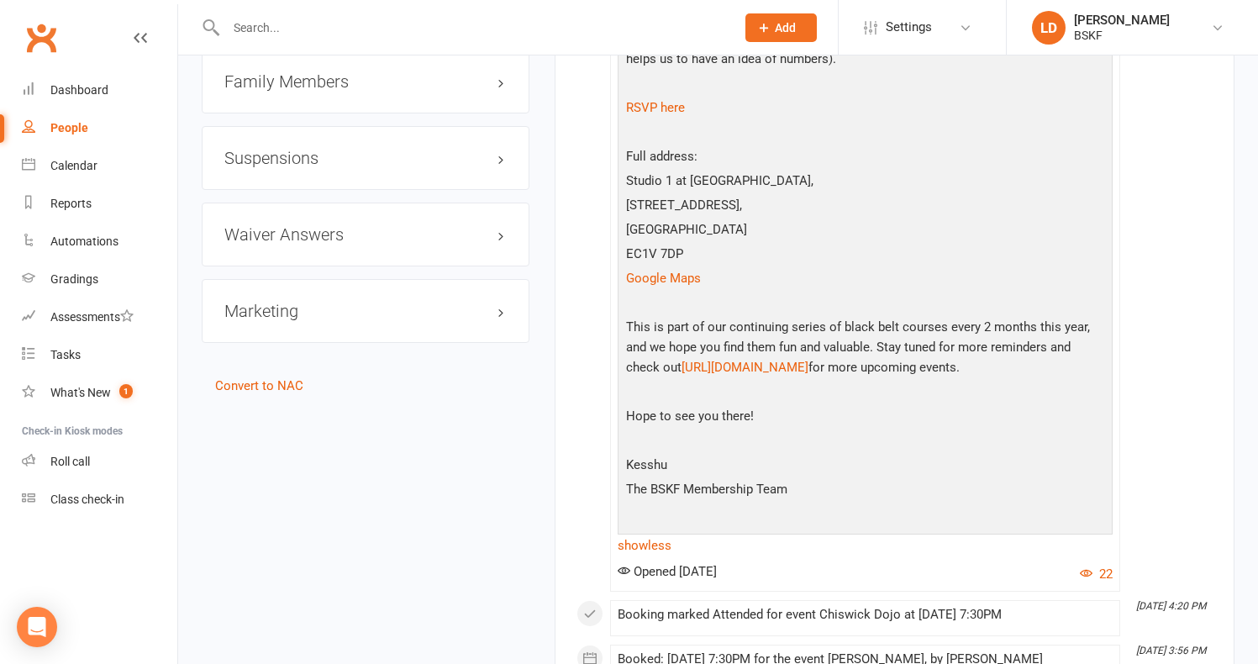
scroll to position [1680, 0]
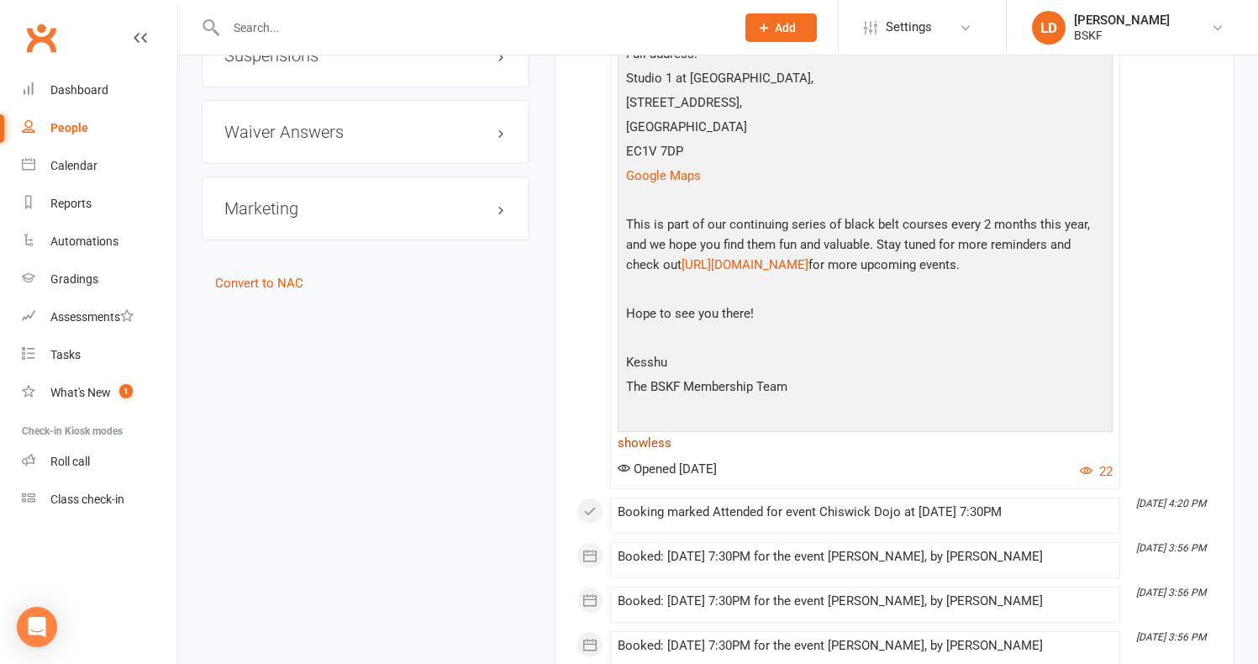
click at [649, 431] on link "show less" at bounding box center [864, 443] width 495 height 24
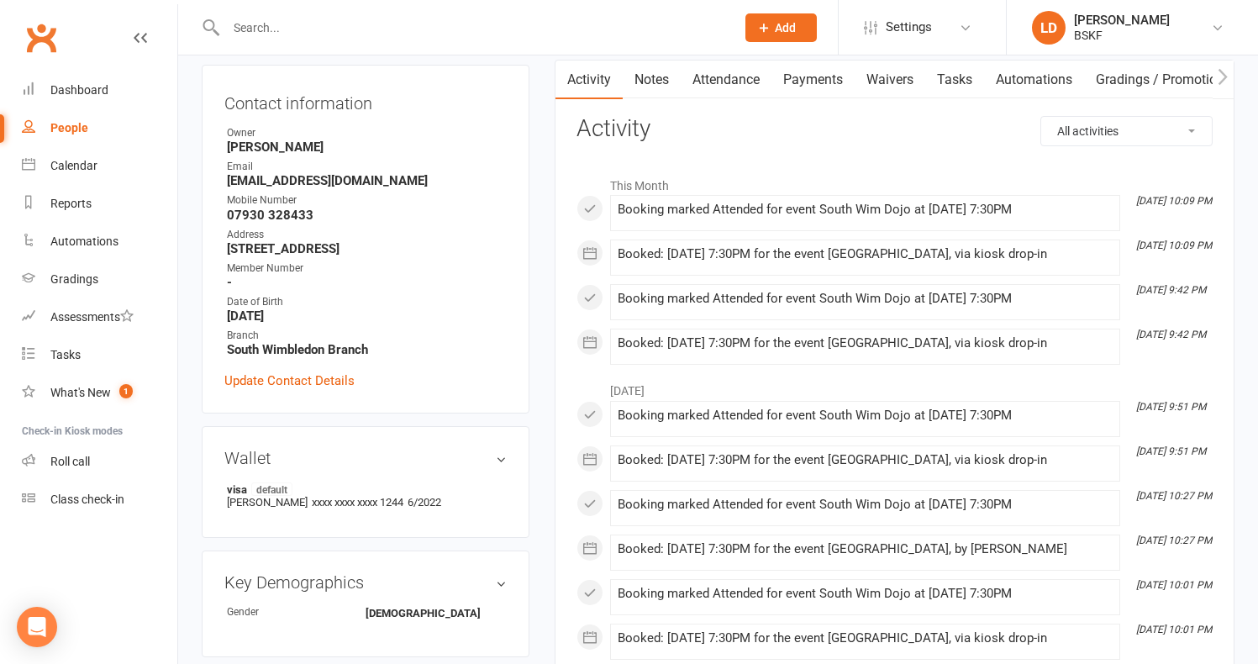
scroll to position [0, 0]
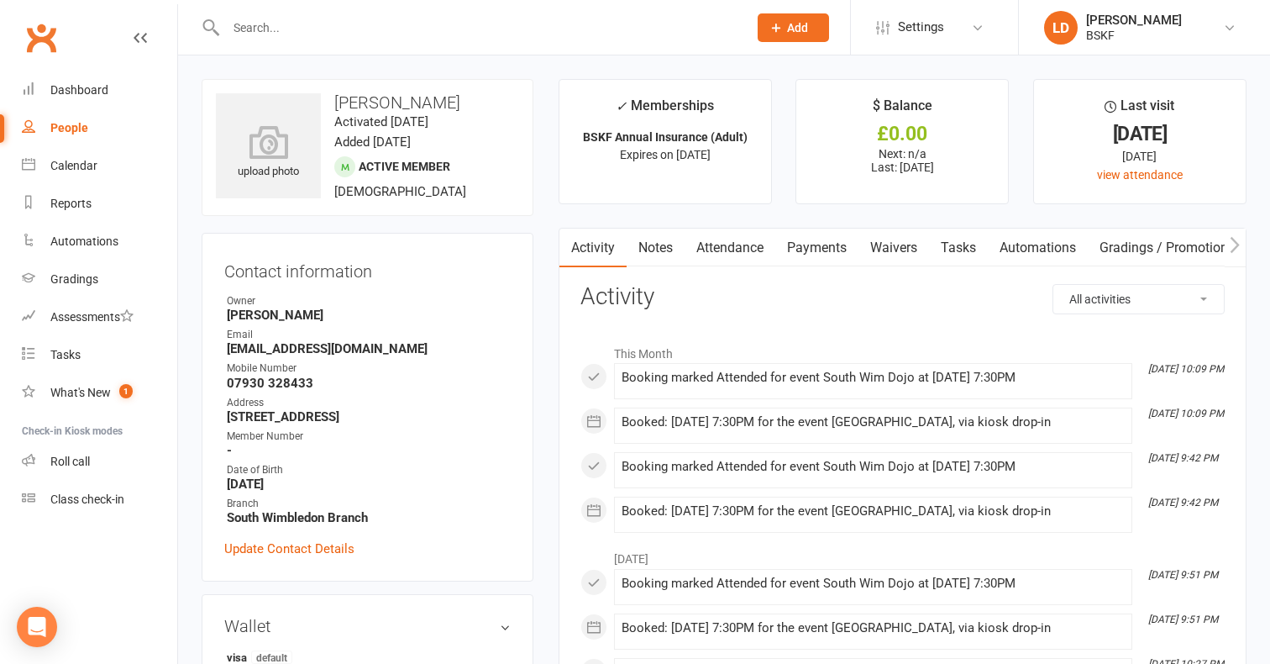
select select "100"
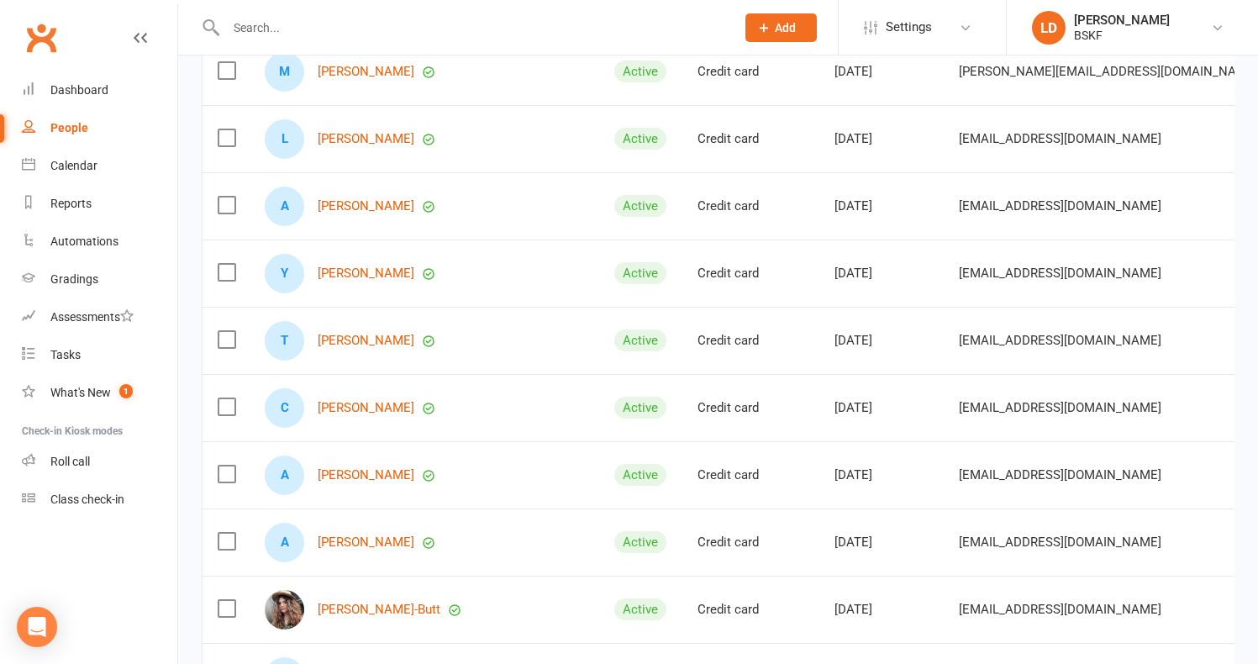
scroll to position [756, 0]
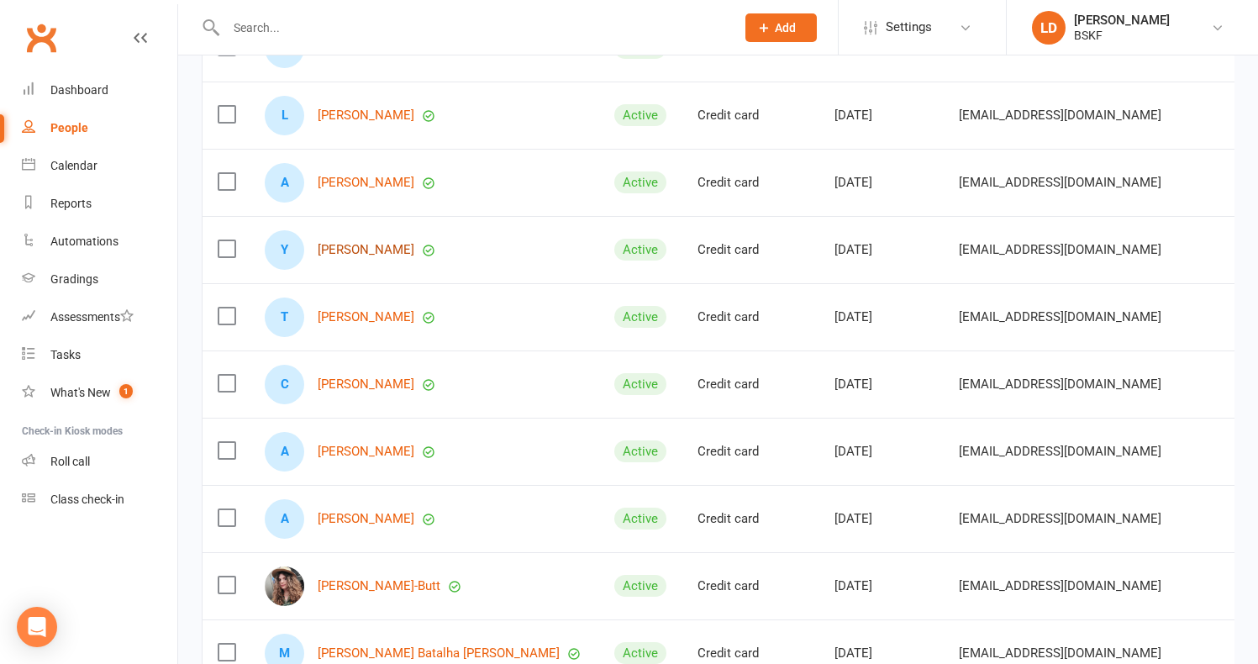
click at [360, 257] on link "[PERSON_NAME]" at bounding box center [366, 250] width 97 height 14
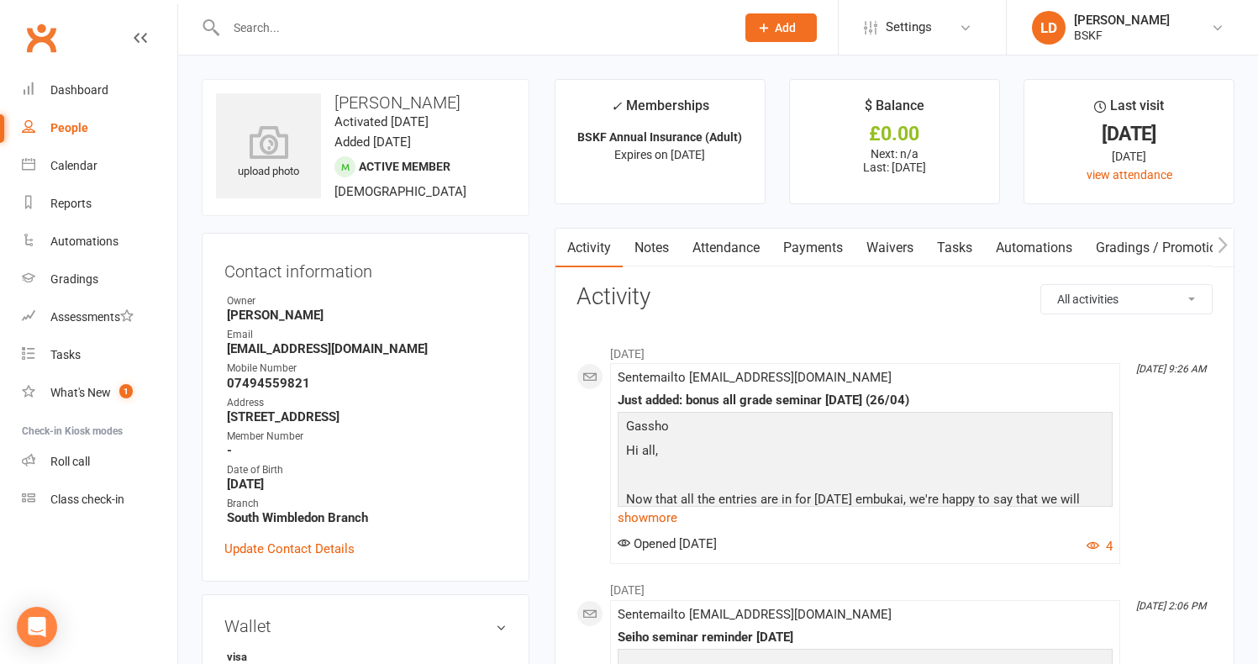
click at [724, 251] on link "Attendance" at bounding box center [725, 248] width 91 height 39
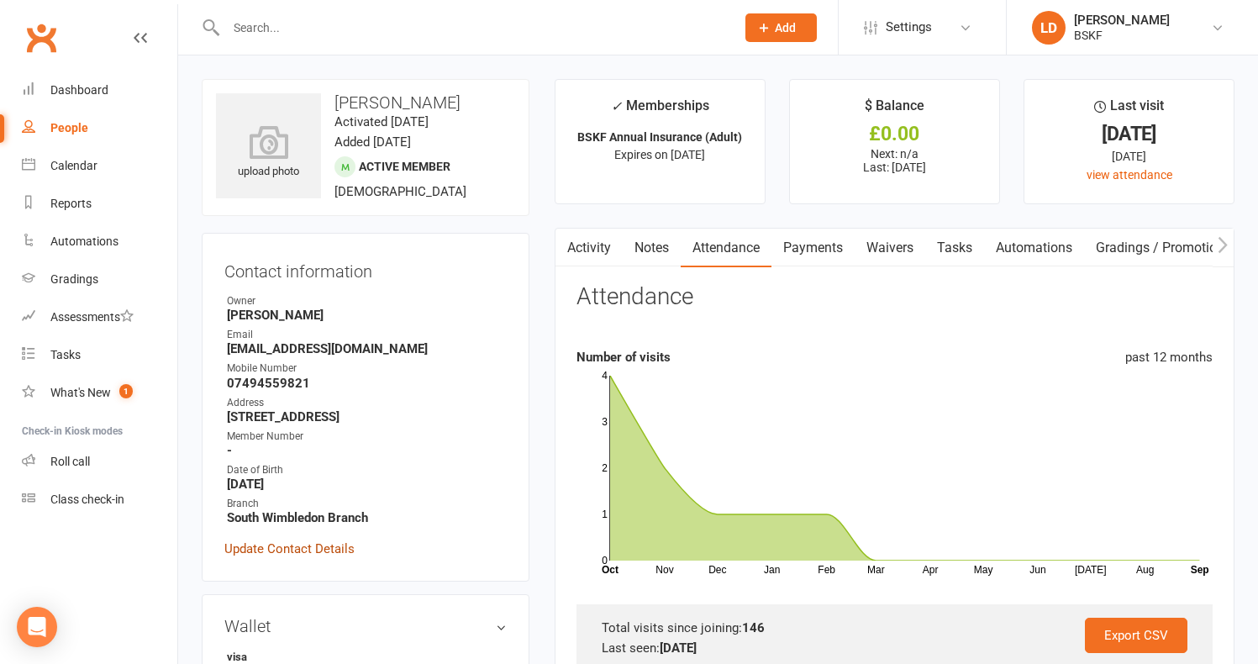
click at [260, 549] on link "Update Contact Details" at bounding box center [289, 549] width 130 height 20
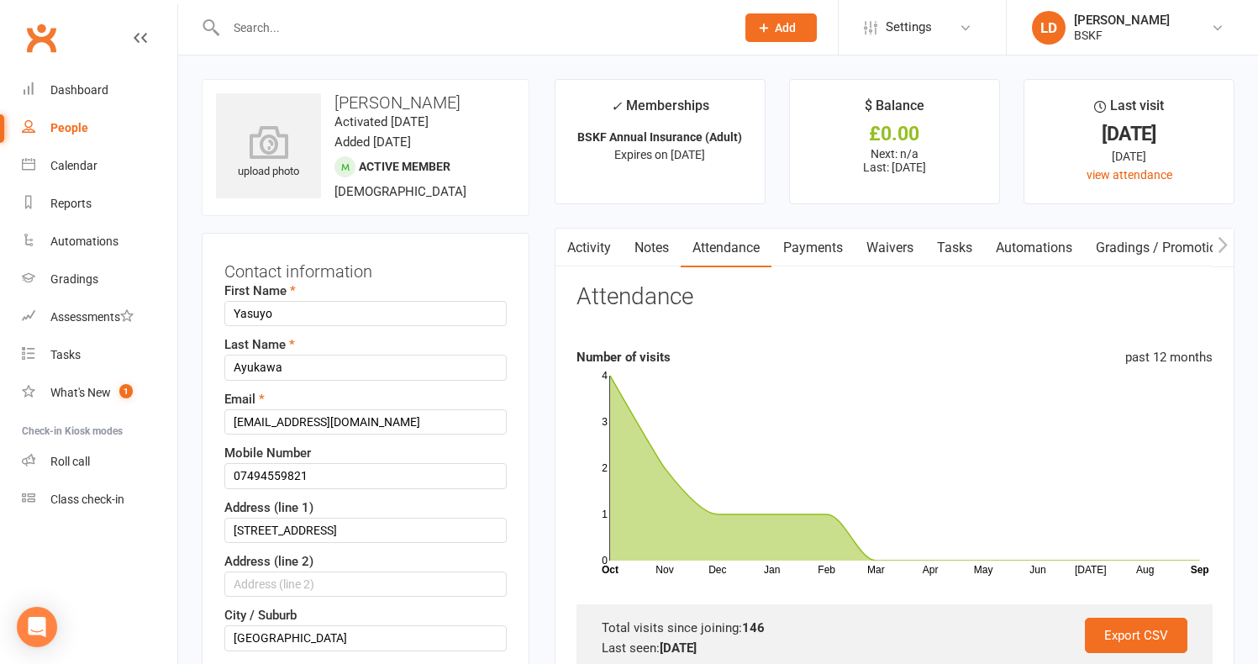
scroll to position [79, 0]
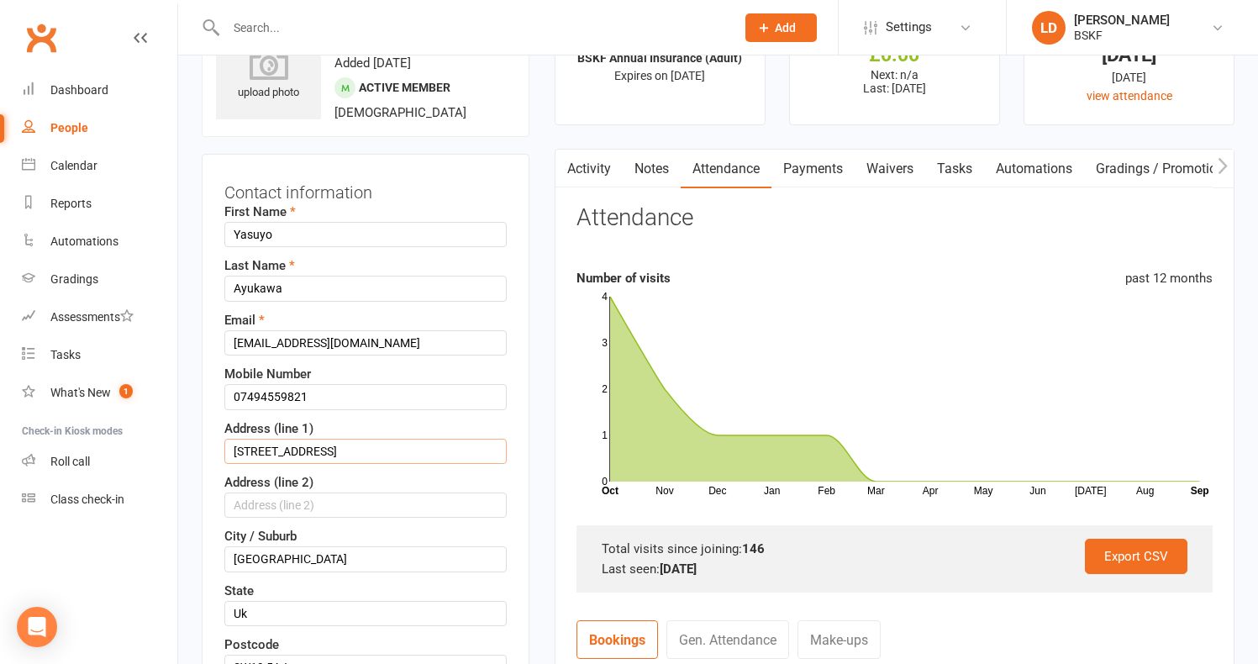
click at [338, 454] on input "[STREET_ADDRESS]" at bounding box center [365, 451] width 282 height 25
type input "1"
type input "4"
click at [265, 508] on input "text" at bounding box center [365, 504] width 282 height 25
type input "[GEOGRAPHIC_DATA]"
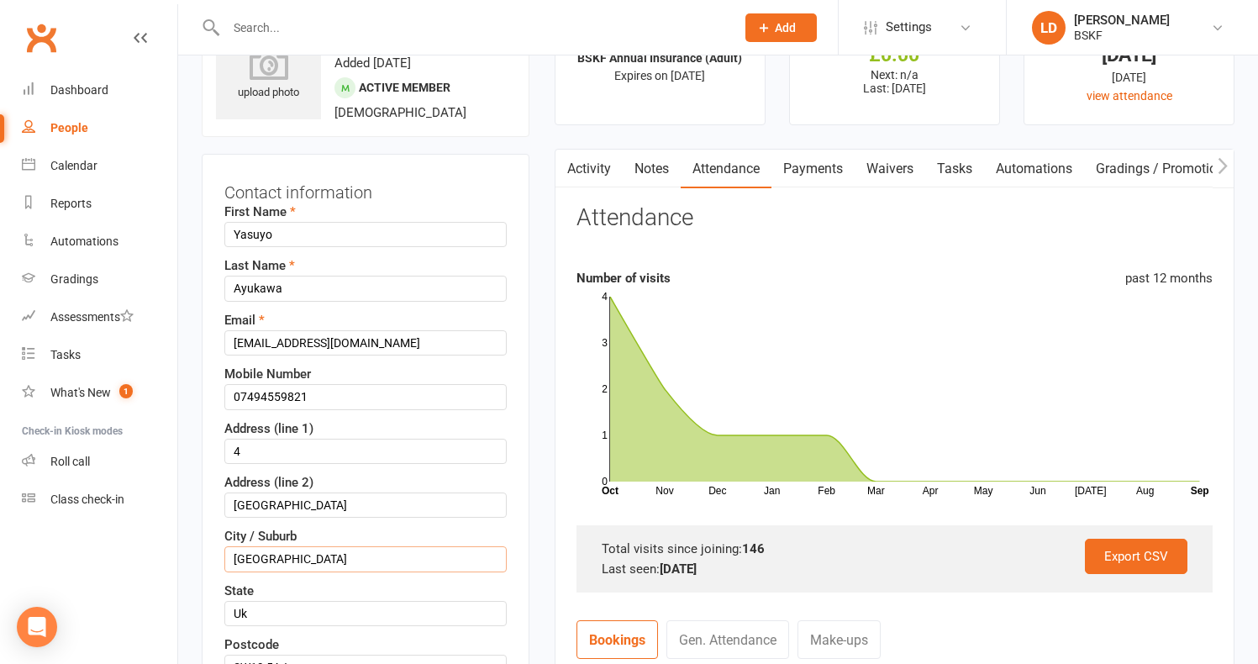
click at [374, 565] on input "[GEOGRAPHIC_DATA]" at bounding box center [365, 558] width 282 height 25
type input "L"
type input "[GEOGRAPHIC_DATA]"
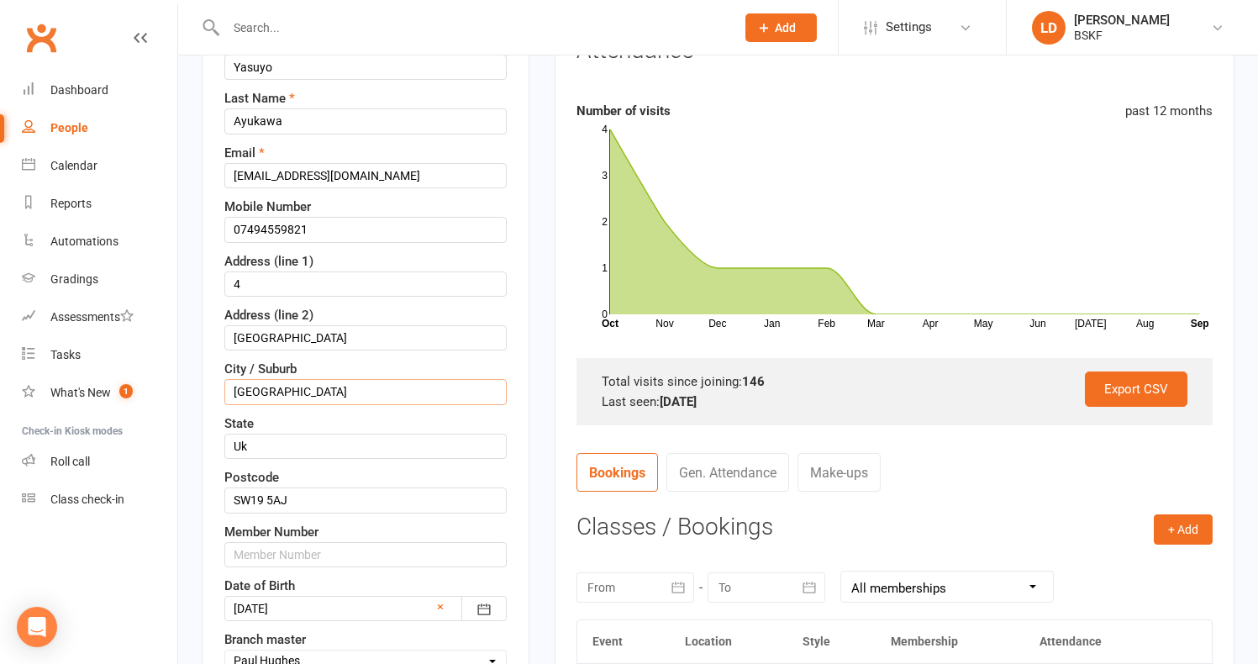
scroll to position [247, 0]
click at [297, 444] on input "Uk" at bounding box center [365, 445] width 282 height 25
type input "U"
type input "u"
type input "UK"
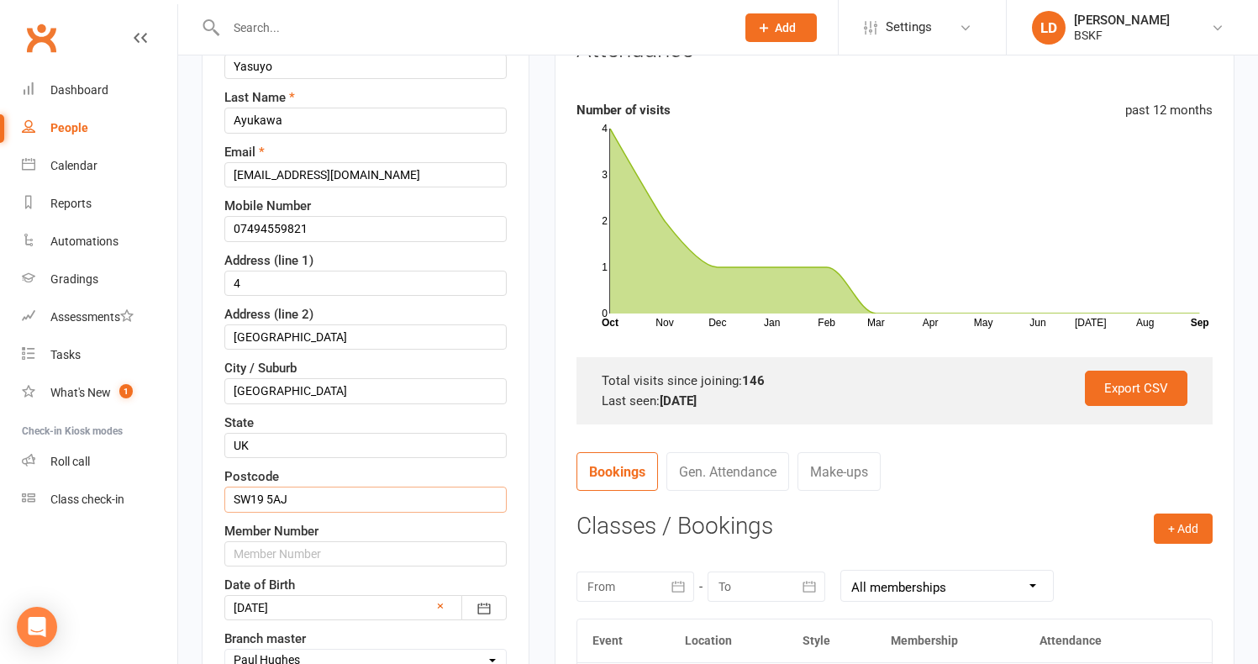
click at [287, 502] on input "SW19 5AJ" at bounding box center [365, 498] width 282 height 25
drag, startPoint x: 187, startPoint y: 499, endPoint x: 90, endPoint y: 499, distance: 96.6
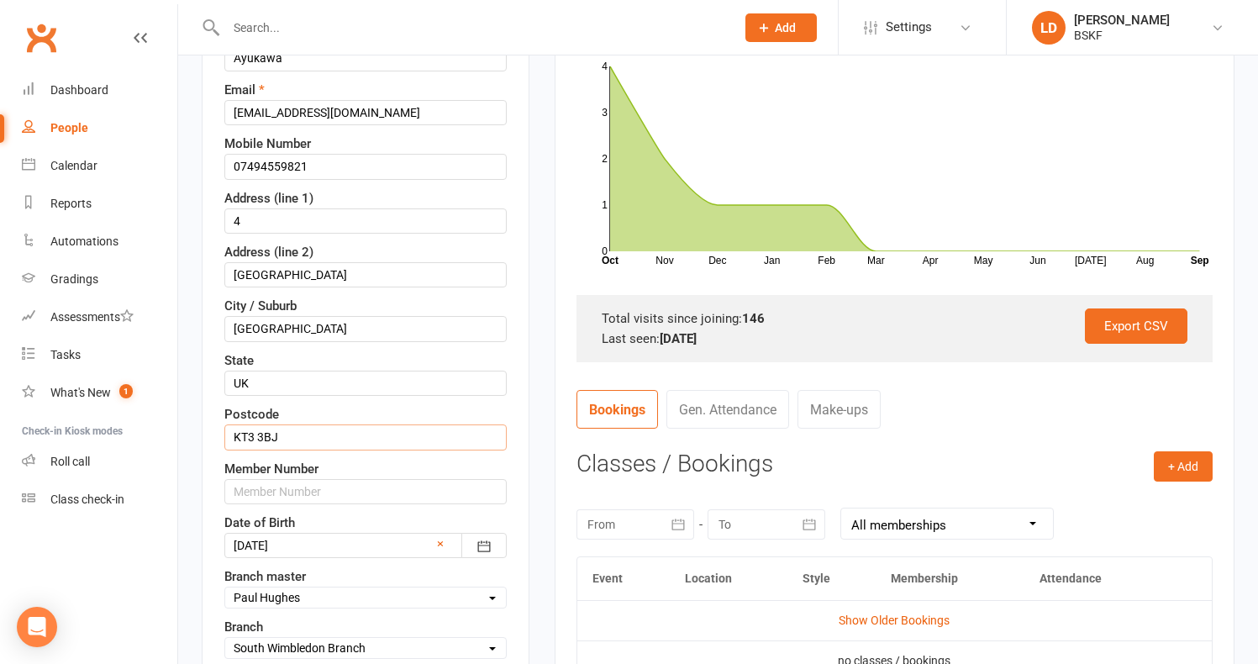
scroll to position [415, 0]
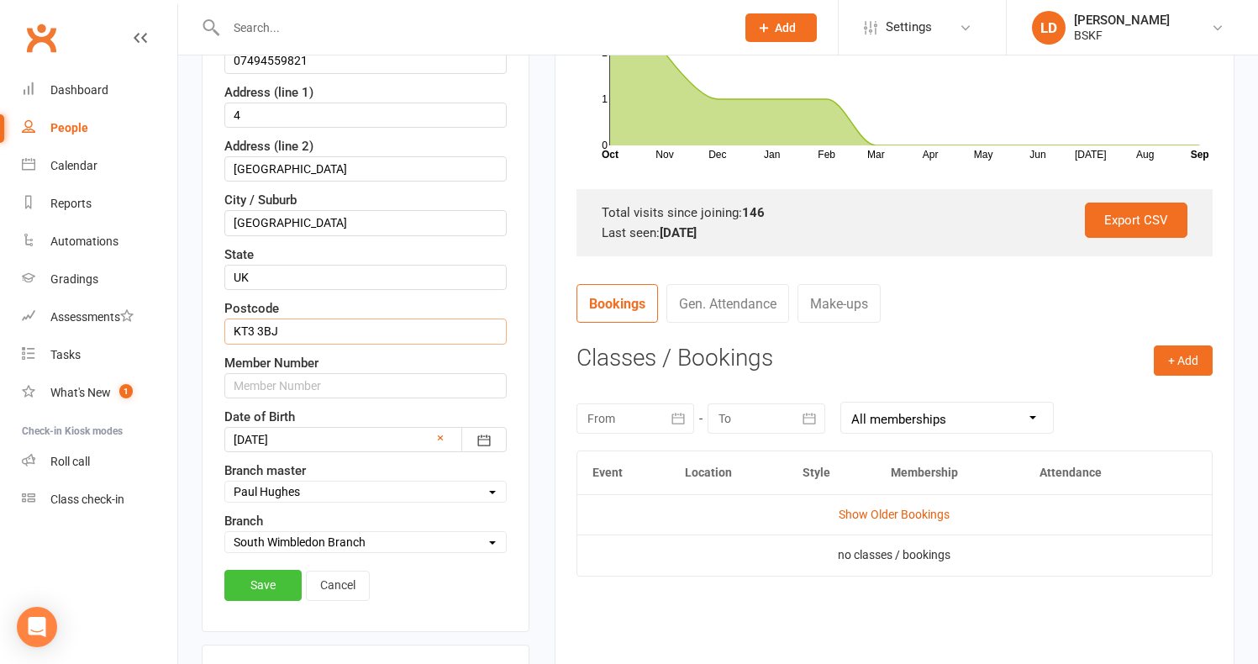
type input "KT3 3BJ"
click at [260, 587] on link "Save" at bounding box center [262, 585] width 77 height 30
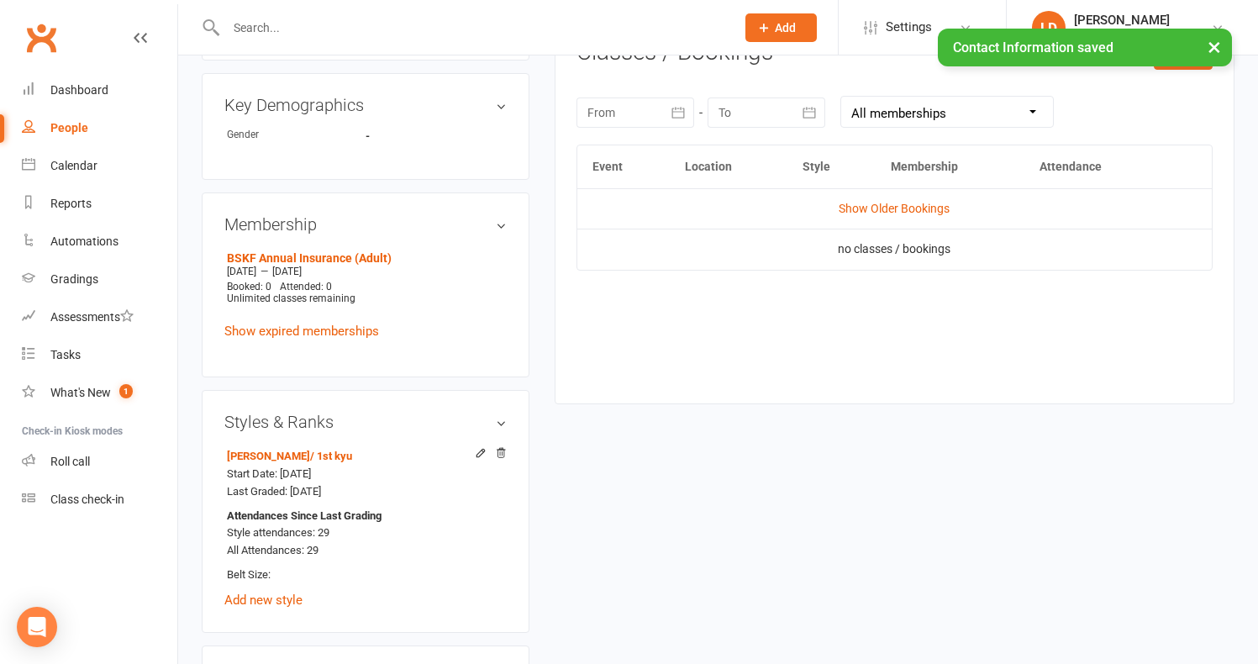
scroll to position [751, 0]
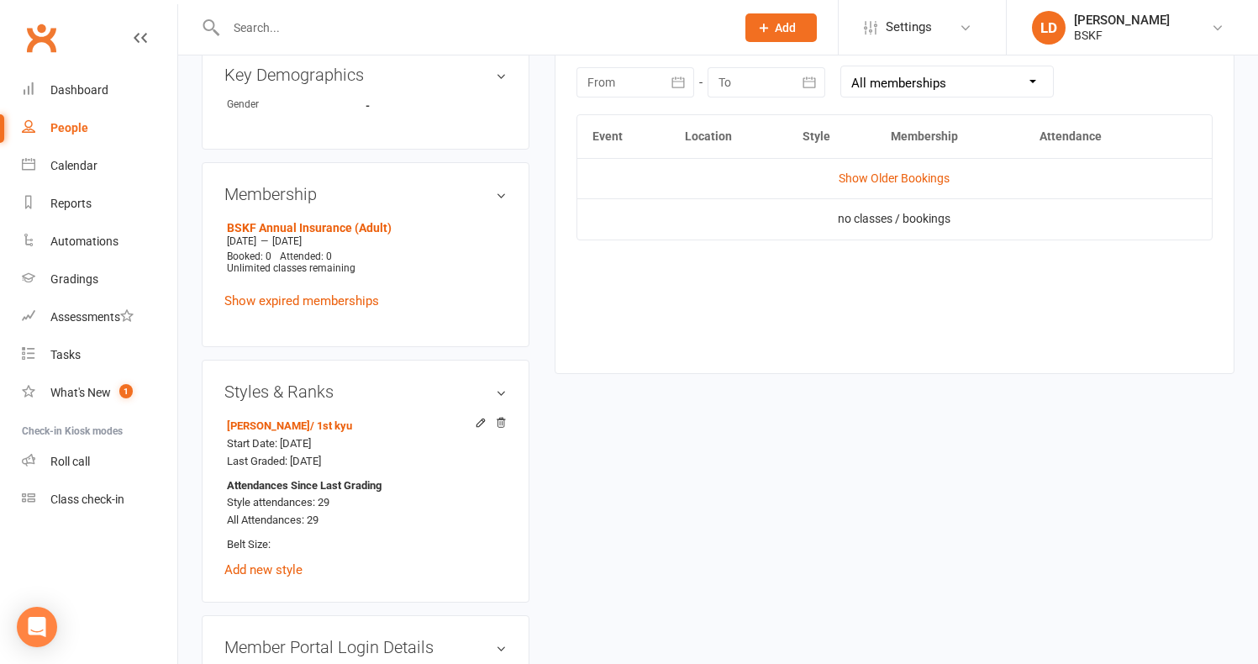
click at [66, 129] on div "People" at bounding box center [69, 127] width 38 height 13
select select "100"
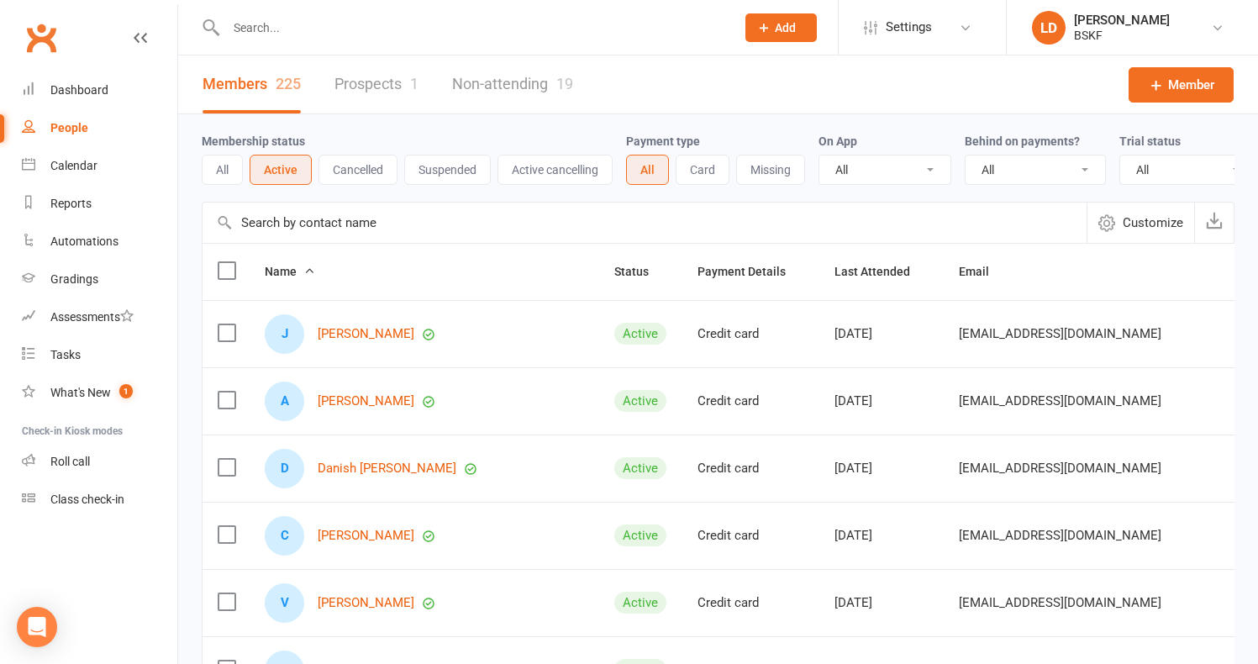
click at [275, 278] on span "Name" at bounding box center [290, 271] width 50 height 13
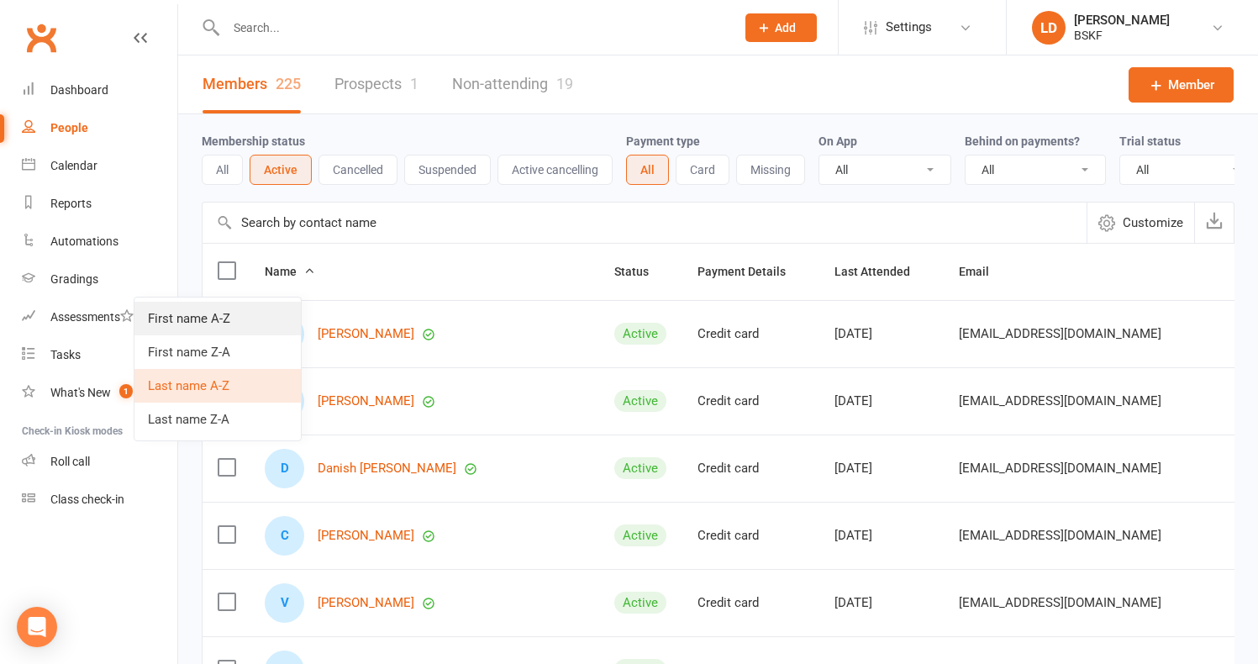
click at [202, 321] on link "First name A-Z" at bounding box center [217, 319] width 166 height 34
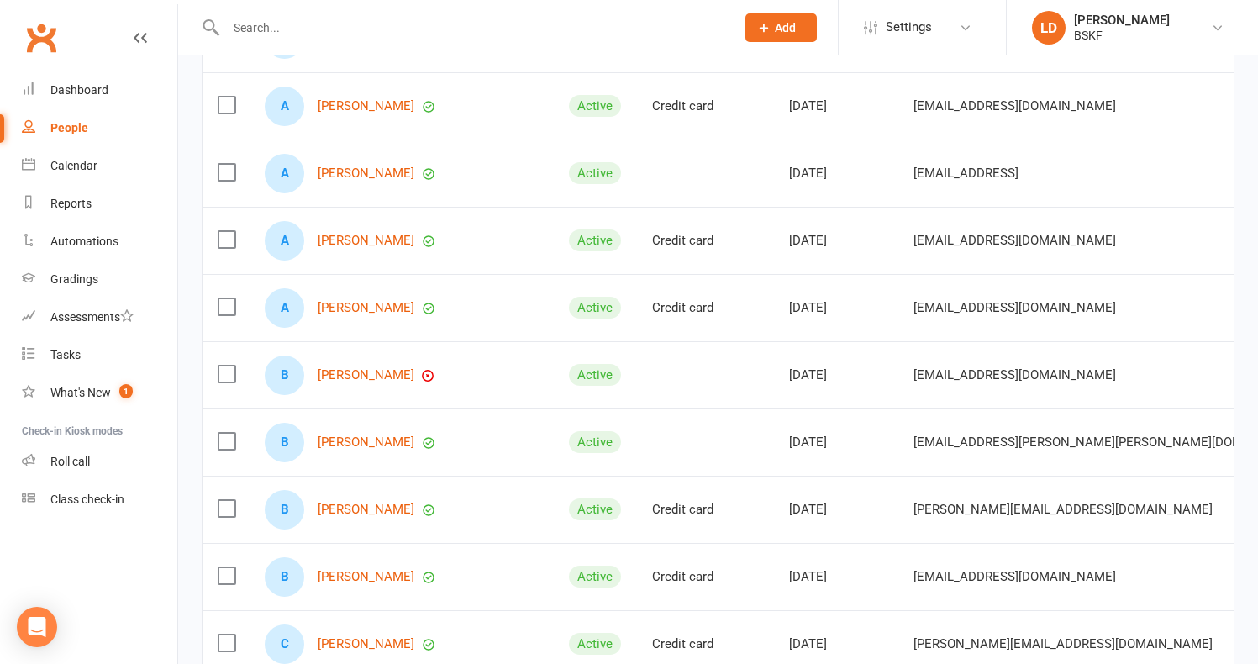
scroll to position [2268, 0]
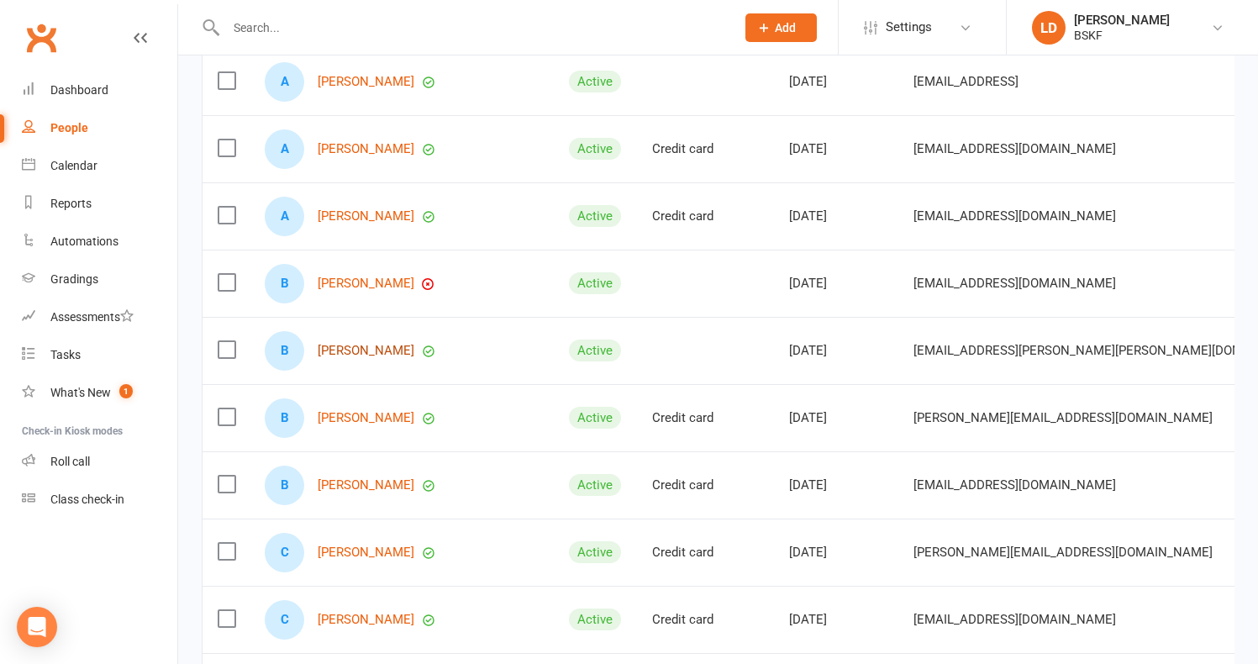
click at [347, 358] on link "[PERSON_NAME]" at bounding box center [366, 351] width 97 height 14
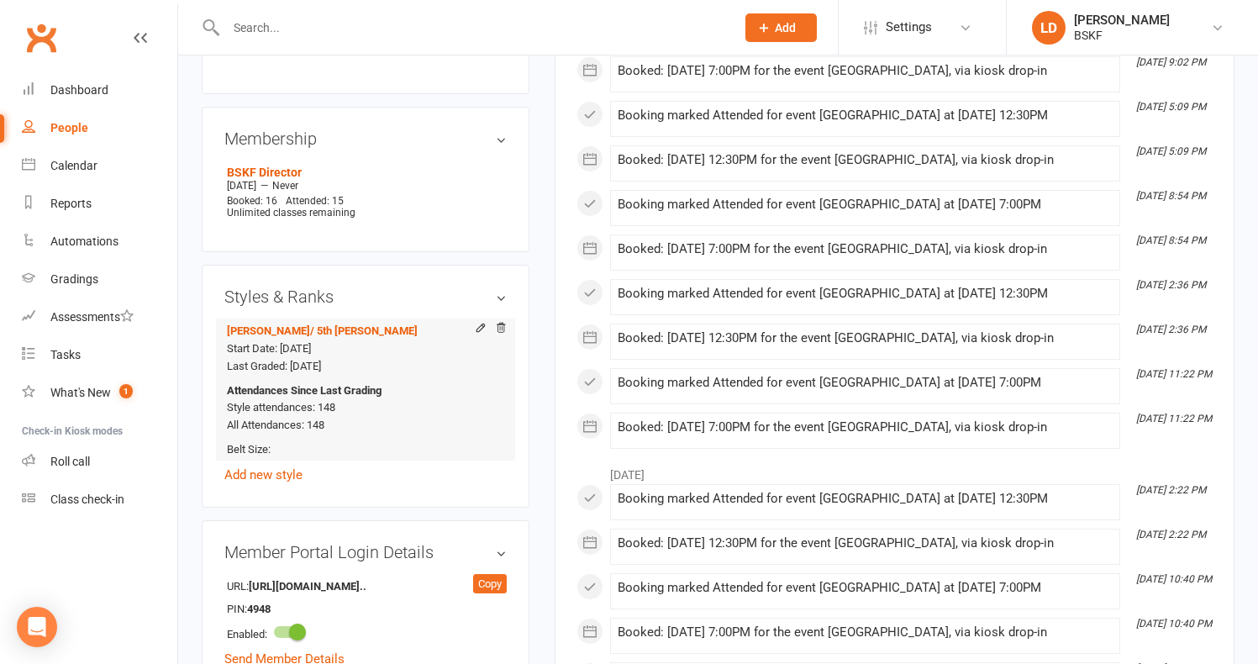
scroll to position [840, 0]
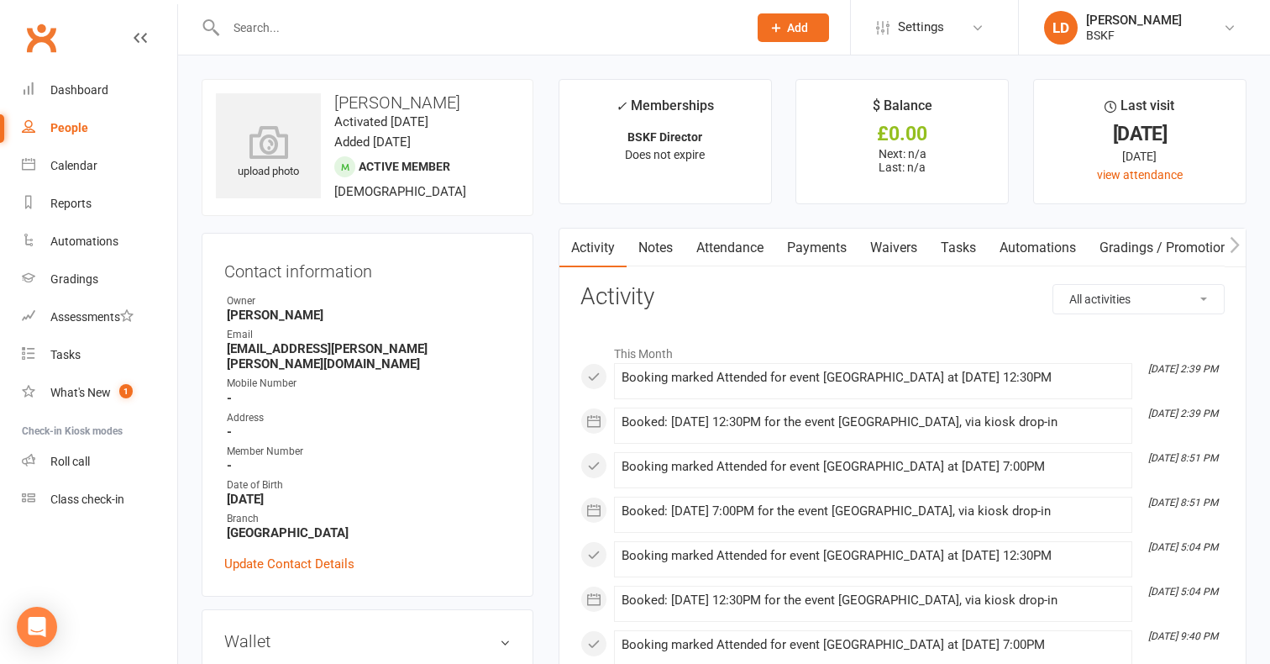
select select "100"
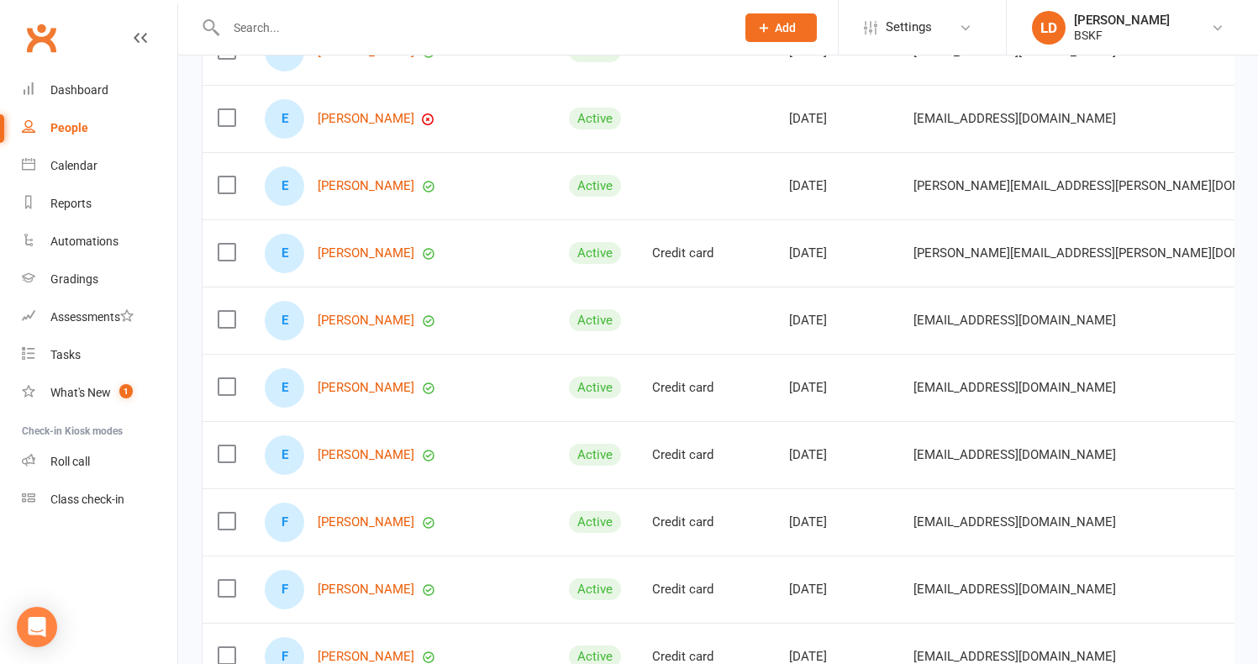
scroll to position [4957, 0]
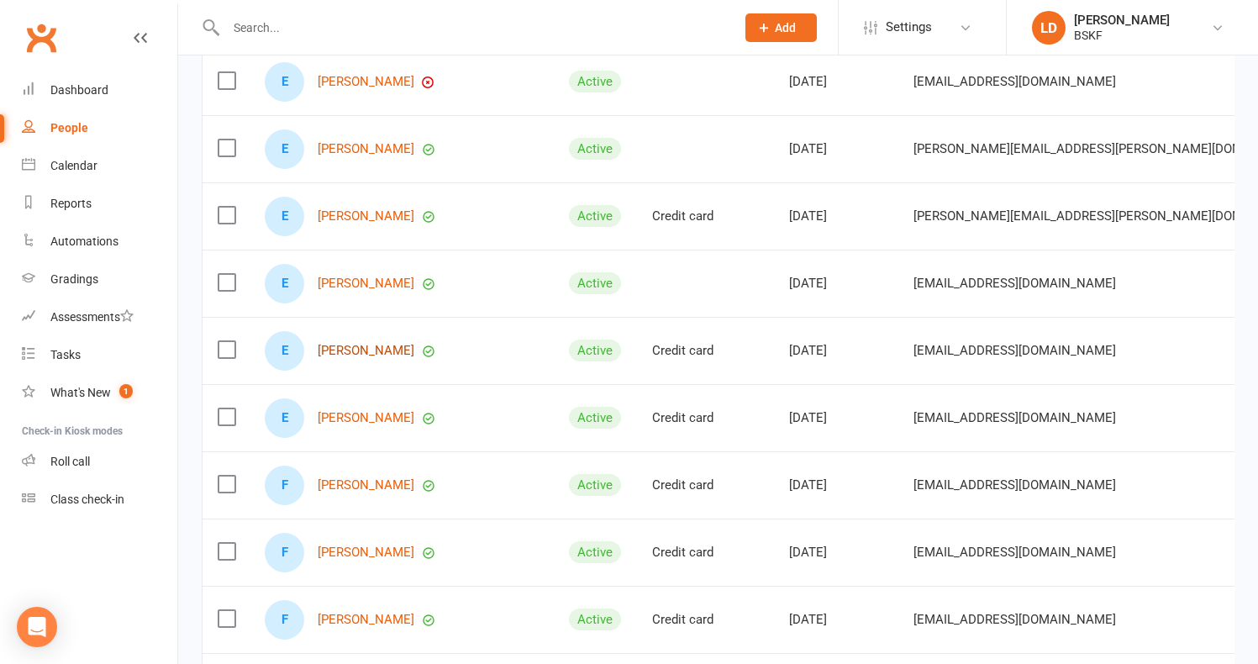
click at [345, 358] on link "[PERSON_NAME]" at bounding box center [366, 351] width 97 height 14
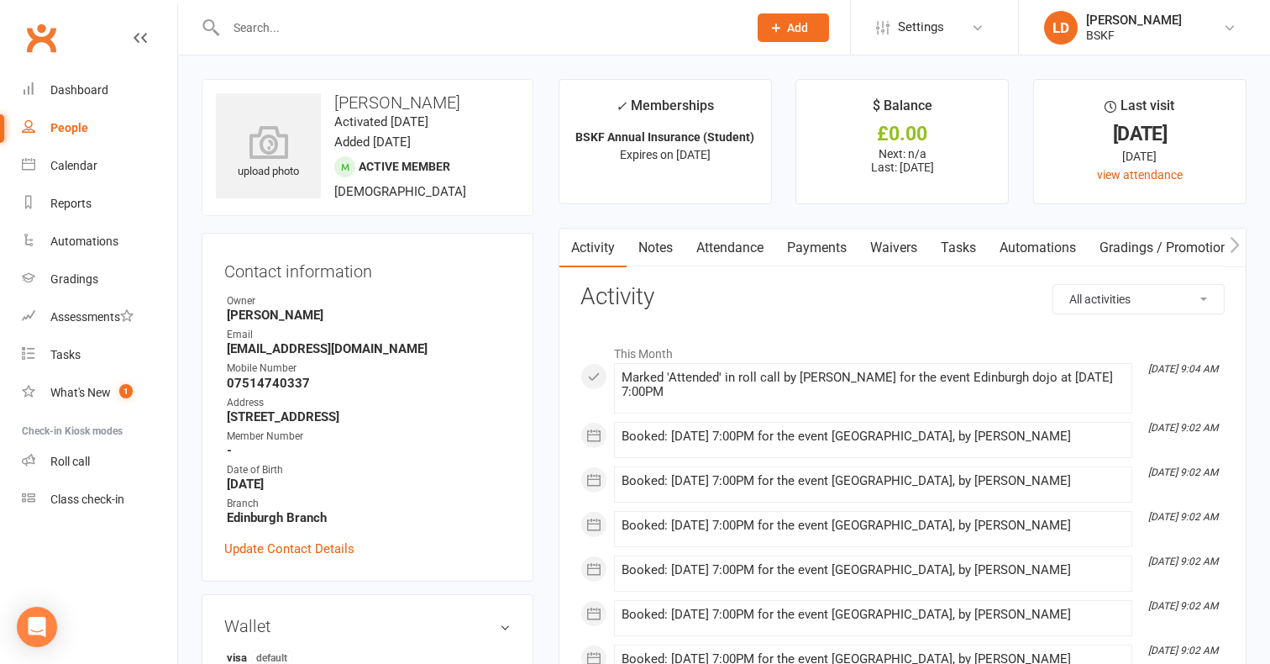
select select "100"
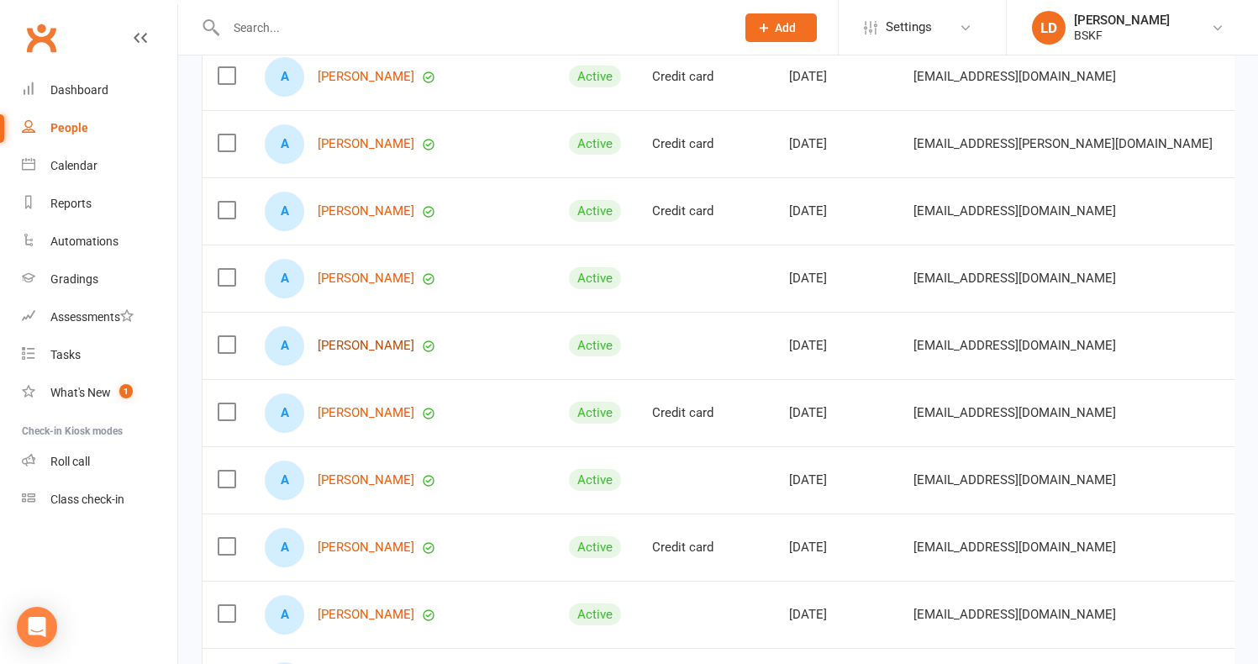
scroll to position [420, 0]
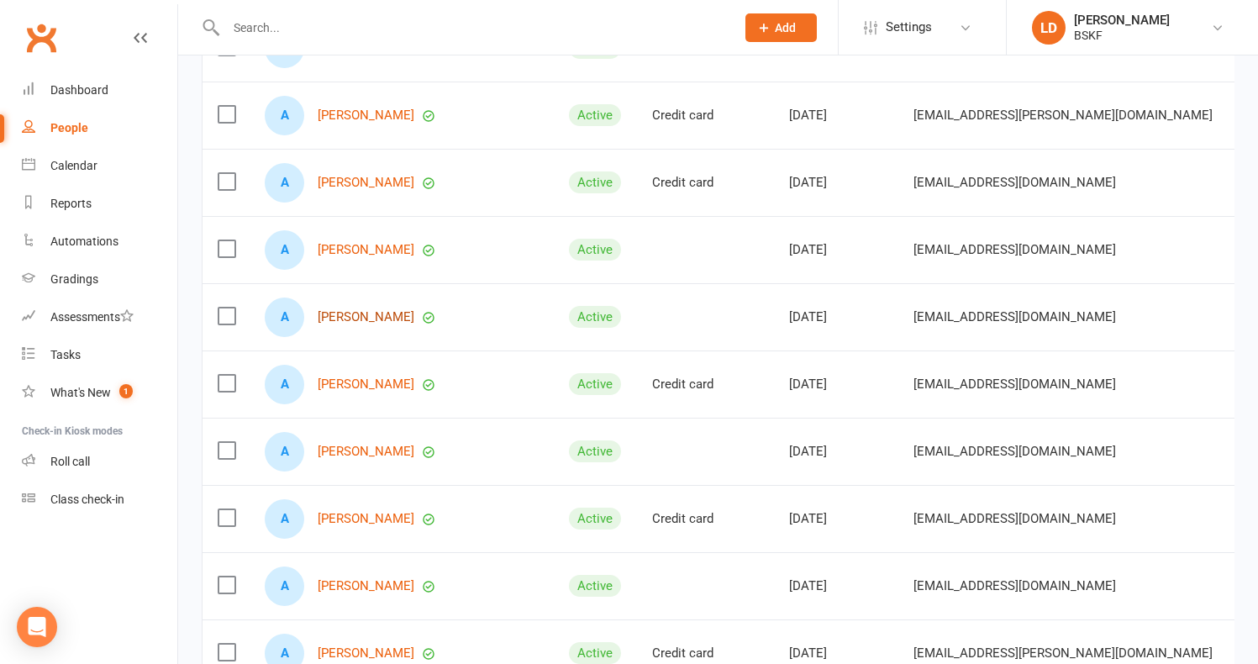
click at [388, 324] on link "[PERSON_NAME]" at bounding box center [366, 317] width 97 height 14
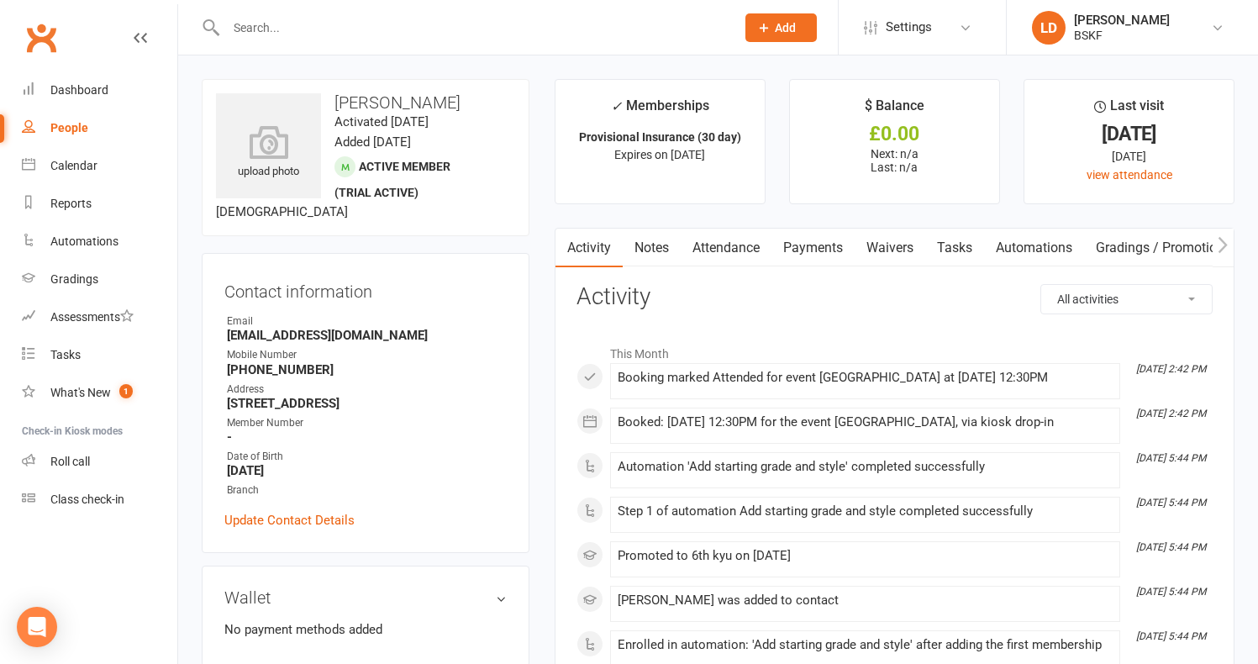
select select "100"
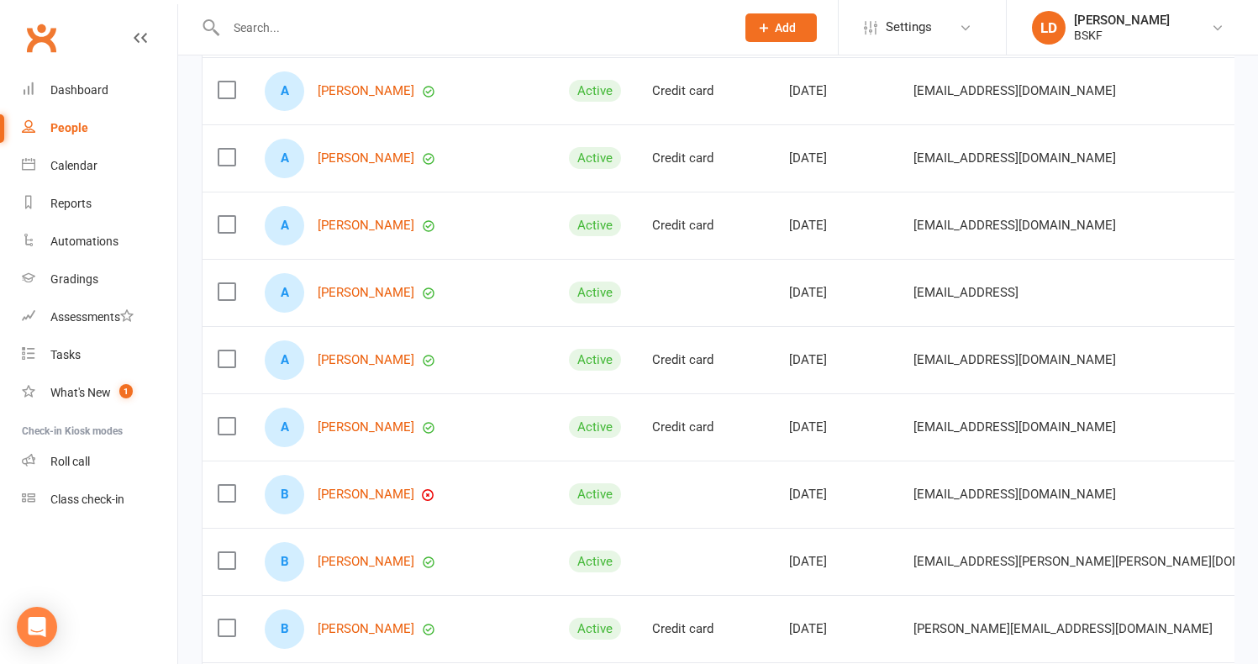
scroll to position [2016, 0]
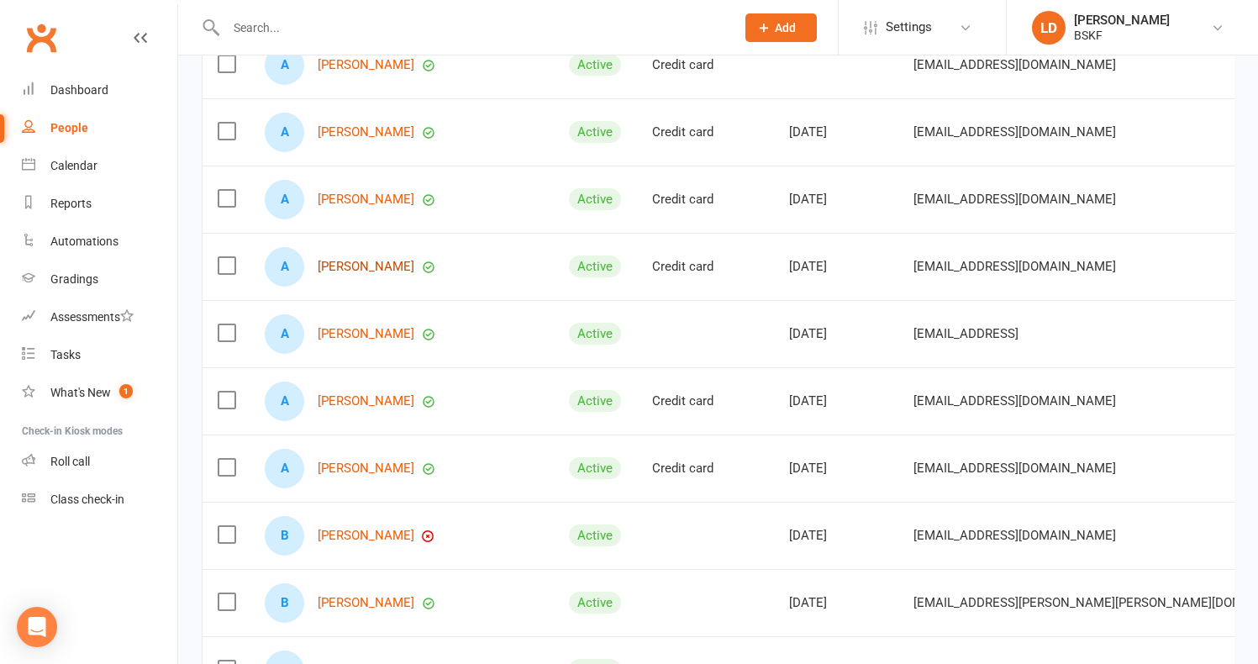
click at [370, 274] on link "[PERSON_NAME]" at bounding box center [366, 267] width 97 height 14
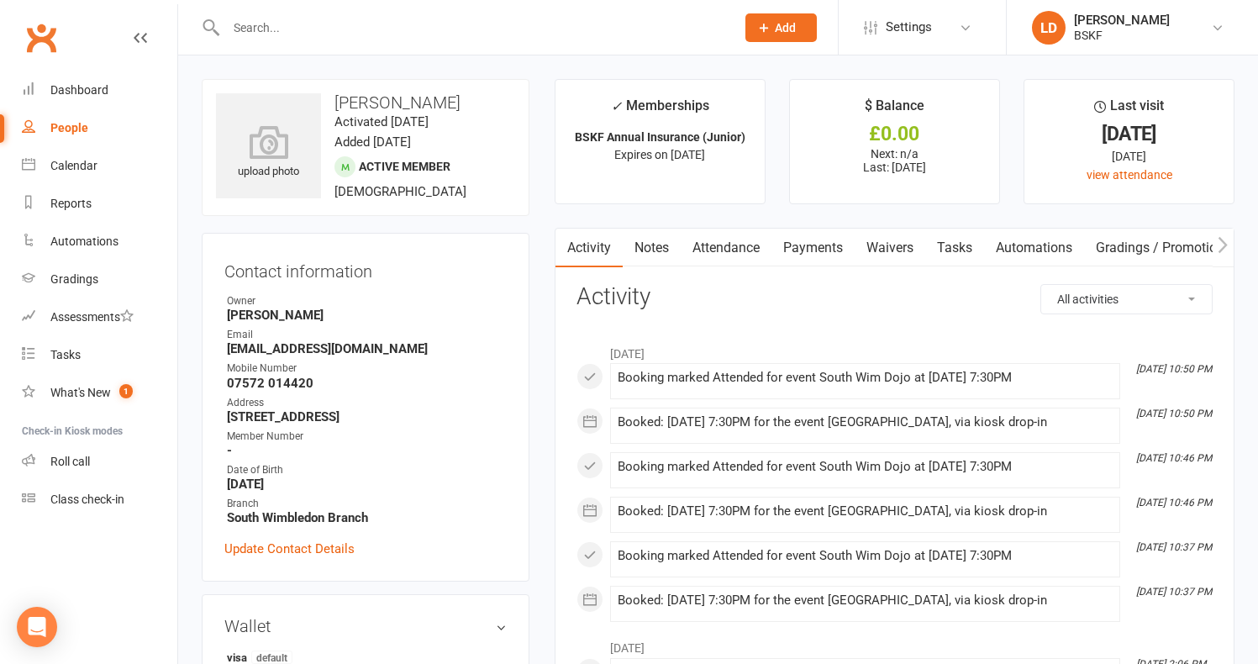
click at [717, 249] on link "Attendance" at bounding box center [725, 248] width 91 height 39
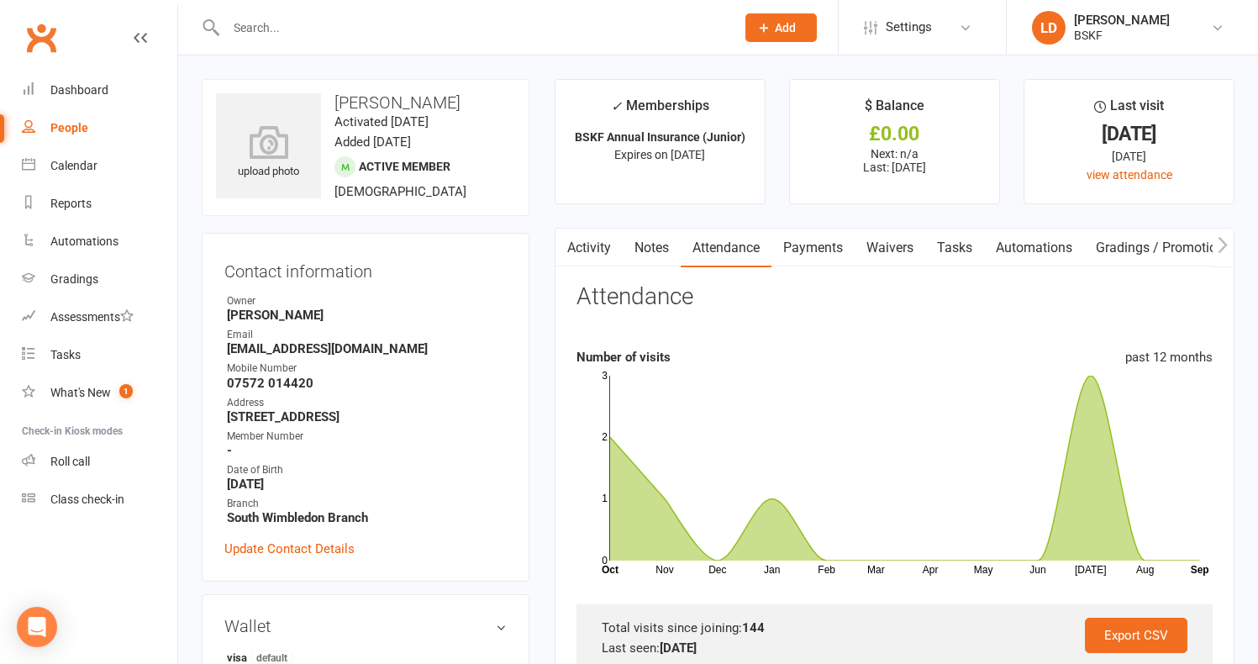
click at [601, 251] on link "Activity" at bounding box center [588, 248] width 67 height 39
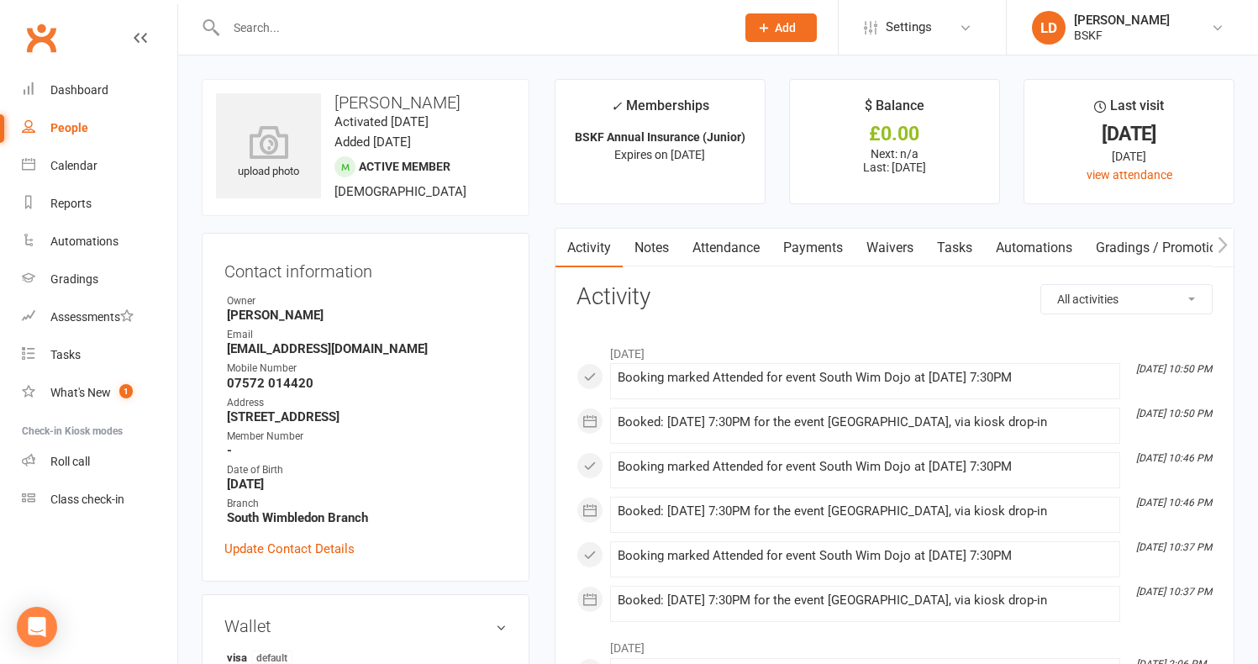
click at [1121, 305] on select "All activities Bookings / Attendances Communications Notes Failed SMSes Grading…" at bounding box center [1126, 299] width 171 height 29
click at [906, 33] on span "Settings" at bounding box center [908, 27] width 46 height 38
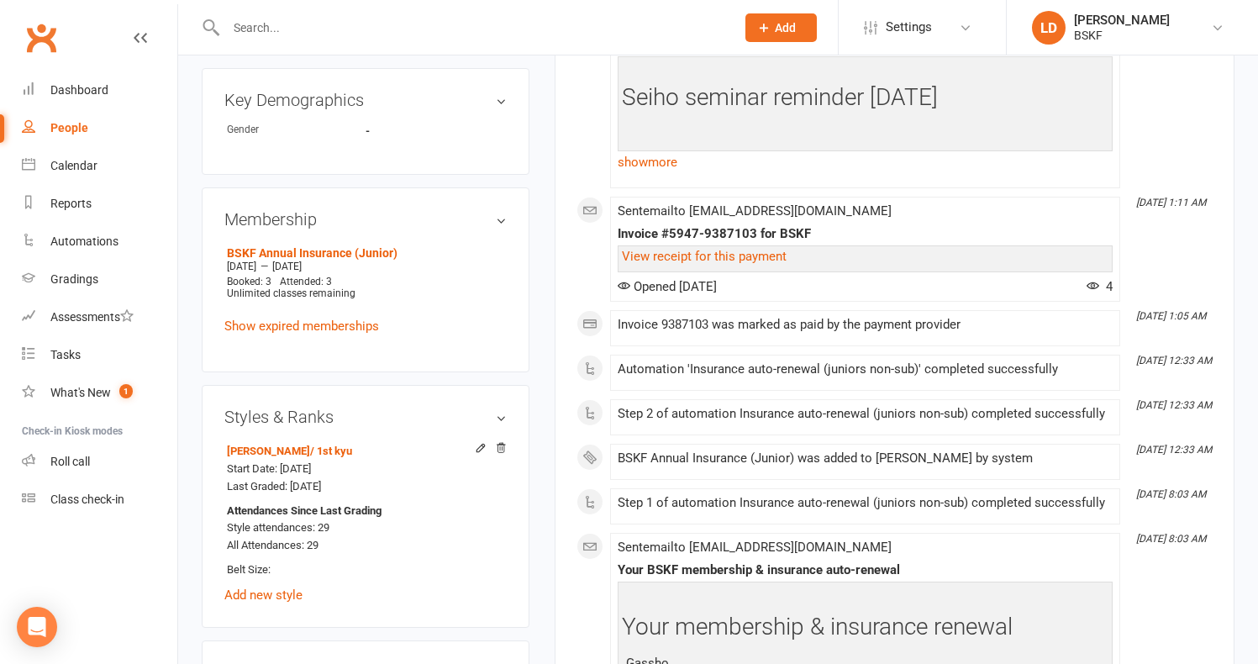
scroll to position [504, 0]
